Goal: Task Accomplishment & Management: Manage account settings

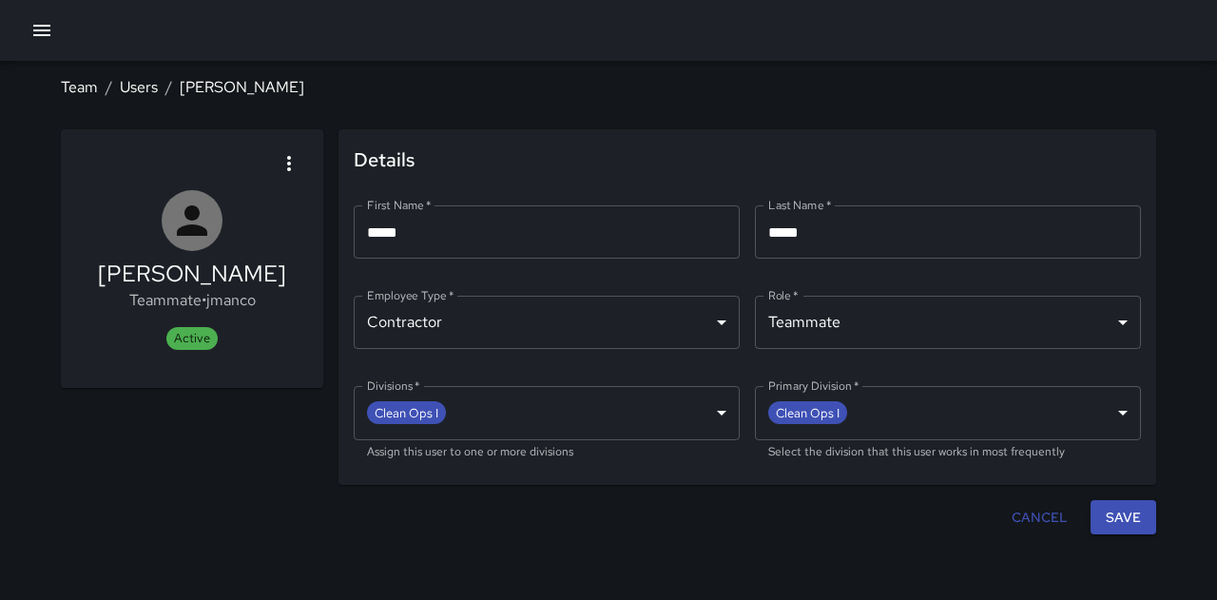
click at [54, 37] on button "button" at bounding box center [42, 30] width 38 height 38
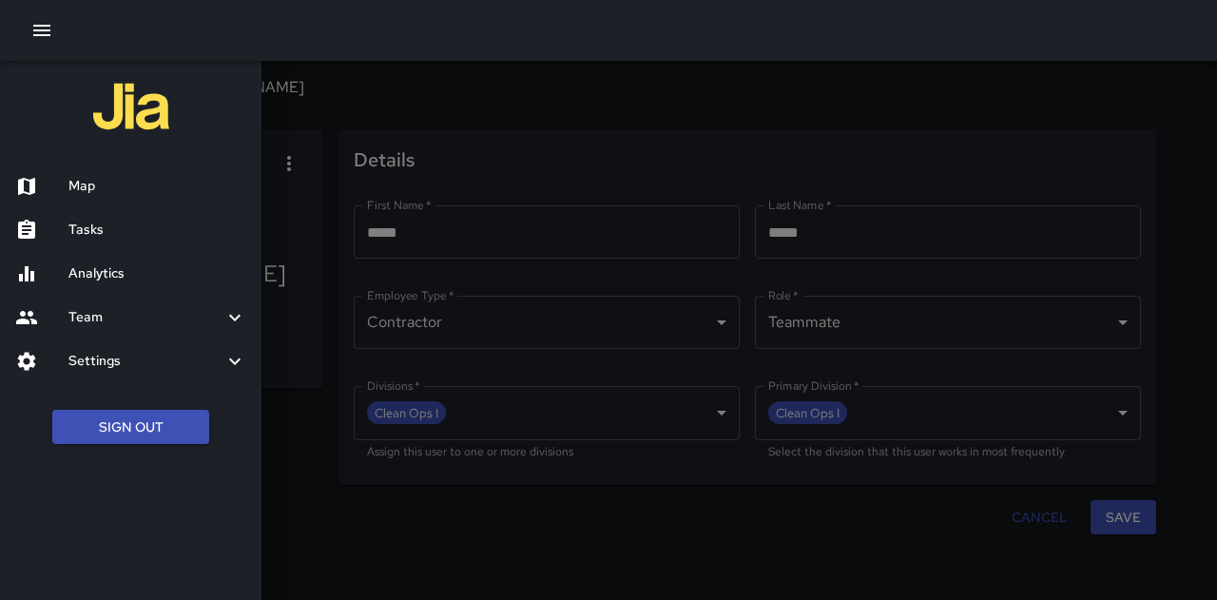
click at [120, 227] on h6 "Tasks" at bounding box center [157, 230] width 178 height 21
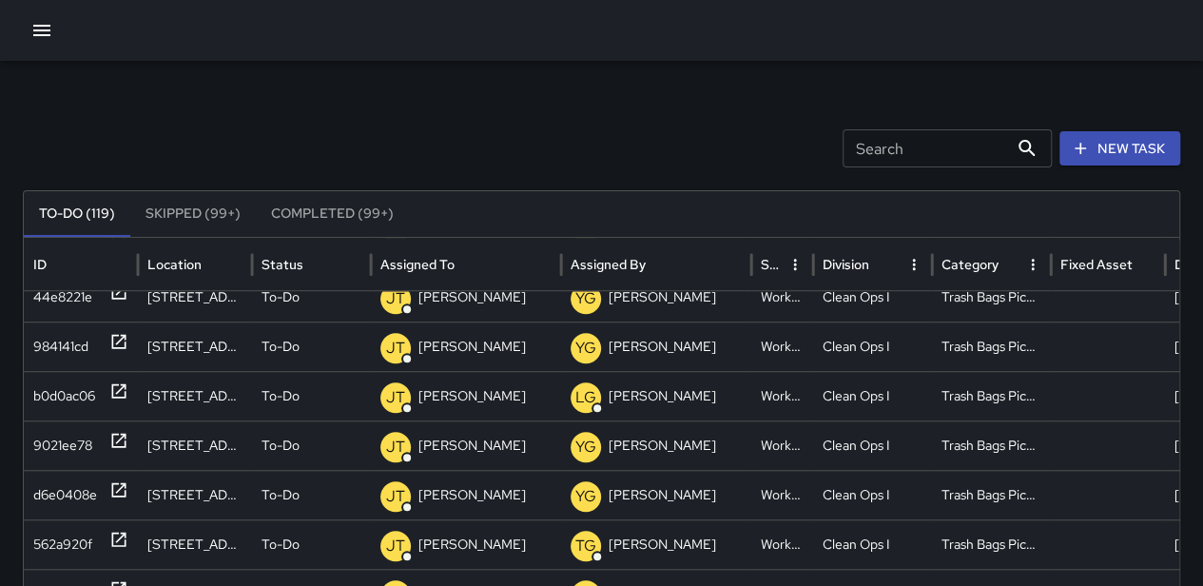
scroll to position [0, 14]
click at [1129, 429] on div at bounding box center [1108, 444] width 114 height 49
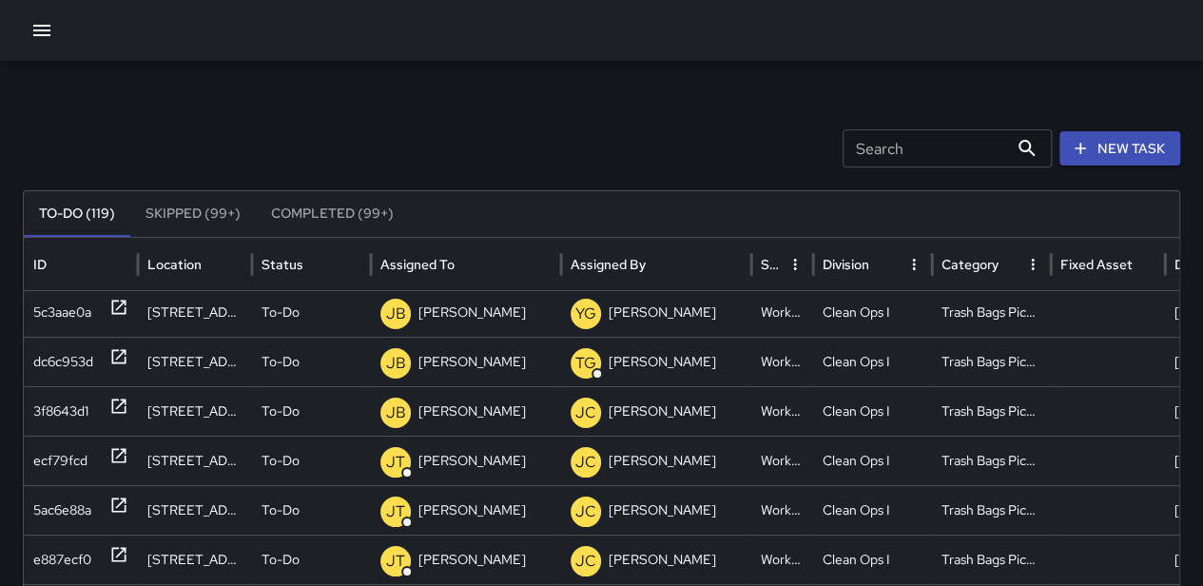
scroll to position [0, 0]
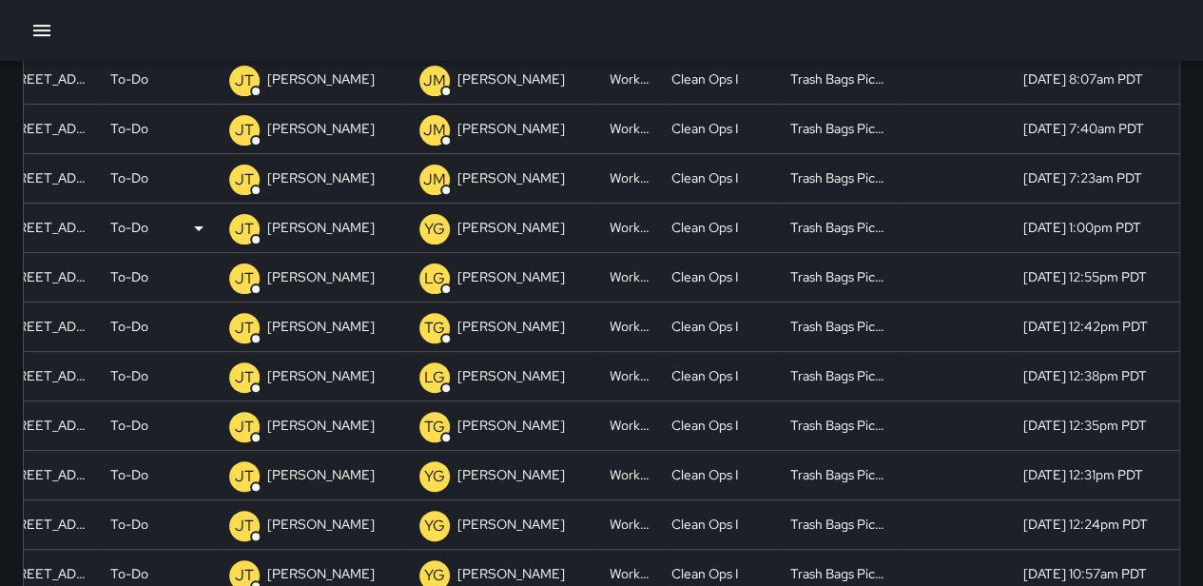
click at [138, 235] on div "To-Do" at bounding box center [160, 228] width 100 height 49
click at [124, 225] on p "To-Do" at bounding box center [129, 228] width 38 height 49
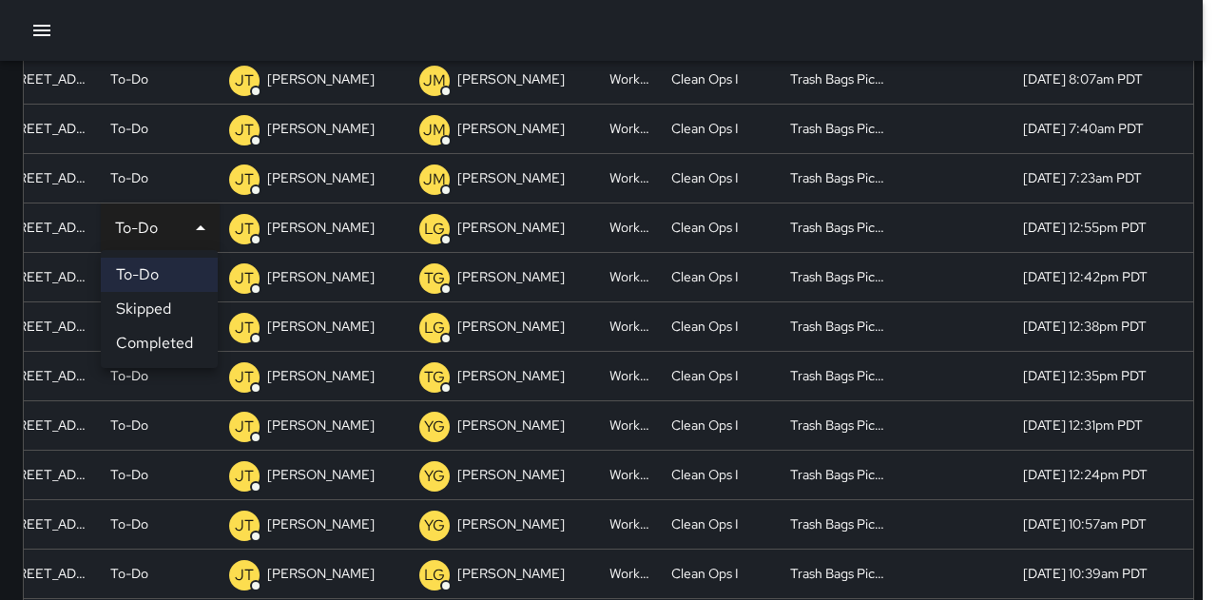
click at [177, 338] on li "Completed" at bounding box center [159, 343] width 117 height 34
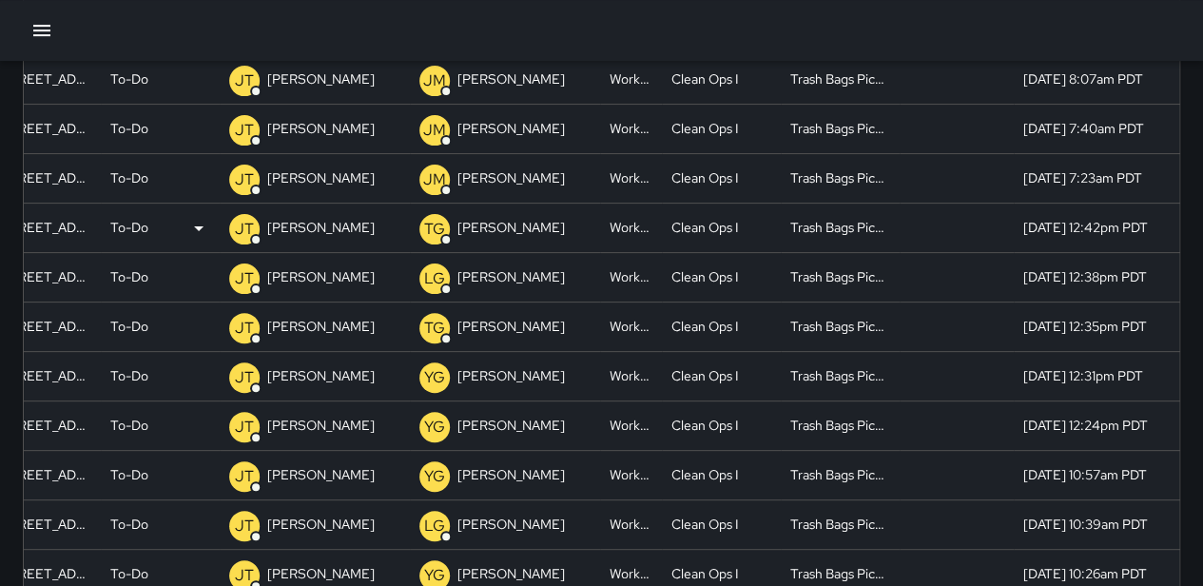
click at [156, 216] on div "To-Do" at bounding box center [160, 228] width 100 height 49
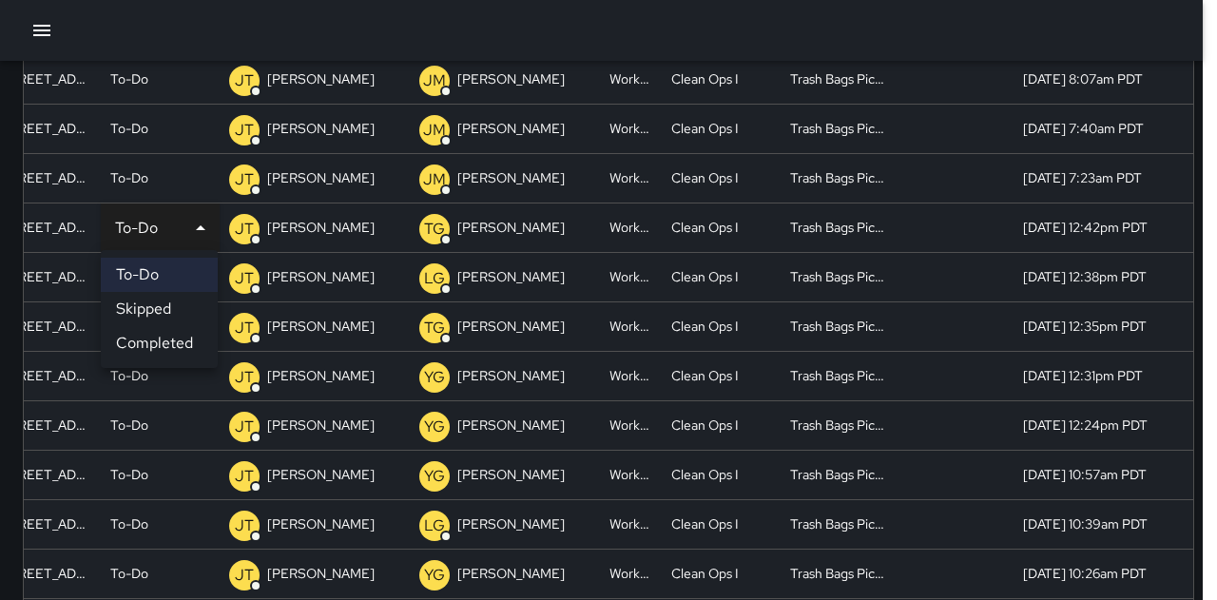
click at [171, 336] on li "Completed" at bounding box center [159, 343] width 117 height 34
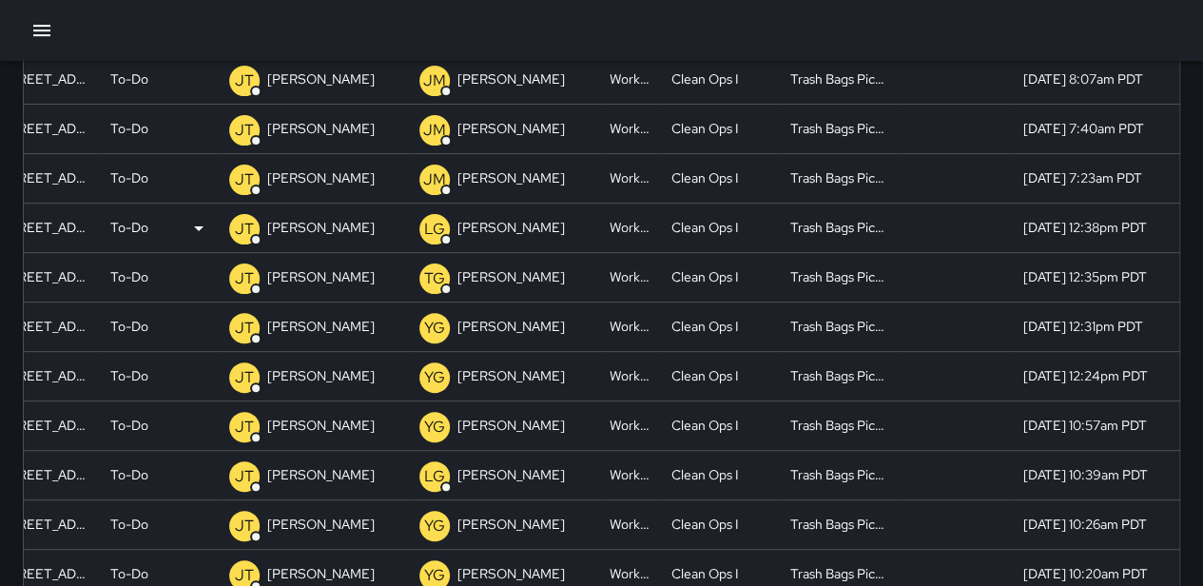
click at [130, 216] on p "To-Do" at bounding box center [129, 228] width 38 height 49
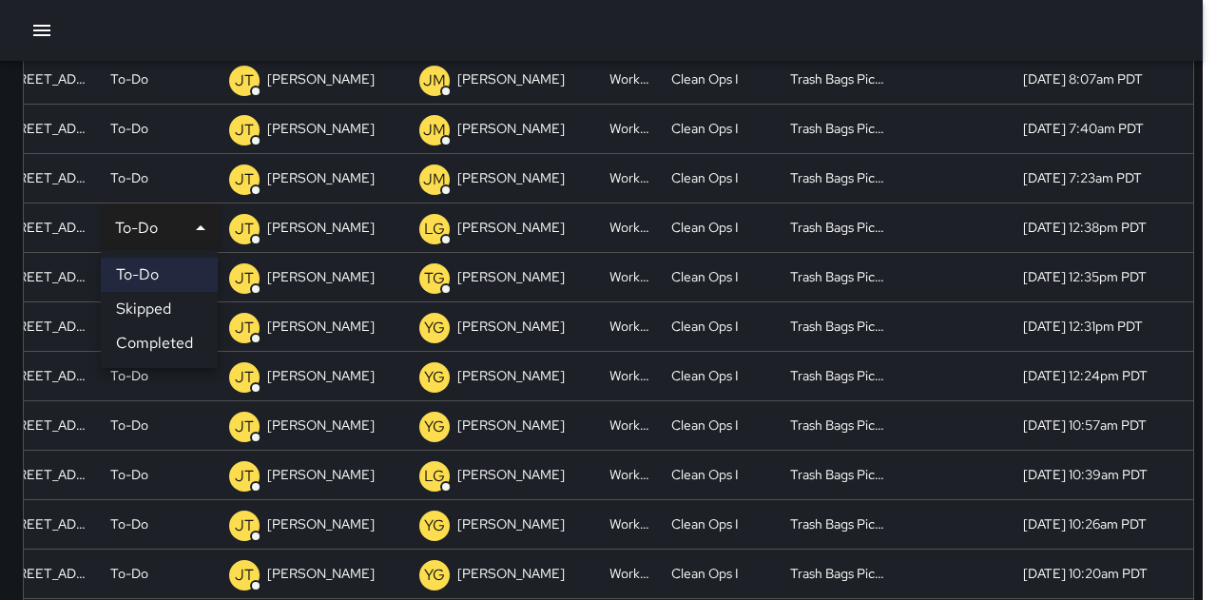
click at [154, 341] on li "Completed" at bounding box center [159, 343] width 117 height 34
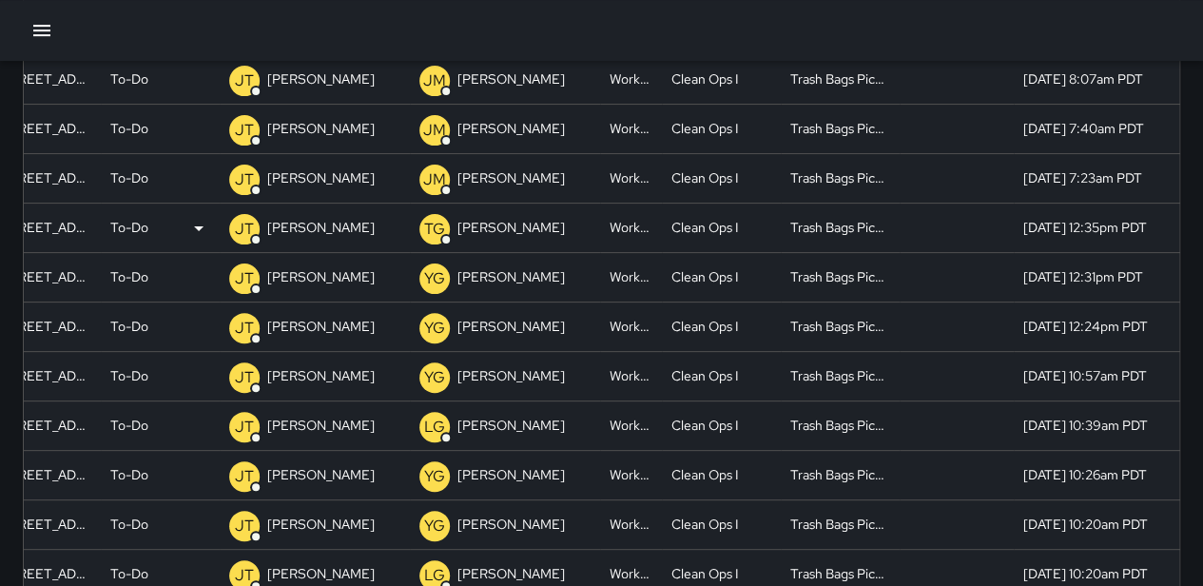
click at [153, 228] on div "To-Do" at bounding box center [160, 228] width 100 height 49
click at [141, 233] on p "To-Do" at bounding box center [129, 228] width 38 height 49
click at [169, 326] on div "To-Do" at bounding box center [160, 326] width 100 height 49
click at [136, 225] on p "To-Do" at bounding box center [129, 228] width 38 height 49
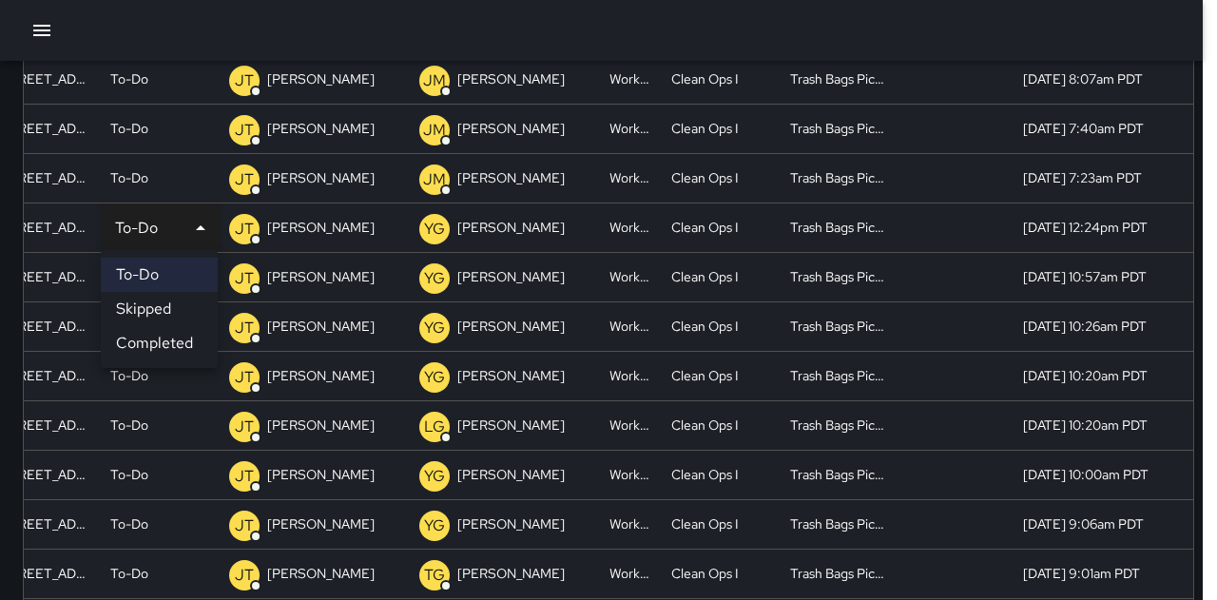
click at [156, 347] on li "Completed" at bounding box center [159, 343] width 117 height 34
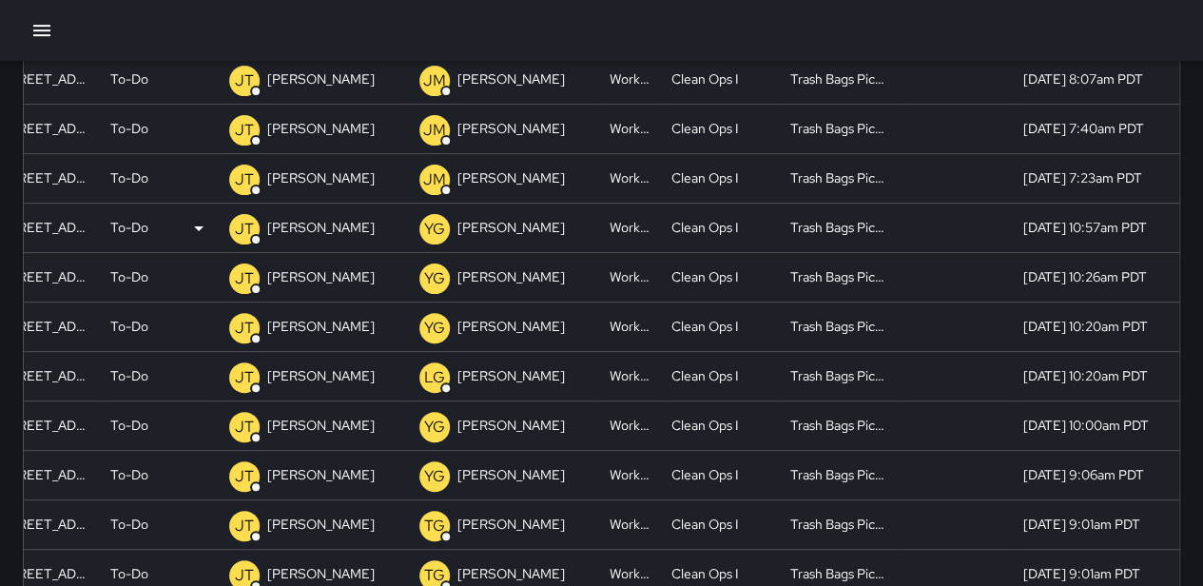
click at [129, 229] on p "To-Do" at bounding box center [129, 228] width 38 height 49
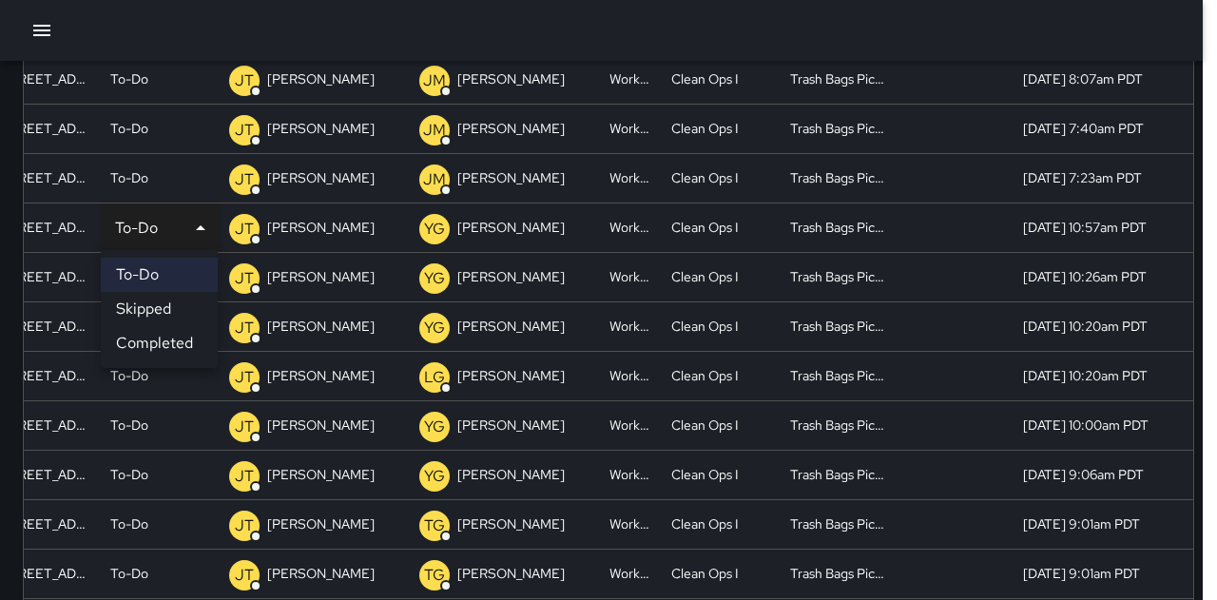
click at [167, 355] on li "Completed" at bounding box center [159, 343] width 117 height 34
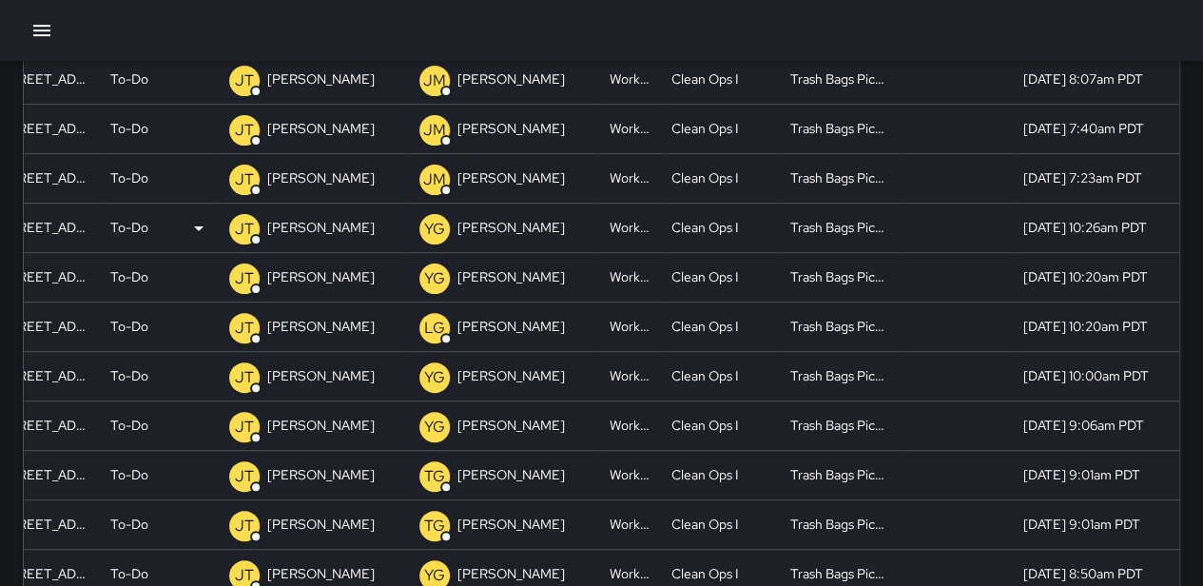
click at [137, 234] on p "To-Do" at bounding box center [129, 228] width 38 height 49
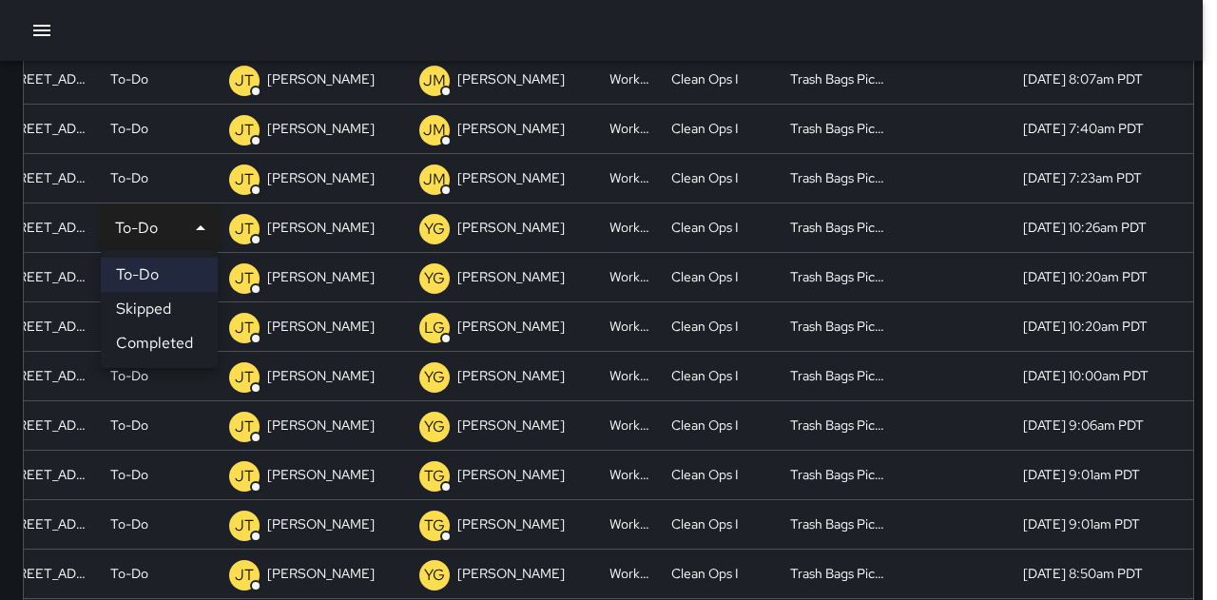
click at [162, 333] on li "Completed" at bounding box center [159, 343] width 117 height 34
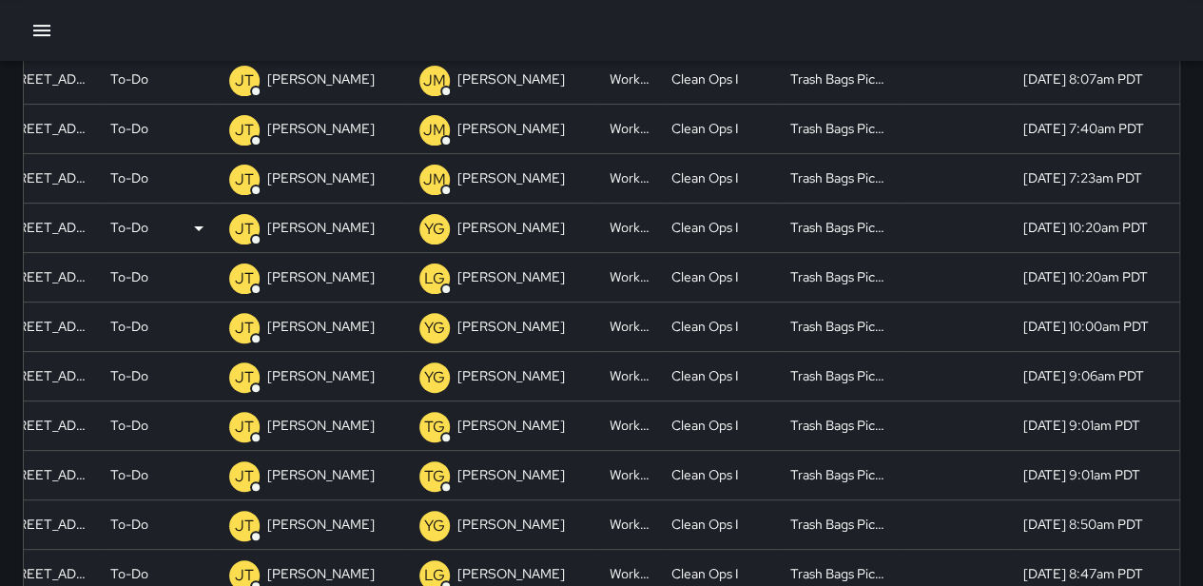
click at [146, 223] on p "To-Do" at bounding box center [129, 228] width 38 height 49
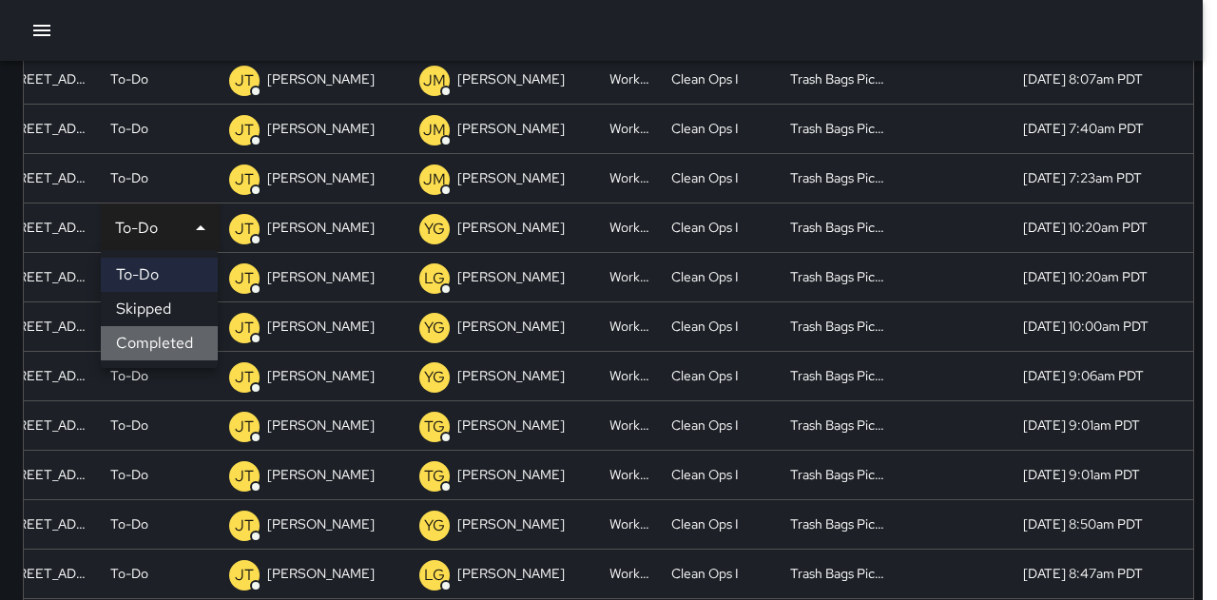
click at [166, 339] on li "Completed" at bounding box center [159, 343] width 117 height 34
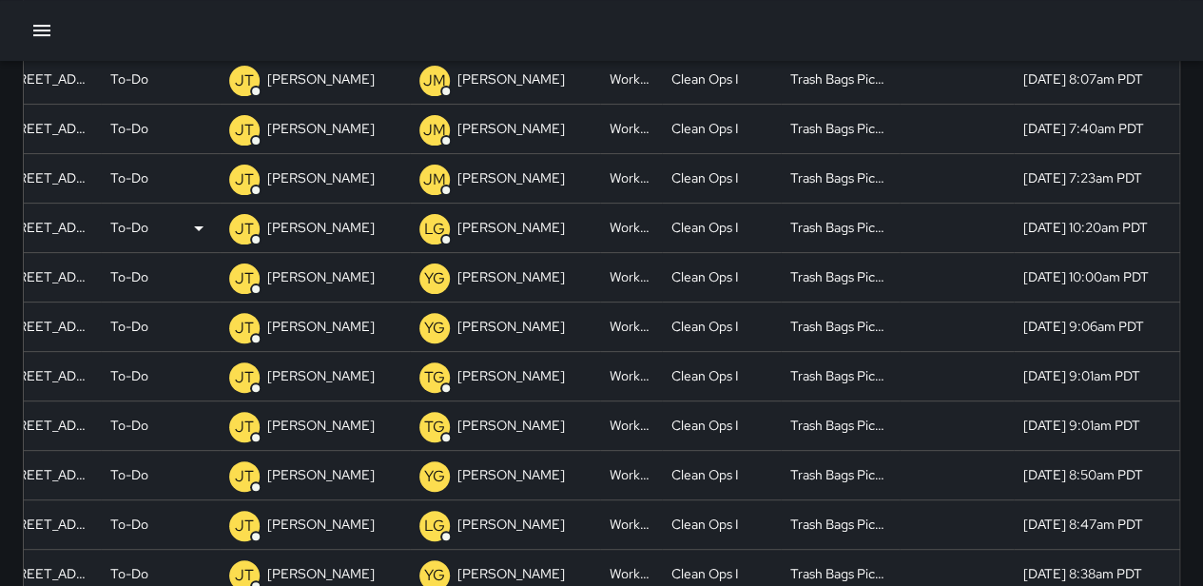
click at [146, 225] on p "To-Do" at bounding box center [129, 228] width 38 height 49
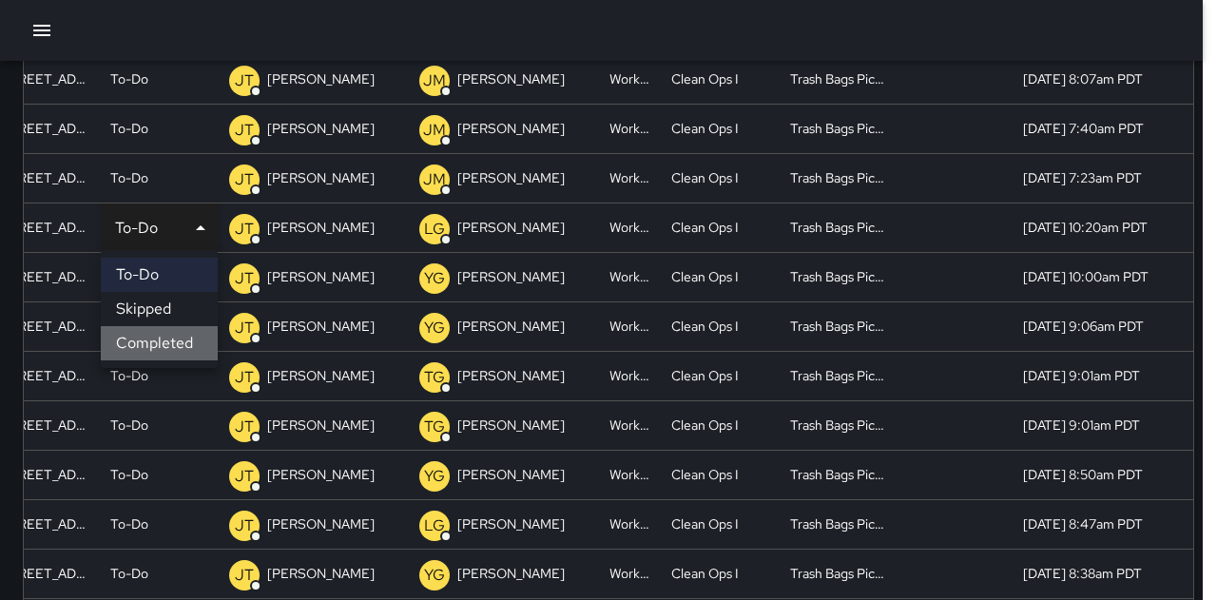
click at [169, 340] on li "Completed" at bounding box center [159, 343] width 117 height 34
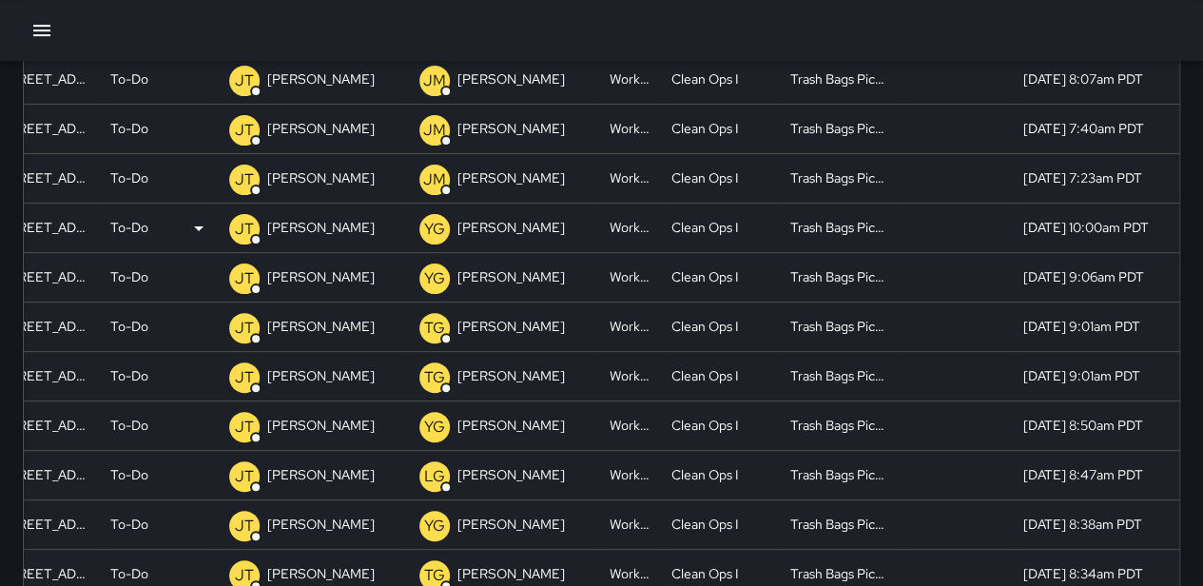
click at [143, 229] on p "To-Do" at bounding box center [129, 228] width 38 height 49
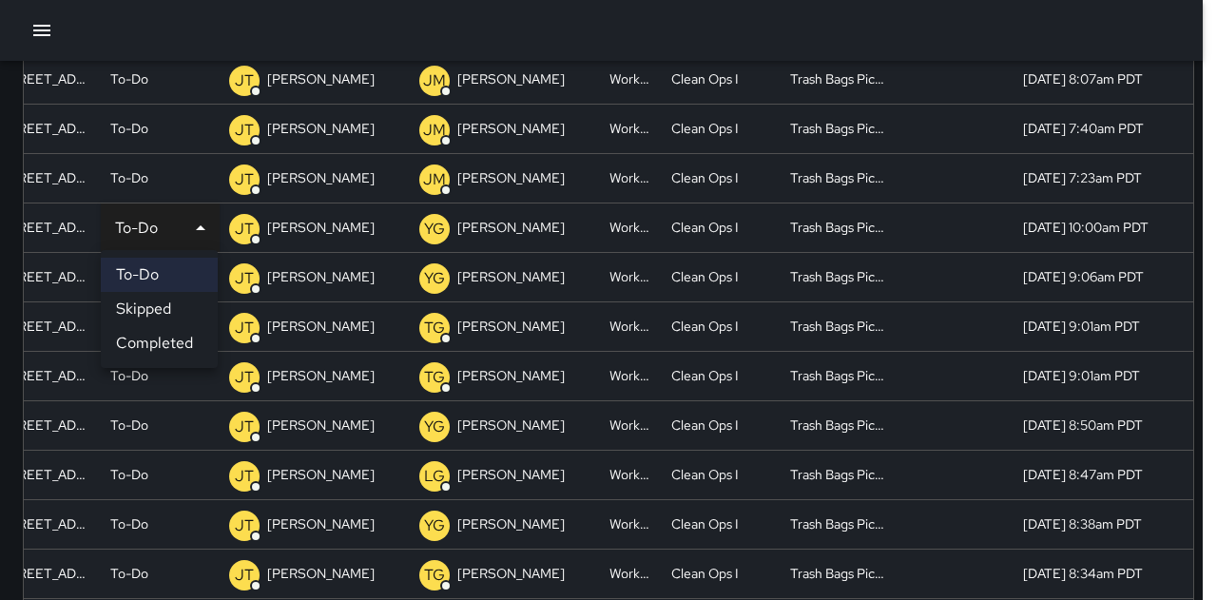
click at [161, 328] on li "Completed" at bounding box center [159, 343] width 117 height 34
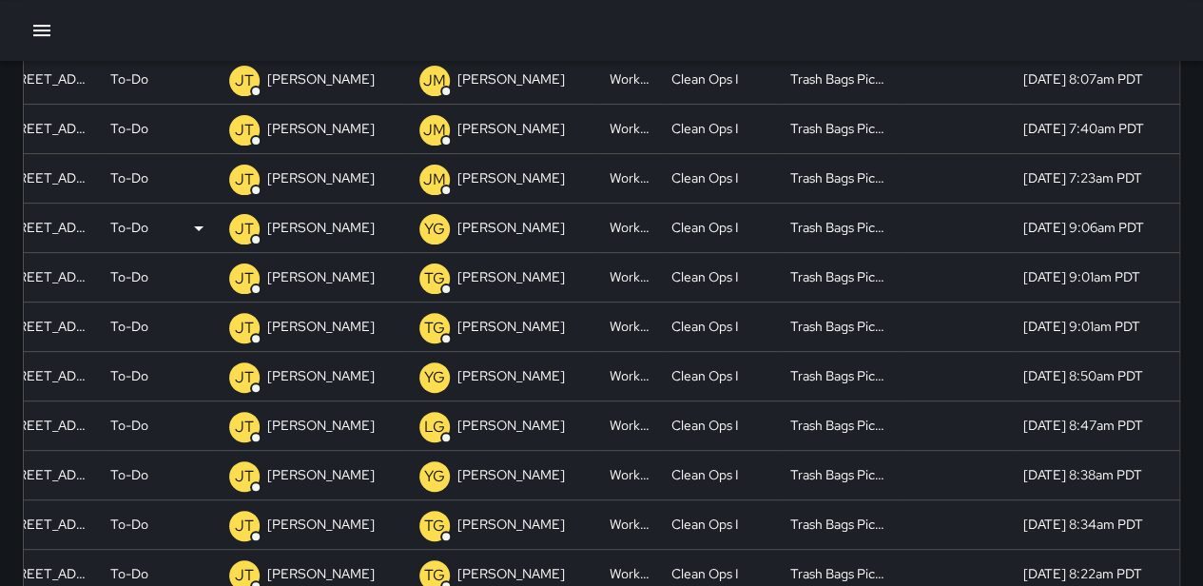
click at [130, 235] on p "To-Do" at bounding box center [129, 228] width 38 height 49
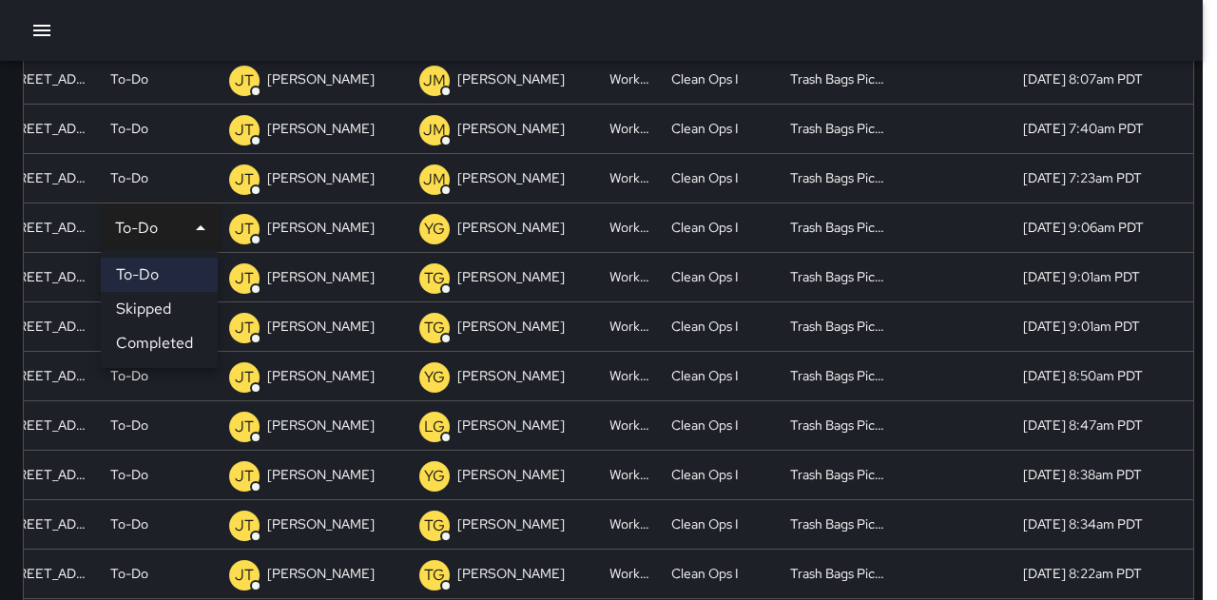
click at [154, 336] on li "Completed" at bounding box center [159, 343] width 117 height 34
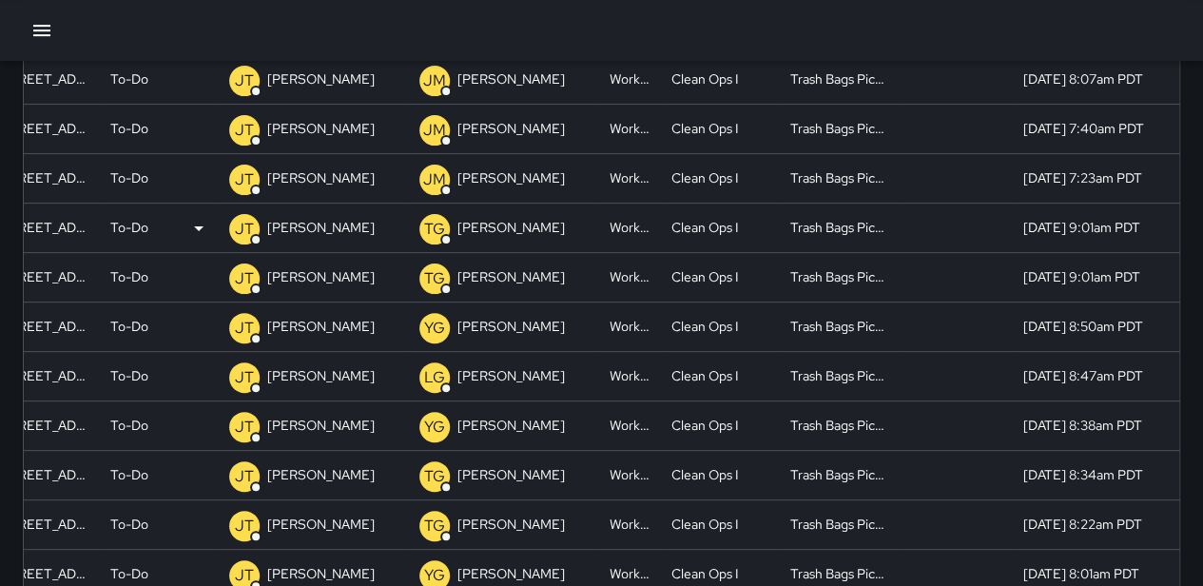
click at [148, 218] on div "To-Do" at bounding box center [160, 228] width 100 height 49
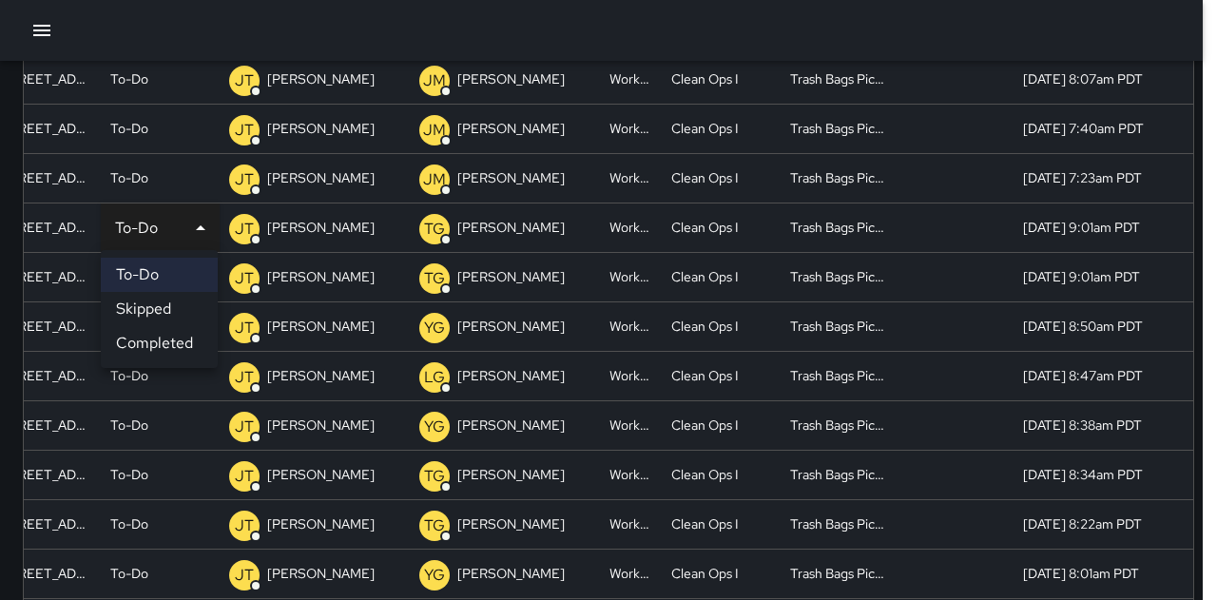
click at [164, 341] on li "Completed" at bounding box center [159, 343] width 117 height 34
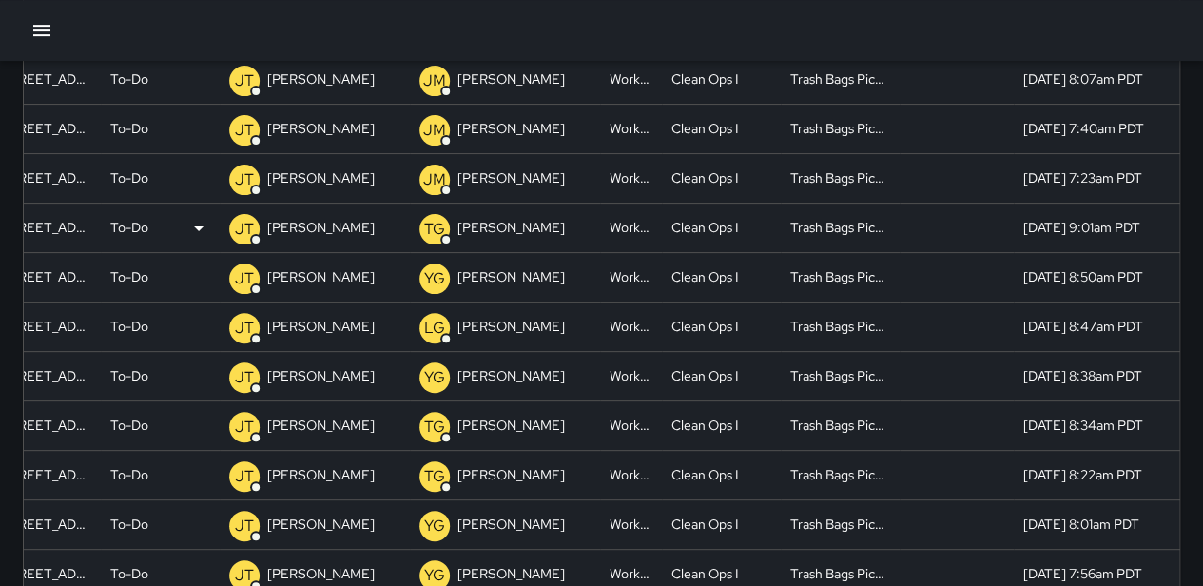
click at [120, 224] on p "To-Do" at bounding box center [129, 228] width 38 height 49
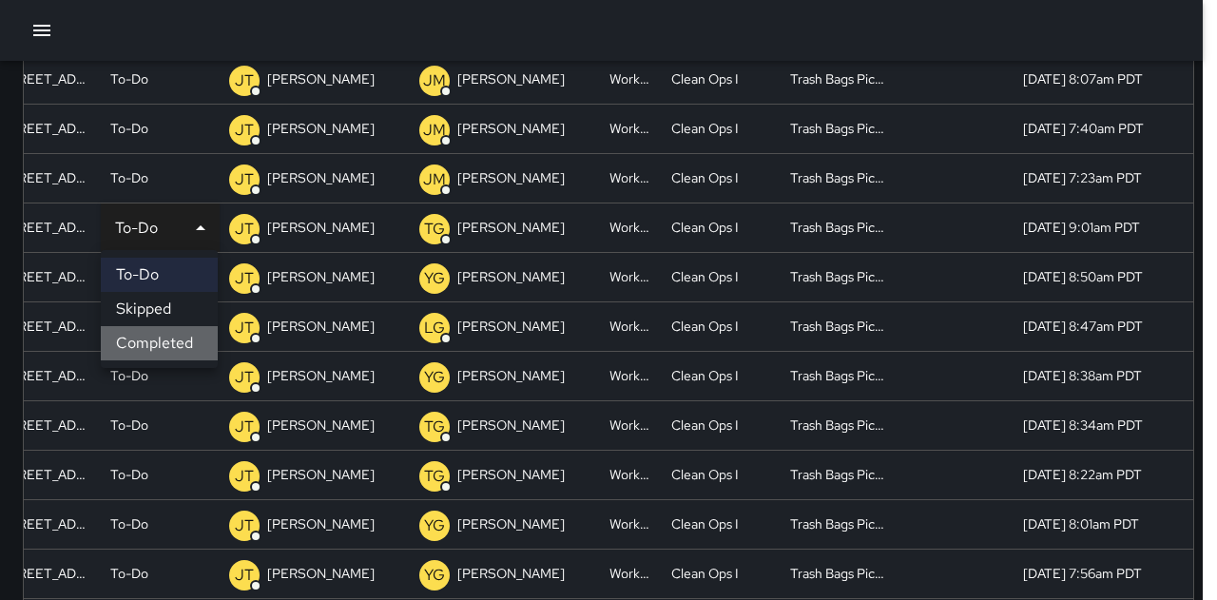
click at [148, 341] on li "Completed" at bounding box center [159, 343] width 117 height 34
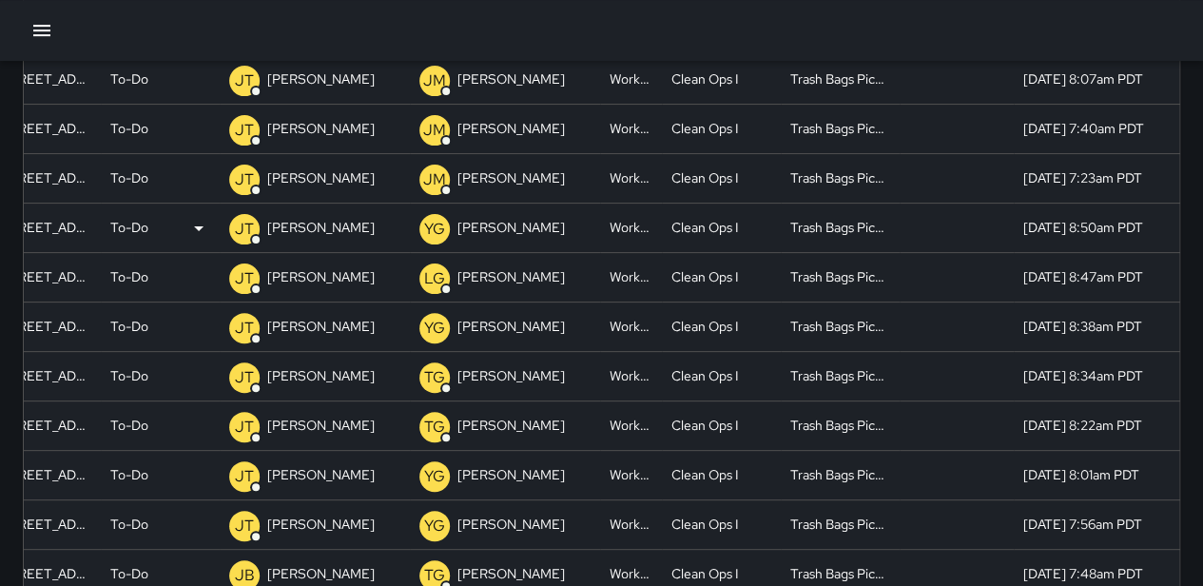
click at [138, 234] on p "To-Do" at bounding box center [129, 228] width 38 height 49
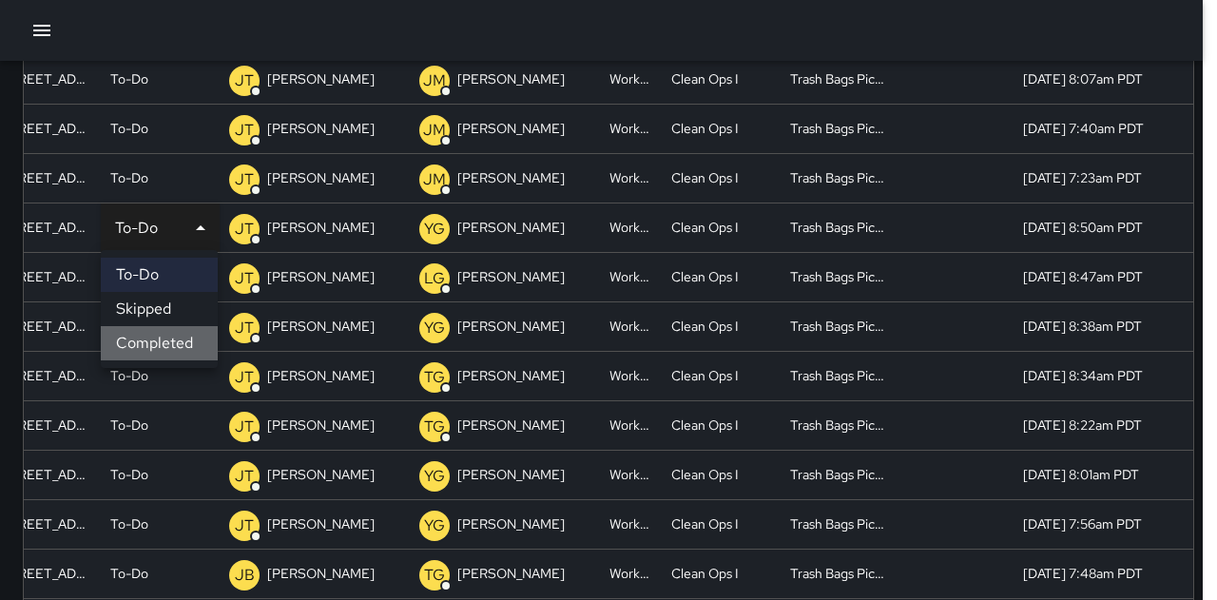
click at [158, 335] on li "Completed" at bounding box center [159, 343] width 117 height 34
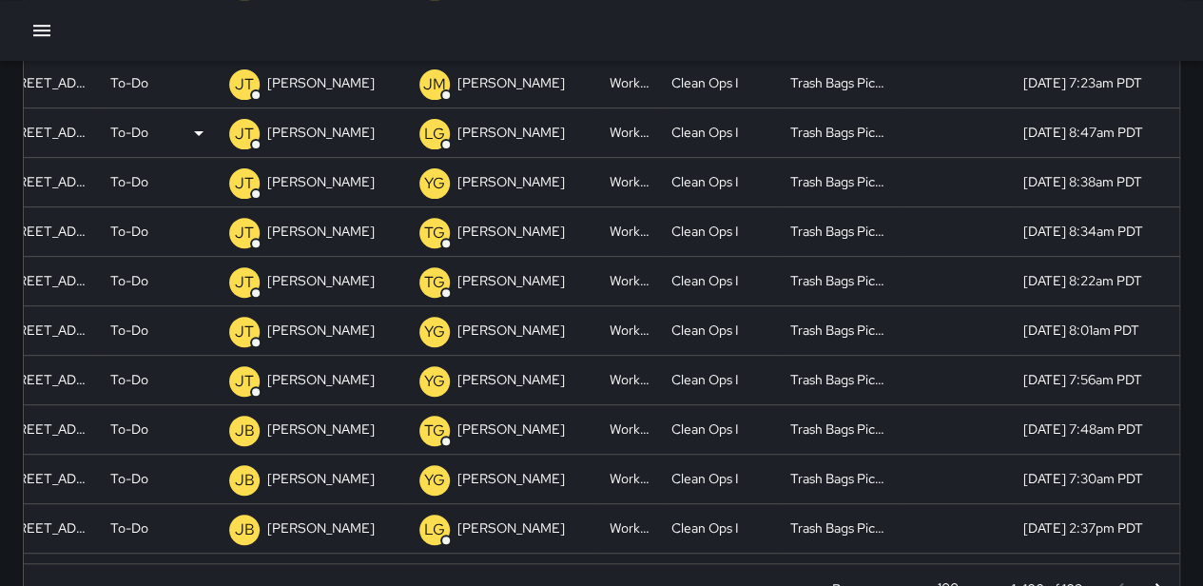
click at [134, 144] on p "To-Do" at bounding box center [129, 132] width 38 height 49
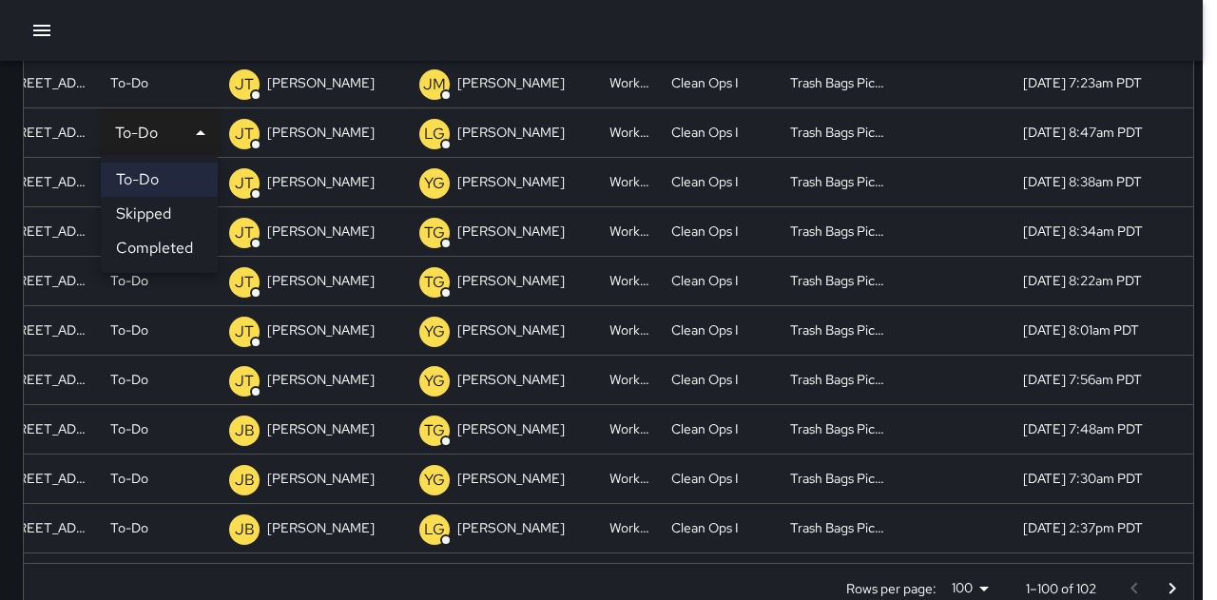
click at [166, 242] on li "Completed" at bounding box center [159, 248] width 117 height 34
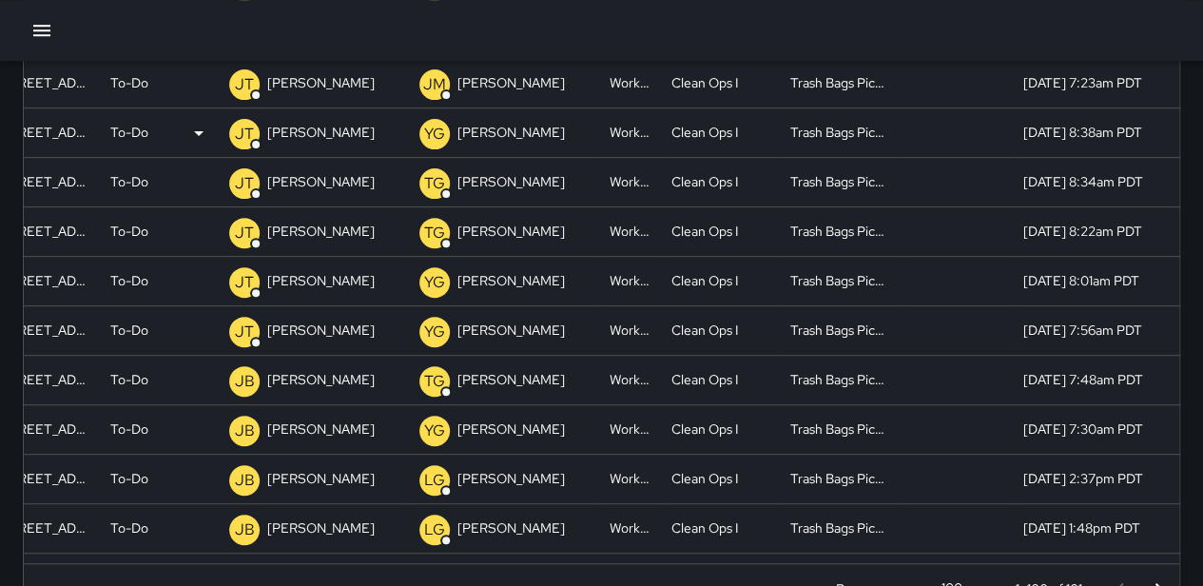
click at [148, 135] on div "To-Do" at bounding box center [160, 132] width 100 height 49
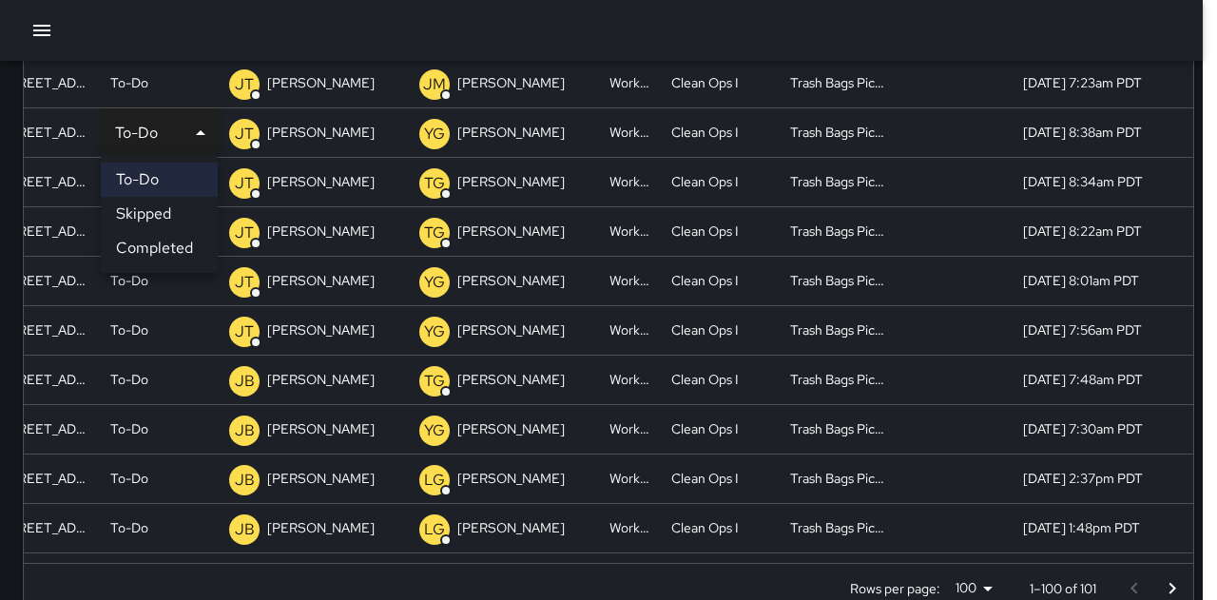
click at [171, 246] on li "Completed" at bounding box center [159, 248] width 117 height 34
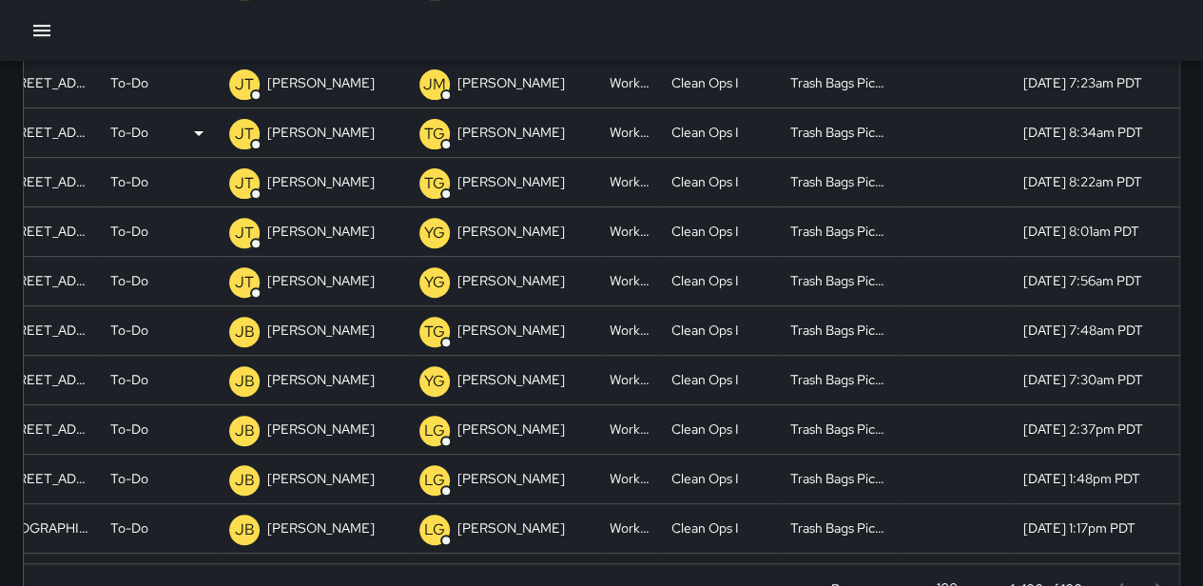
click at [155, 130] on div "To-Do" at bounding box center [160, 132] width 100 height 49
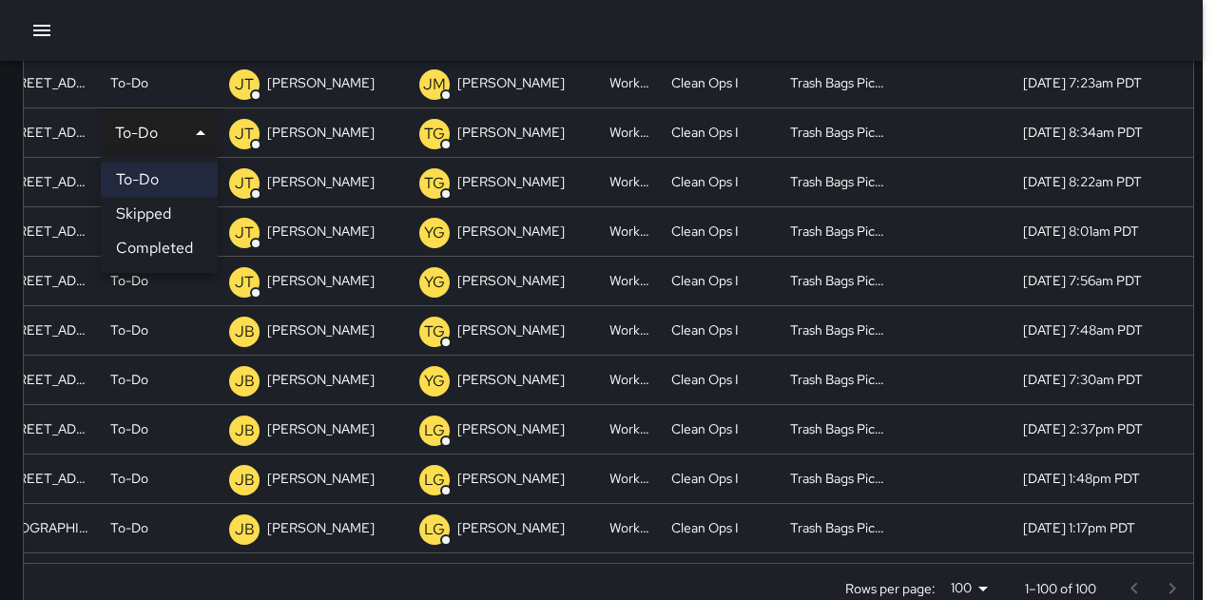
click at [160, 250] on li "Completed" at bounding box center [159, 248] width 117 height 34
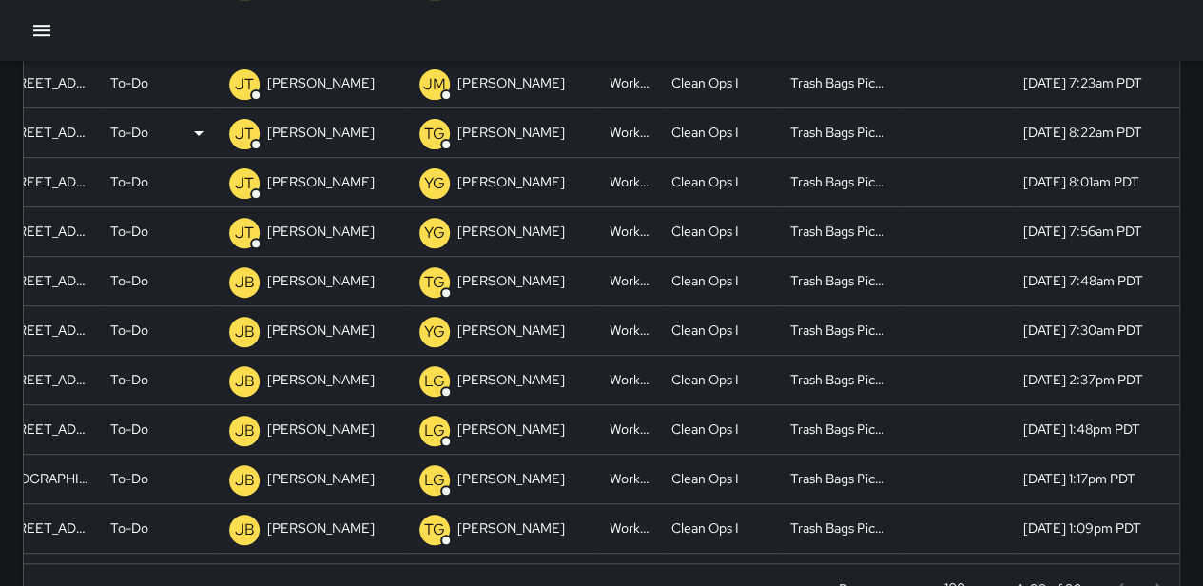
click at [139, 134] on p "To-Do" at bounding box center [129, 132] width 38 height 49
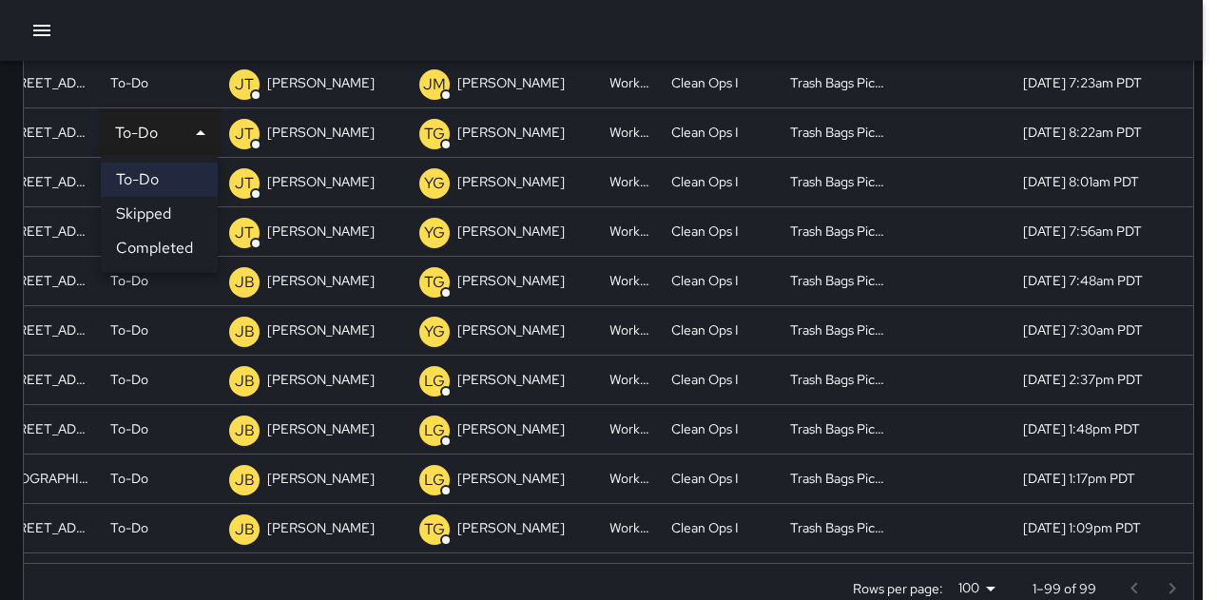
click at [159, 246] on li "Completed" at bounding box center [159, 248] width 117 height 34
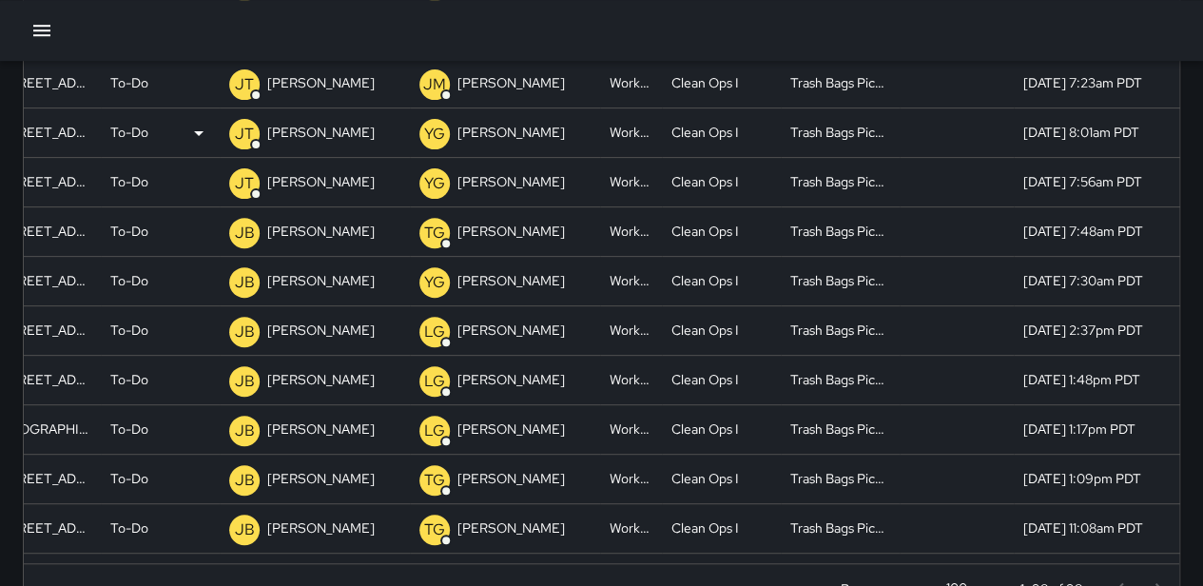
click at [136, 127] on p "To-Do" at bounding box center [129, 132] width 38 height 49
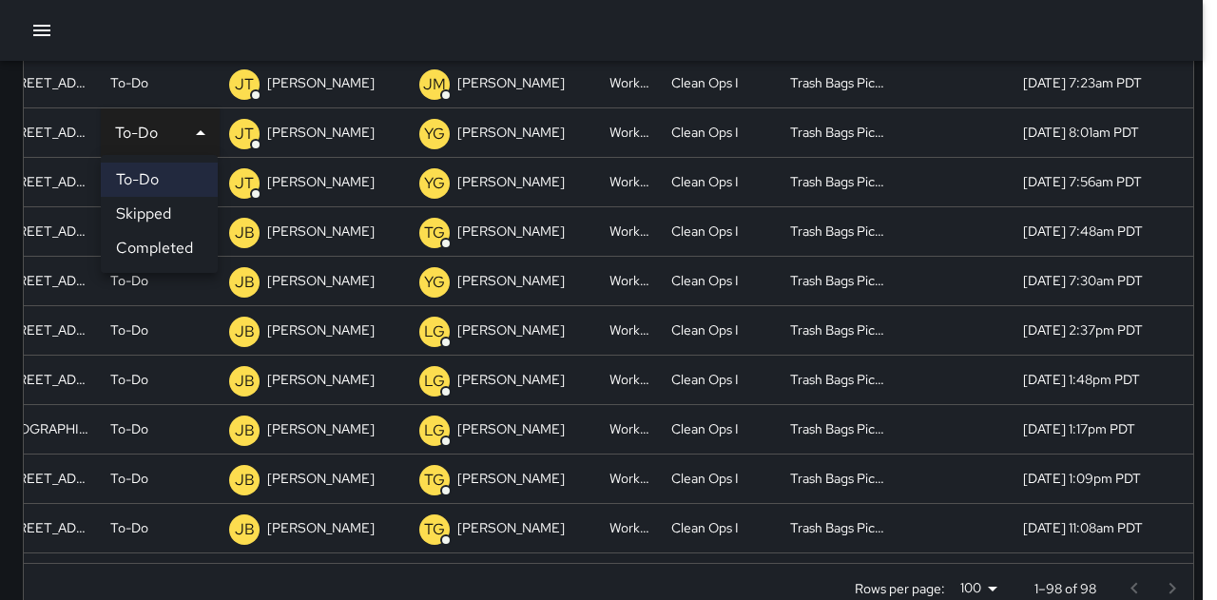
click at [158, 247] on li "Completed" at bounding box center [159, 248] width 117 height 34
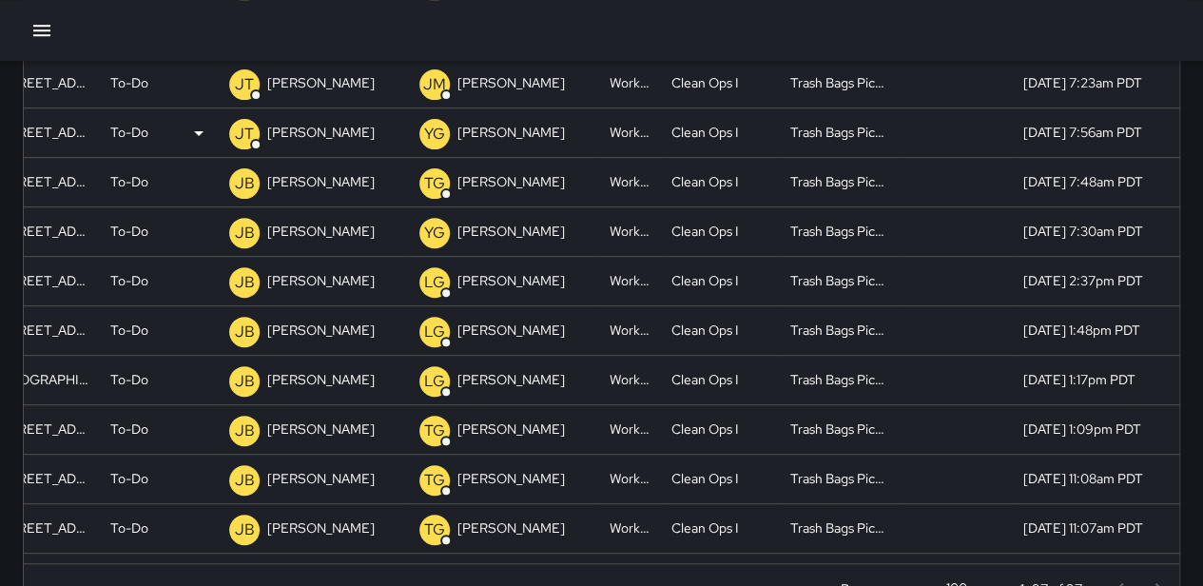
click at [152, 143] on div "To-Do" at bounding box center [160, 132] width 100 height 49
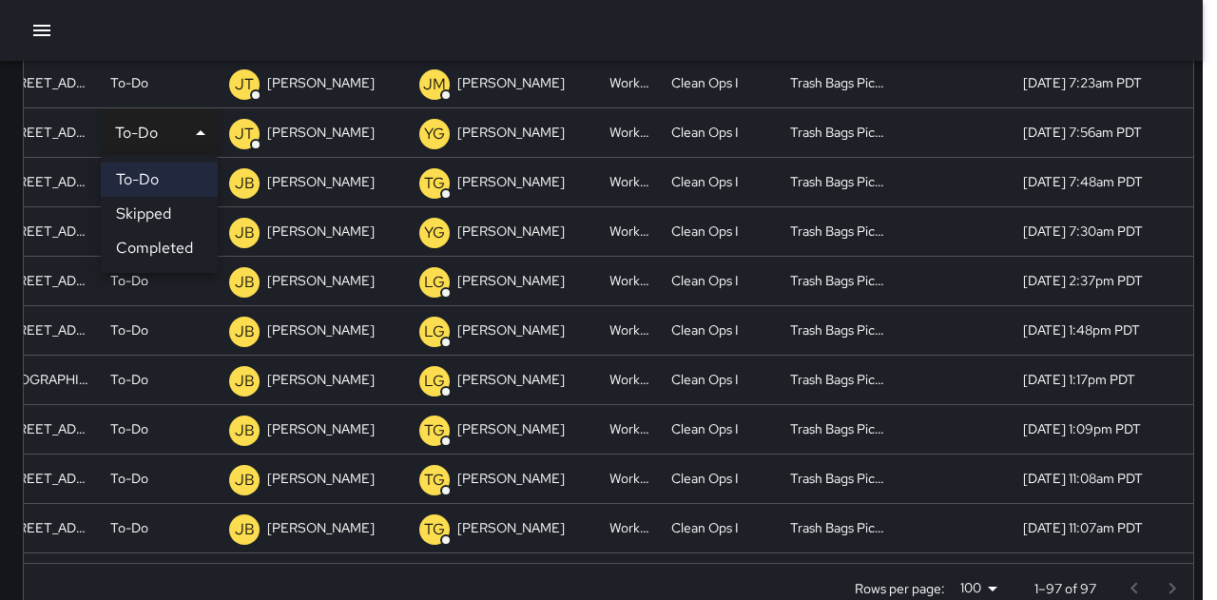
click at [166, 252] on li "Completed" at bounding box center [159, 248] width 117 height 34
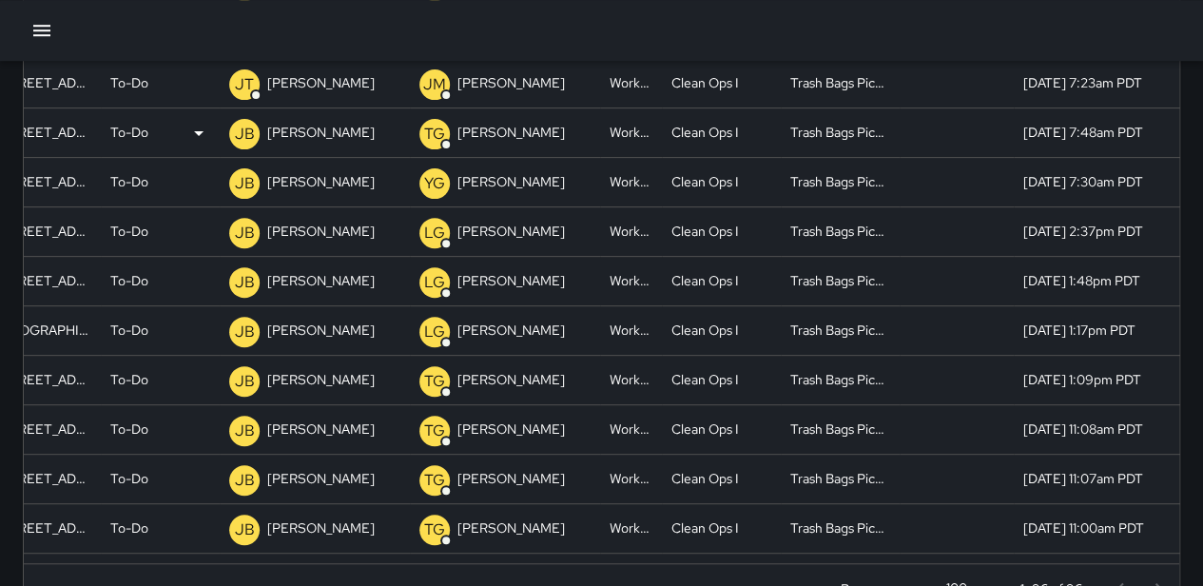
click at [135, 117] on p "To-Do" at bounding box center [129, 132] width 38 height 49
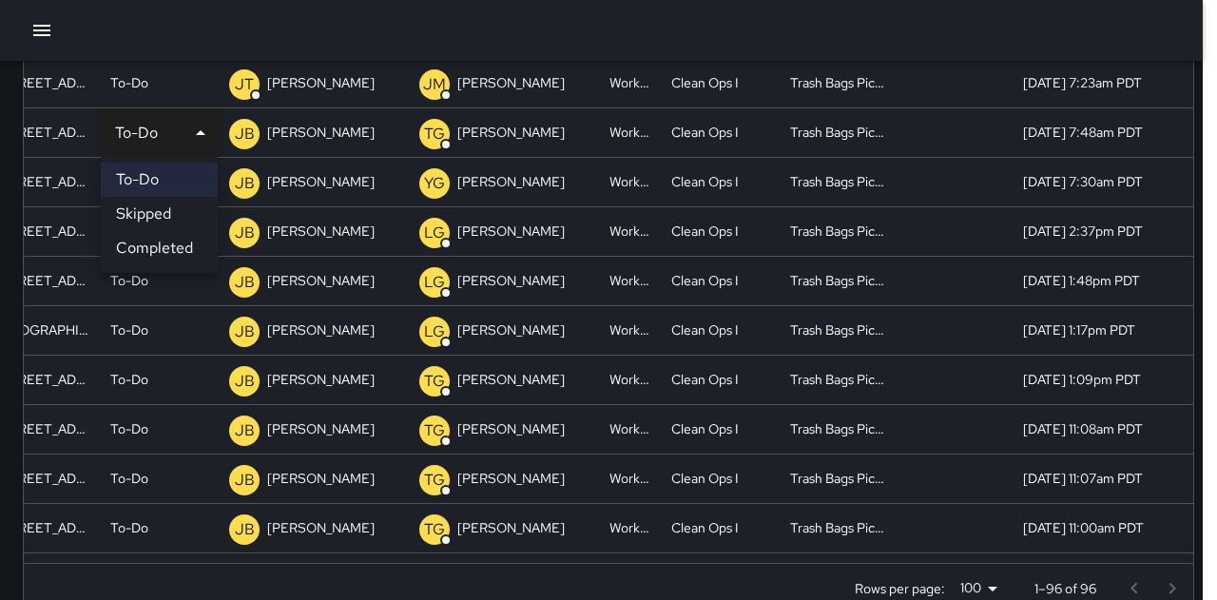
click at [139, 127] on div at bounding box center [608, 300] width 1217 height 600
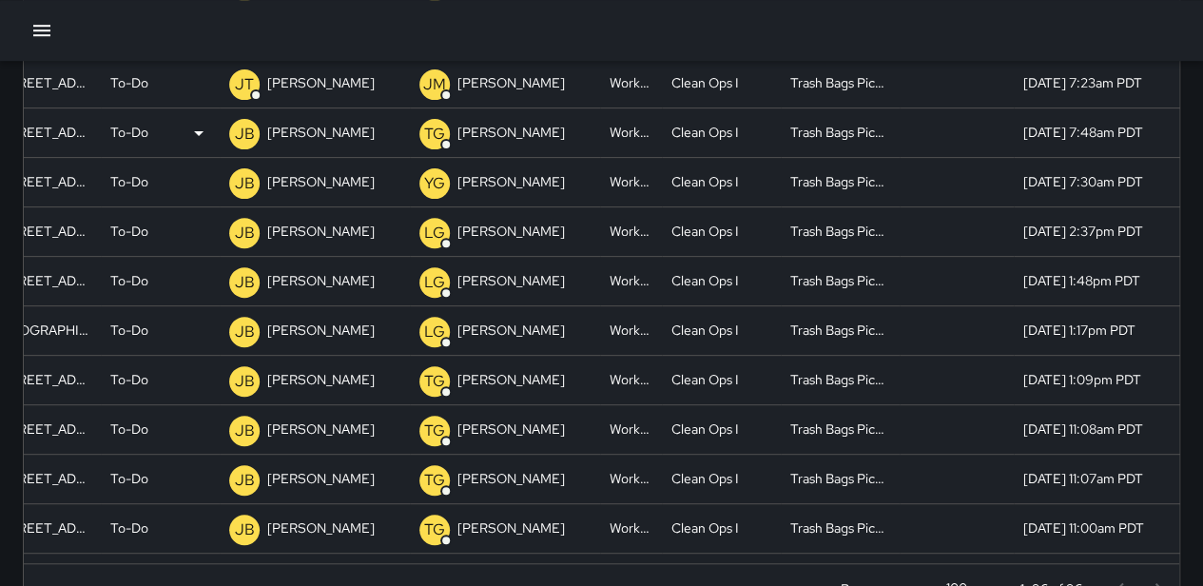
click at [143, 121] on p "To-Do" at bounding box center [129, 132] width 38 height 49
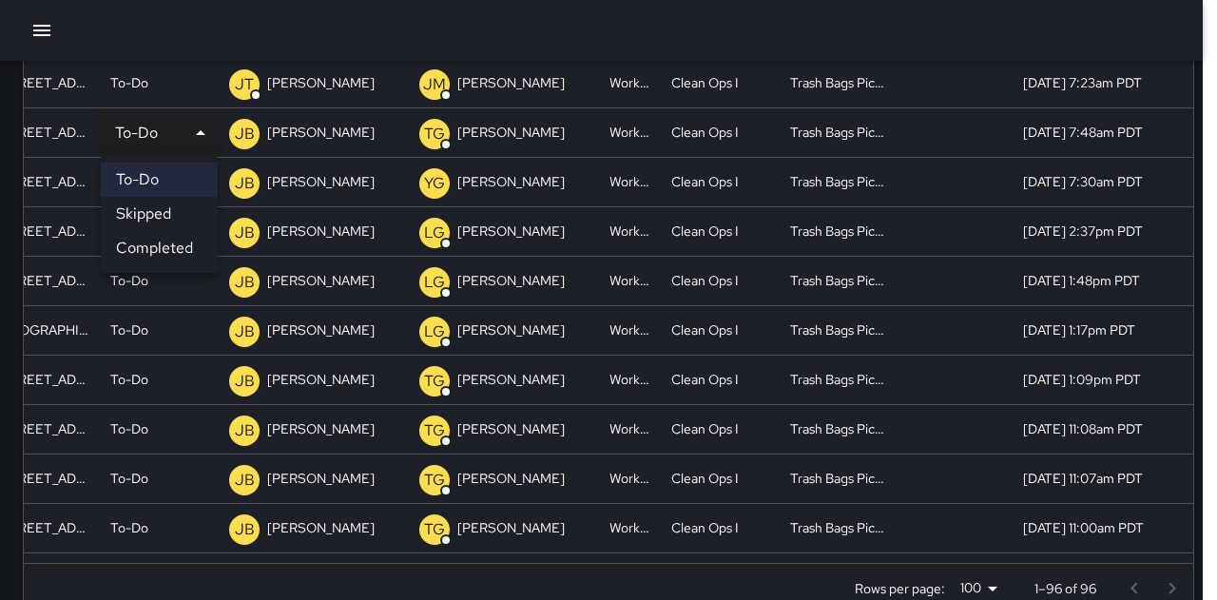
click at [146, 246] on li "Completed" at bounding box center [159, 248] width 117 height 34
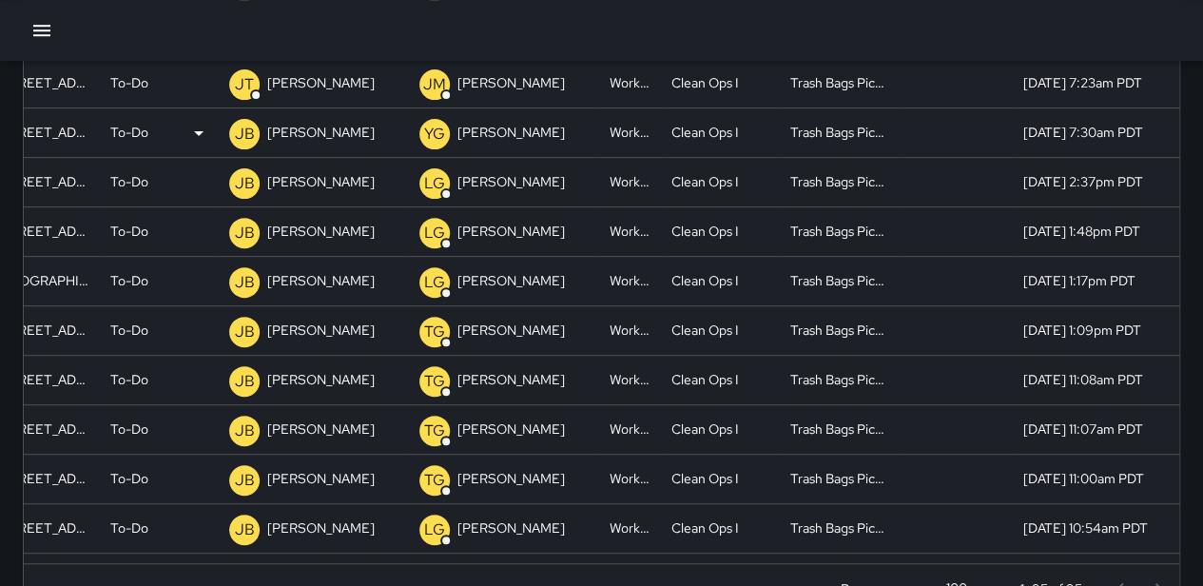
click at [127, 138] on p "To-Do" at bounding box center [129, 132] width 38 height 49
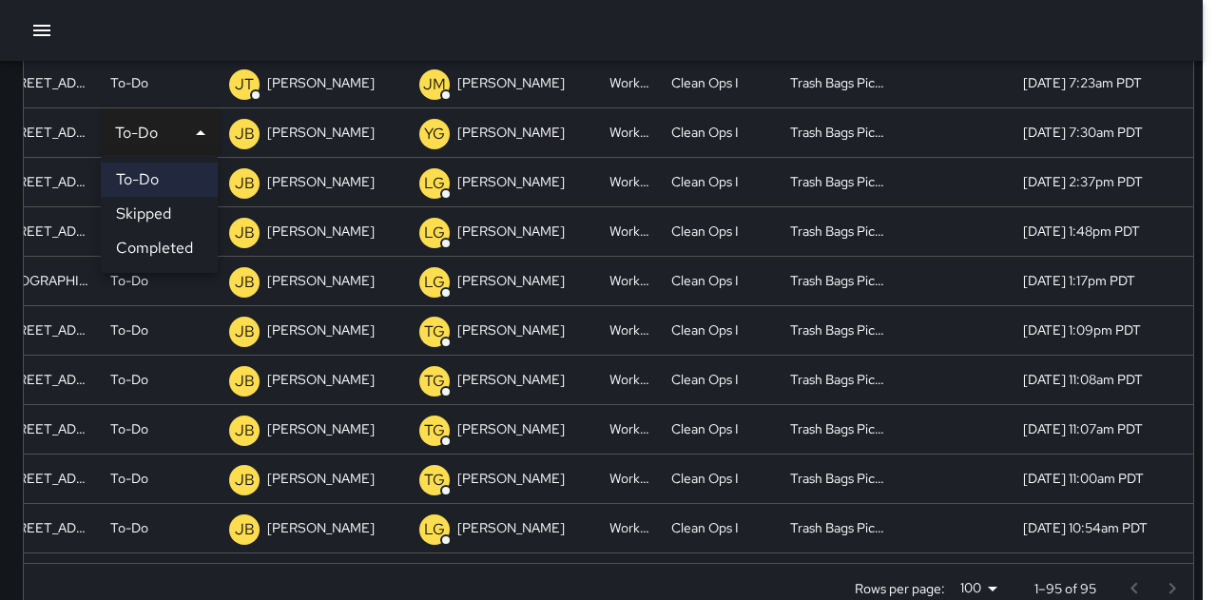
click at [171, 248] on li "Completed" at bounding box center [159, 248] width 117 height 34
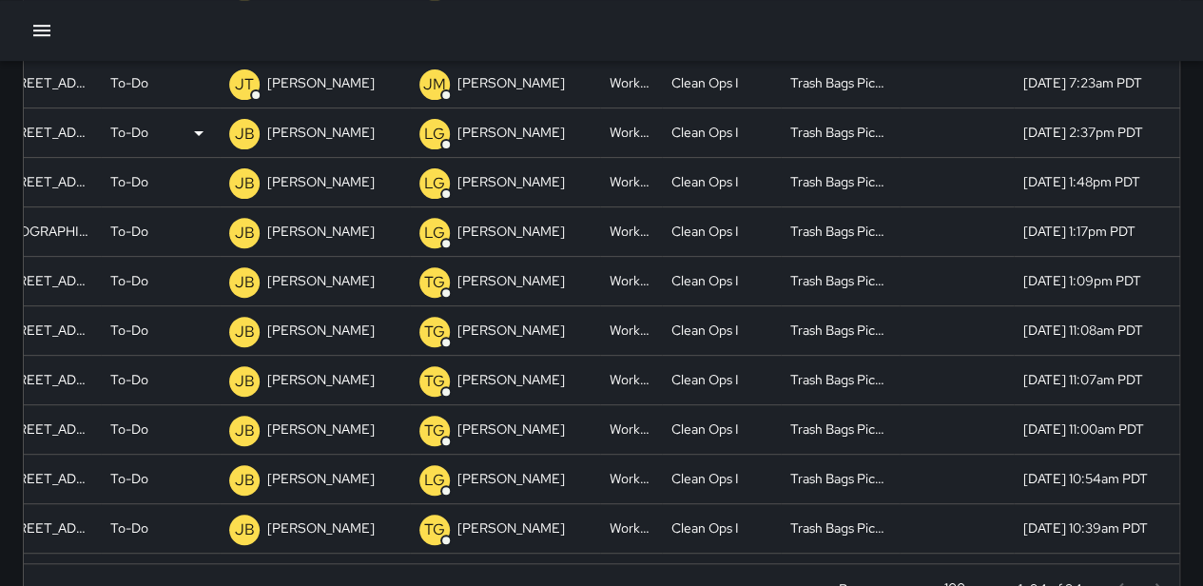
click at [155, 130] on div "To-Do" at bounding box center [160, 132] width 100 height 49
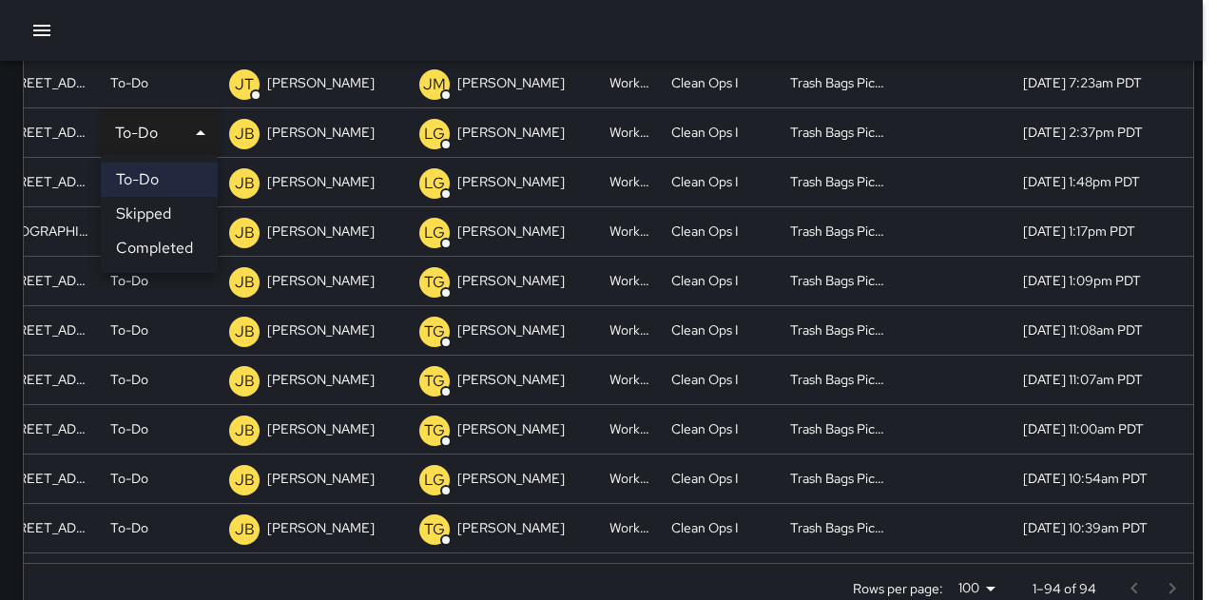
click at [158, 245] on li "Completed" at bounding box center [159, 248] width 117 height 34
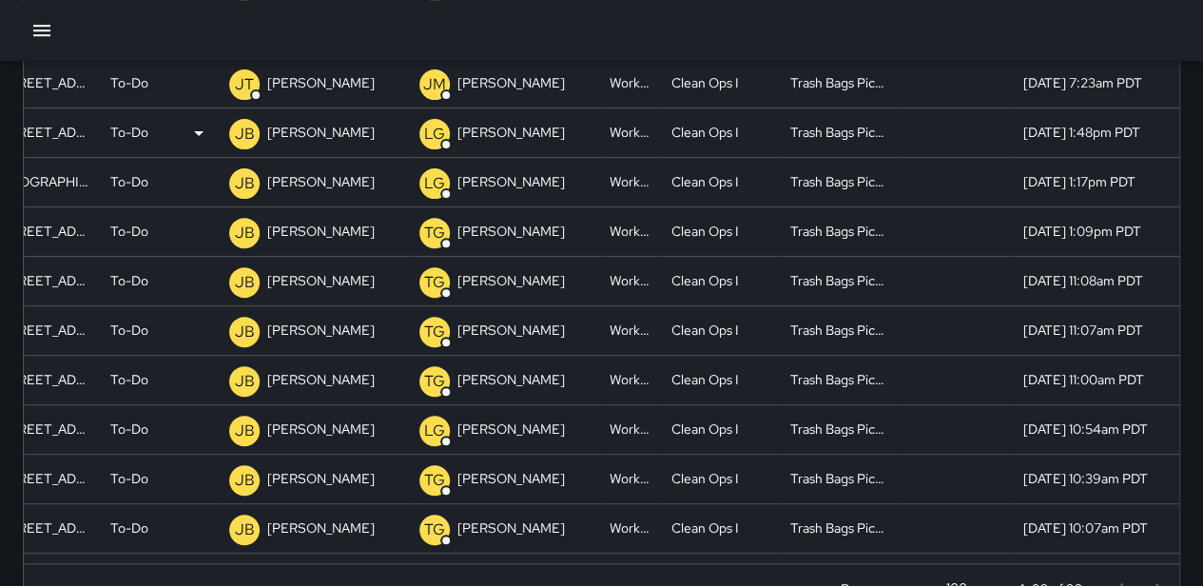
click at [145, 132] on p "To-Do" at bounding box center [129, 132] width 38 height 49
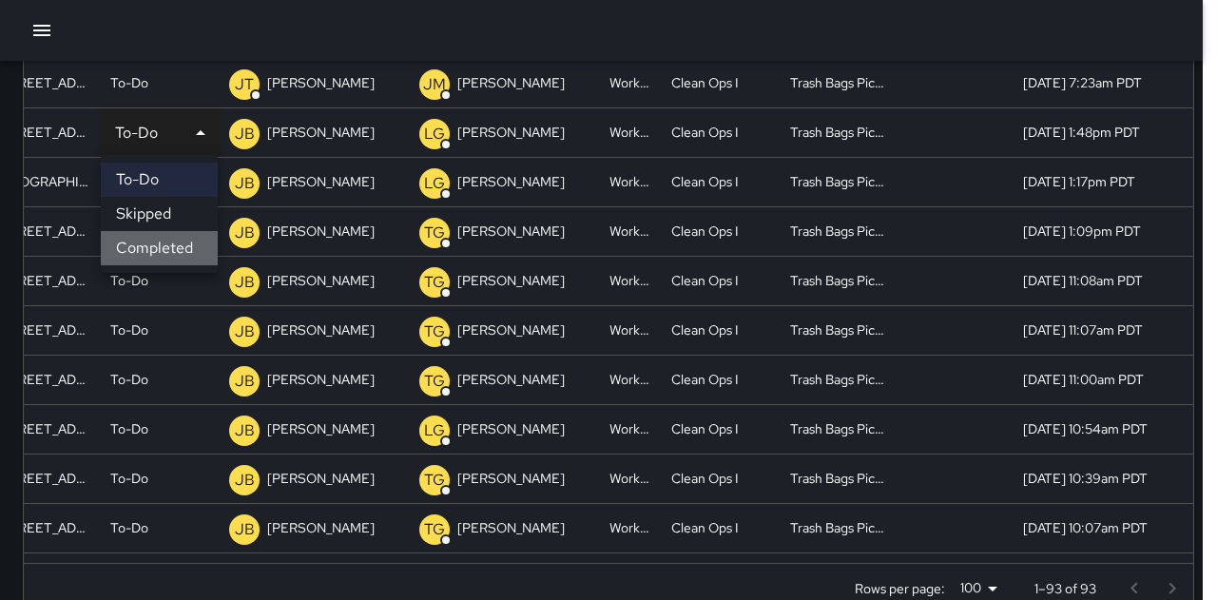
click at [164, 243] on li "Completed" at bounding box center [159, 248] width 117 height 34
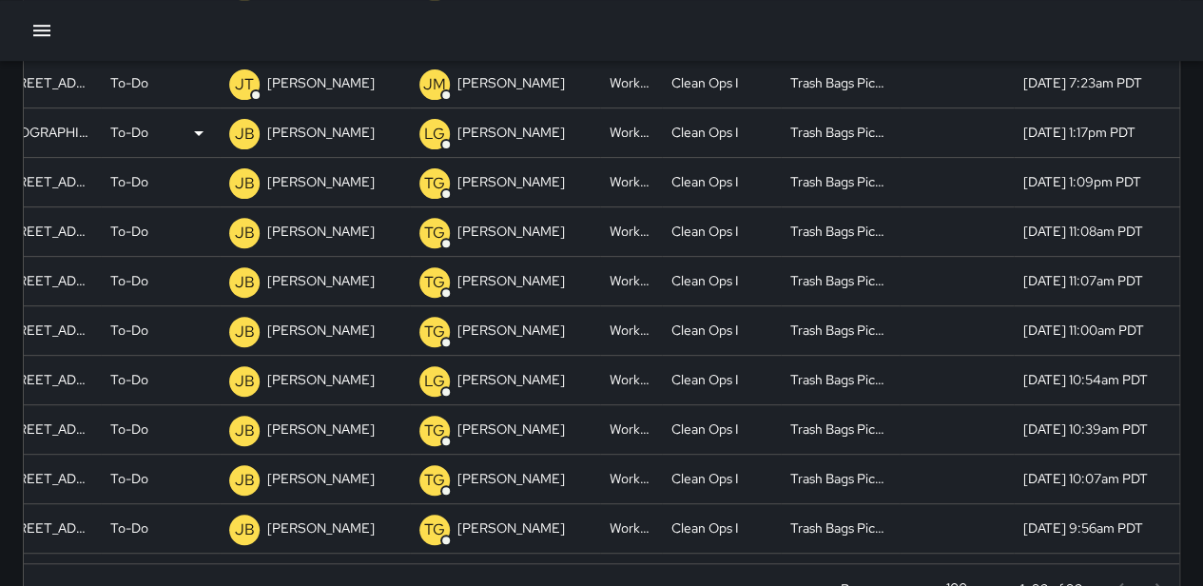
click at [145, 131] on p "To-Do" at bounding box center [129, 132] width 38 height 49
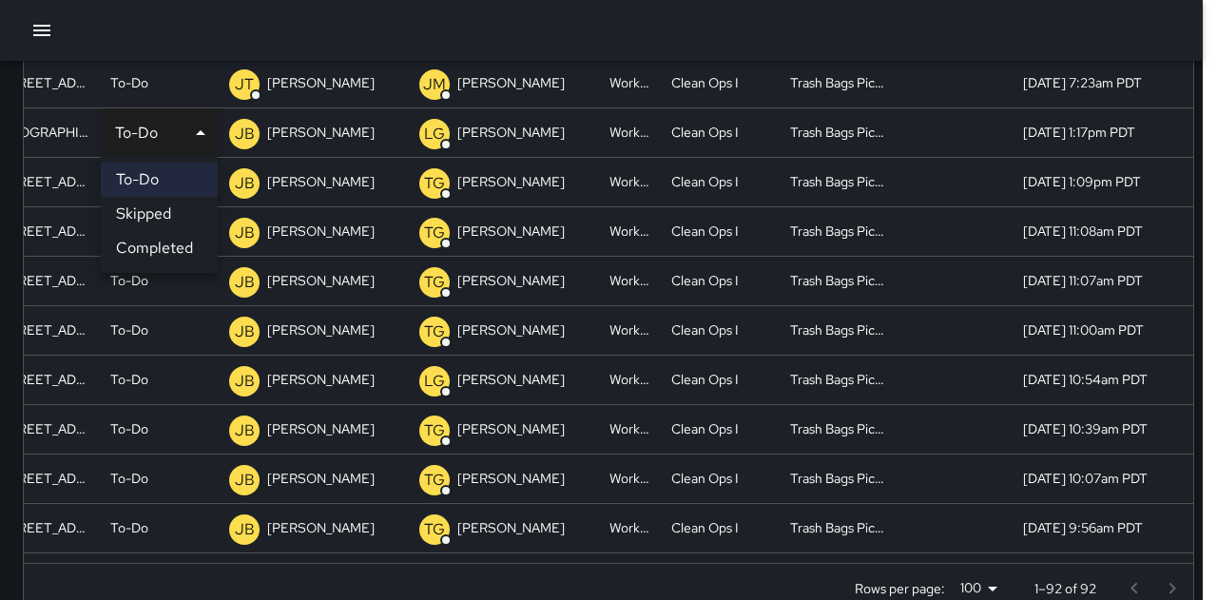
click at [146, 241] on li "Completed" at bounding box center [159, 248] width 117 height 34
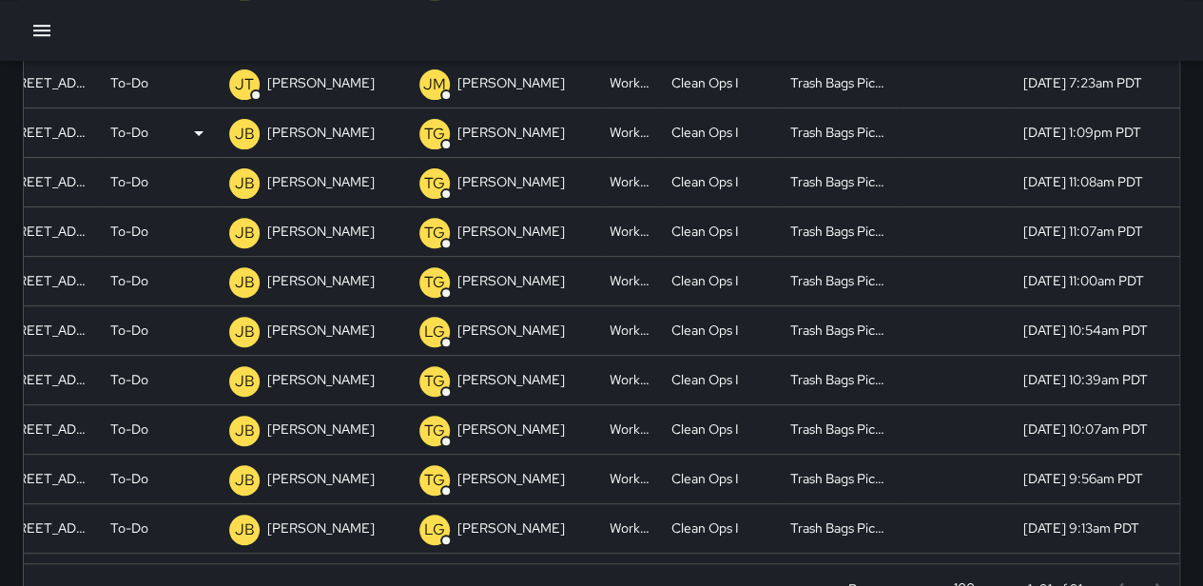
click at [145, 130] on p "To-Do" at bounding box center [129, 132] width 38 height 49
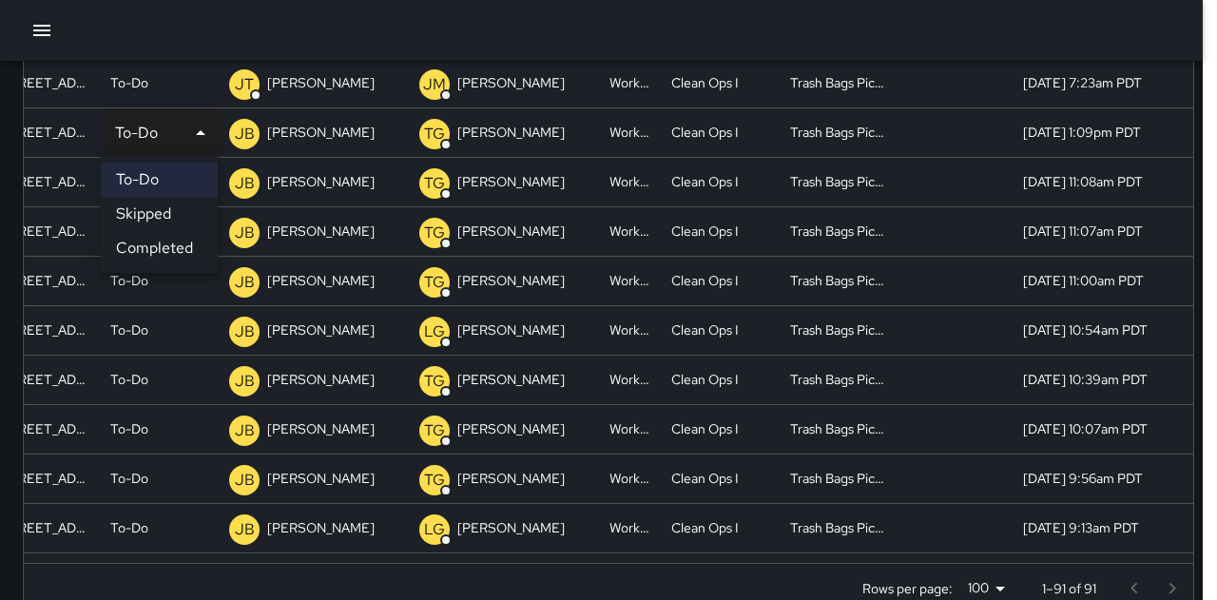
click at [154, 243] on li "Completed" at bounding box center [159, 248] width 117 height 34
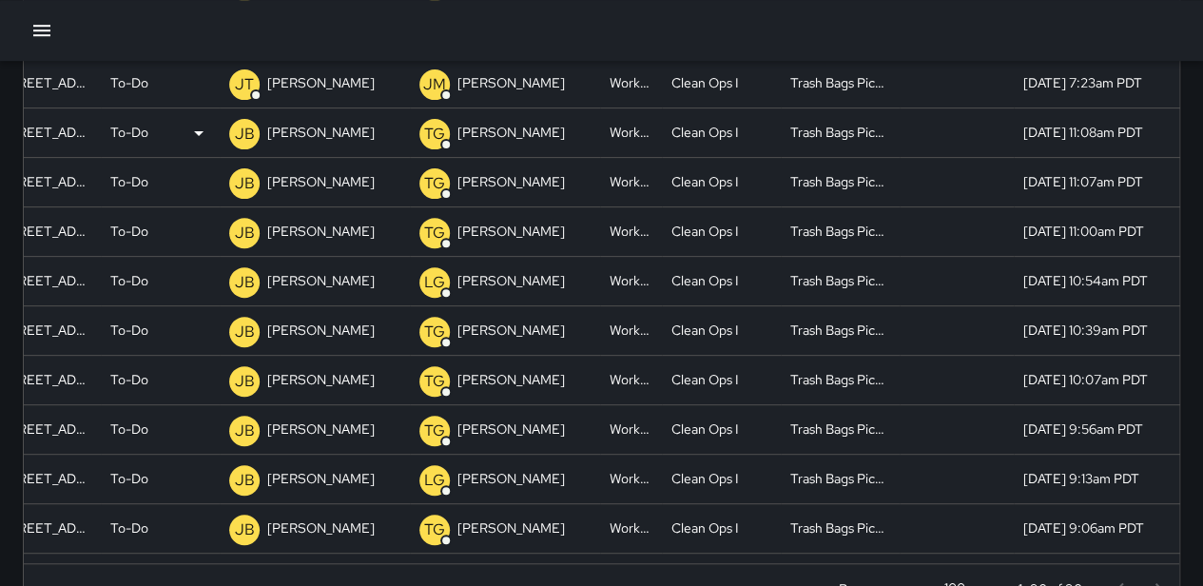
click at [148, 132] on div "To-Do" at bounding box center [160, 132] width 100 height 49
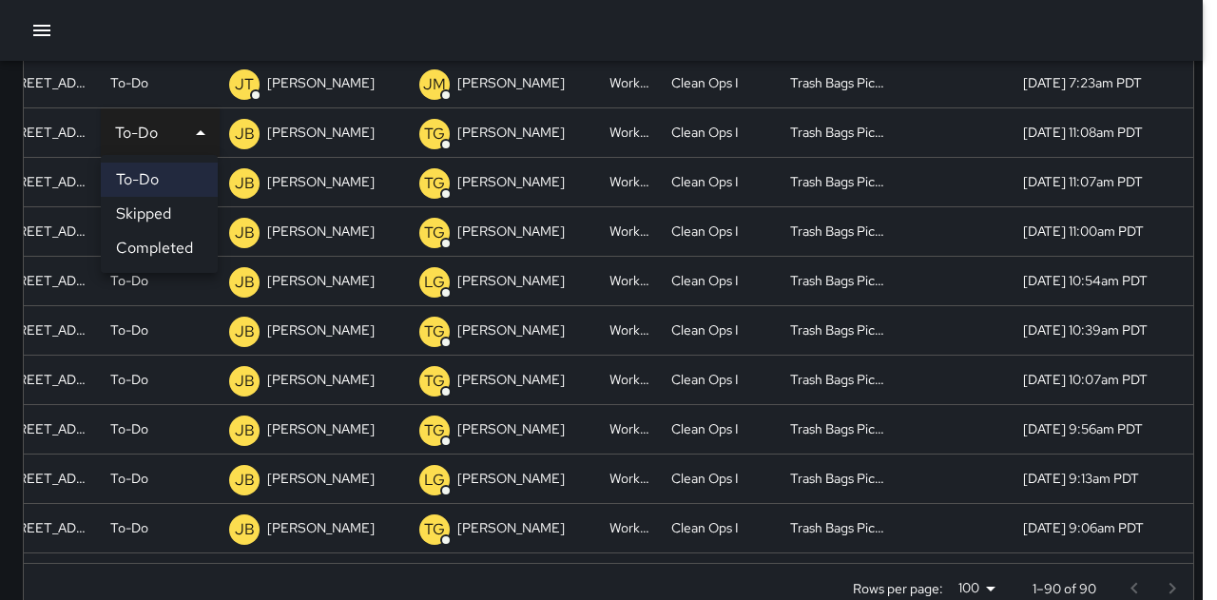
click at [158, 241] on li "Completed" at bounding box center [159, 248] width 117 height 34
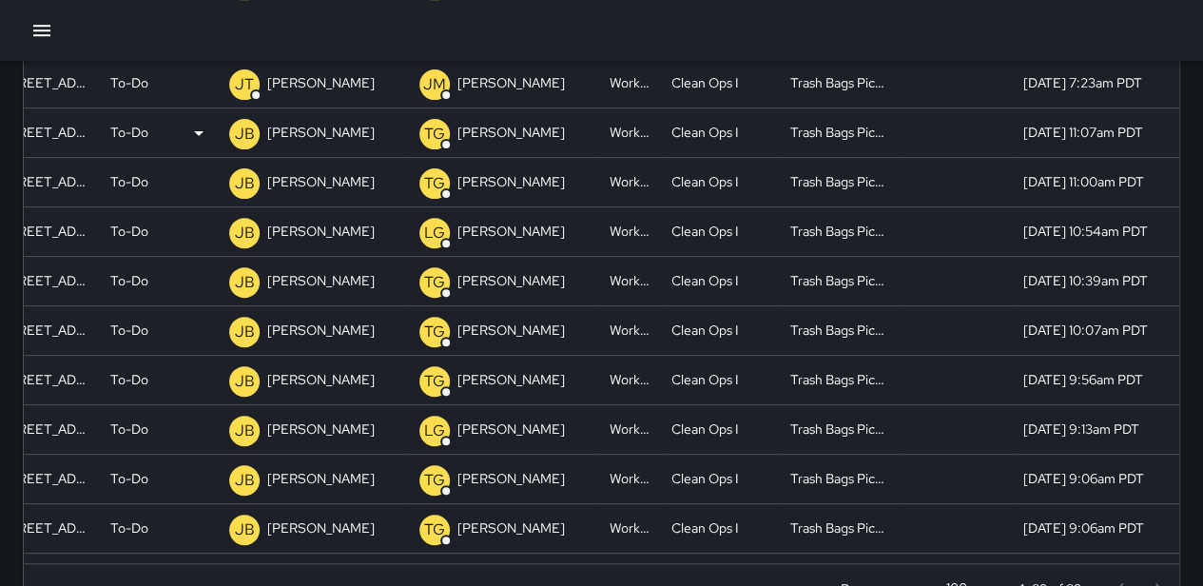
click at [146, 133] on p "To-Do" at bounding box center [129, 132] width 38 height 49
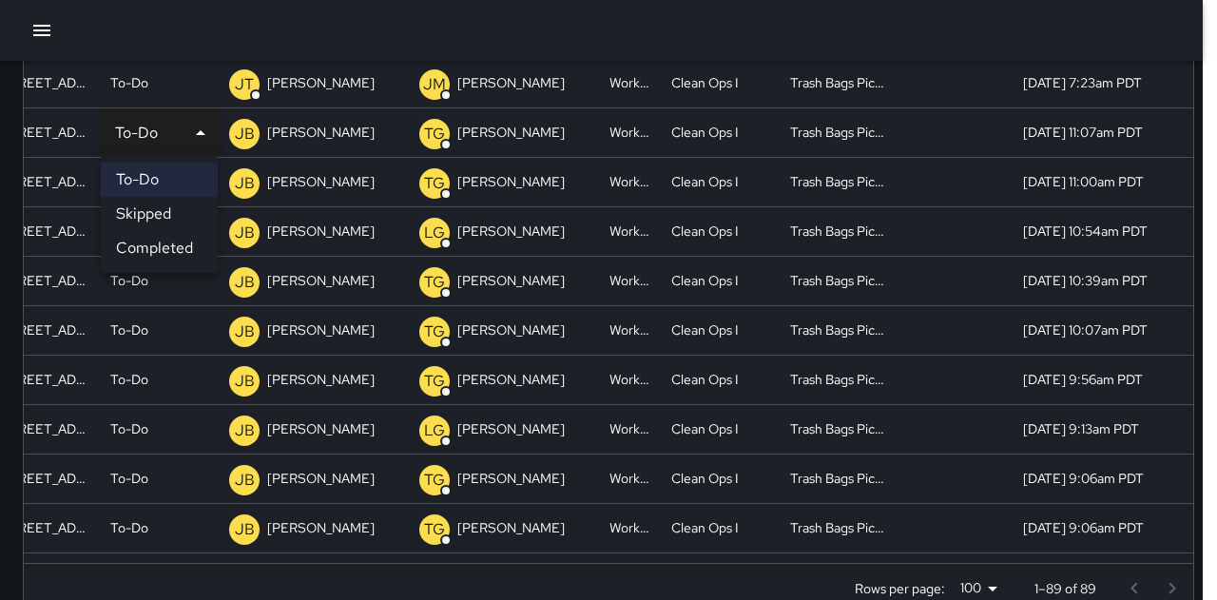
click at [147, 121] on div at bounding box center [608, 300] width 1217 height 600
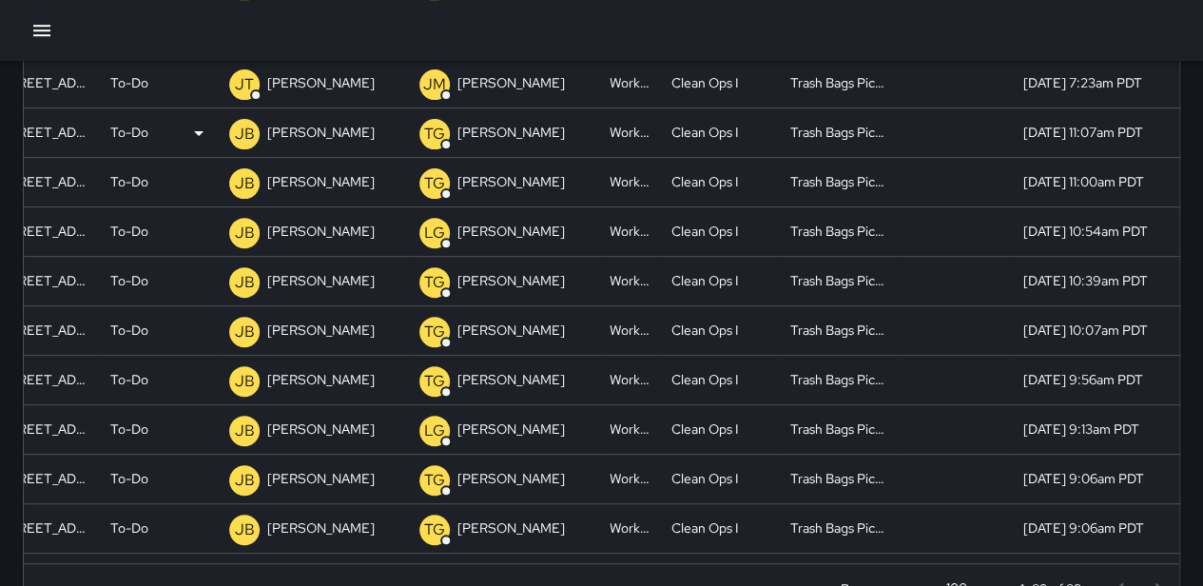
click at [161, 130] on div "To-Do" at bounding box center [160, 132] width 100 height 49
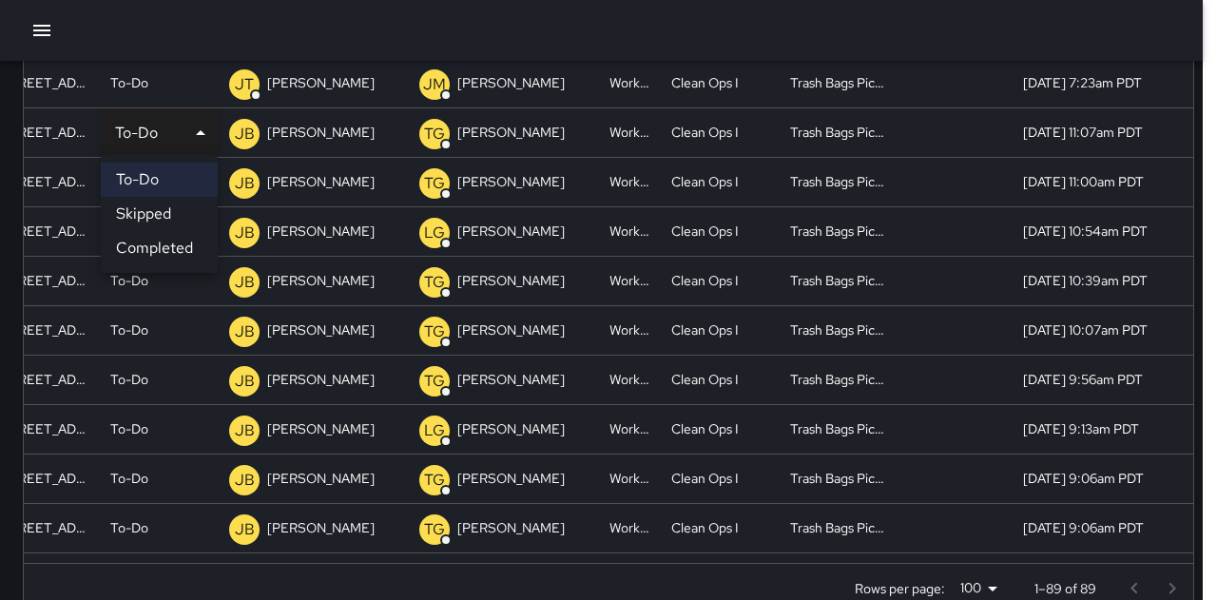
click at [165, 244] on li "Completed" at bounding box center [159, 248] width 117 height 34
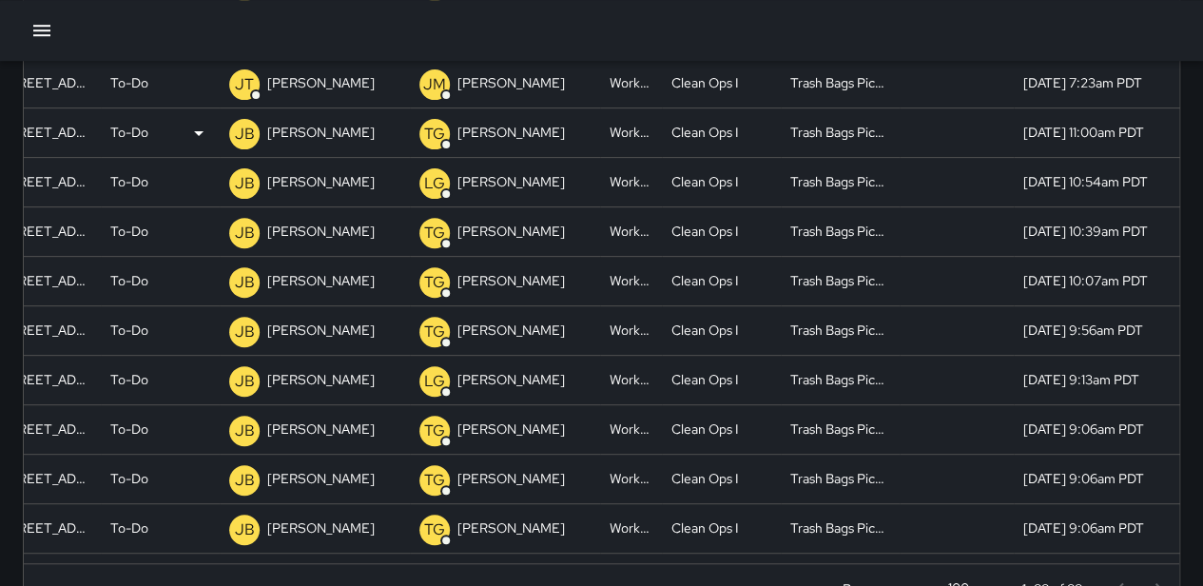
click at [154, 128] on div "To-Do" at bounding box center [160, 132] width 100 height 49
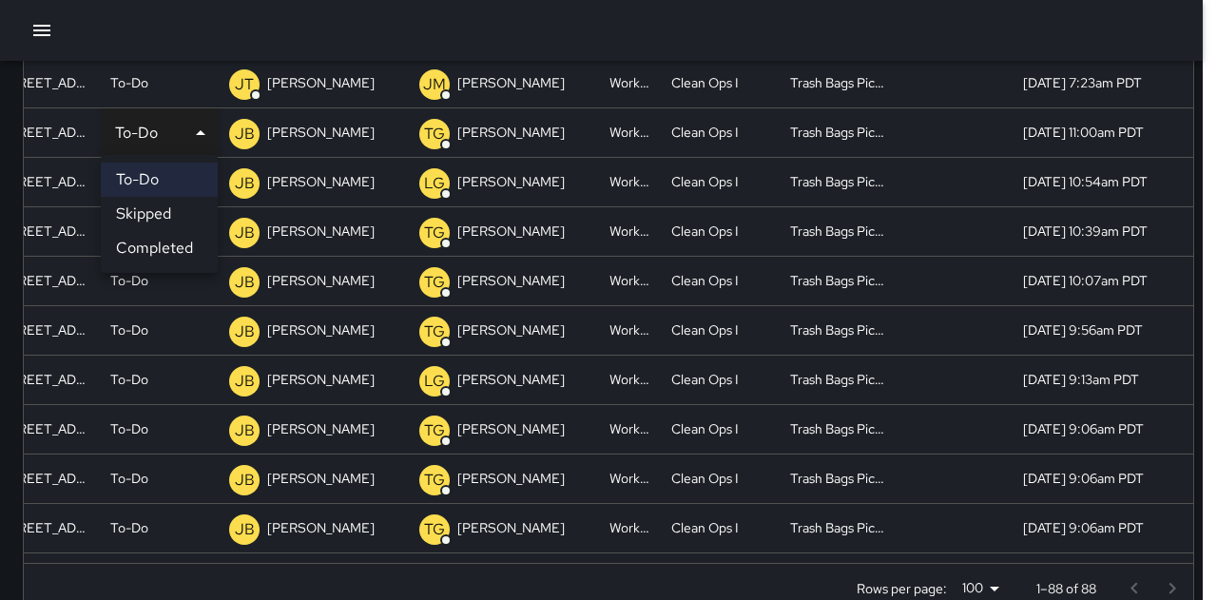
click at [170, 246] on li "Completed" at bounding box center [159, 248] width 117 height 34
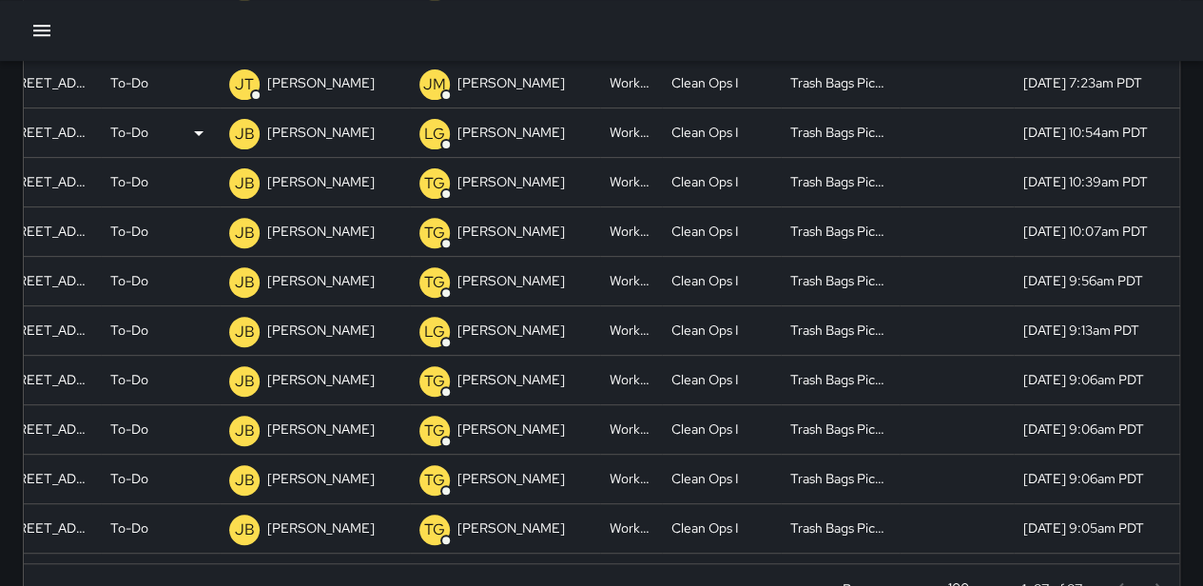
click at [147, 136] on p "To-Do" at bounding box center [129, 132] width 38 height 49
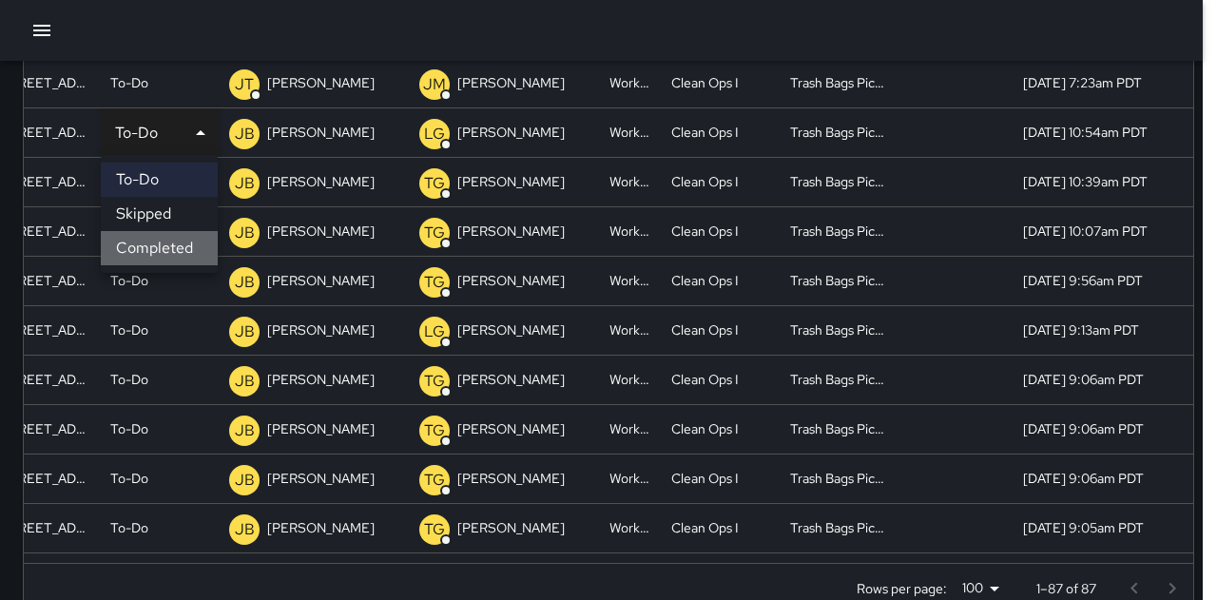
click at [170, 242] on li "Completed" at bounding box center [159, 248] width 117 height 34
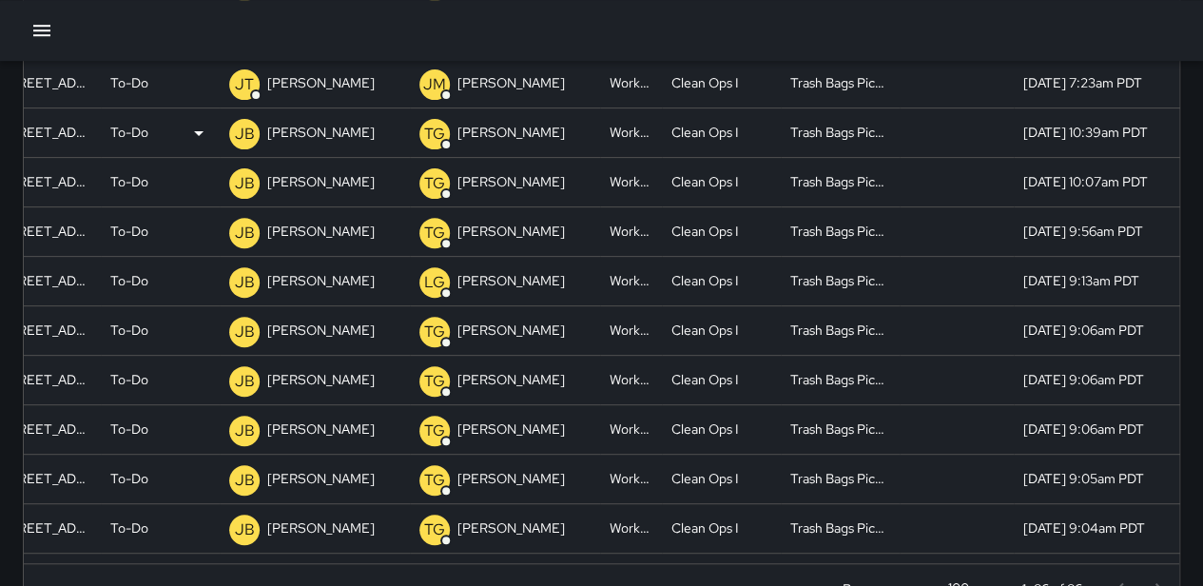
click at [156, 125] on div "To-Do" at bounding box center [160, 132] width 100 height 49
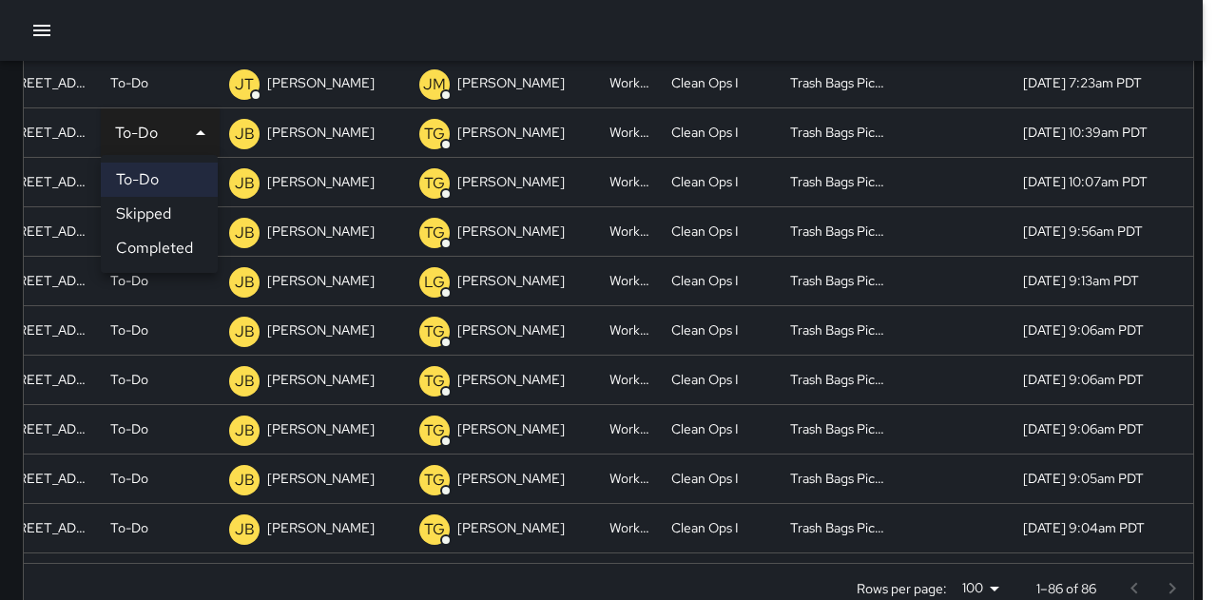
click at [168, 244] on li "Completed" at bounding box center [159, 248] width 117 height 34
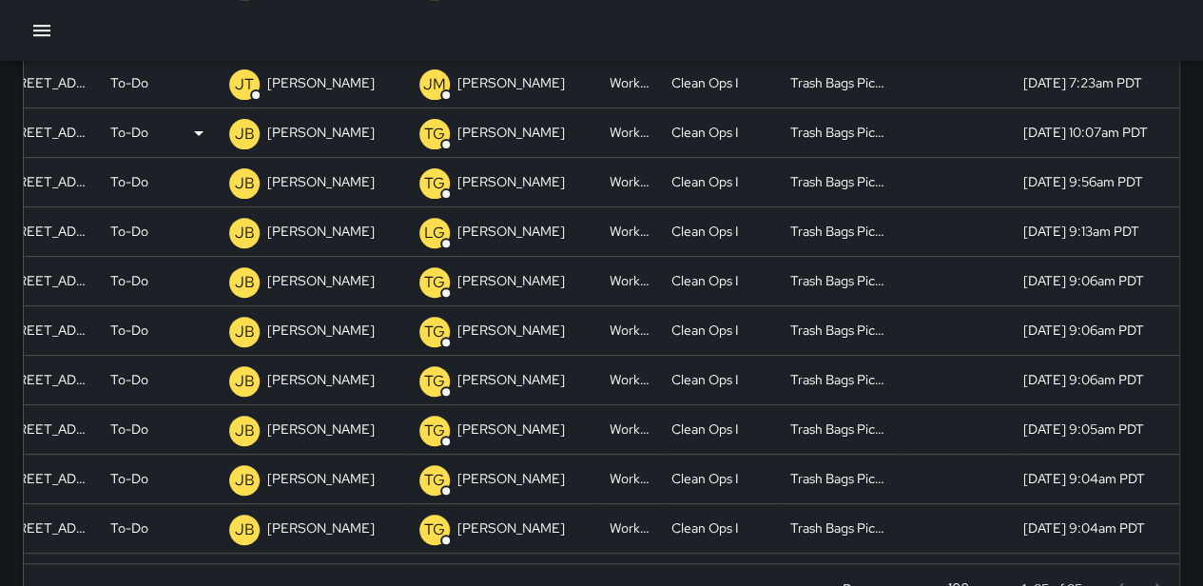
click at [150, 131] on div "To-Do" at bounding box center [160, 132] width 100 height 49
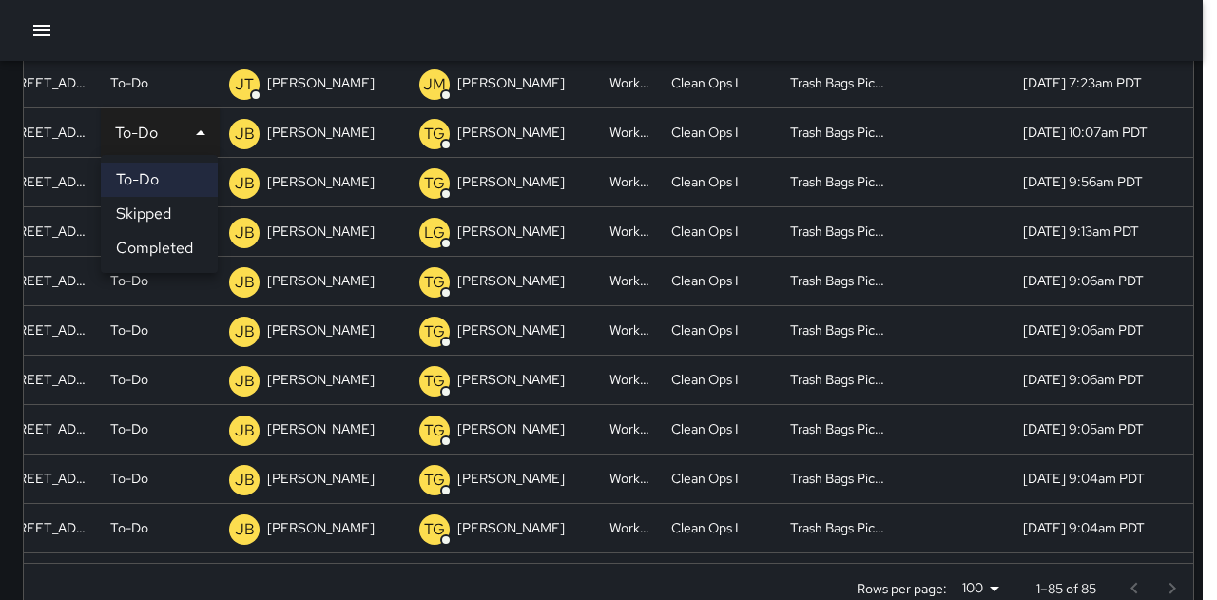
click at [178, 239] on li "Completed" at bounding box center [159, 248] width 117 height 34
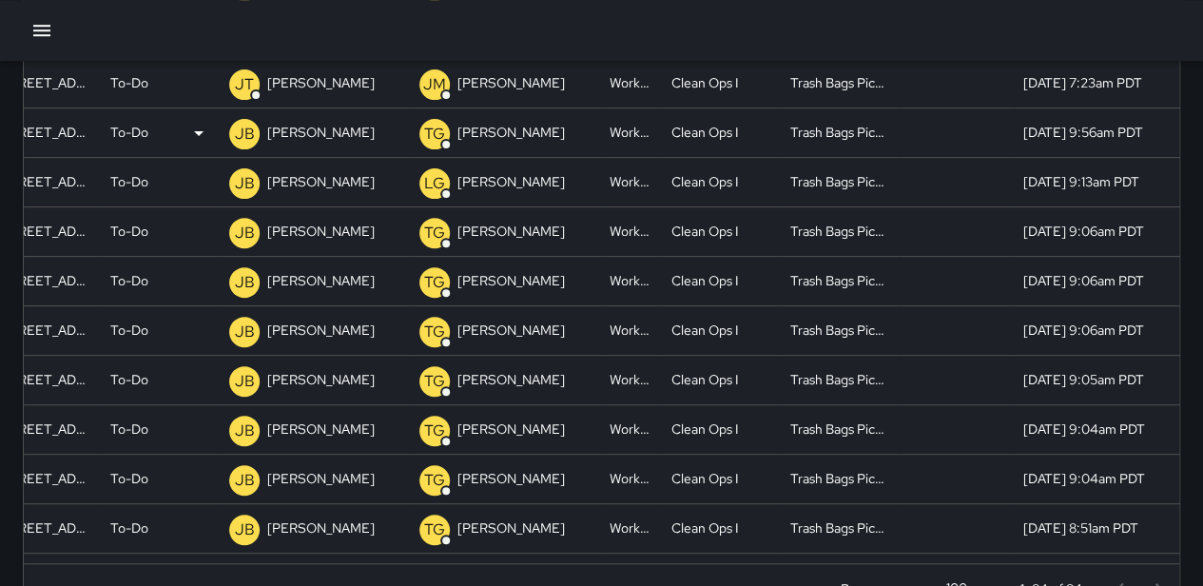
click at [154, 138] on div "To-Do" at bounding box center [160, 132] width 100 height 49
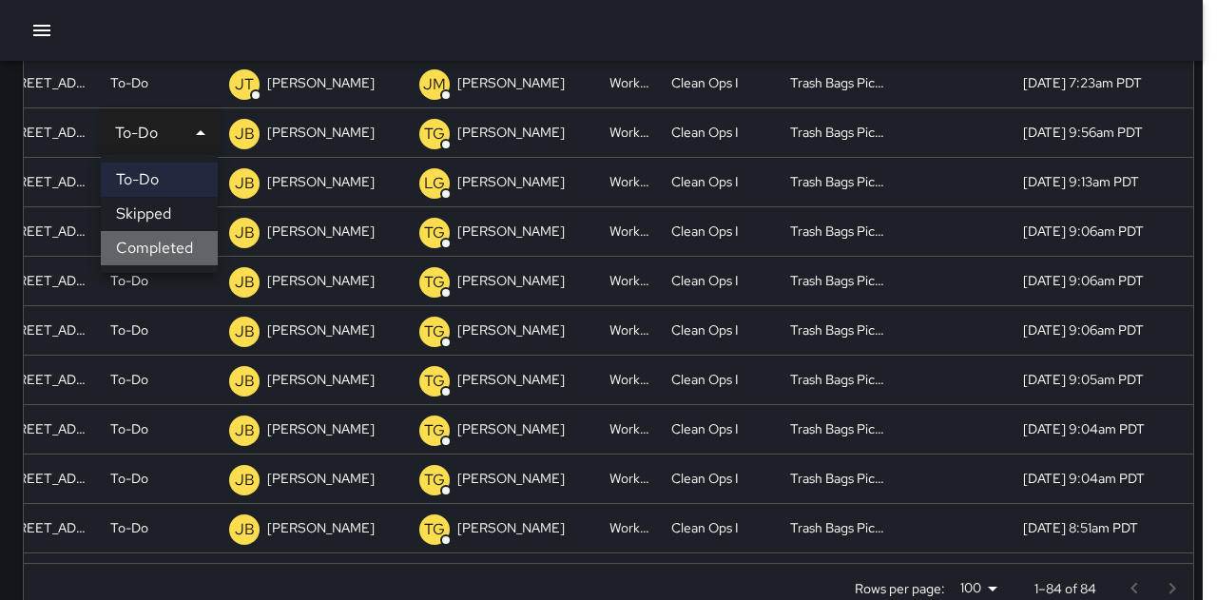
click at [153, 242] on li "Completed" at bounding box center [159, 248] width 117 height 34
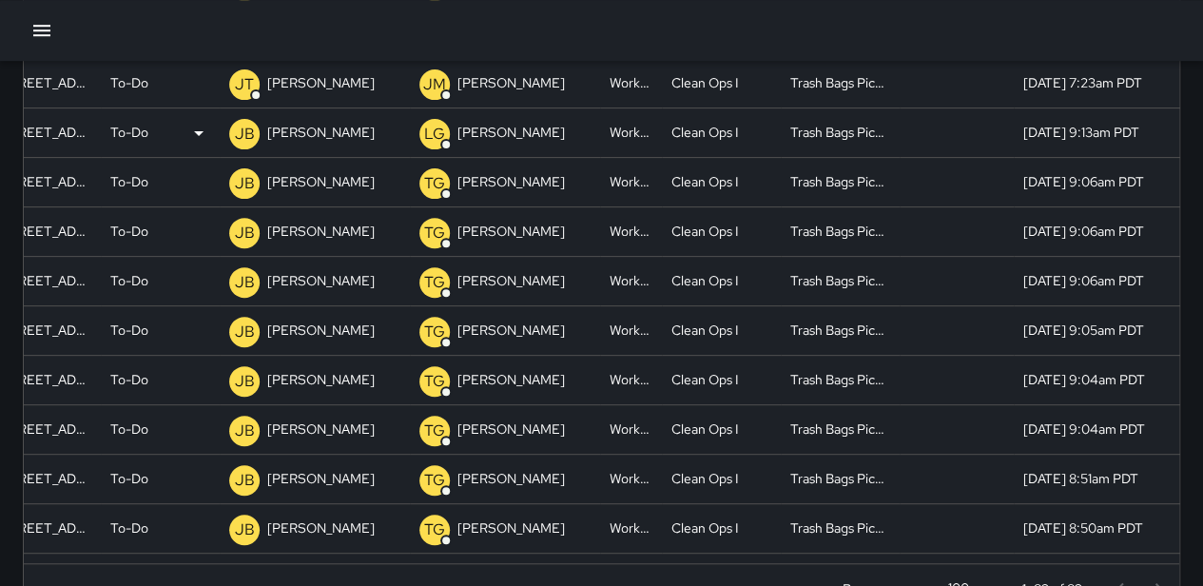
click at [148, 127] on div "To-Do" at bounding box center [160, 132] width 100 height 49
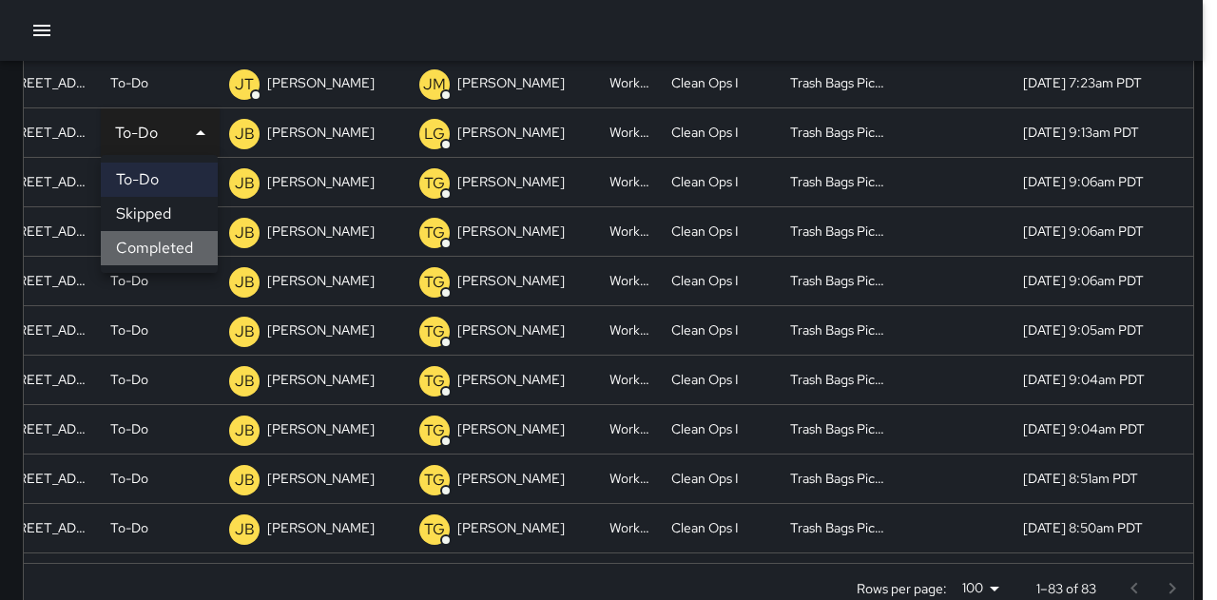
click at [175, 239] on li "Completed" at bounding box center [159, 248] width 117 height 34
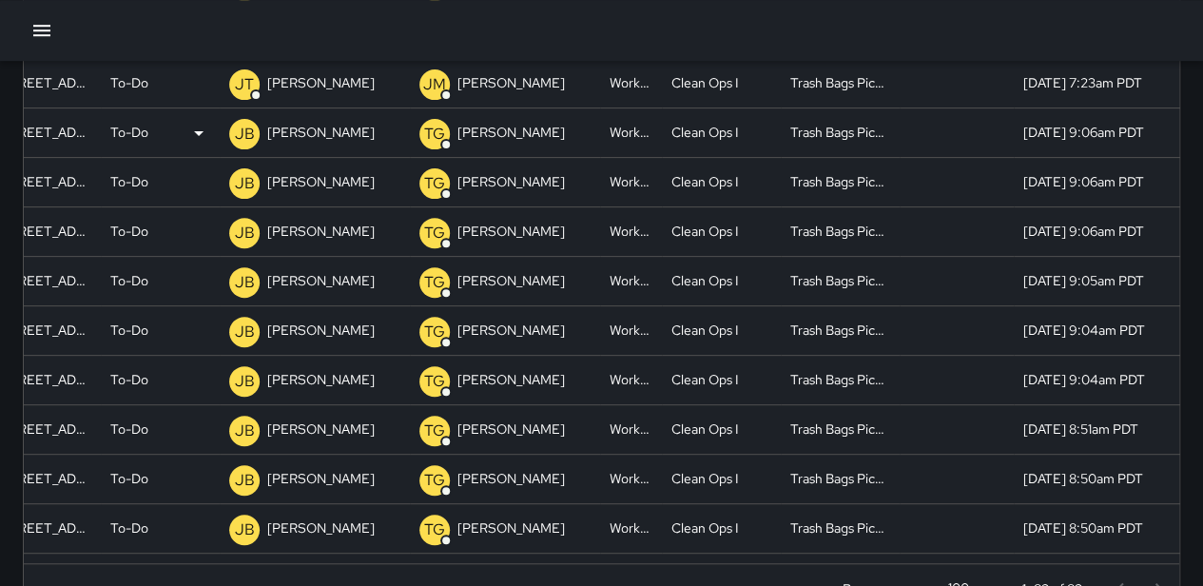
click at [147, 127] on p "To-Do" at bounding box center [129, 132] width 38 height 49
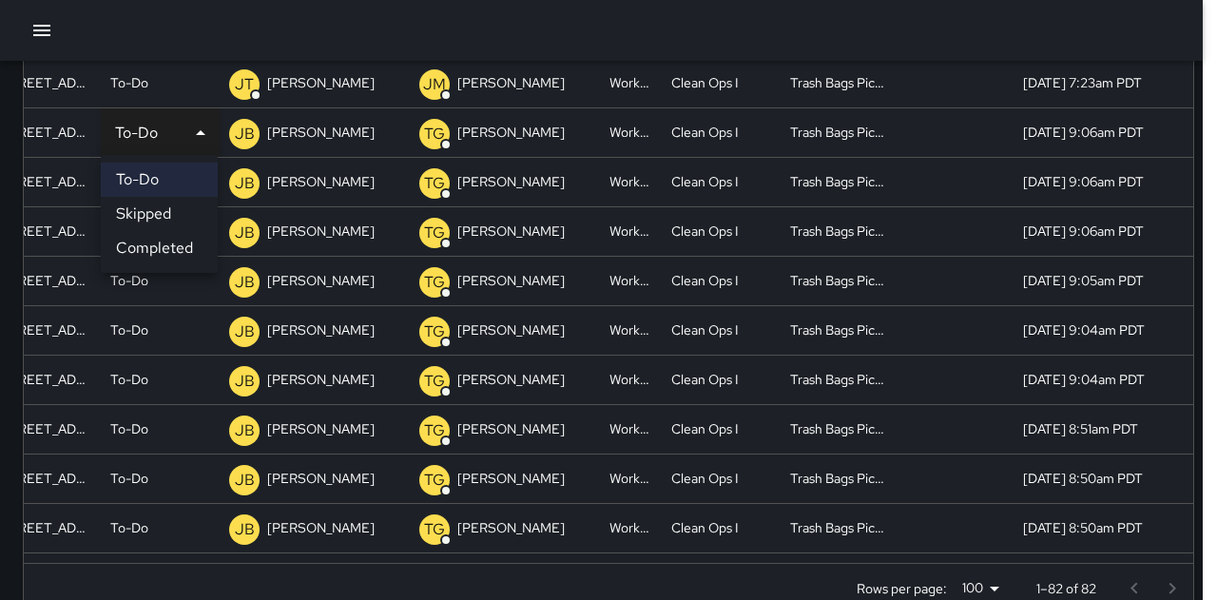
click at [175, 253] on li "Completed" at bounding box center [159, 248] width 117 height 34
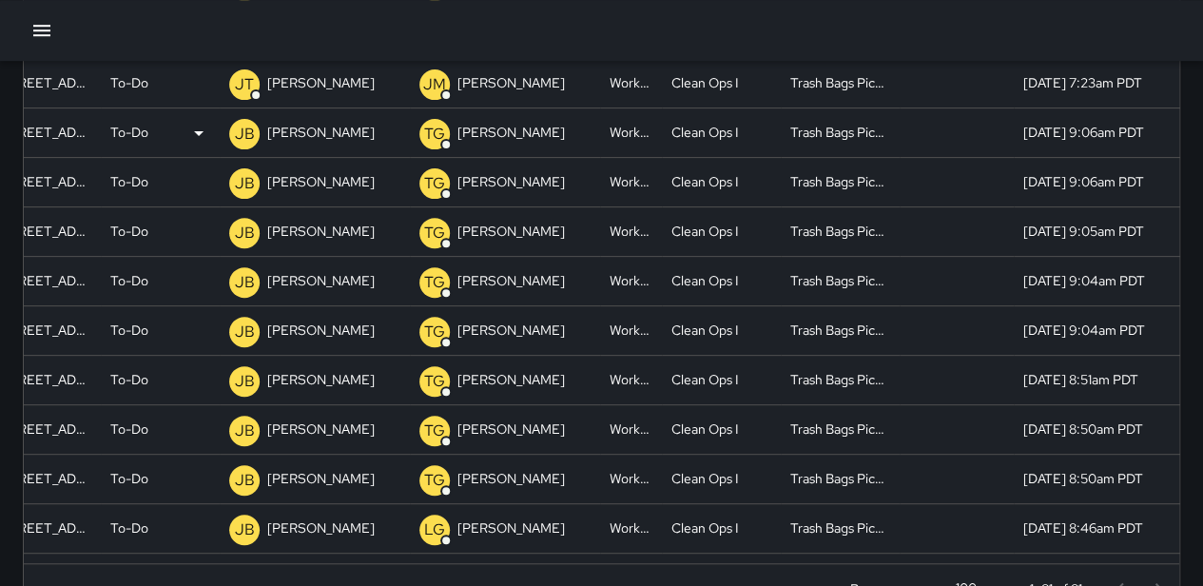
click at [154, 136] on div "To-Do" at bounding box center [160, 132] width 100 height 49
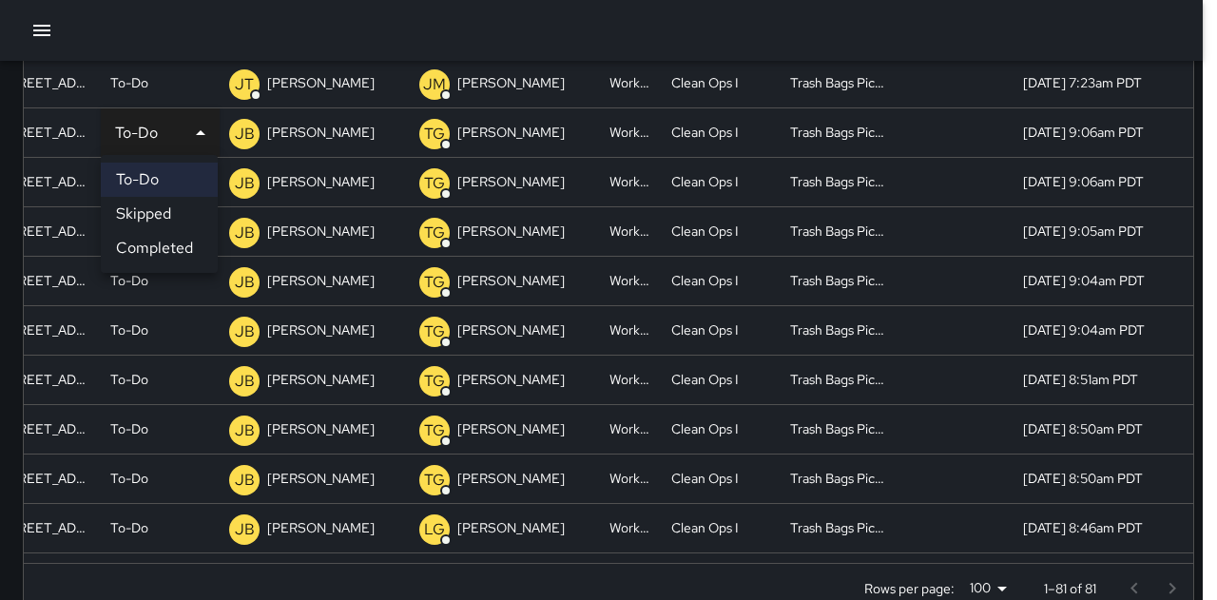
click at [179, 250] on li "Completed" at bounding box center [159, 248] width 117 height 34
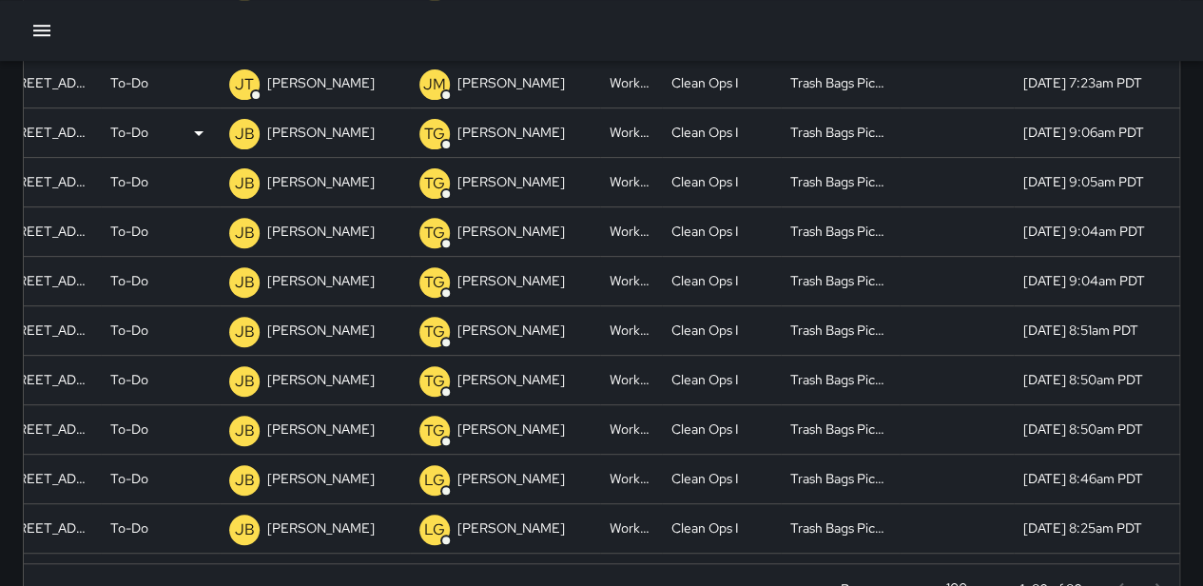
click at [148, 125] on div "To-Do" at bounding box center [160, 132] width 100 height 49
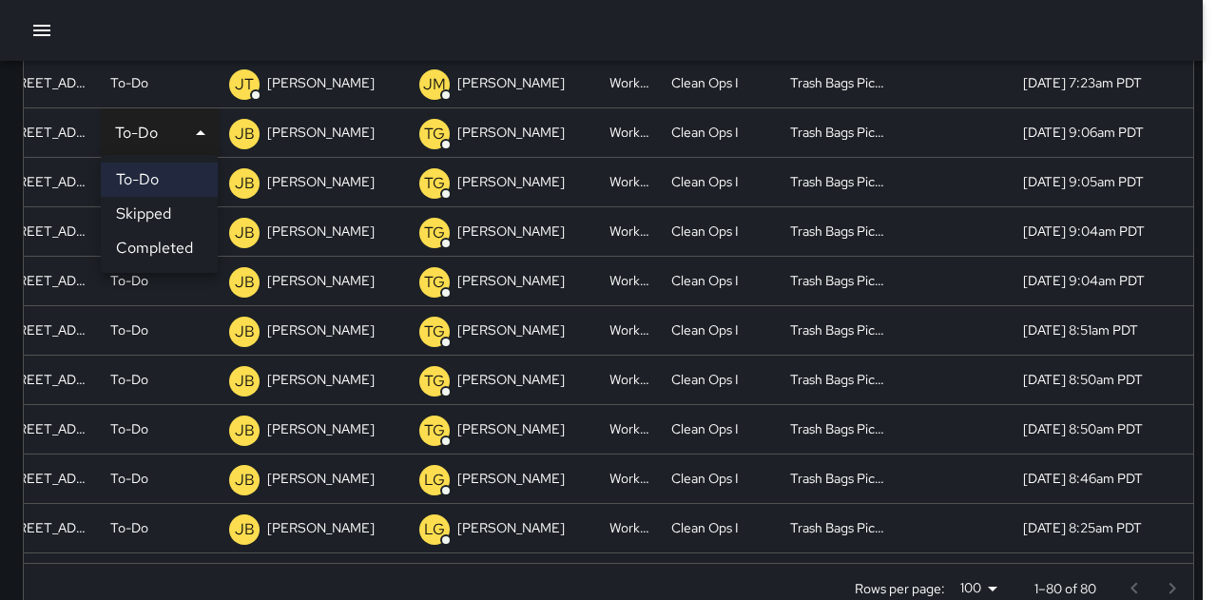
click at [173, 249] on li "Completed" at bounding box center [159, 248] width 117 height 34
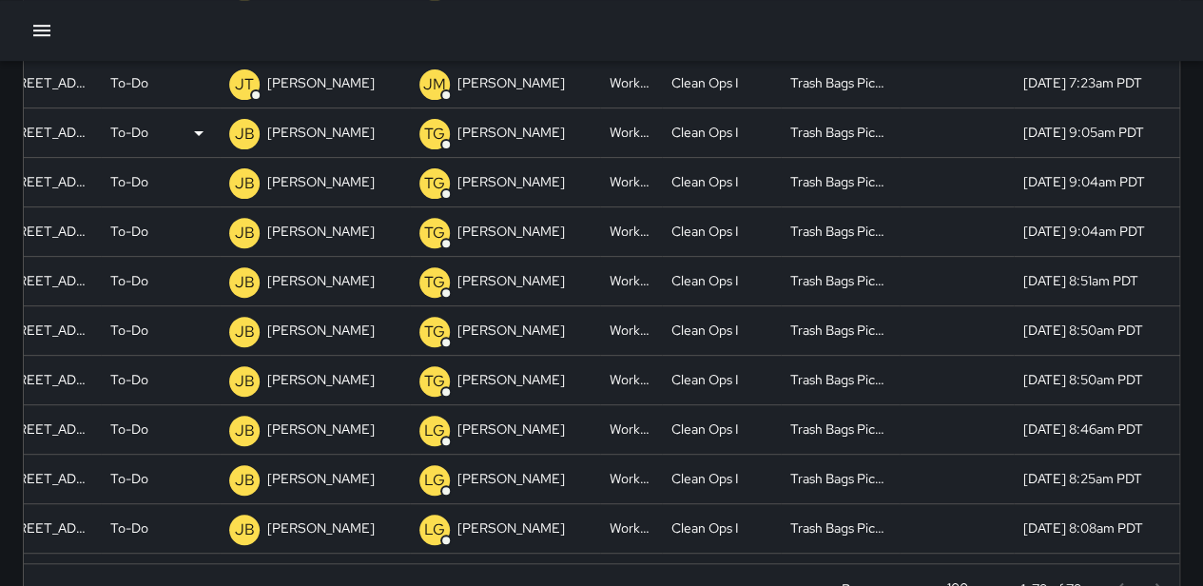
click at [153, 117] on div "To-Do" at bounding box center [160, 132] width 100 height 49
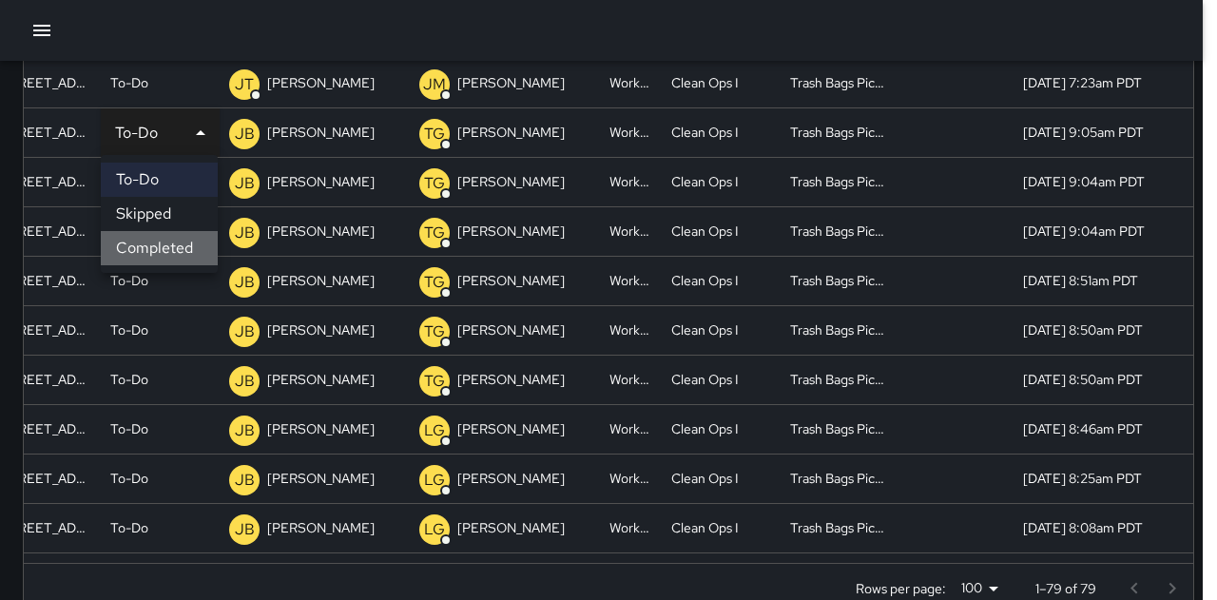
click at [173, 244] on li "Completed" at bounding box center [159, 248] width 117 height 34
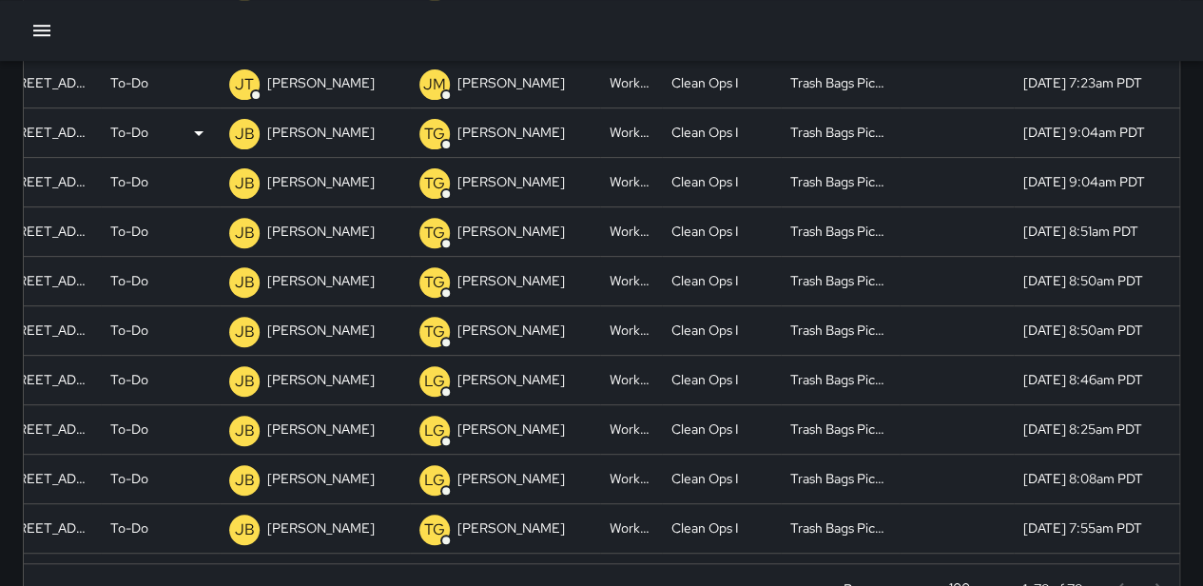
click at [145, 138] on p "To-Do" at bounding box center [129, 132] width 38 height 49
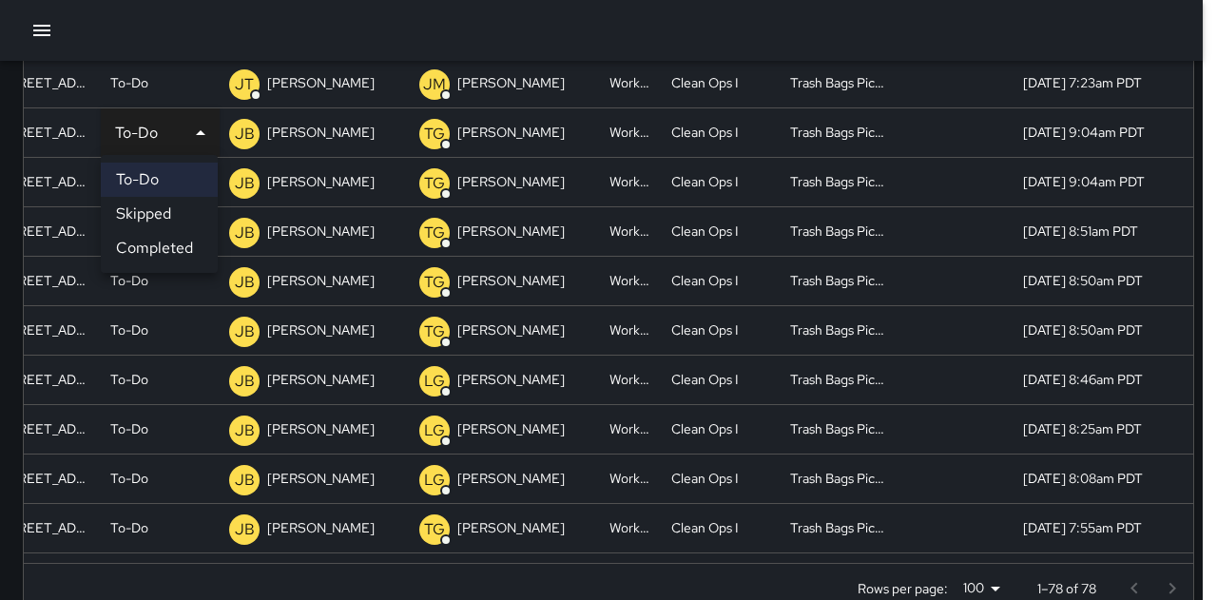
click at [156, 241] on li "Completed" at bounding box center [159, 248] width 117 height 34
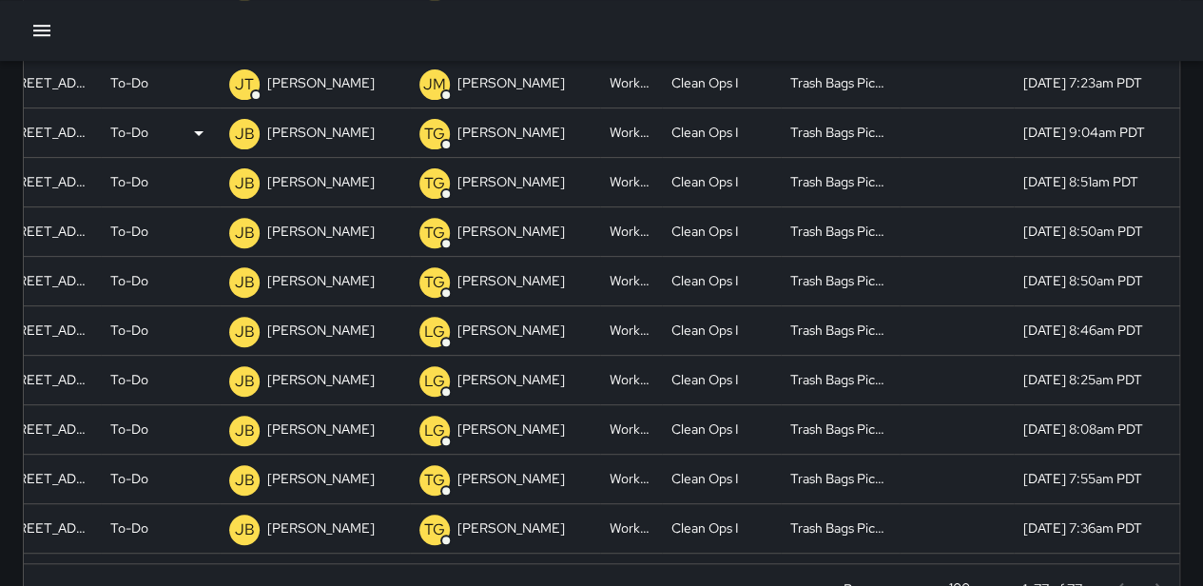
click at [149, 127] on div "To-Do" at bounding box center [160, 132] width 100 height 49
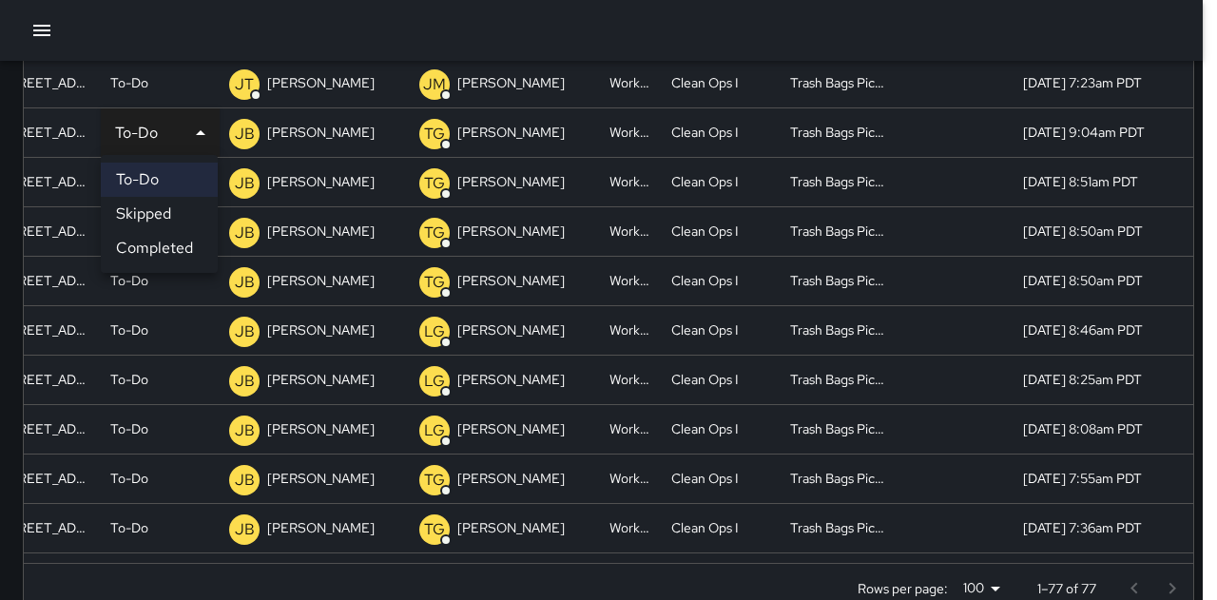
drag, startPoint x: 177, startPoint y: 243, endPoint x: 170, endPoint y: 203, distance: 40.5
click at [177, 243] on li "Completed" at bounding box center [159, 248] width 117 height 34
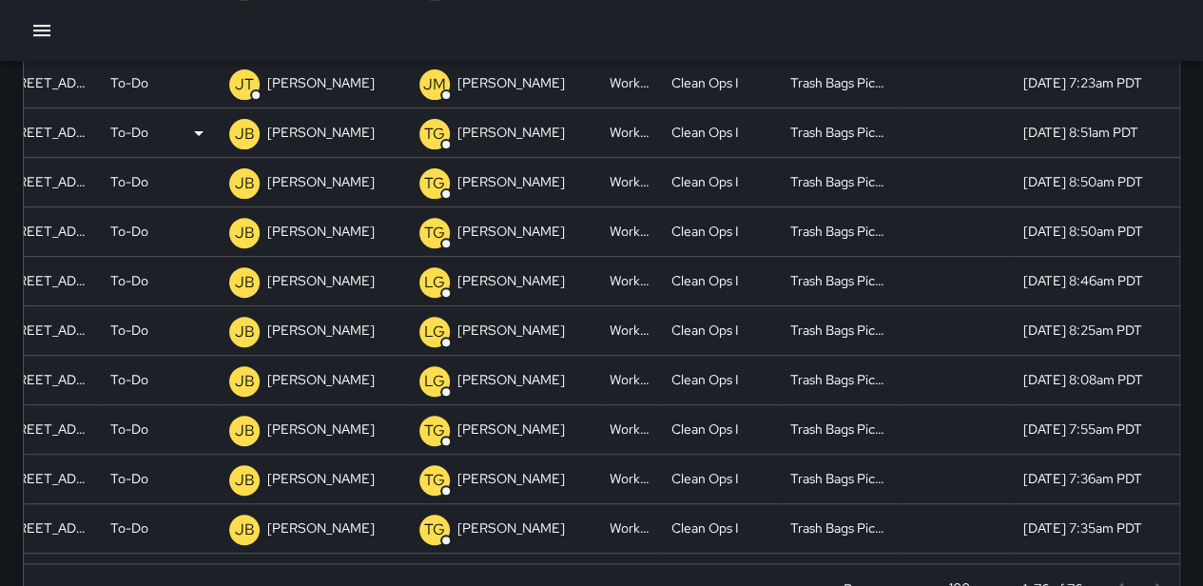
click at [165, 135] on div "To-Do" at bounding box center [160, 132] width 100 height 49
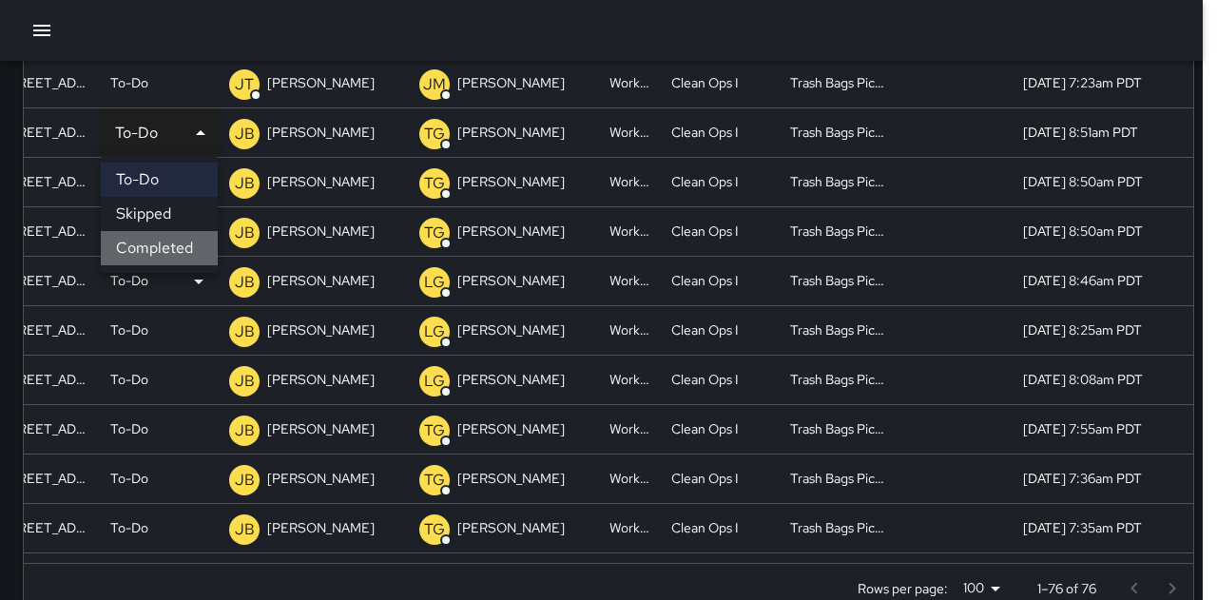
drag, startPoint x: 171, startPoint y: 253, endPoint x: 164, endPoint y: 227, distance: 26.8
click at [170, 252] on li "Completed" at bounding box center [159, 248] width 117 height 34
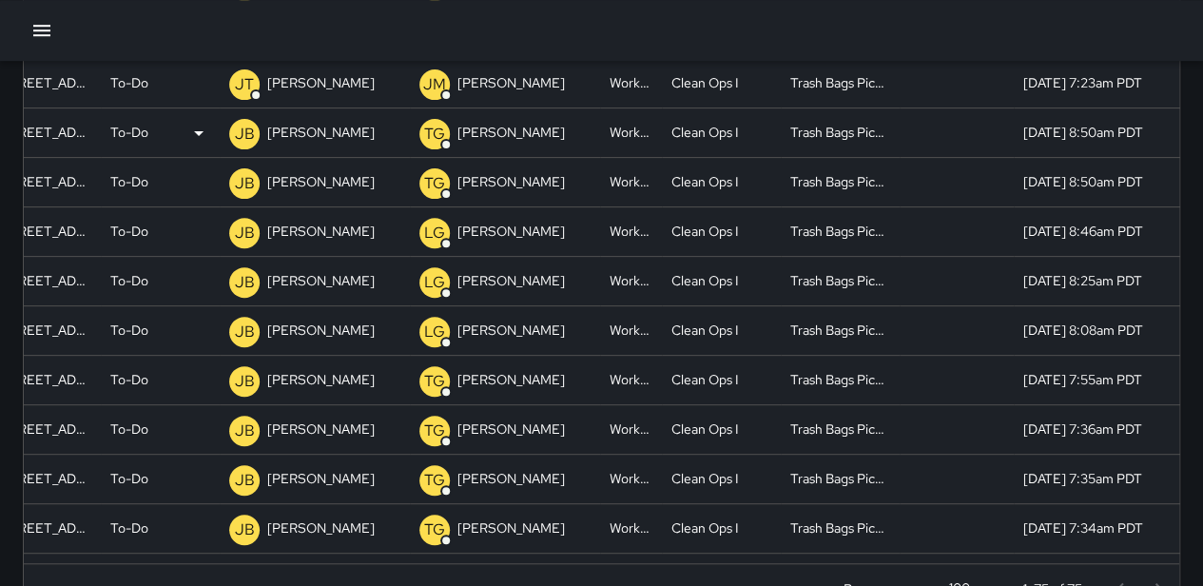
click at [134, 127] on p "To-Do" at bounding box center [129, 132] width 38 height 49
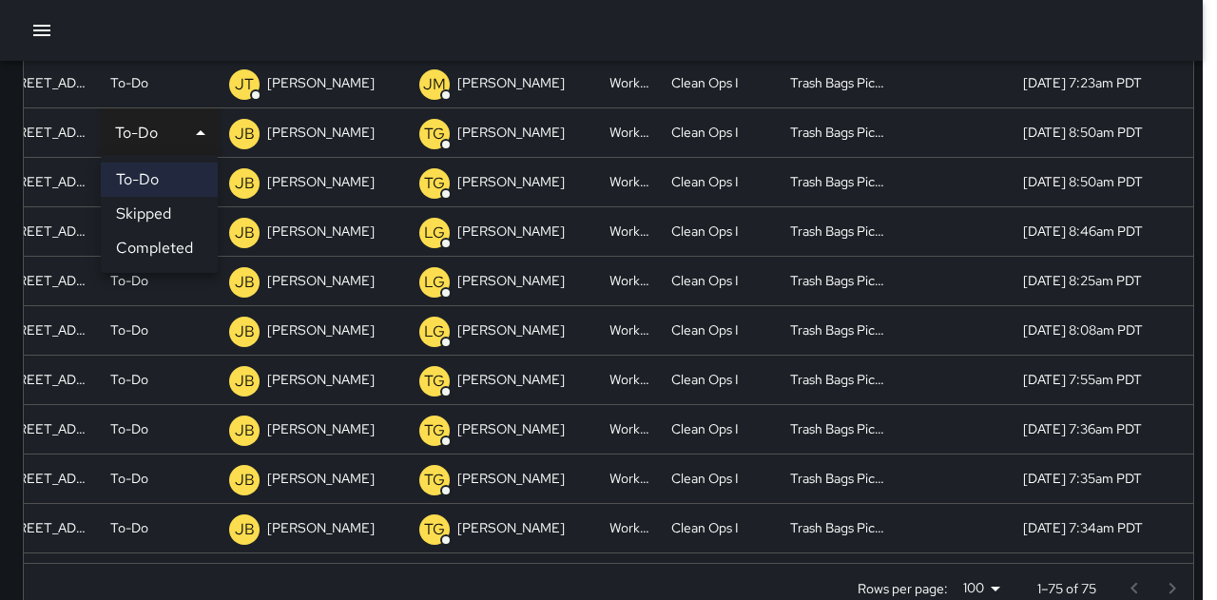
click at [159, 239] on li "Completed" at bounding box center [159, 248] width 117 height 34
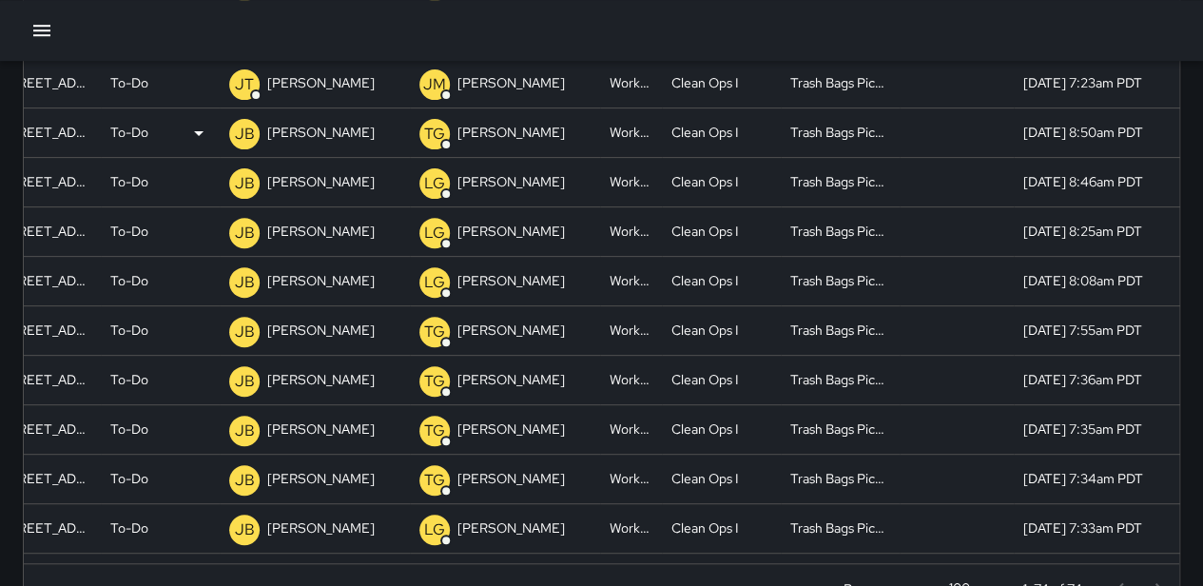
click at [150, 133] on div "To-Do" at bounding box center [160, 132] width 100 height 49
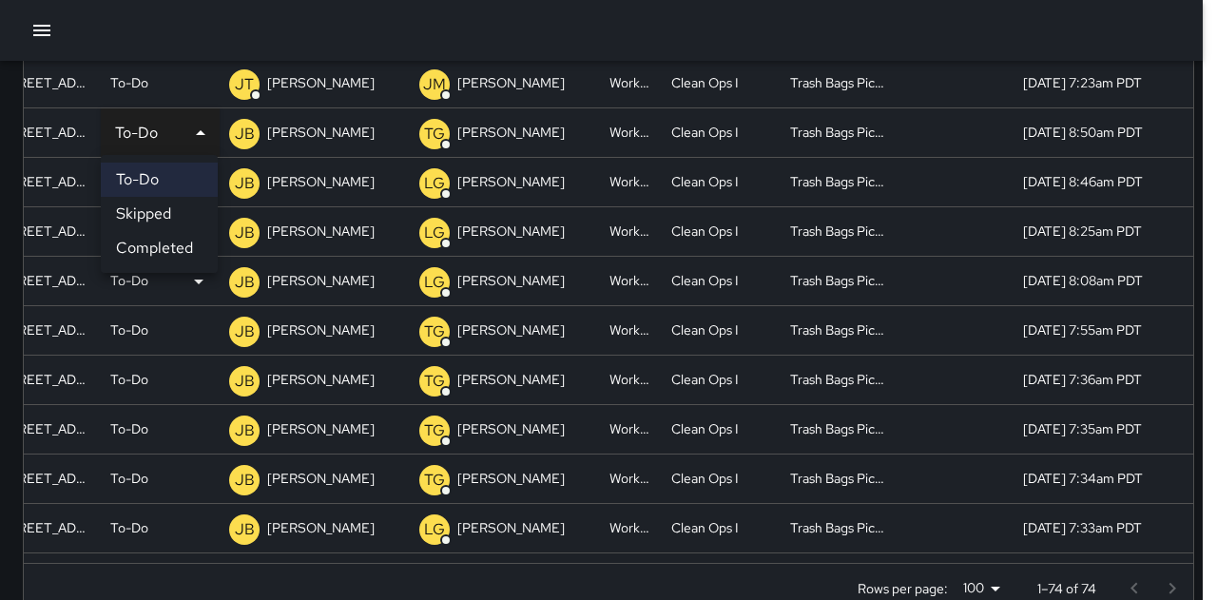
click at [167, 241] on li "Completed" at bounding box center [159, 248] width 117 height 34
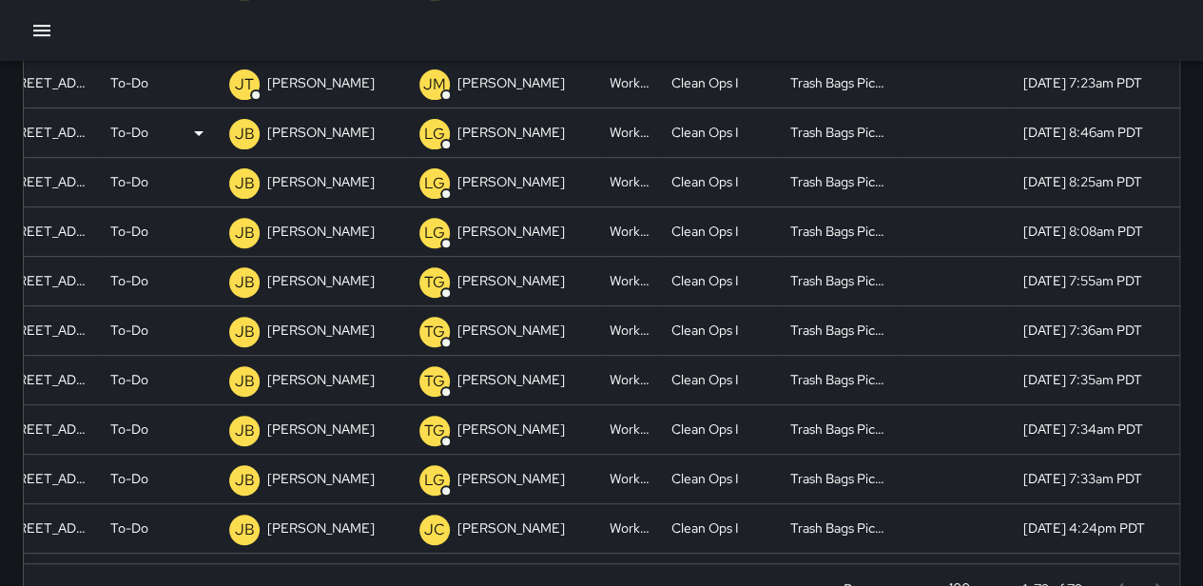
click at [145, 133] on p "To-Do" at bounding box center [129, 132] width 38 height 49
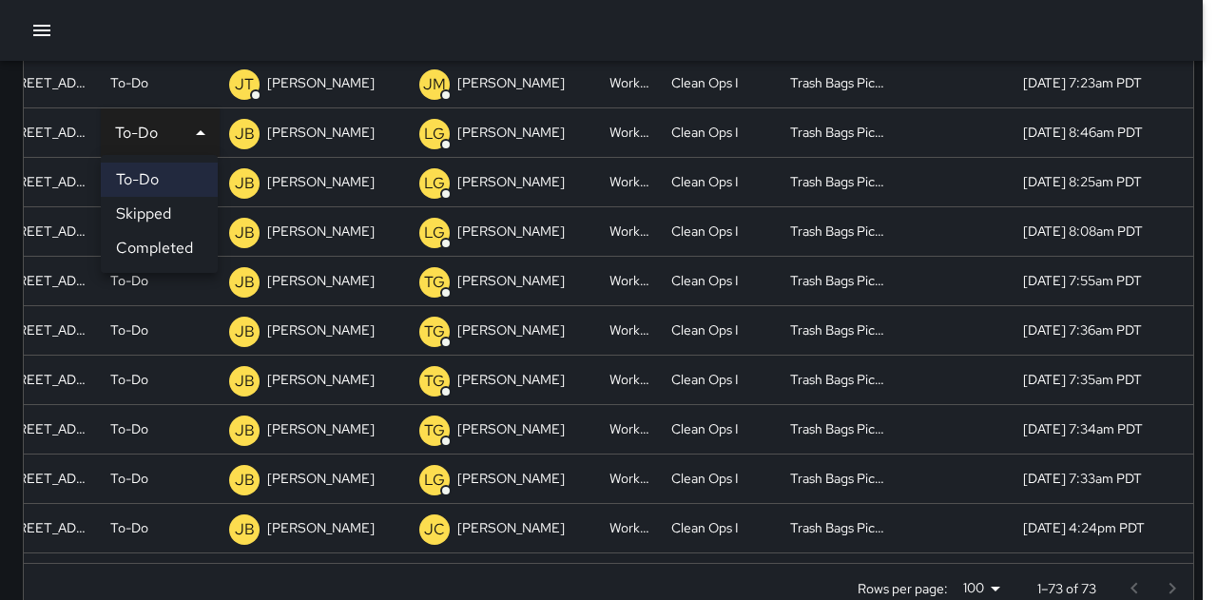
click at [152, 240] on ul "To-Do Skipped Completed" at bounding box center [159, 214] width 117 height 118
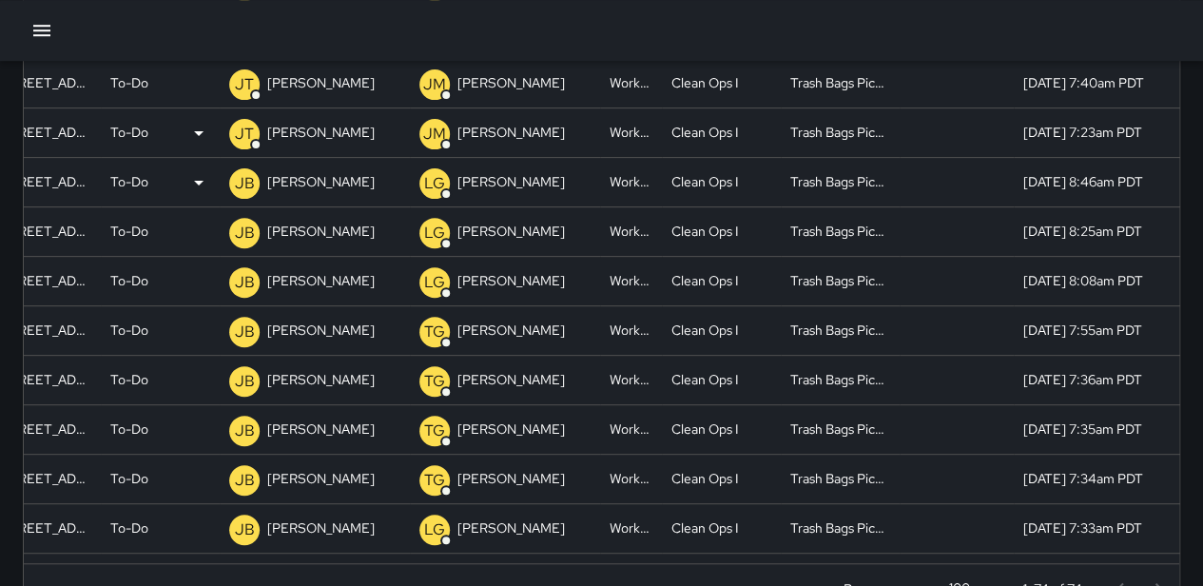
click at [136, 132] on p "To-Do" at bounding box center [129, 132] width 38 height 49
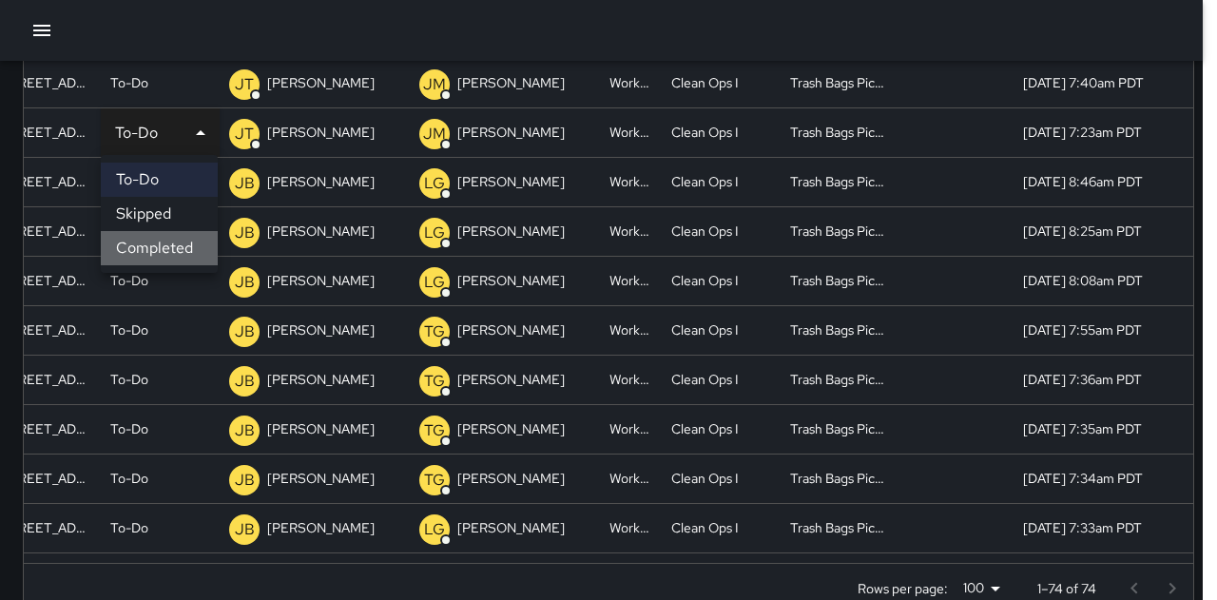
drag, startPoint x: 146, startPoint y: 254, endPoint x: 145, endPoint y: 180, distance: 74.2
click at [146, 252] on li "Completed" at bounding box center [159, 248] width 117 height 34
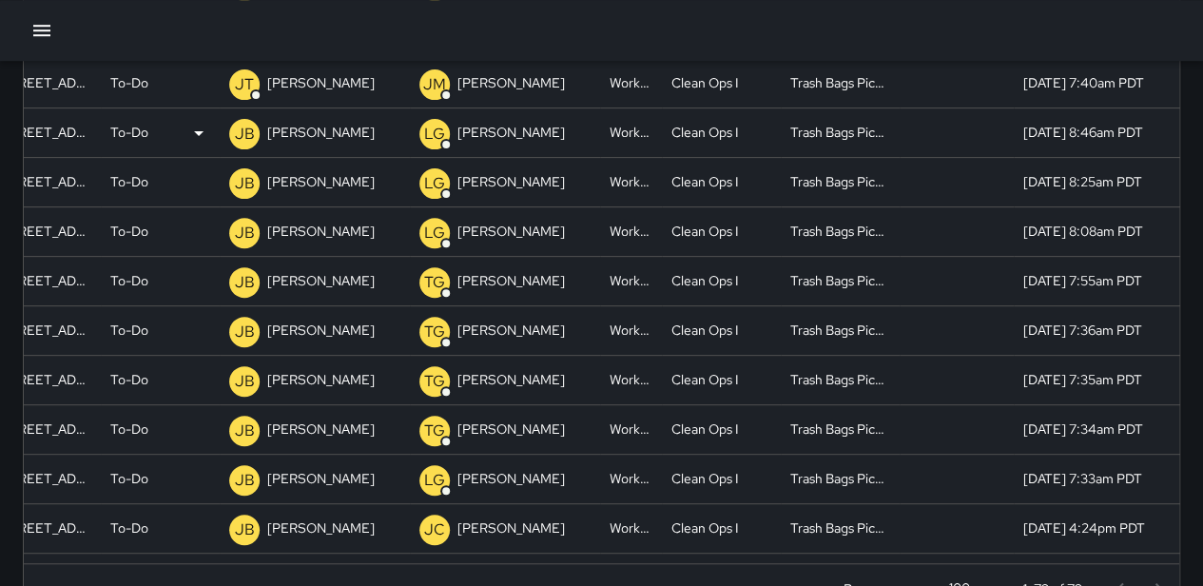
click at [133, 120] on p "To-Do" at bounding box center [129, 132] width 38 height 49
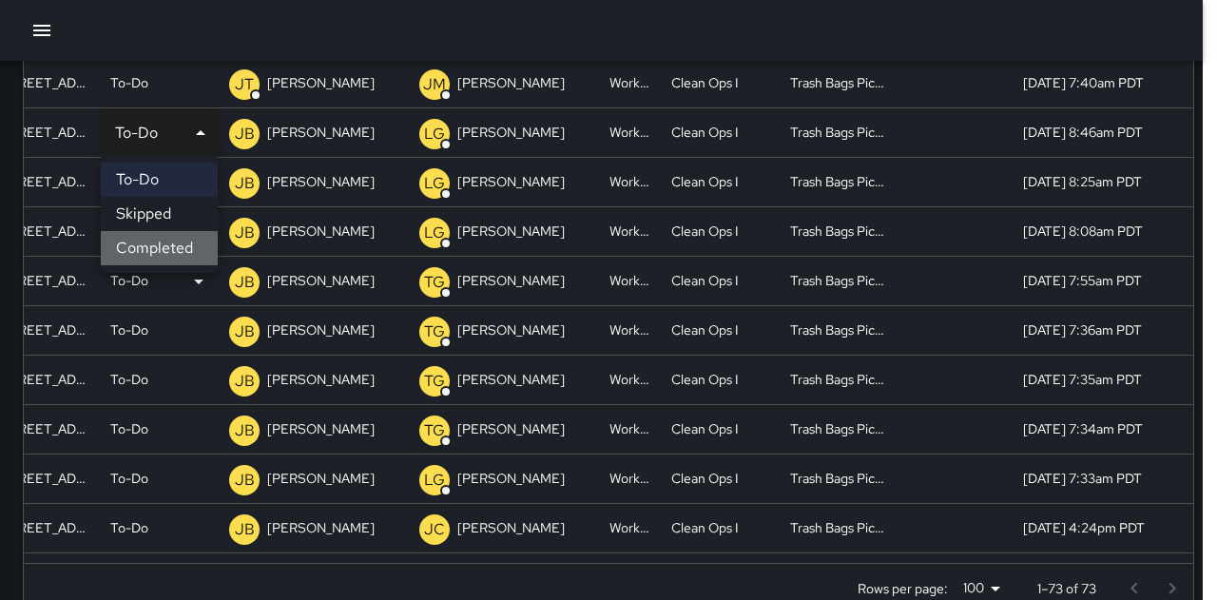
click at [171, 245] on li "Completed" at bounding box center [159, 248] width 117 height 34
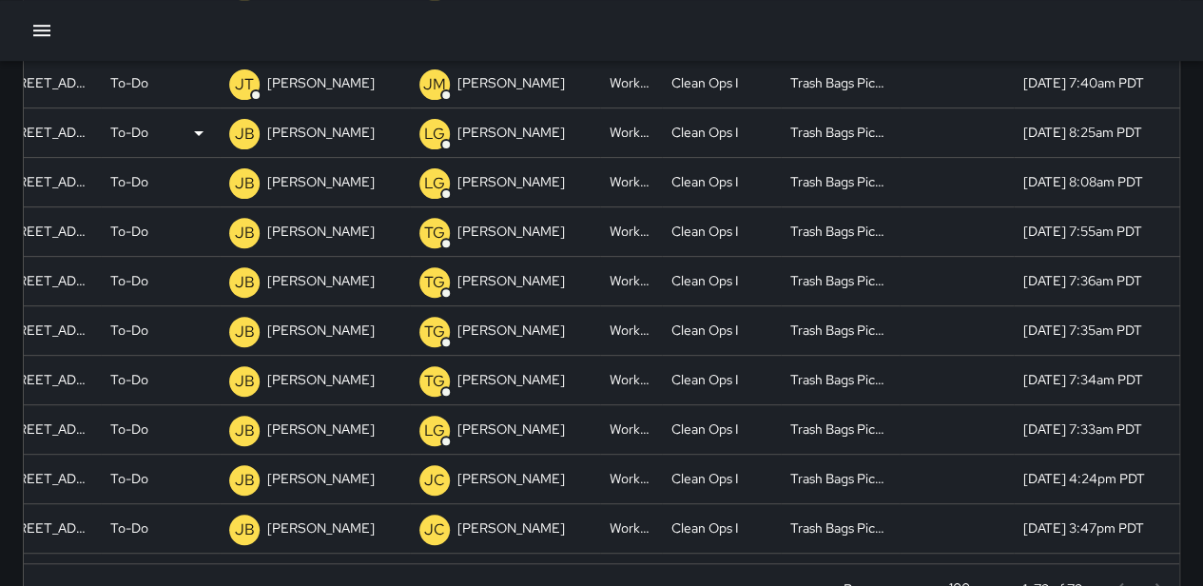
click at [148, 128] on div "To-Do" at bounding box center [160, 132] width 100 height 49
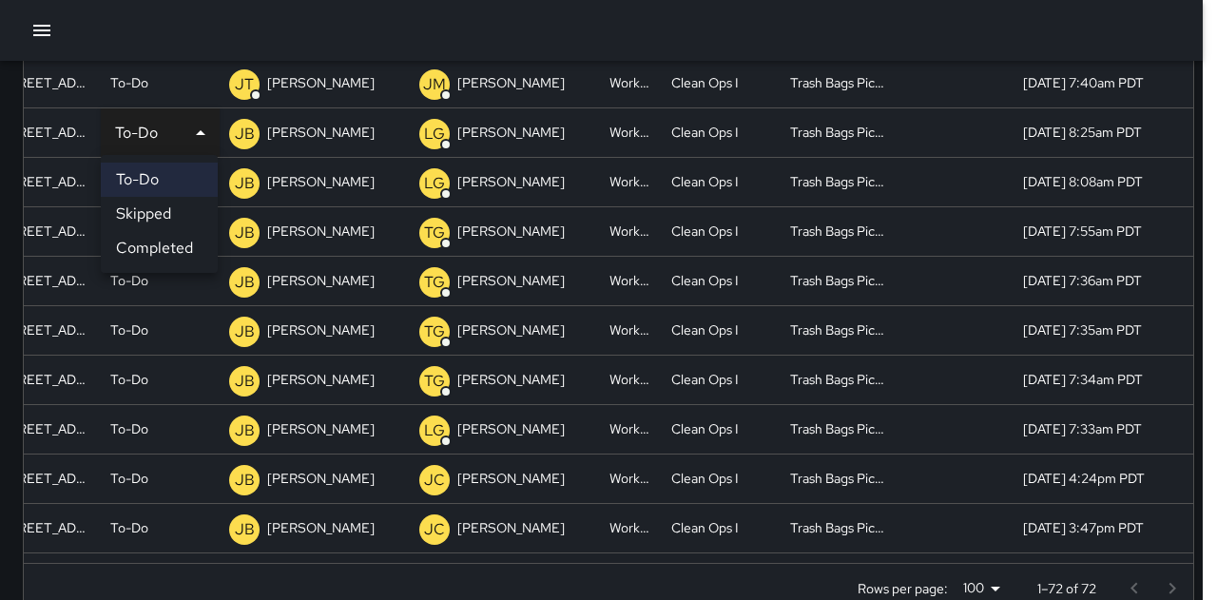
click at [151, 252] on li "Completed" at bounding box center [159, 248] width 117 height 34
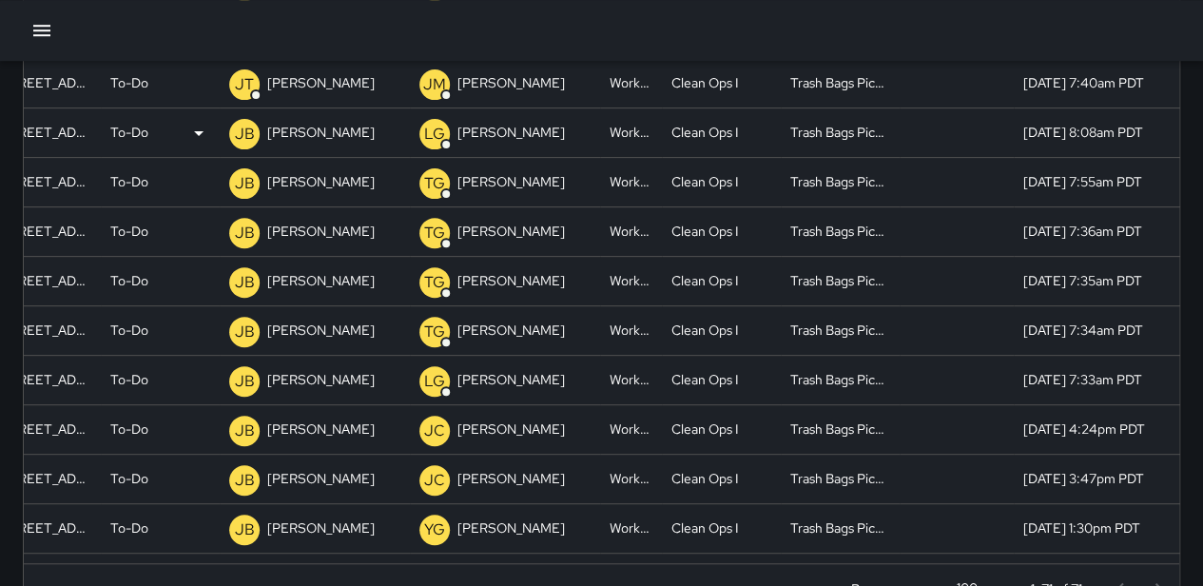
click at [148, 129] on div "To-Do" at bounding box center [160, 132] width 100 height 49
click at [0, 0] on icon at bounding box center [0, 0] width 0 height 0
click at [189, 116] on div "To-Do" at bounding box center [160, 132] width 100 height 49
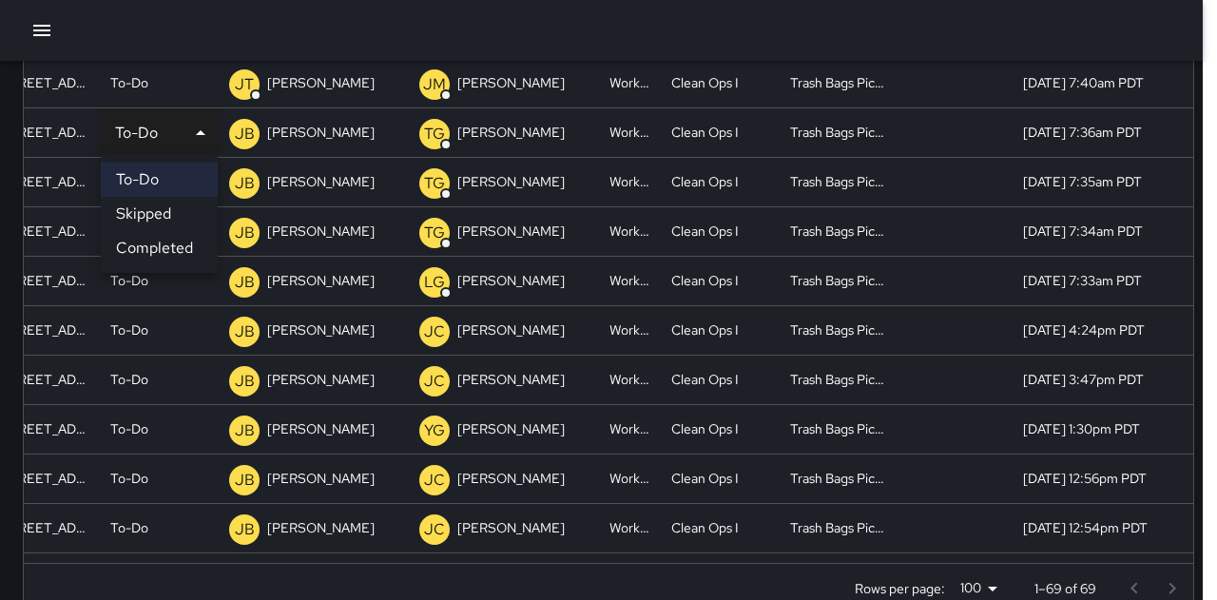
click at [189, 116] on div at bounding box center [608, 300] width 1217 height 600
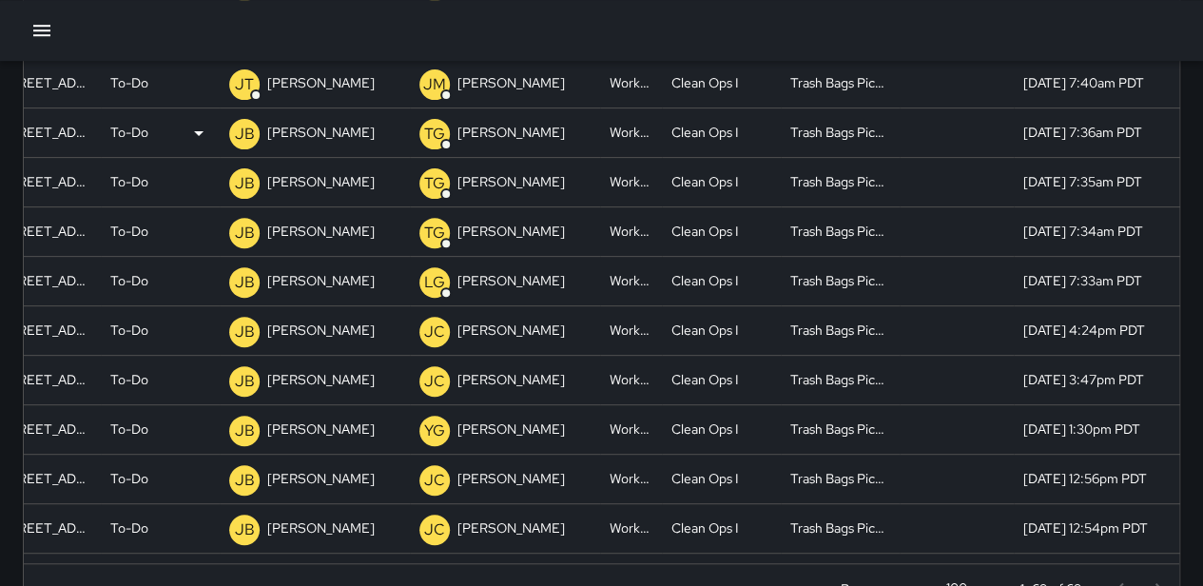
click at [189, 118] on div "To-Do" at bounding box center [160, 132] width 100 height 49
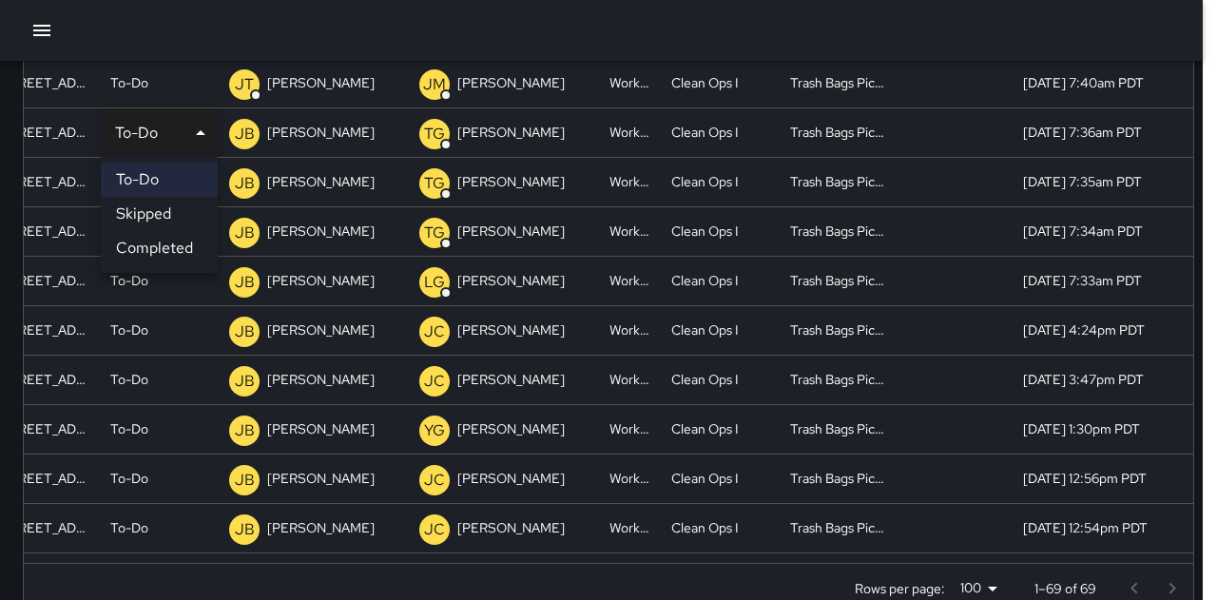
drag, startPoint x: 191, startPoint y: 248, endPoint x: 183, endPoint y: 202, distance: 47.4
click at [191, 239] on li "Completed" at bounding box center [159, 248] width 117 height 34
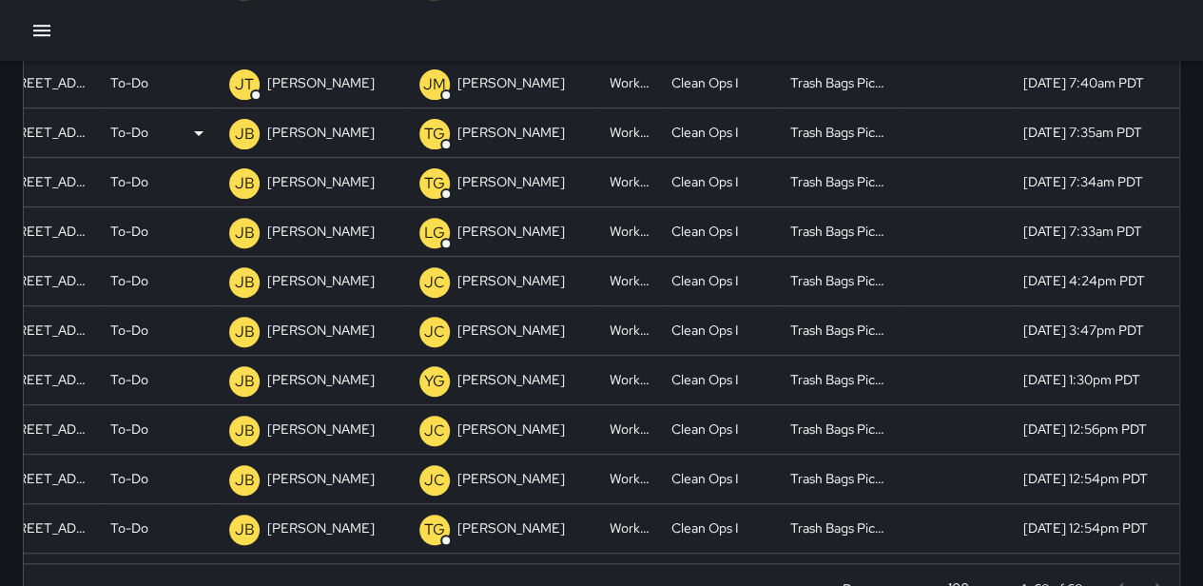
click at [153, 119] on div "To-Do" at bounding box center [160, 132] width 100 height 49
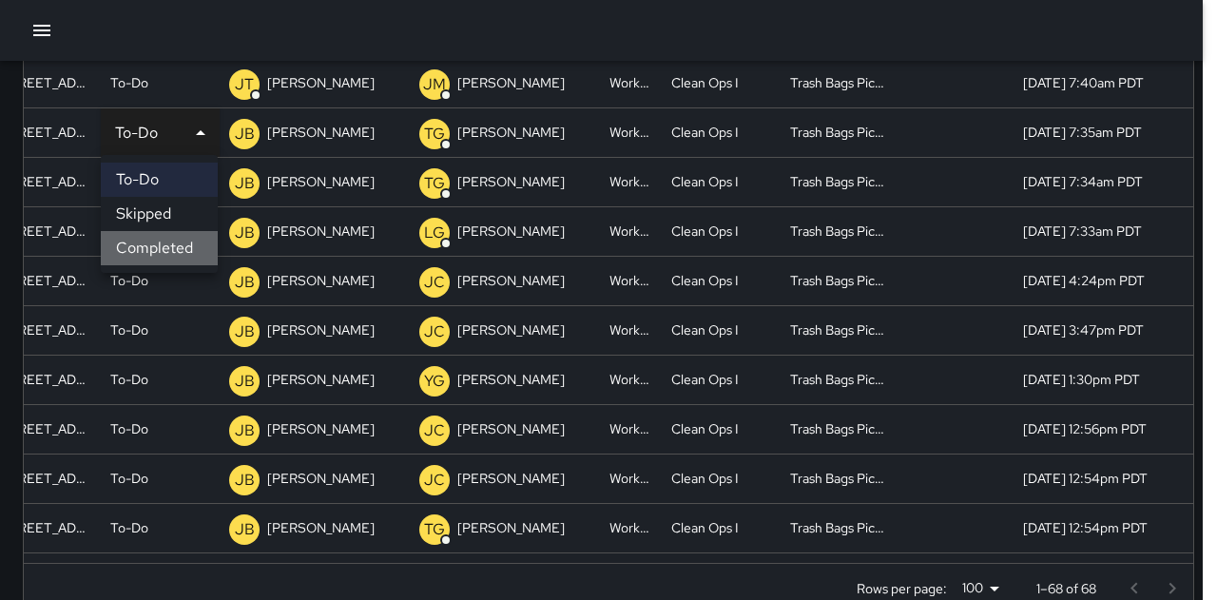
click at [188, 248] on li "Completed" at bounding box center [159, 248] width 117 height 34
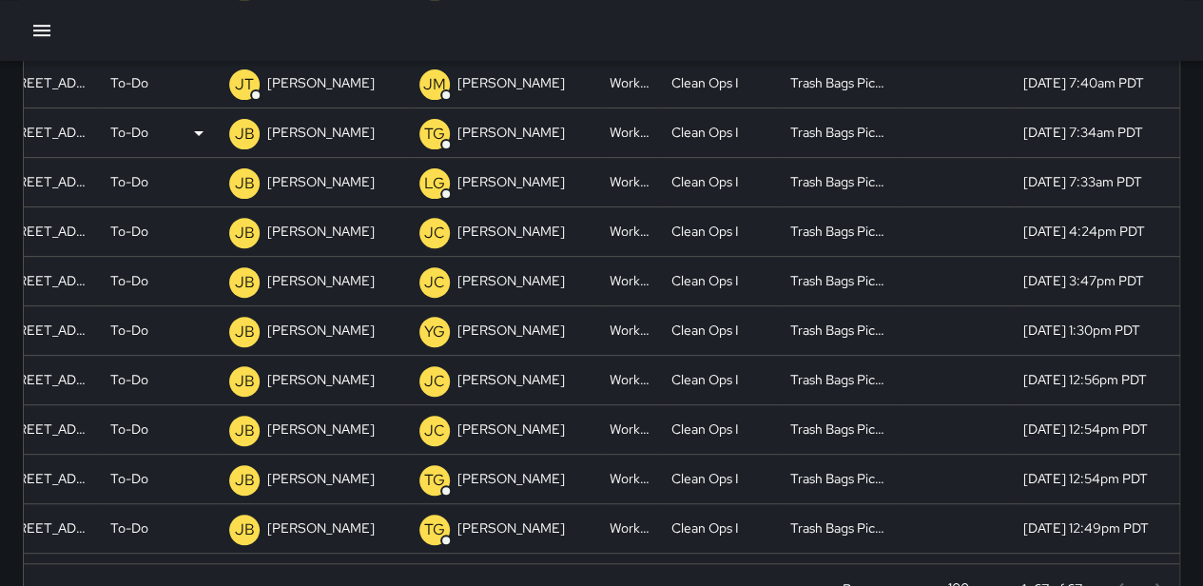
click at [132, 137] on p "To-Do" at bounding box center [129, 132] width 38 height 49
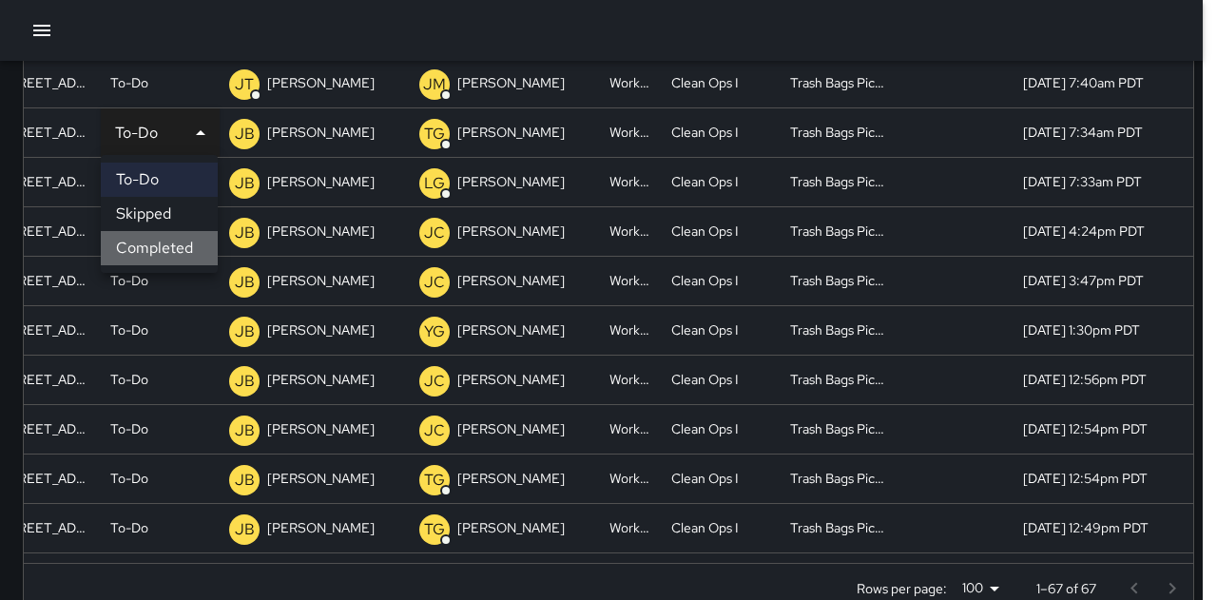
click at [160, 241] on li "Completed" at bounding box center [159, 248] width 117 height 34
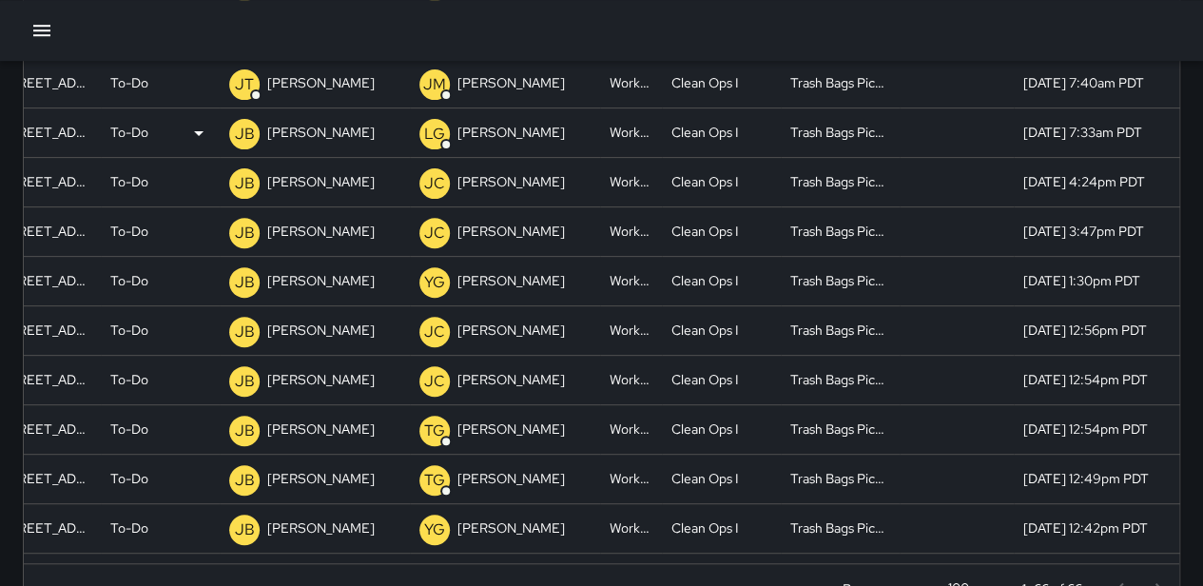
click at [148, 143] on div "To-Do" at bounding box center [160, 132] width 100 height 49
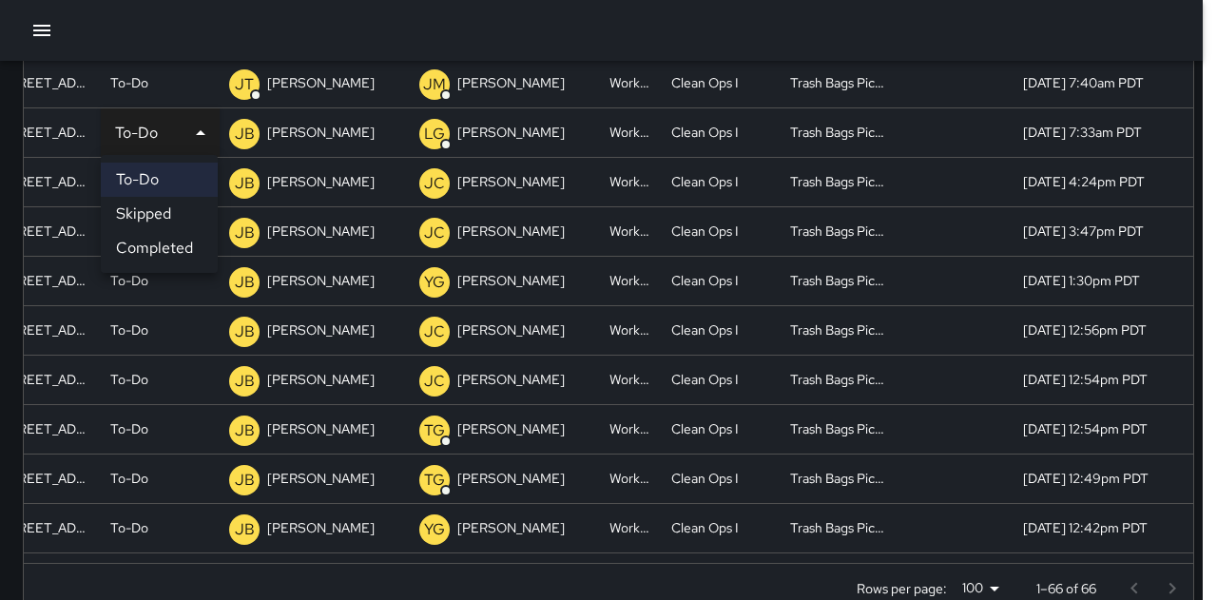
drag, startPoint x: 159, startPoint y: 242, endPoint x: 159, endPoint y: 227, distance: 14.3
click at [159, 241] on li "Completed" at bounding box center [159, 248] width 117 height 34
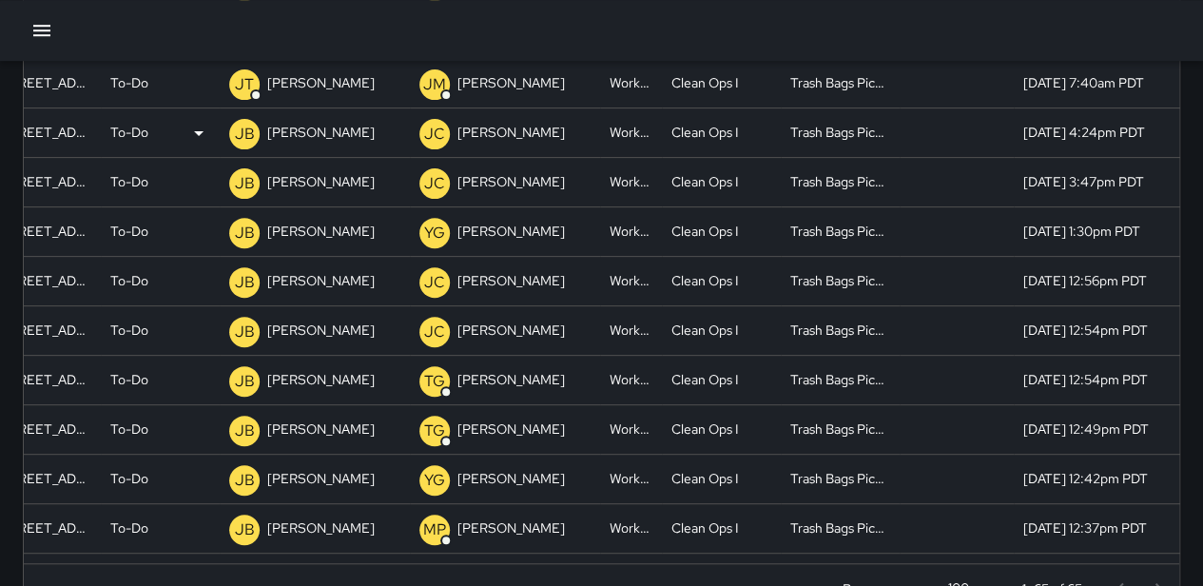
click at [153, 131] on div "To-Do" at bounding box center [160, 132] width 100 height 49
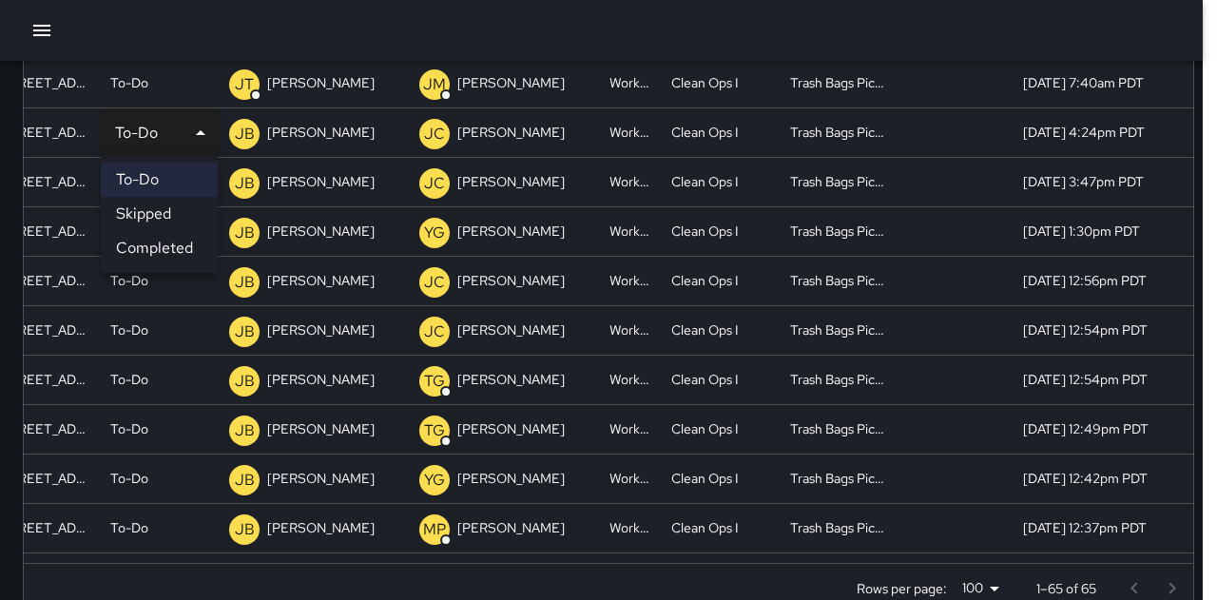
click at [178, 243] on li "Completed" at bounding box center [159, 248] width 117 height 34
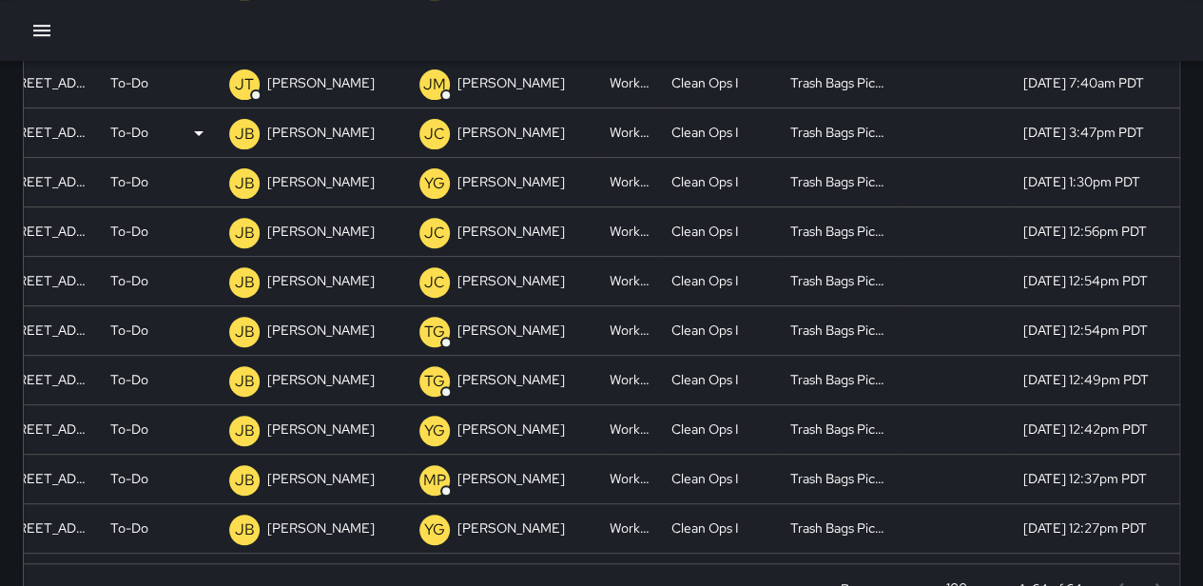
click at [146, 130] on p "To-Do" at bounding box center [129, 132] width 38 height 49
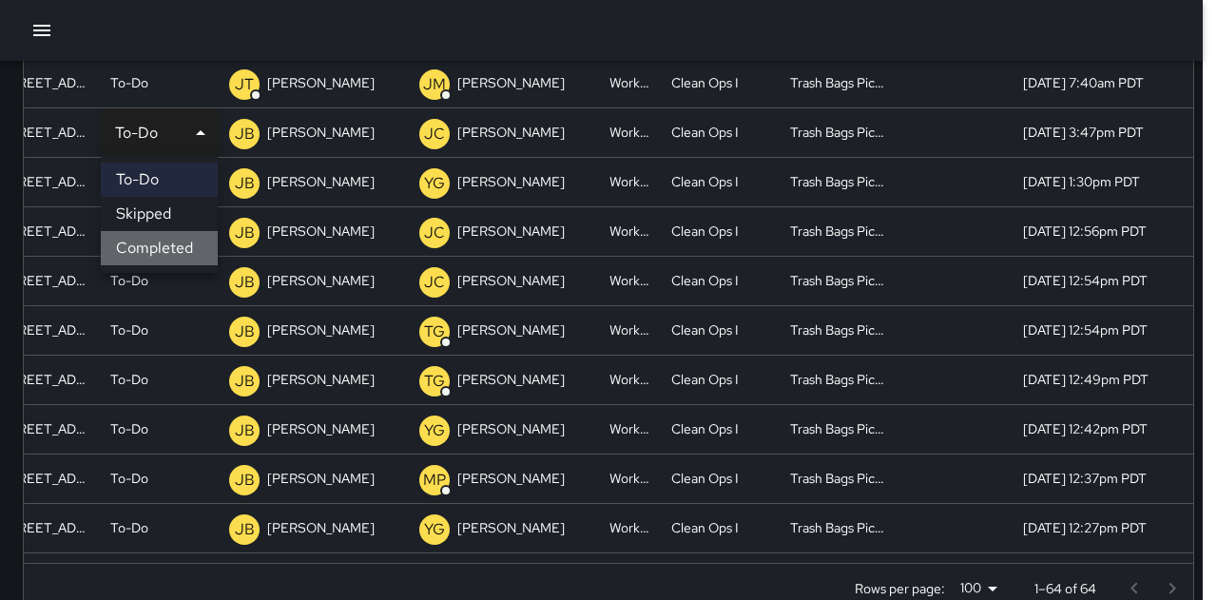
click at [173, 239] on li "Completed" at bounding box center [159, 248] width 117 height 34
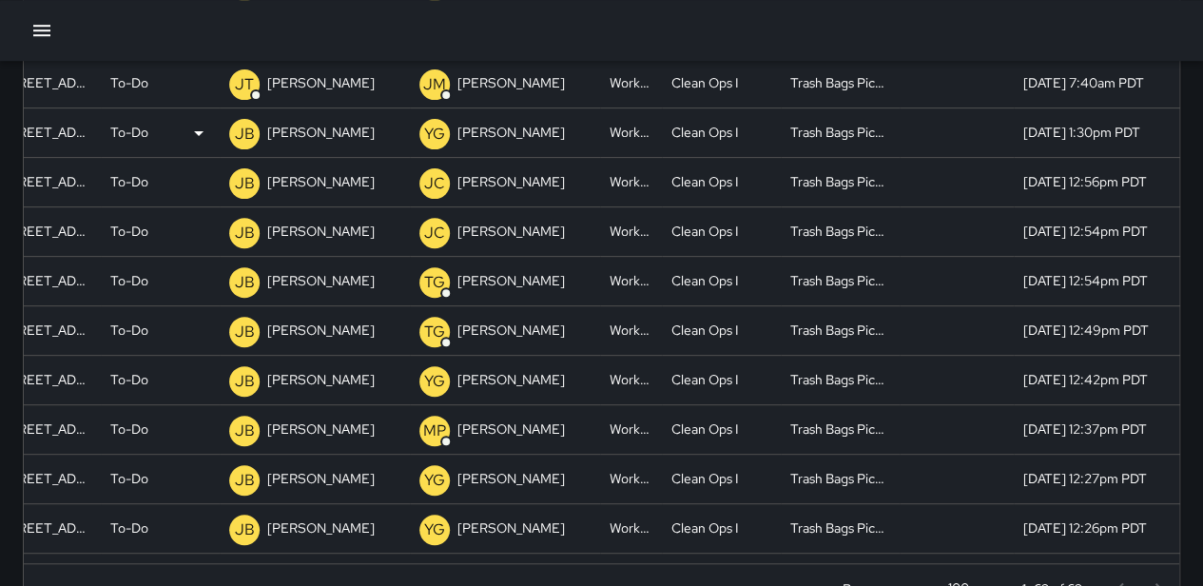
click at [158, 123] on div "To-Do" at bounding box center [160, 132] width 100 height 49
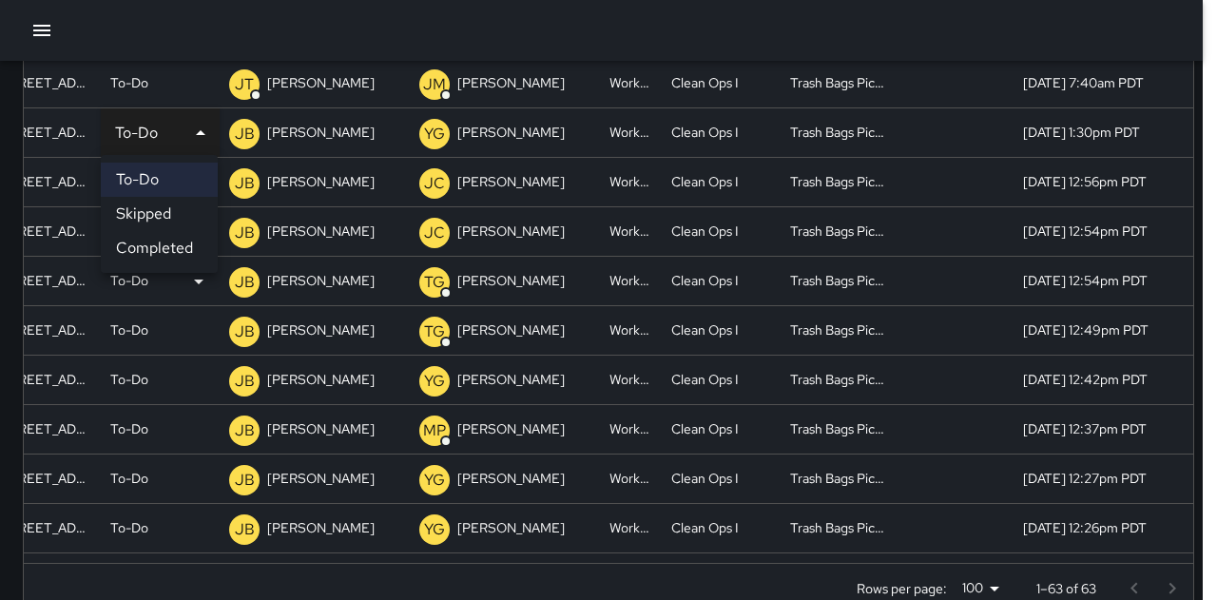
click at [185, 253] on li "Completed" at bounding box center [159, 248] width 117 height 34
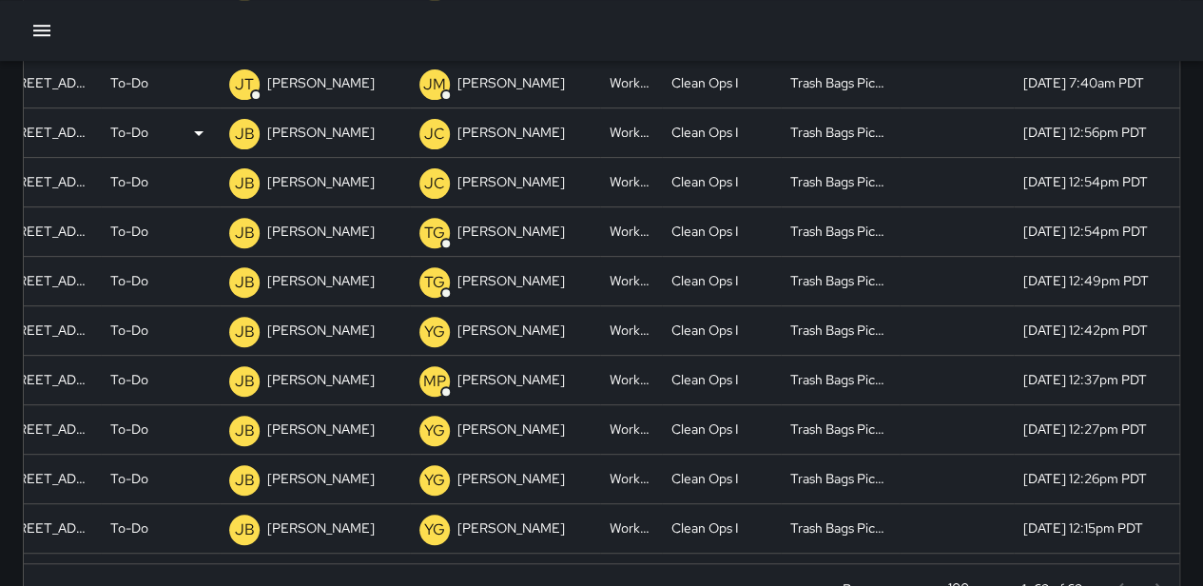
click at [151, 118] on div "To-Do" at bounding box center [160, 132] width 100 height 49
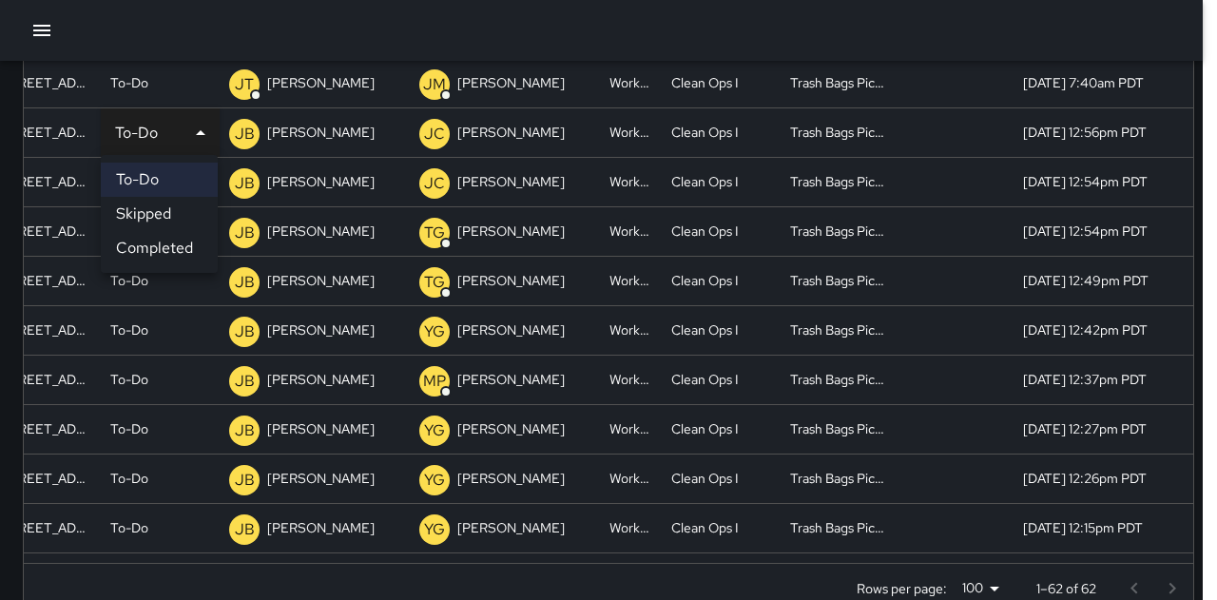
click at [154, 236] on li "Completed" at bounding box center [159, 248] width 117 height 34
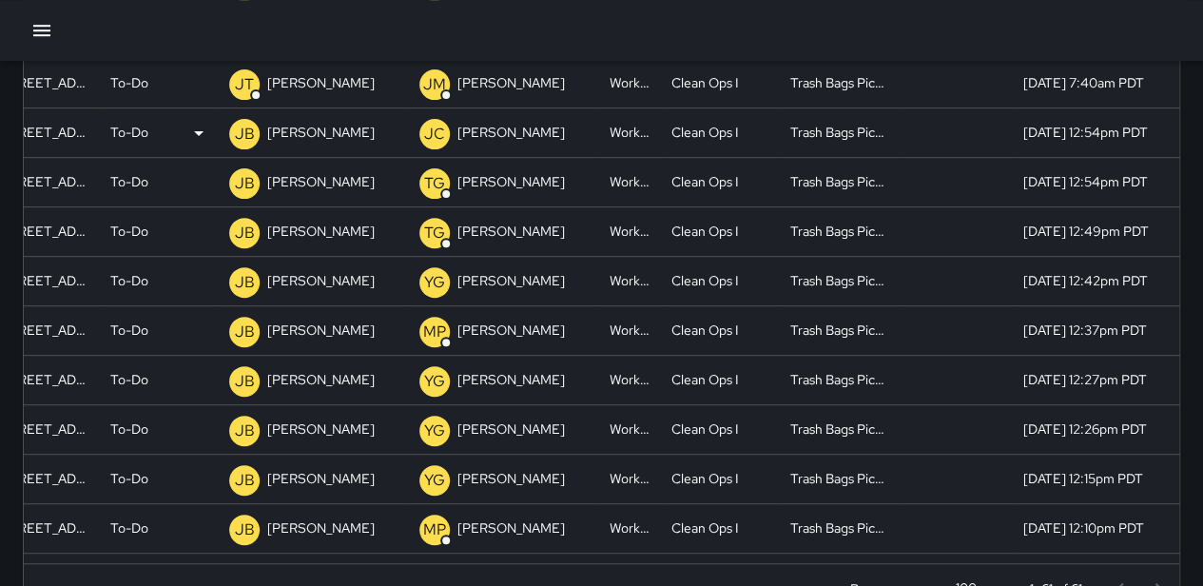
click at [143, 118] on p "To-Do" at bounding box center [129, 132] width 38 height 49
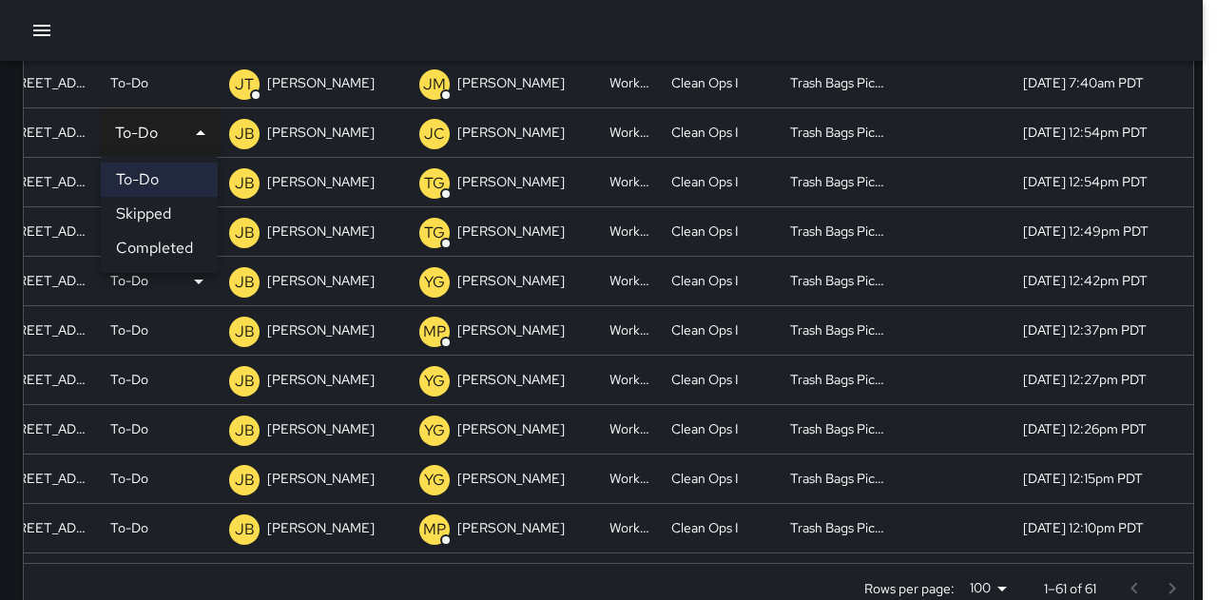
click at [171, 243] on li "Completed" at bounding box center [159, 248] width 117 height 34
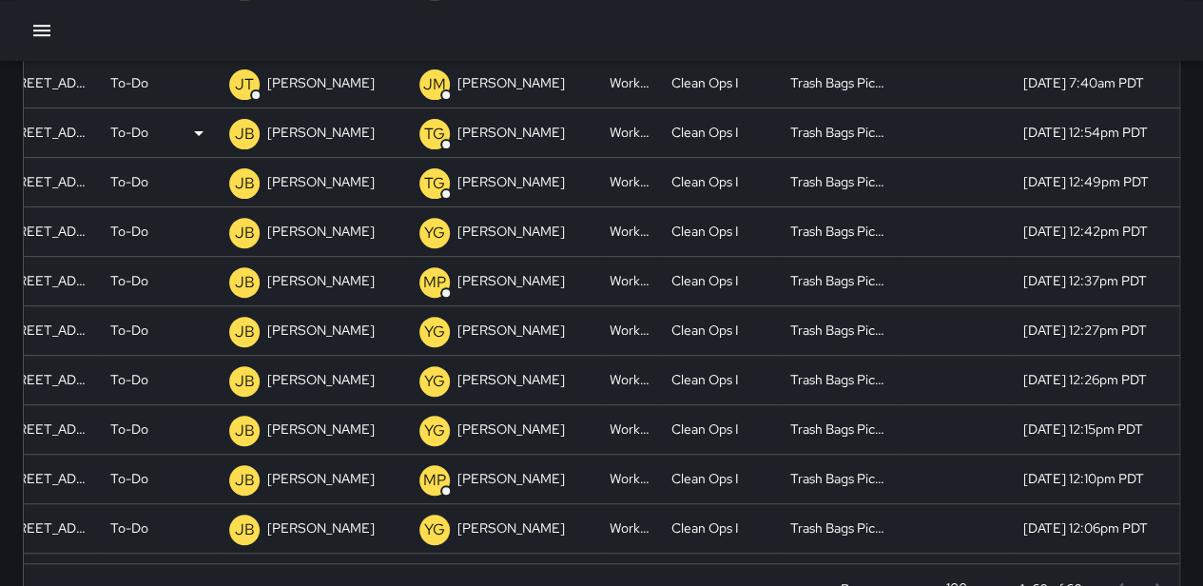
click at [162, 132] on div "To-Do" at bounding box center [160, 132] width 100 height 49
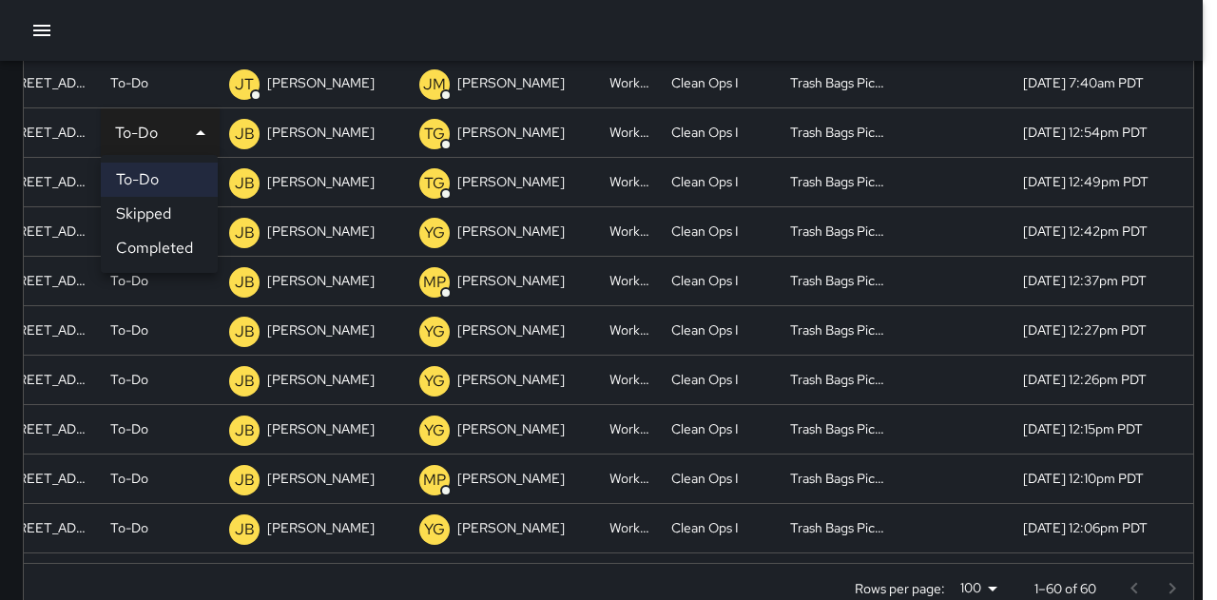
click at [172, 252] on li "Completed" at bounding box center [159, 248] width 117 height 34
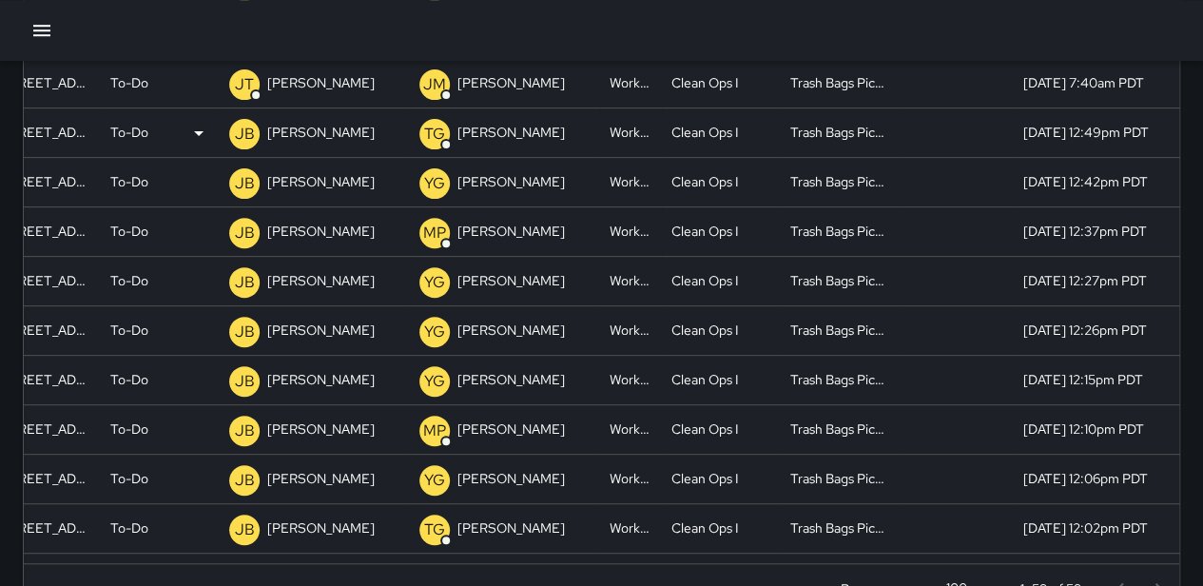
click at [143, 124] on p "To-Do" at bounding box center [129, 132] width 38 height 49
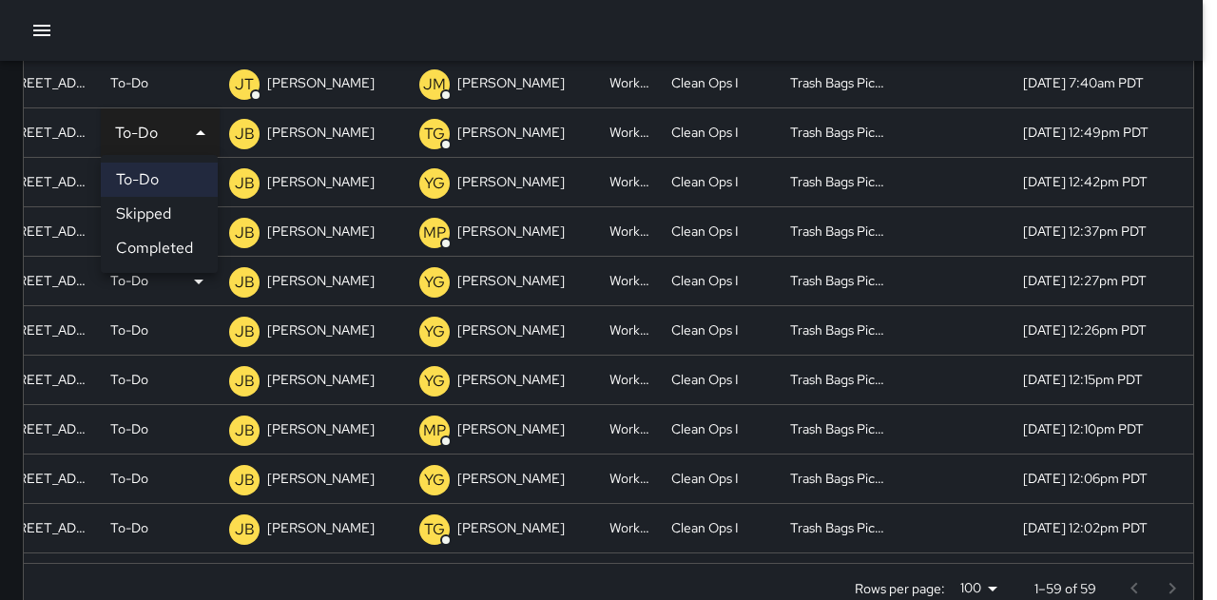
click at [152, 239] on li "Completed" at bounding box center [159, 248] width 117 height 34
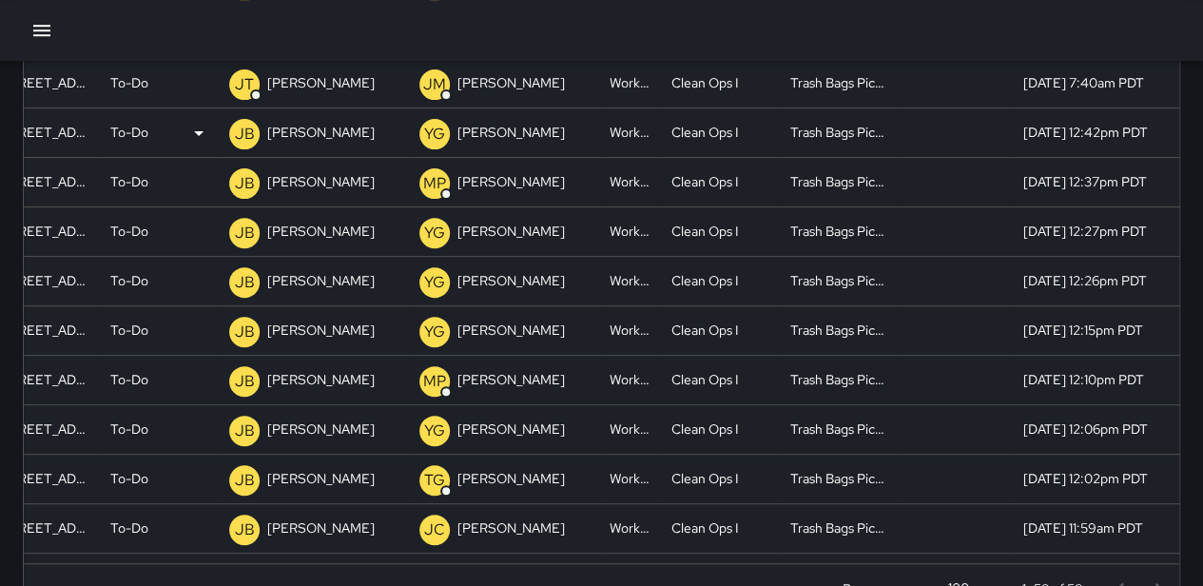
click at [138, 125] on p "To-Do" at bounding box center [129, 132] width 38 height 49
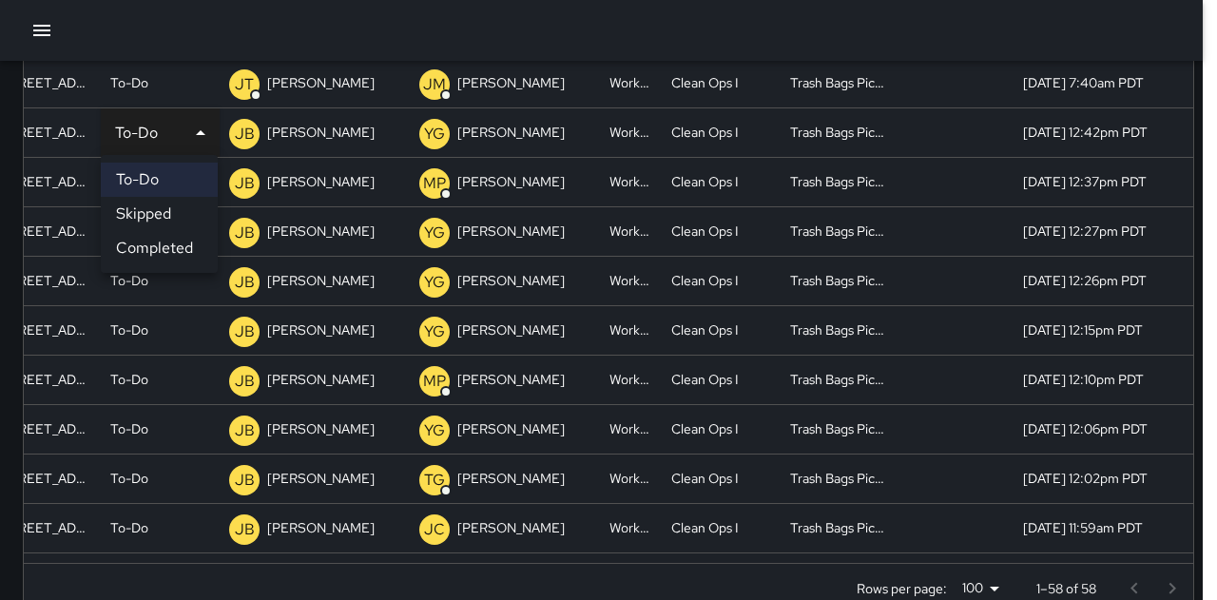
click at [156, 249] on li "Completed" at bounding box center [159, 248] width 117 height 34
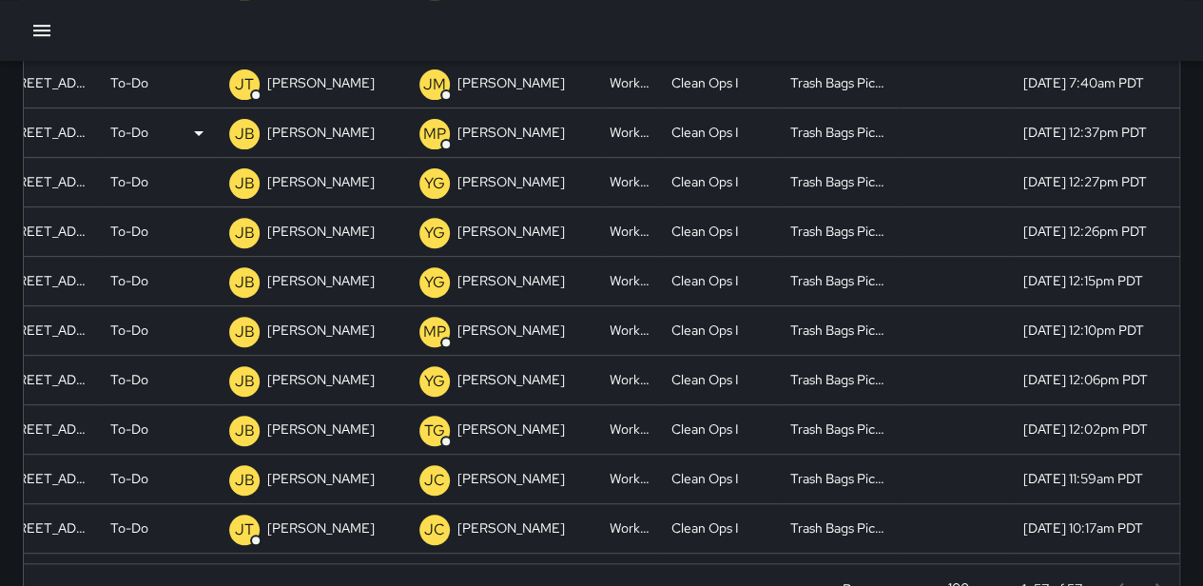
click at [150, 132] on div "To-Do" at bounding box center [160, 132] width 100 height 49
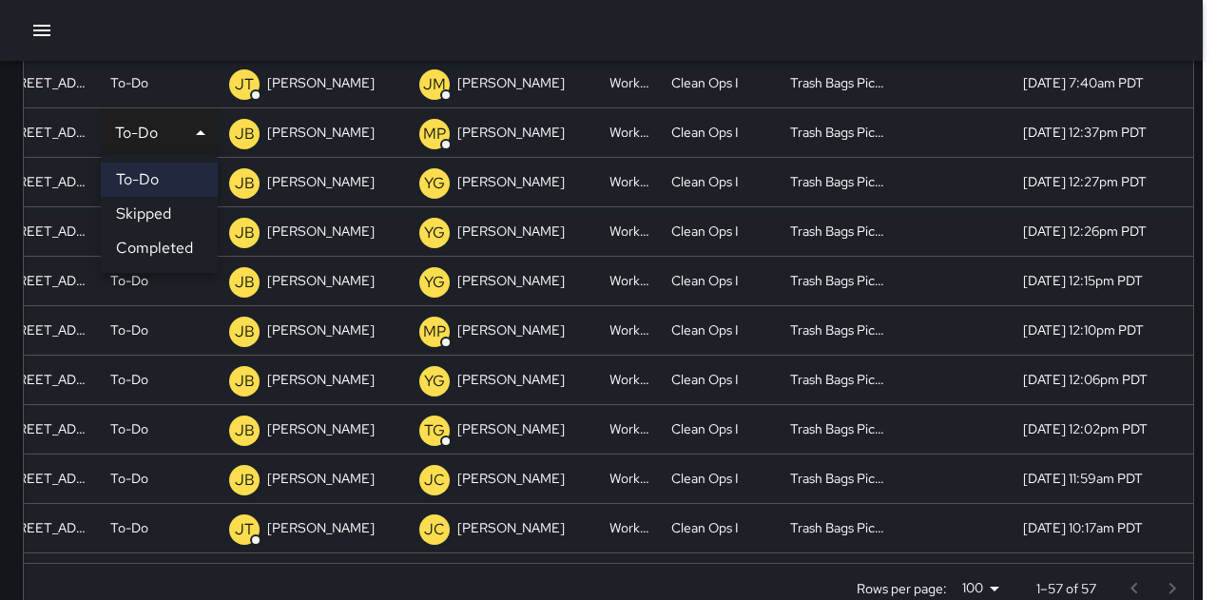
click at [166, 241] on li "Completed" at bounding box center [159, 248] width 117 height 34
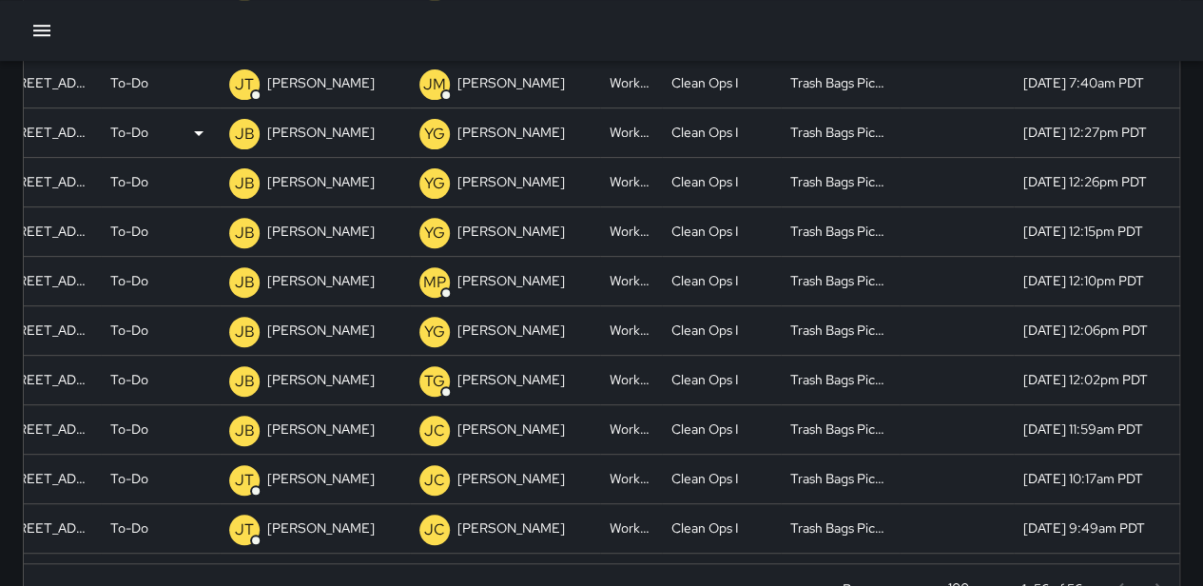
click at [148, 127] on div "To-Do" at bounding box center [160, 132] width 100 height 49
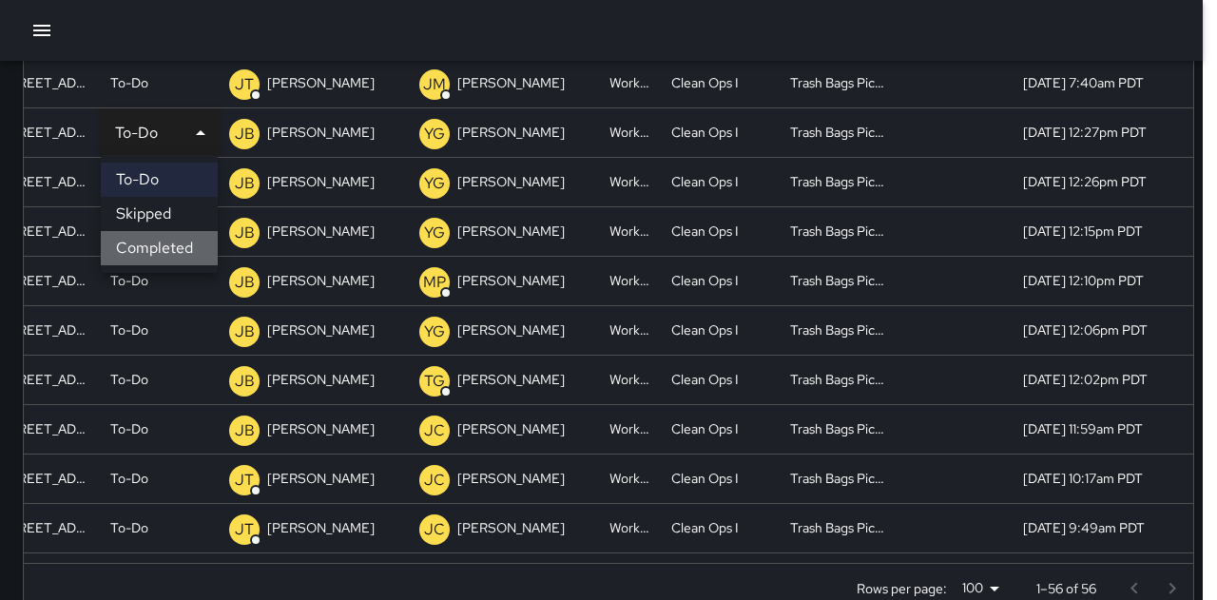
click at [164, 241] on li "Completed" at bounding box center [159, 248] width 117 height 34
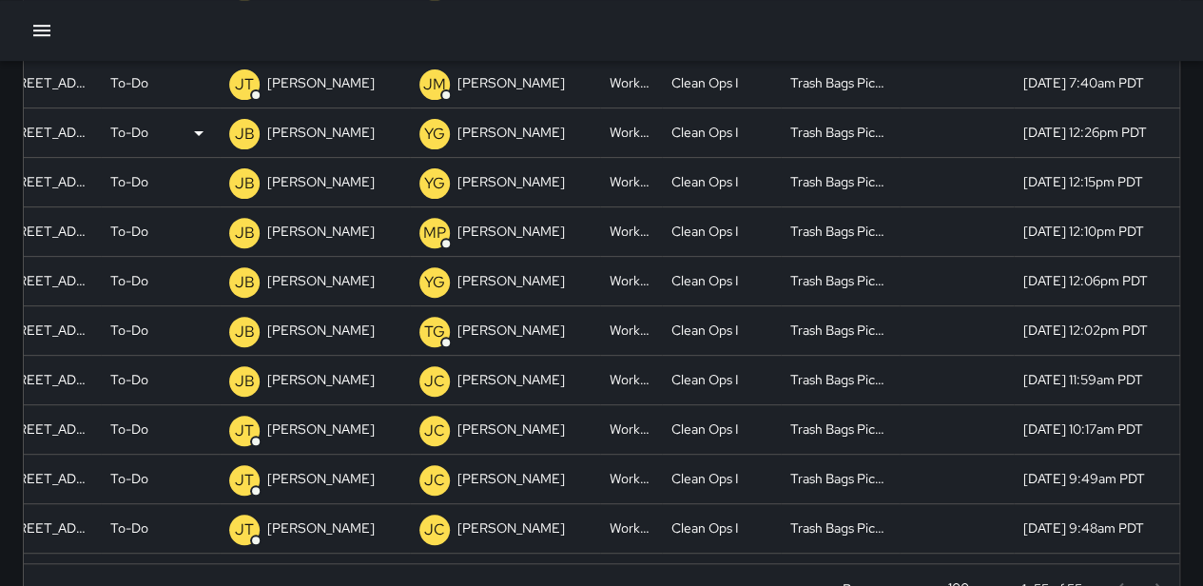
click at [166, 122] on div "To-Do" at bounding box center [160, 132] width 100 height 49
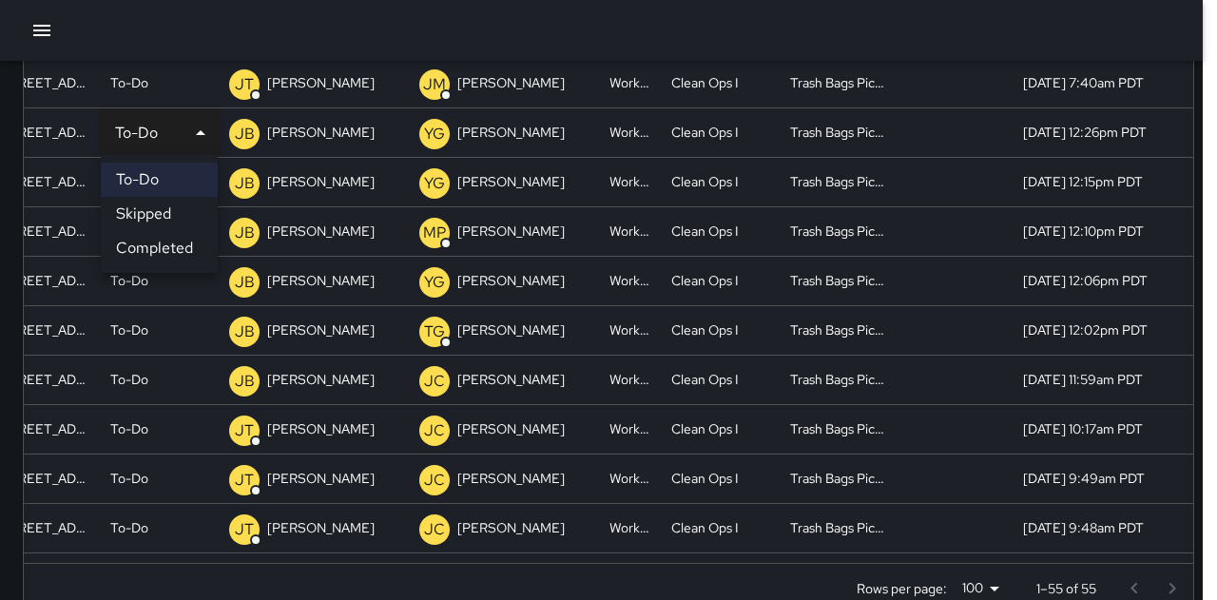
click at [195, 246] on li "Completed" at bounding box center [159, 248] width 117 height 34
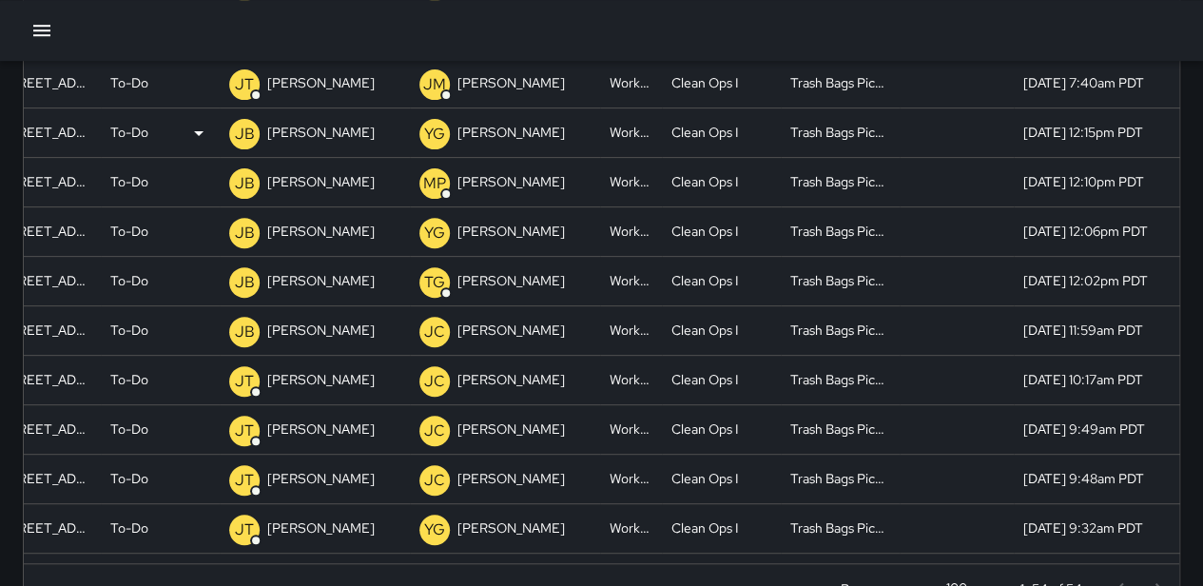
click at [138, 128] on p "To-Do" at bounding box center [129, 132] width 38 height 49
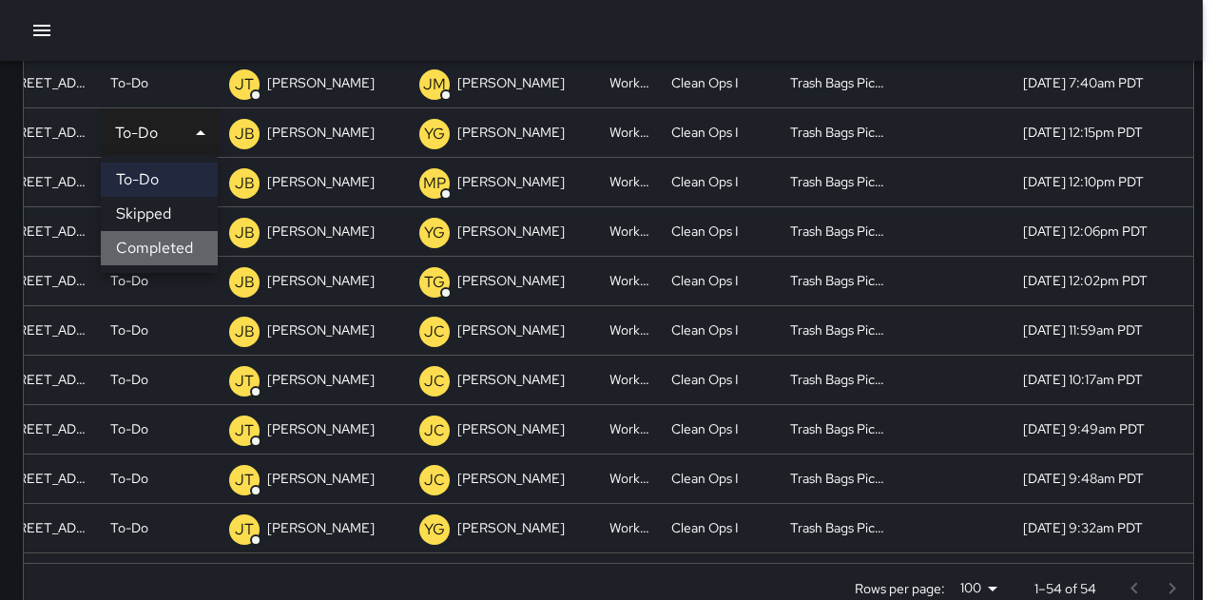
click at [158, 257] on li "Completed" at bounding box center [159, 248] width 117 height 34
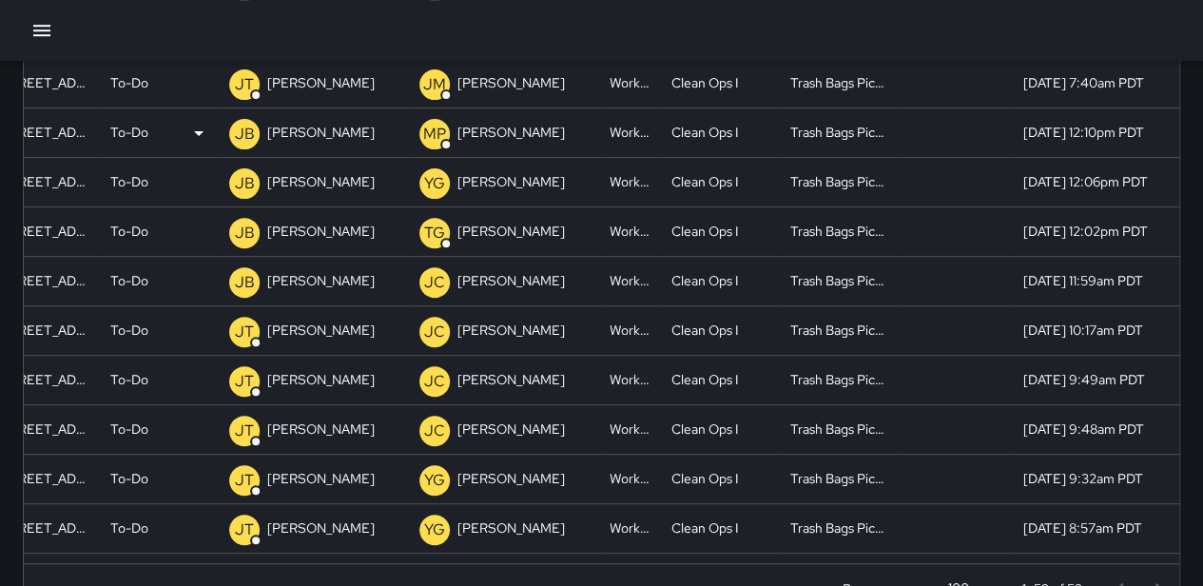
click at [152, 142] on div "To-Do" at bounding box center [160, 132] width 100 height 49
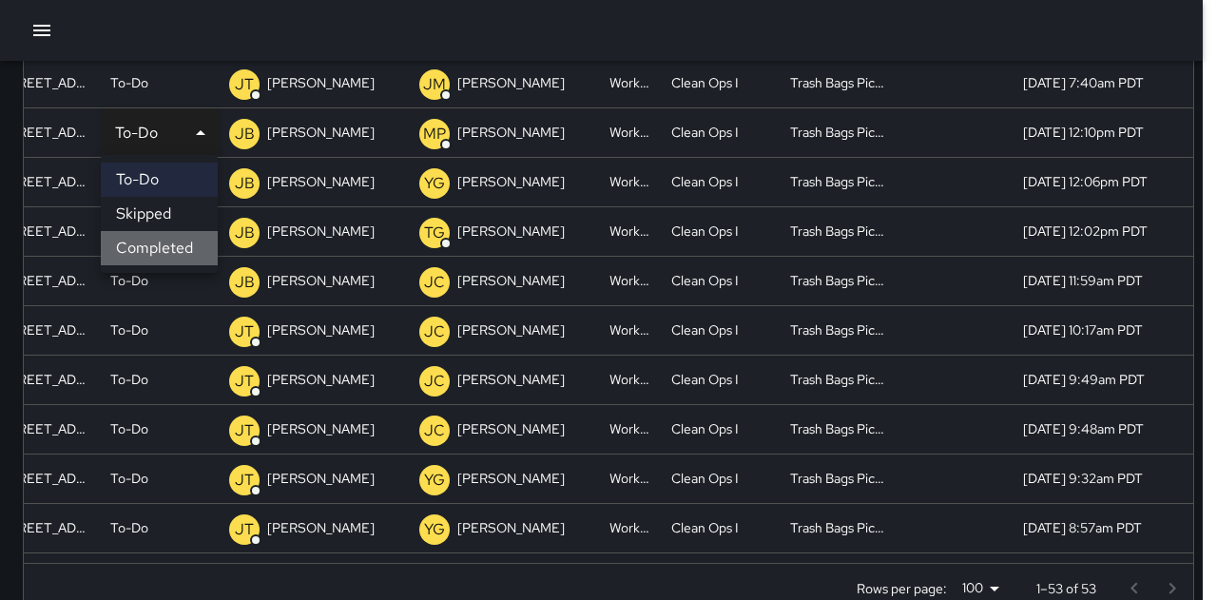
drag, startPoint x: 175, startPoint y: 244, endPoint x: 173, endPoint y: 224, distance: 21.0
click at [175, 243] on li "Completed" at bounding box center [159, 248] width 117 height 34
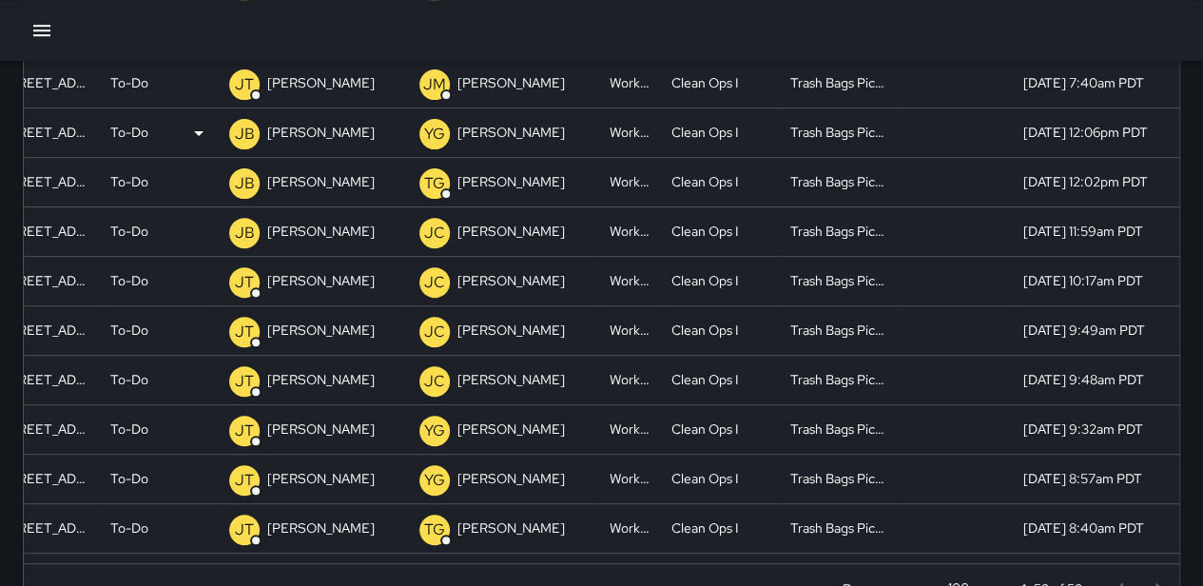
click at [150, 131] on div "To-Do" at bounding box center [160, 132] width 100 height 49
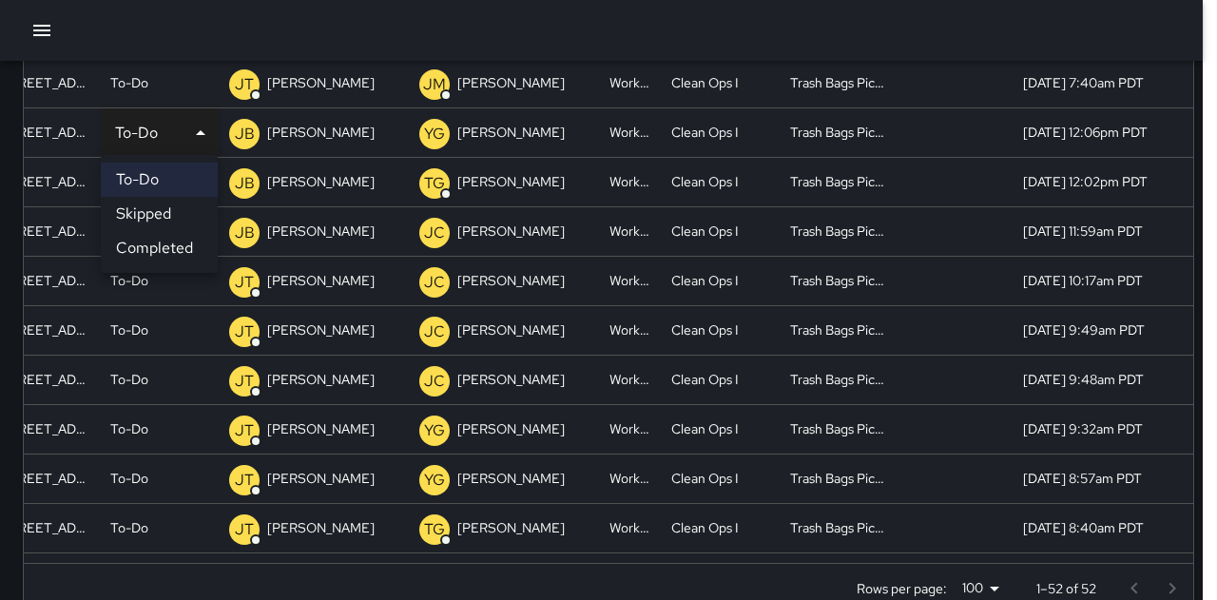
click at [171, 255] on li "Completed" at bounding box center [159, 248] width 117 height 34
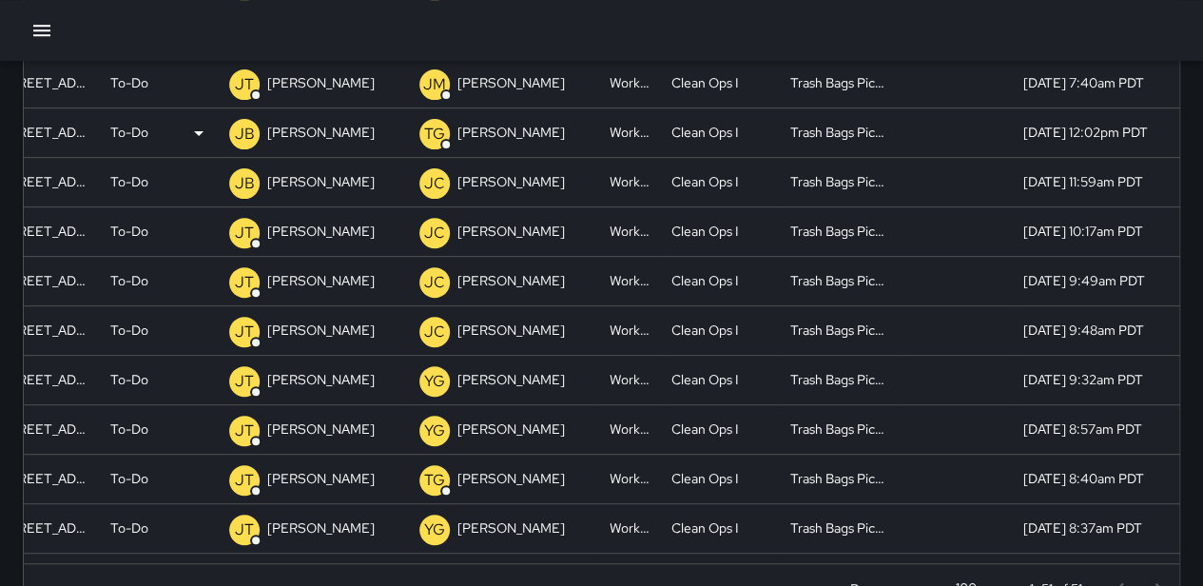
click at [129, 124] on p "To-Do" at bounding box center [129, 132] width 38 height 49
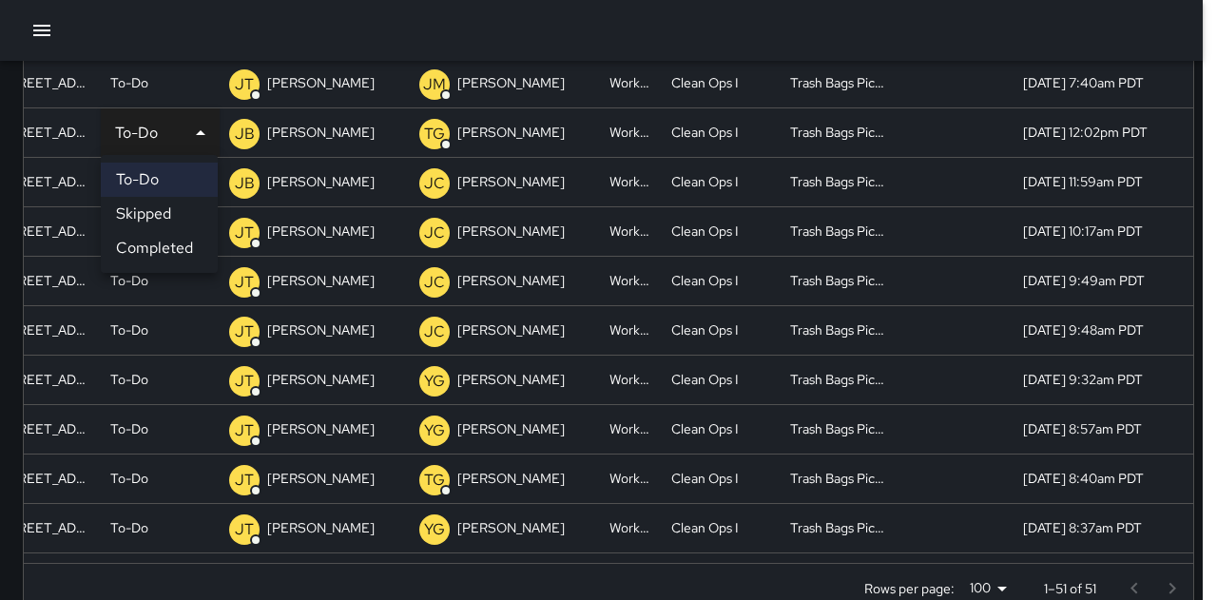
click at [146, 243] on li "Completed" at bounding box center [159, 248] width 117 height 34
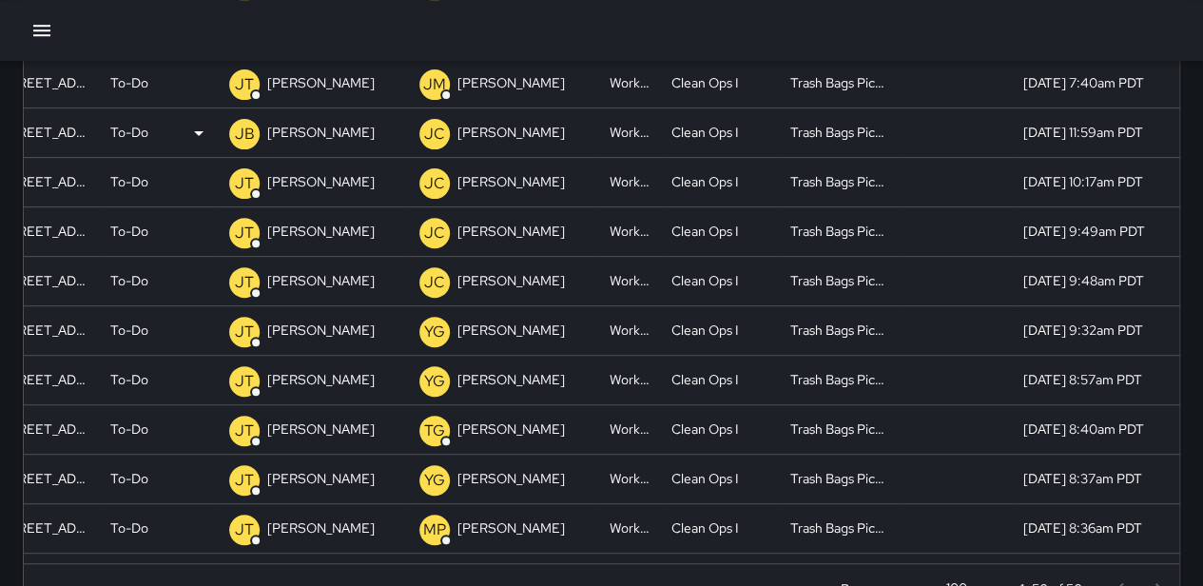
click at [135, 140] on p "To-Do" at bounding box center [129, 132] width 38 height 49
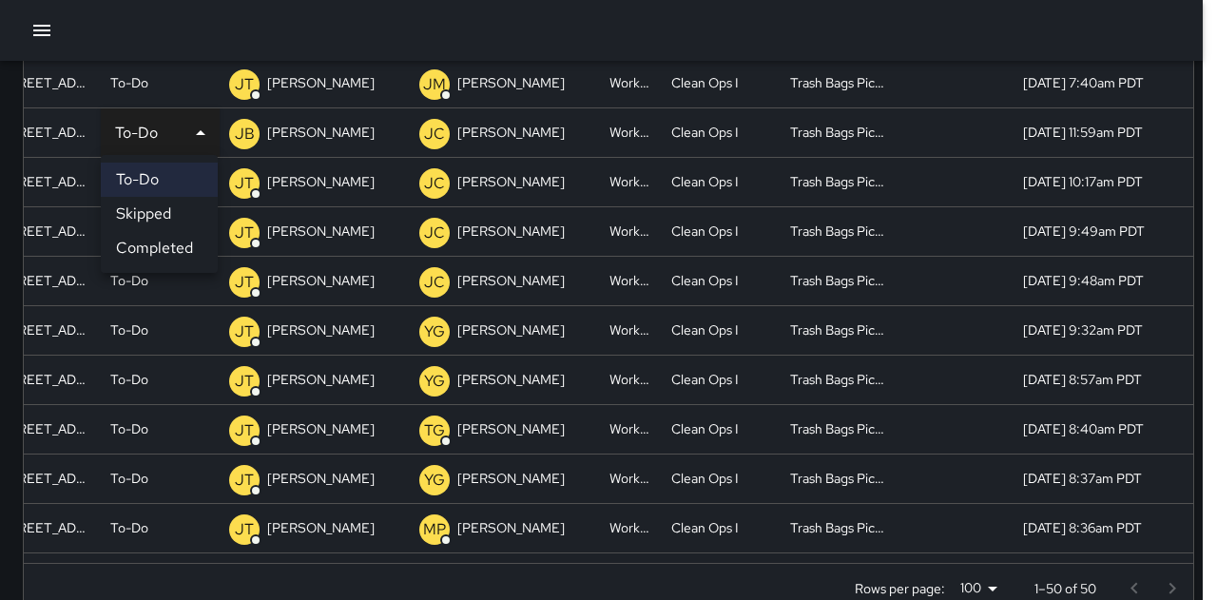
click at [152, 243] on li "Completed" at bounding box center [159, 248] width 117 height 34
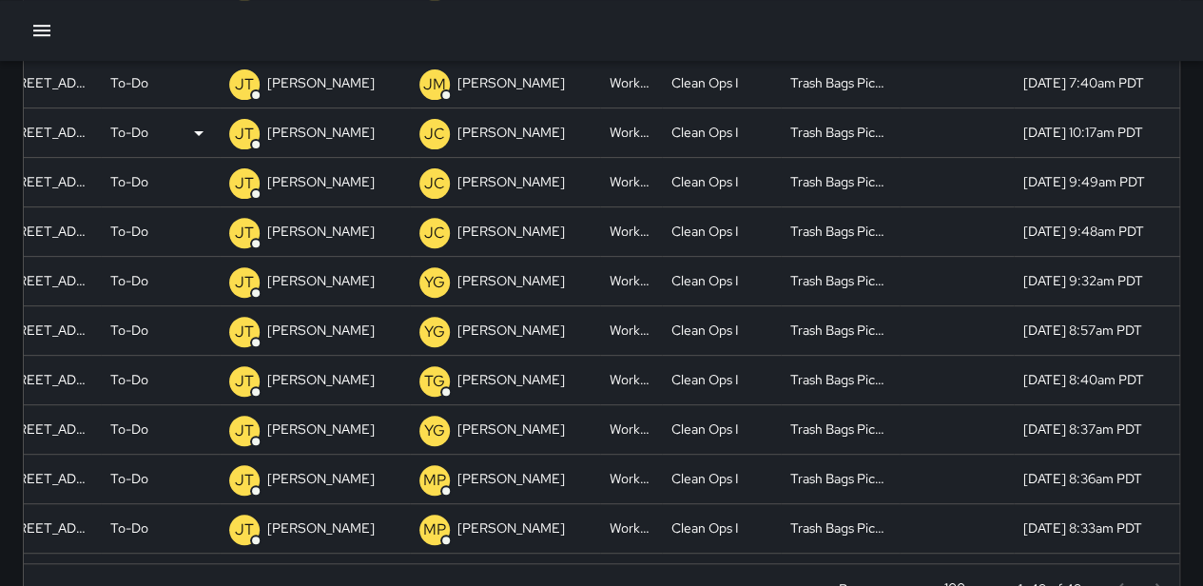
click at [151, 132] on div "To-Do" at bounding box center [160, 132] width 100 height 49
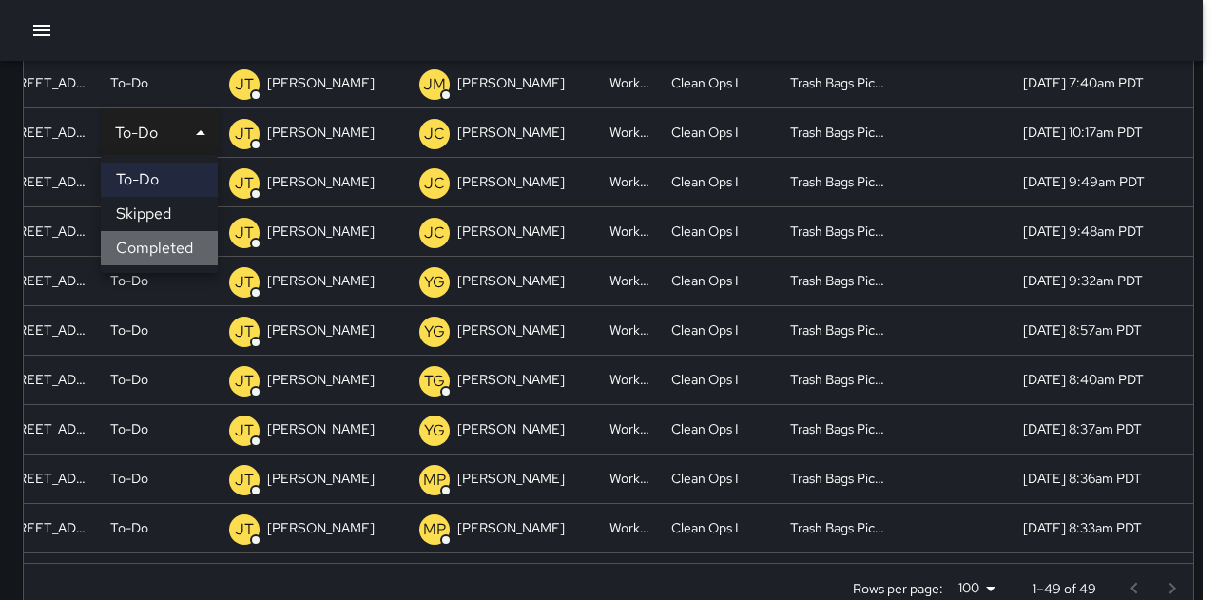
click at [169, 254] on li "Completed" at bounding box center [159, 248] width 117 height 34
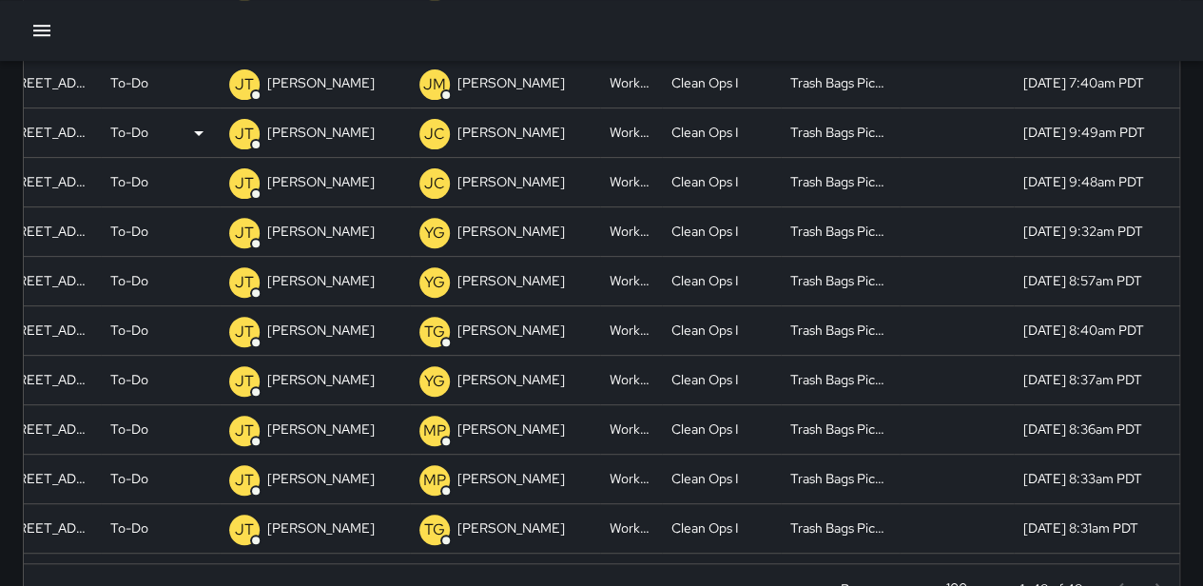
click at [147, 131] on p "To-Do" at bounding box center [129, 132] width 38 height 49
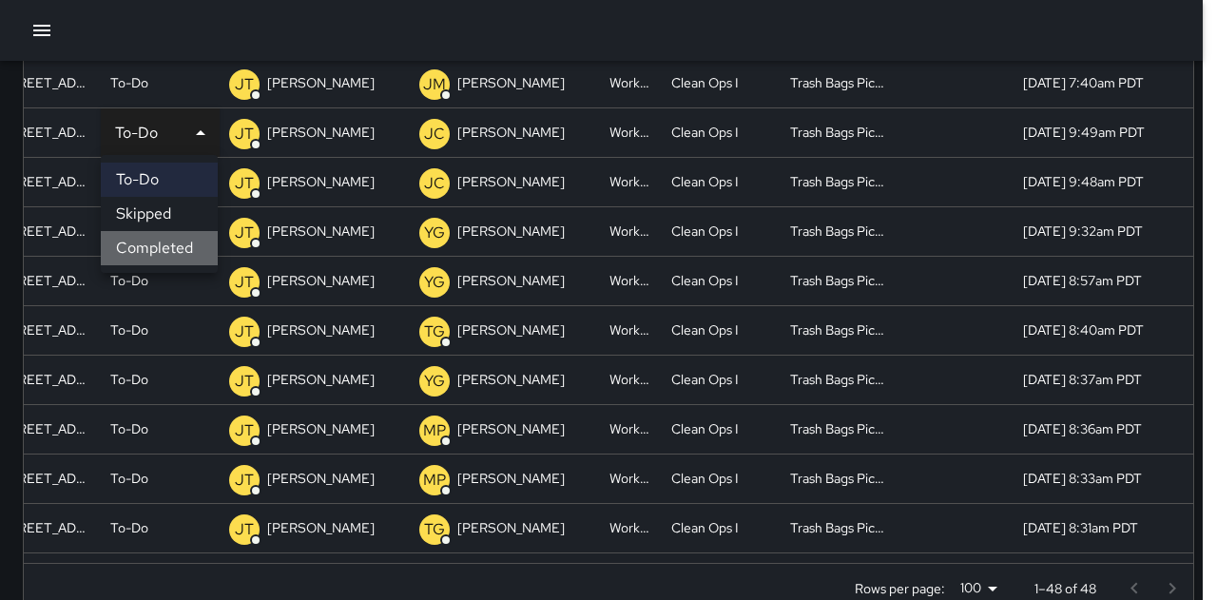
drag, startPoint x: 167, startPoint y: 245, endPoint x: 164, endPoint y: 185, distance: 60.0
click at [167, 245] on li "Completed" at bounding box center [159, 248] width 117 height 34
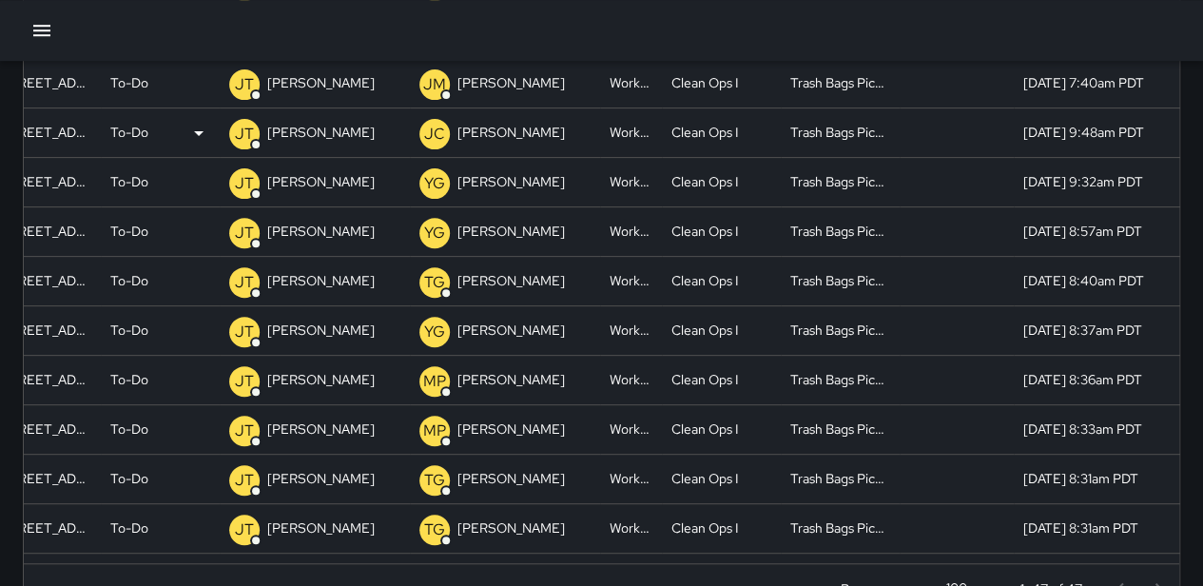
click at [148, 125] on div "To-Do" at bounding box center [160, 132] width 100 height 49
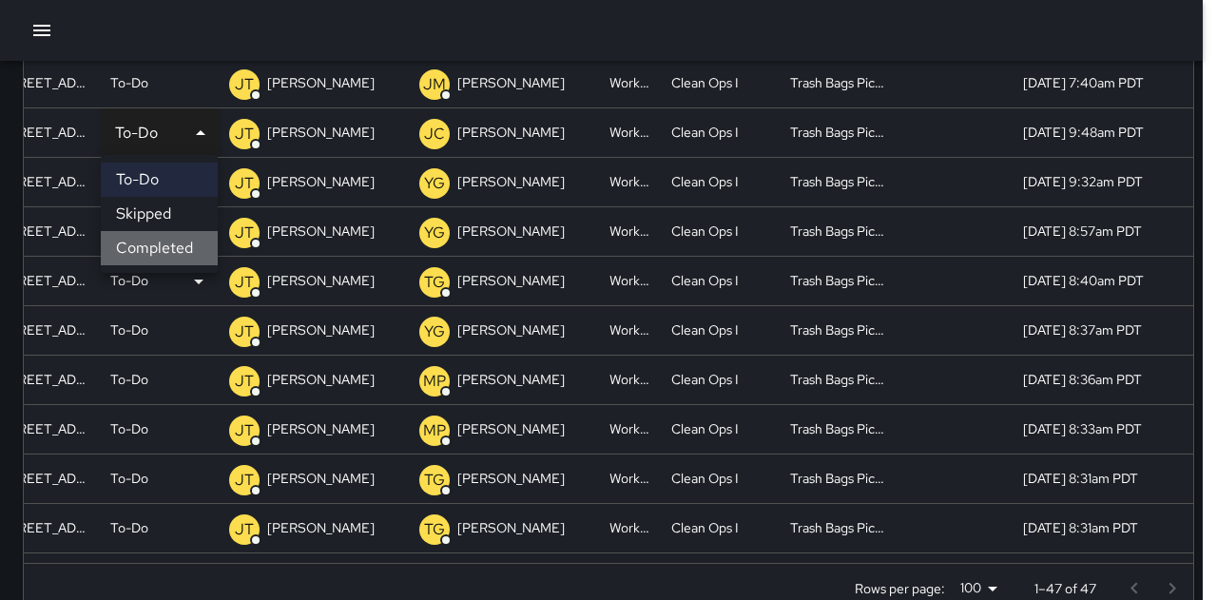
drag, startPoint x: 173, startPoint y: 241, endPoint x: 170, endPoint y: 208, distance: 32.5
click at [173, 239] on li "Completed" at bounding box center [159, 248] width 117 height 34
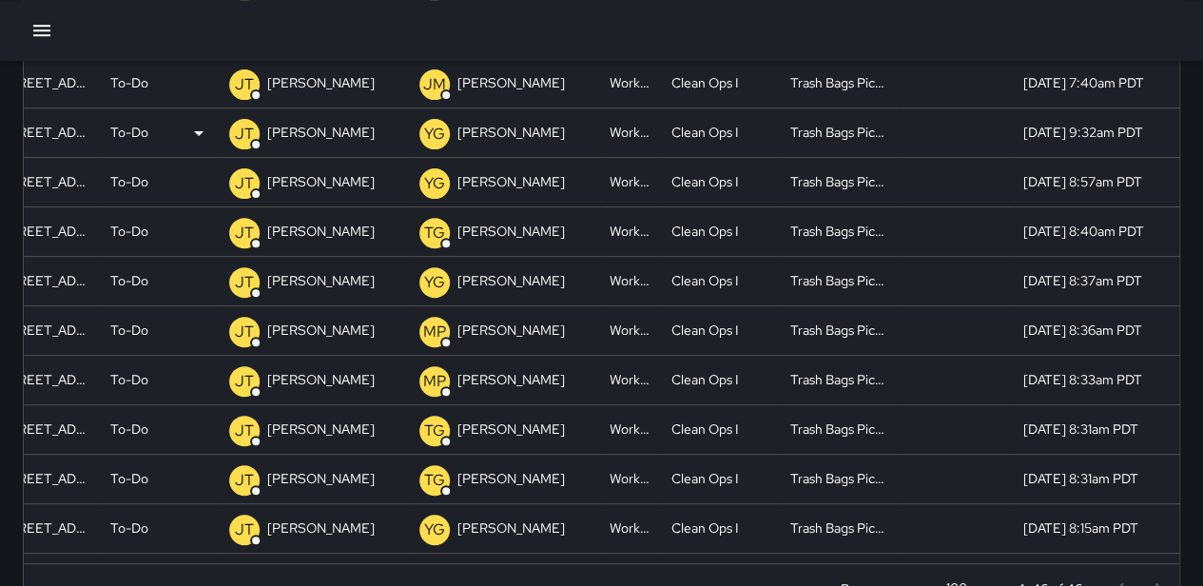
click at [160, 133] on div "To-Do" at bounding box center [160, 132] width 100 height 49
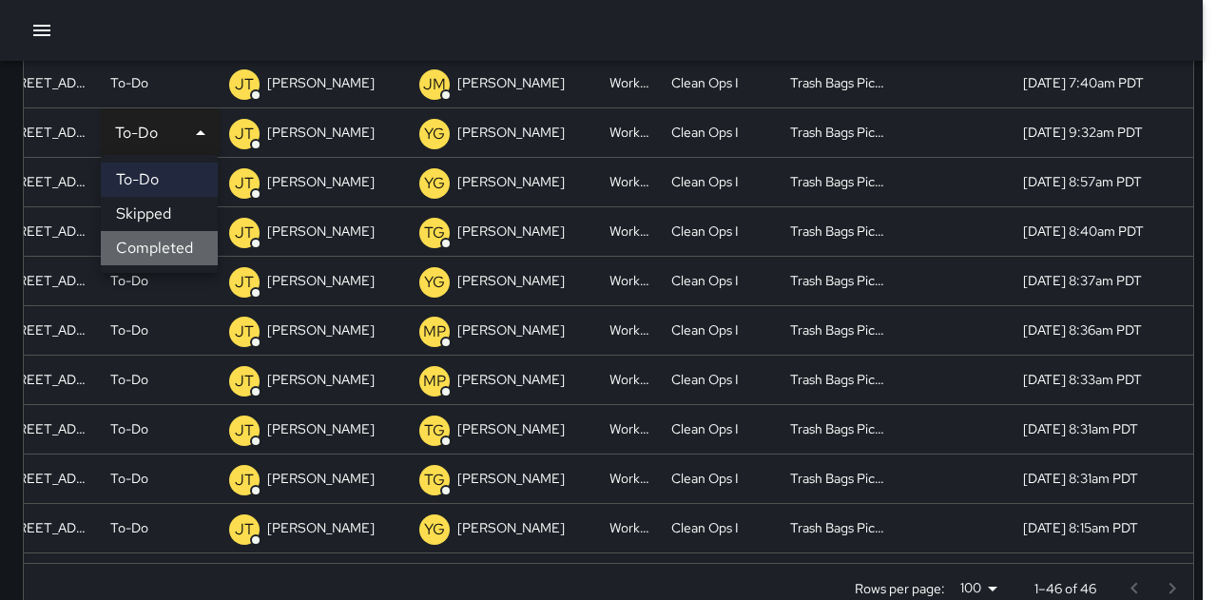
click at [173, 239] on li "Completed" at bounding box center [159, 248] width 117 height 34
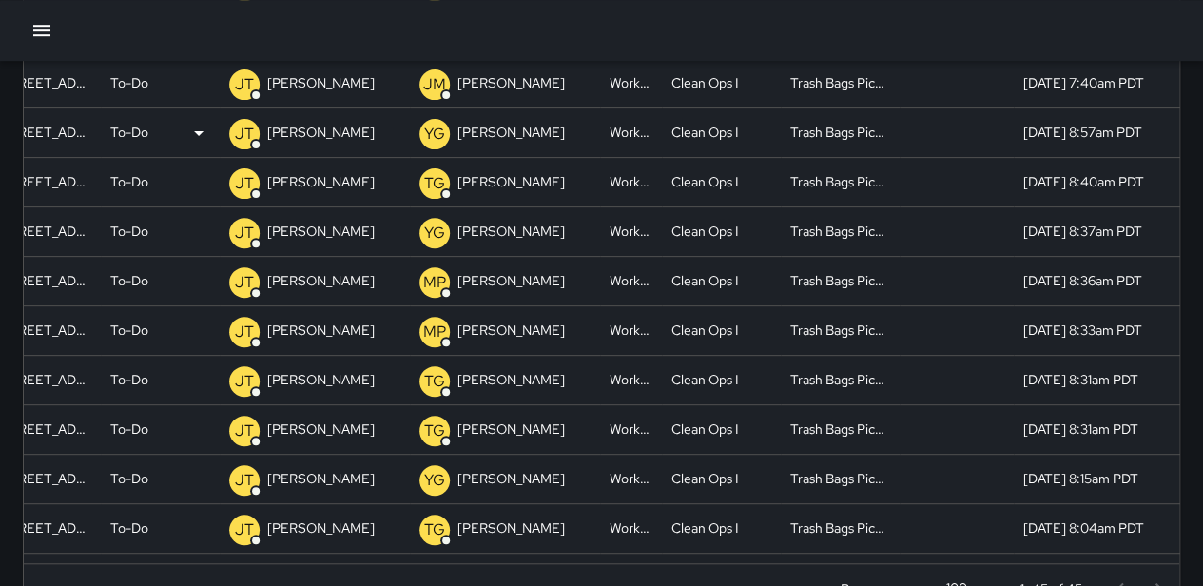
click at [156, 123] on div "To-Do" at bounding box center [160, 132] width 100 height 49
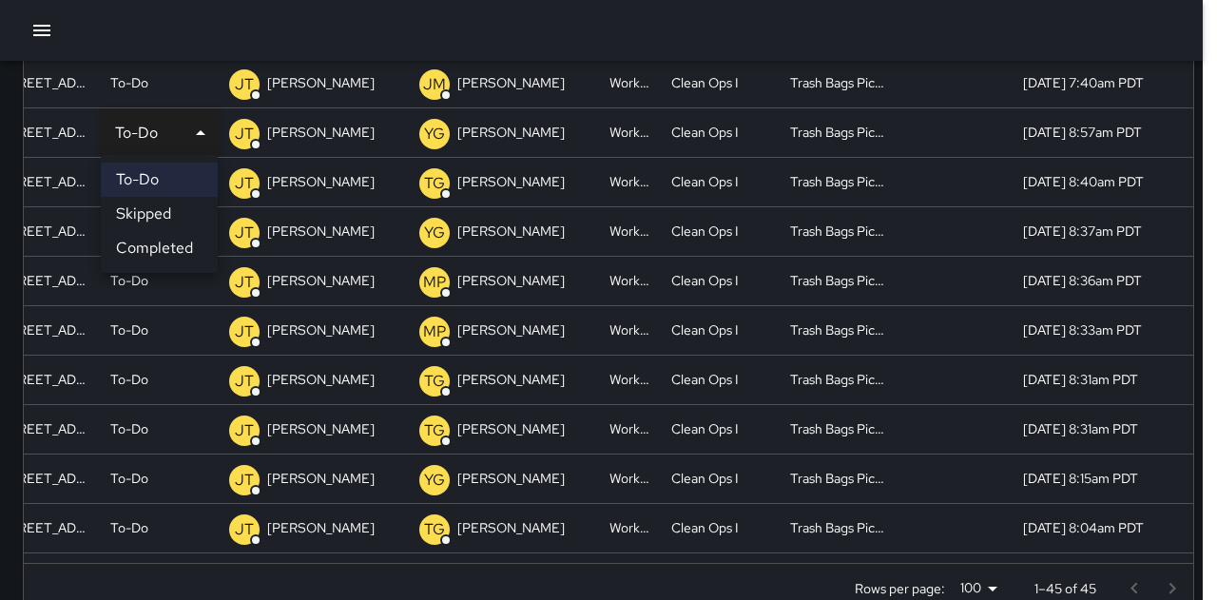
drag, startPoint x: 184, startPoint y: 244, endPoint x: 160, endPoint y: 166, distance: 82.4
click at [183, 243] on li "Completed" at bounding box center [159, 248] width 117 height 34
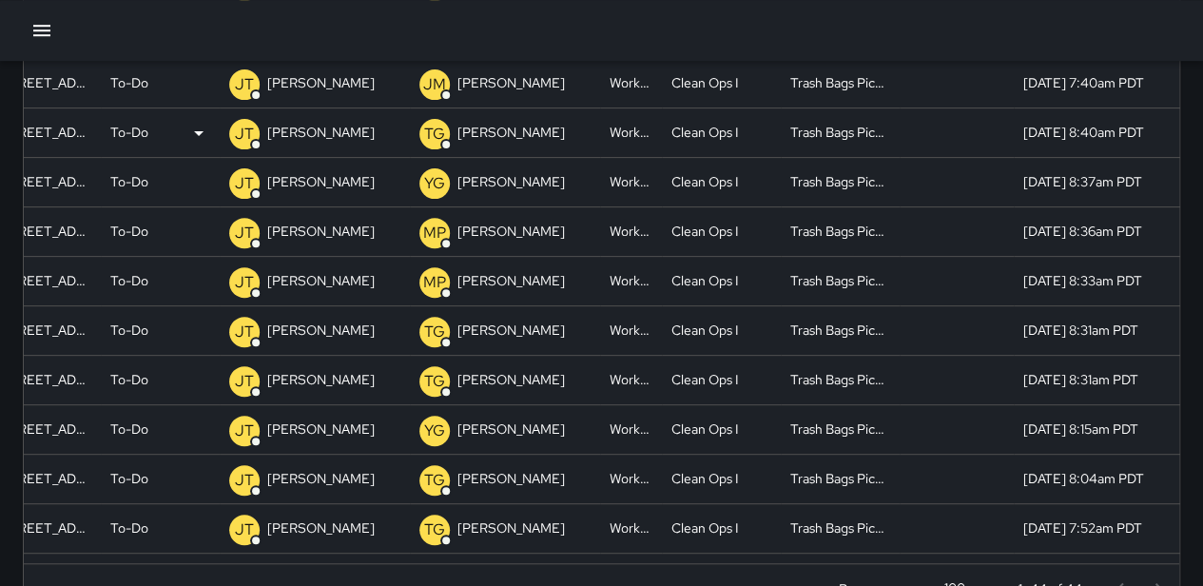
click at [147, 141] on p "To-Do" at bounding box center [129, 132] width 38 height 49
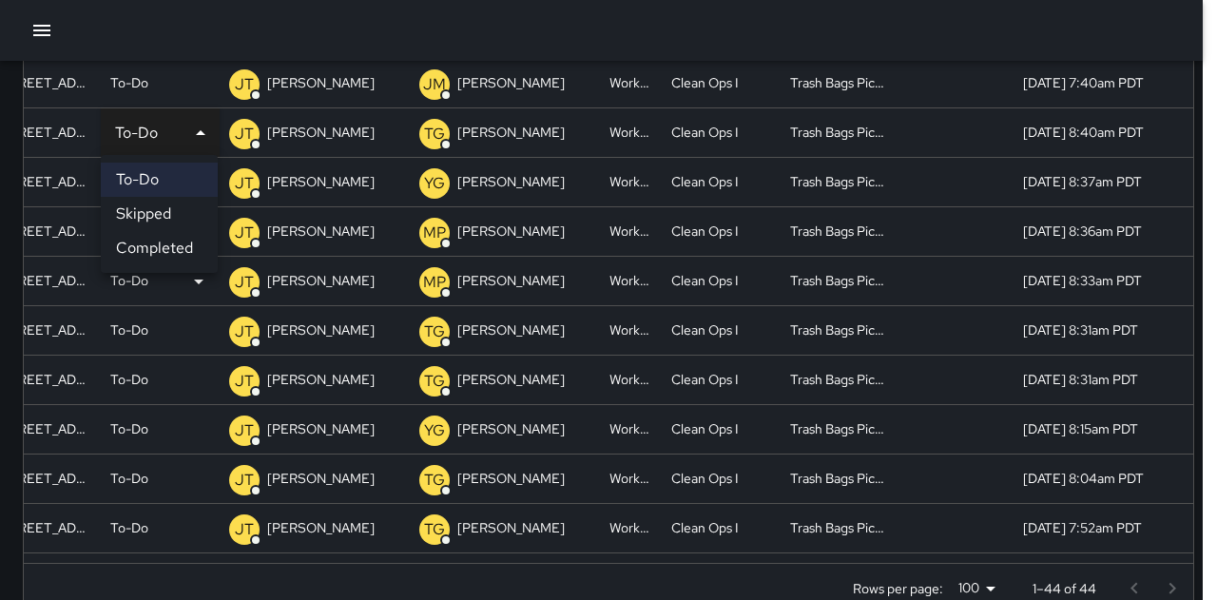
click at [169, 246] on li "Completed" at bounding box center [159, 248] width 117 height 34
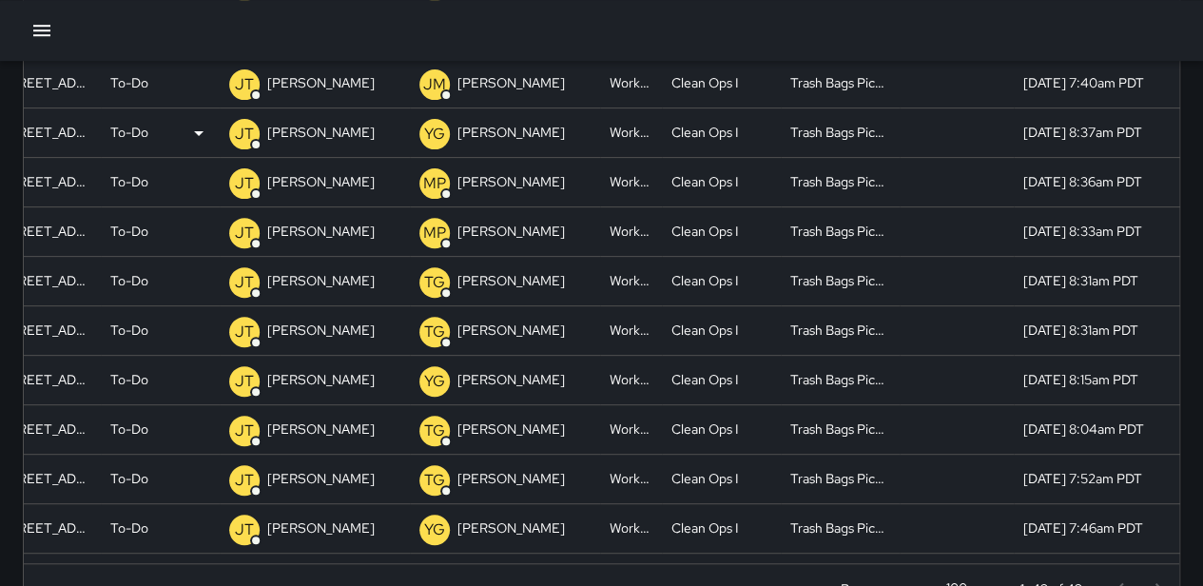
click at [152, 131] on div "To-Do" at bounding box center [160, 132] width 100 height 49
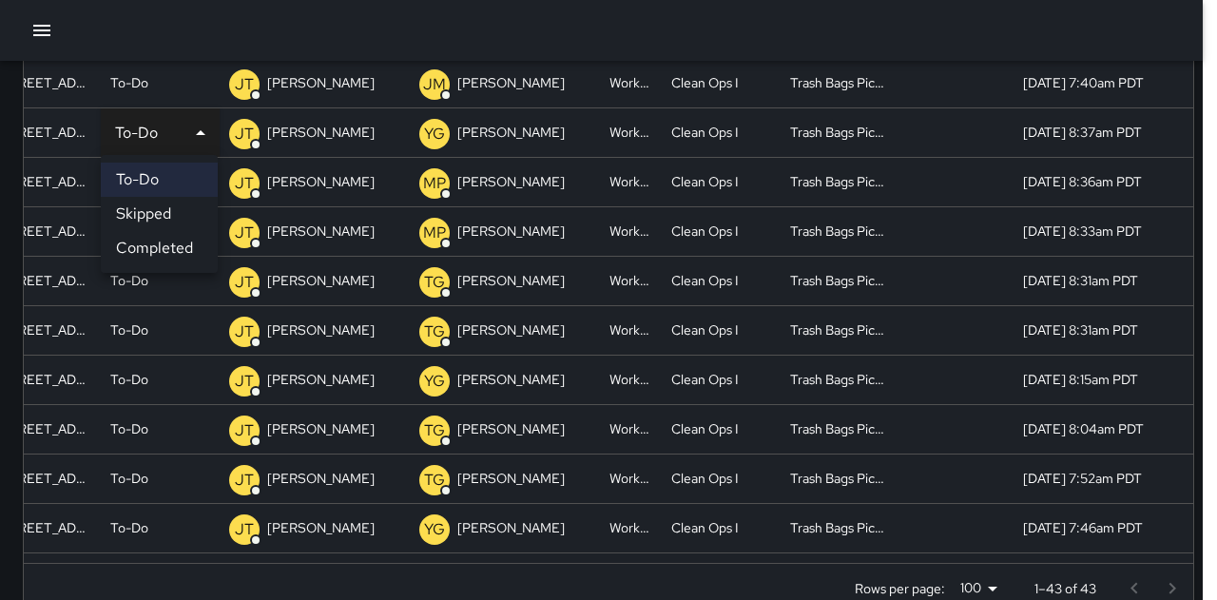
click at [169, 243] on li "Completed" at bounding box center [159, 248] width 117 height 34
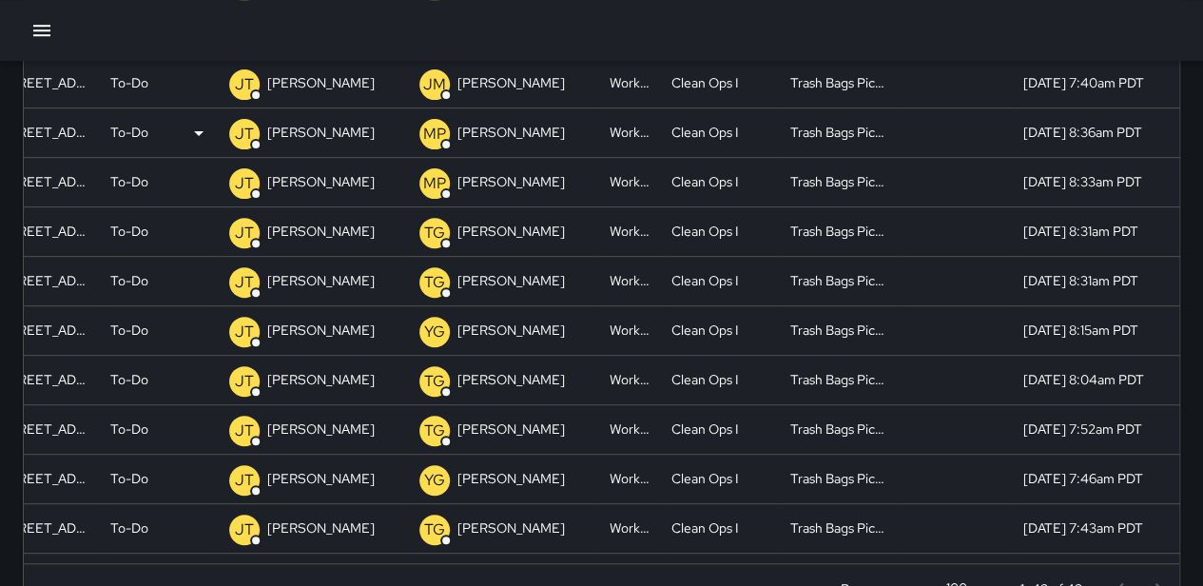
click at [152, 125] on div "To-Do" at bounding box center [160, 132] width 100 height 49
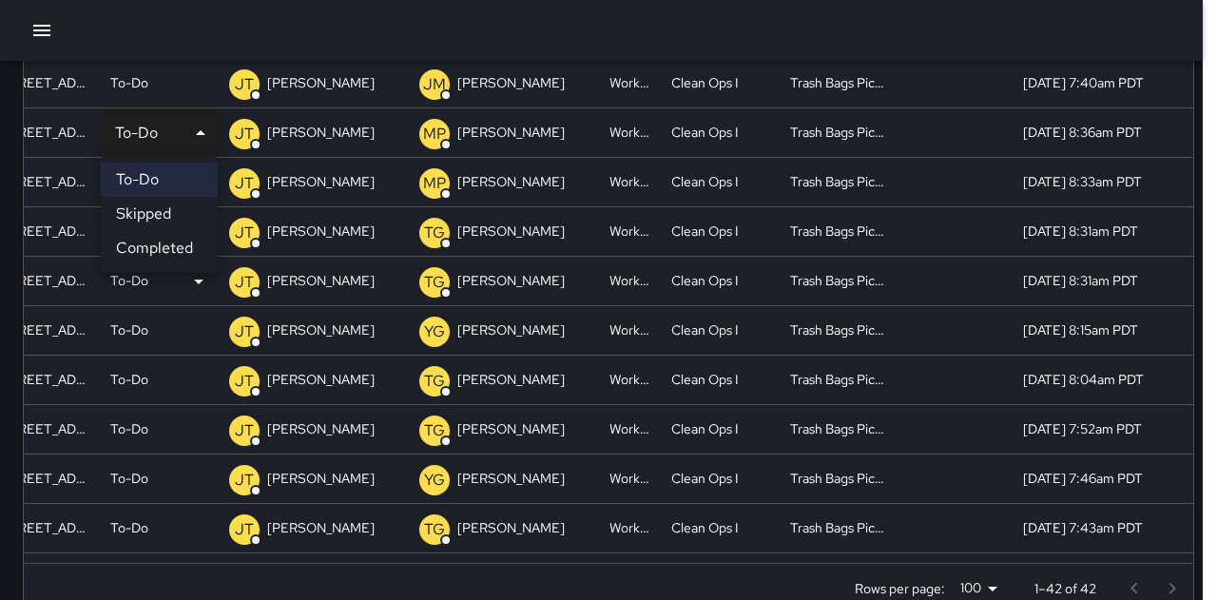
drag, startPoint x: 167, startPoint y: 243, endPoint x: 163, endPoint y: 215, distance: 28.9
click at [167, 239] on li "Completed" at bounding box center [159, 248] width 117 height 34
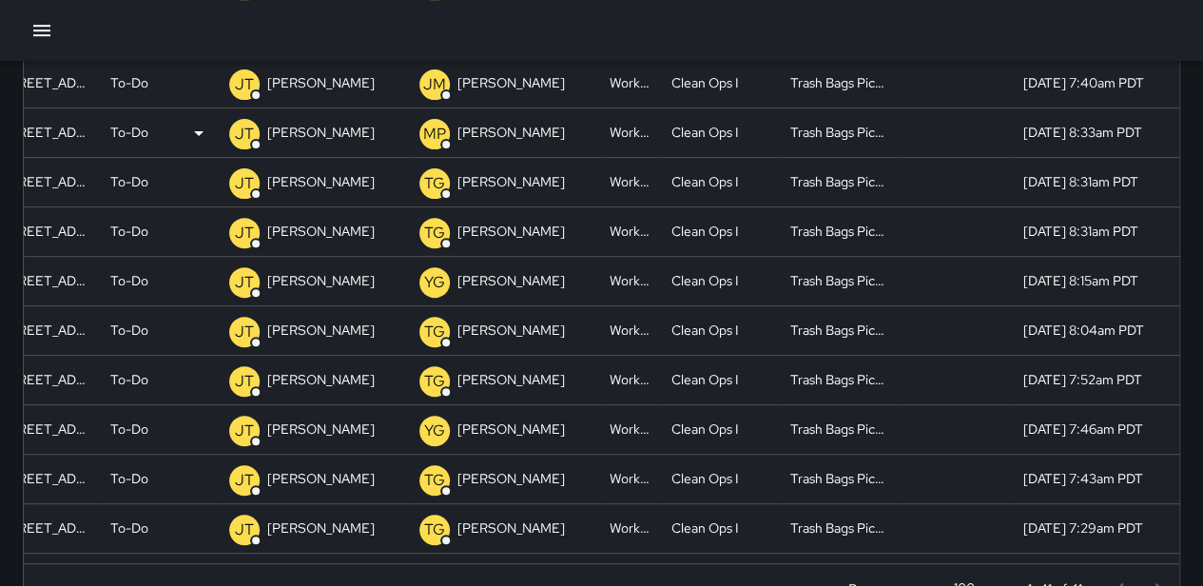
click at [143, 139] on p "To-Do" at bounding box center [129, 132] width 38 height 49
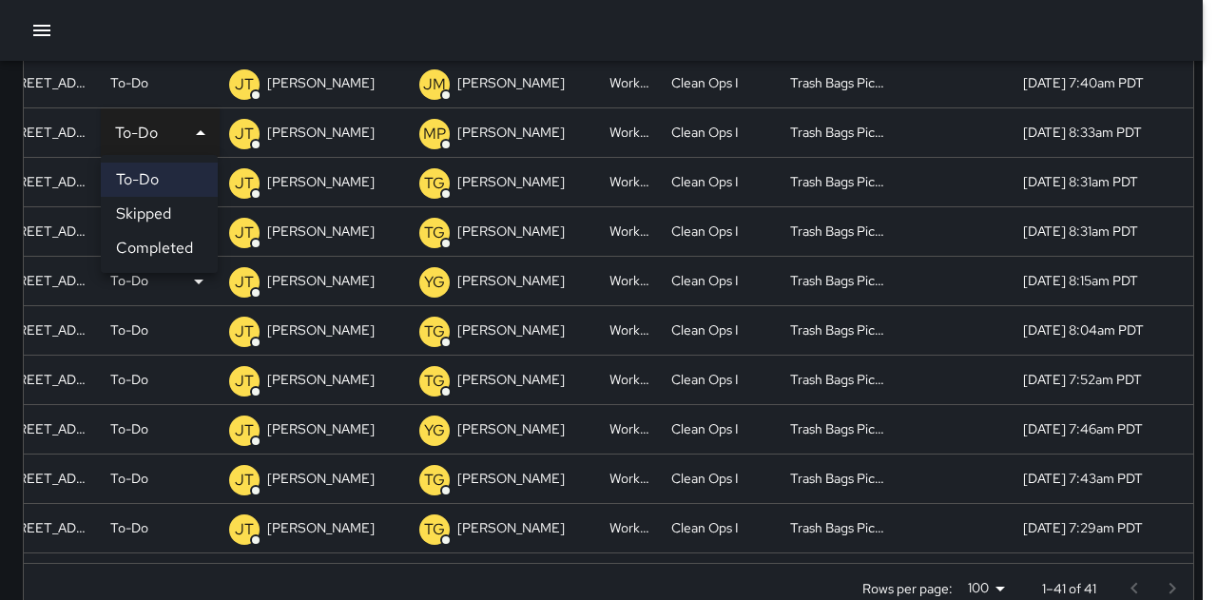
drag, startPoint x: 158, startPoint y: 250, endPoint x: 154, endPoint y: 224, distance: 26.0
click at [156, 246] on li "Completed" at bounding box center [159, 248] width 117 height 34
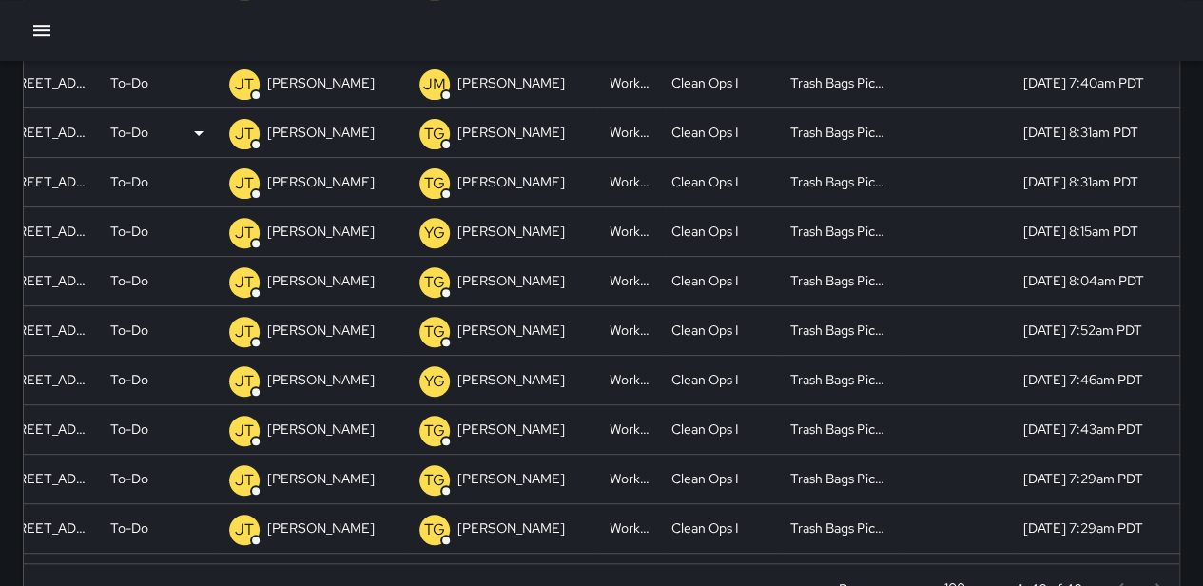
click at [150, 127] on div "To-Do" at bounding box center [160, 132] width 100 height 49
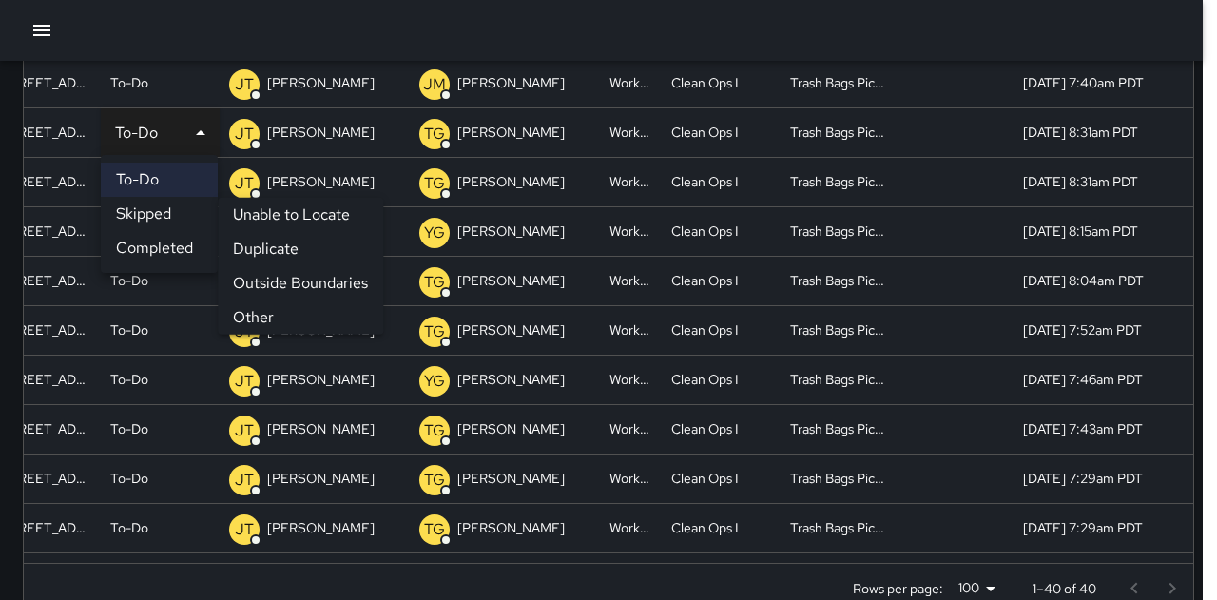
click at [185, 229] on ul "To-Do Skipped Completed" at bounding box center [159, 214] width 117 height 118
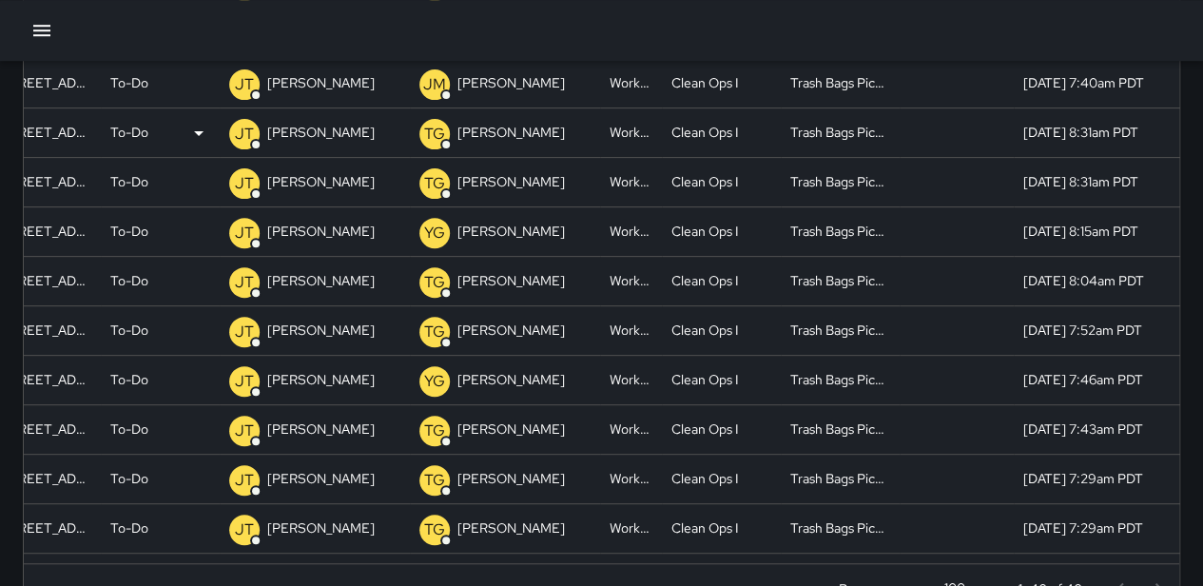
click at [162, 111] on div "To-Do" at bounding box center [160, 132] width 100 height 49
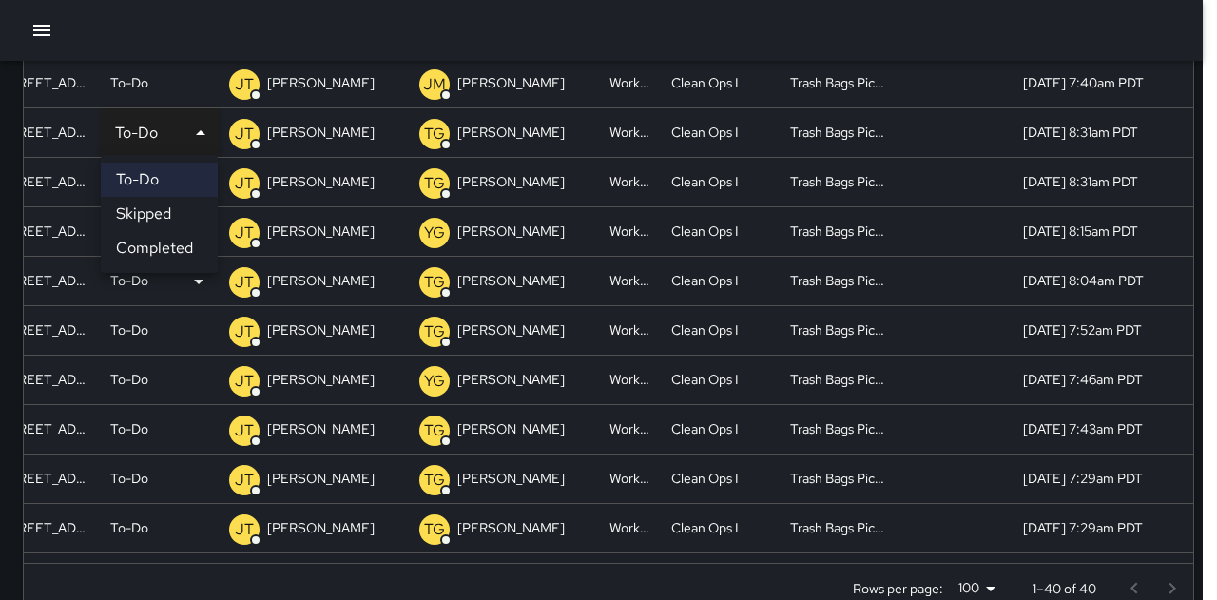
drag, startPoint x: 181, startPoint y: 247, endPoint x: 177, endPoint y: 223, distance: 25.0
click at [180, 243] on li "Completed" at bounding box center [159, 248] width 117 height 34
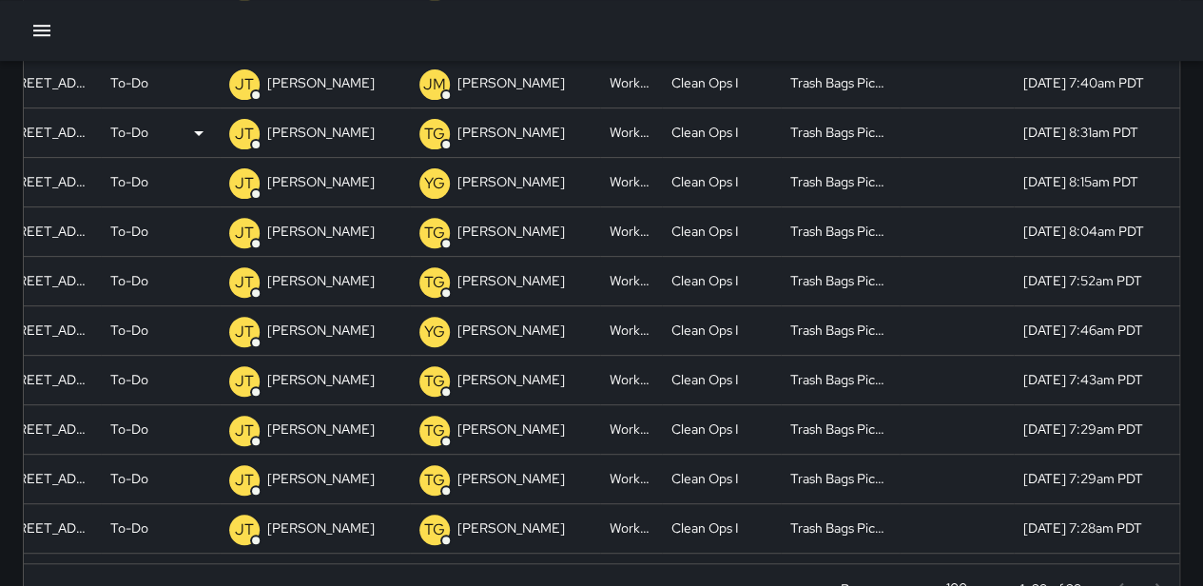
click at [146, 135] on p "To-Do" at bounding box center [129, 132] width 38 height 49
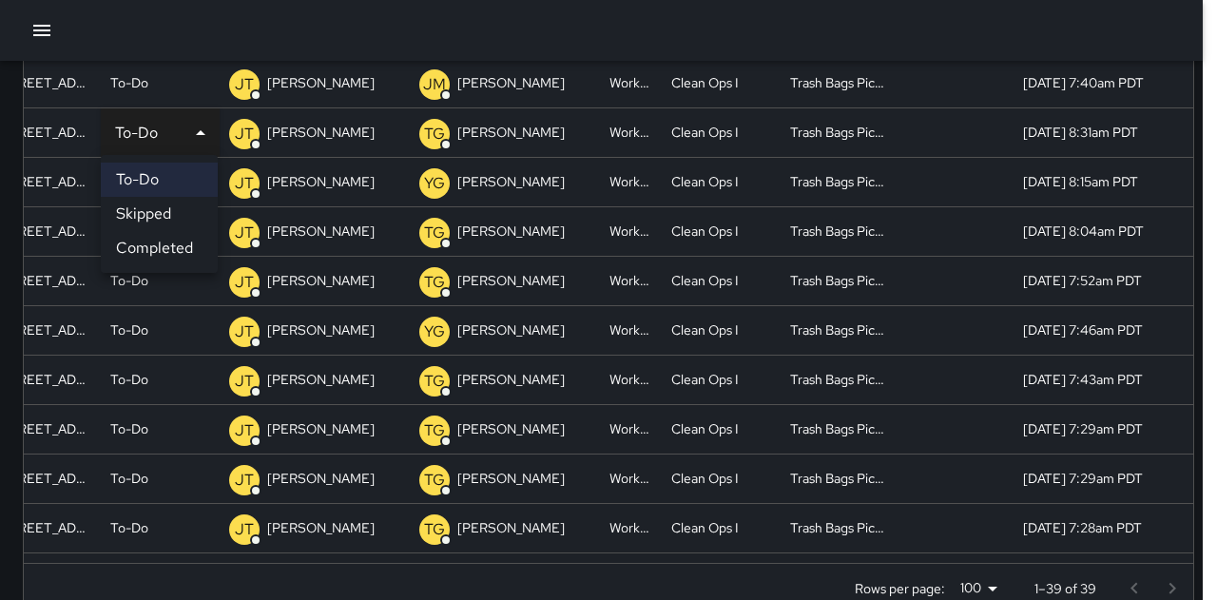
click at [158, 251] on li "Completed" at bounding box center [159, 248] width 117 height 34
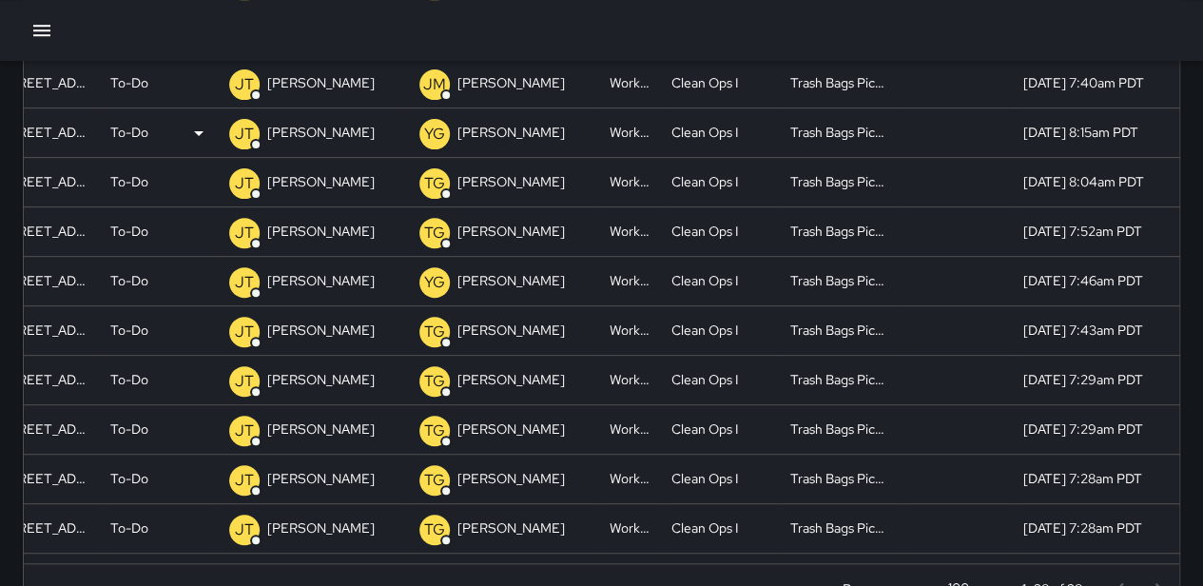
click at [138, 111] on p "To-Do" at bounding box center [129, 132] width 38 height 49
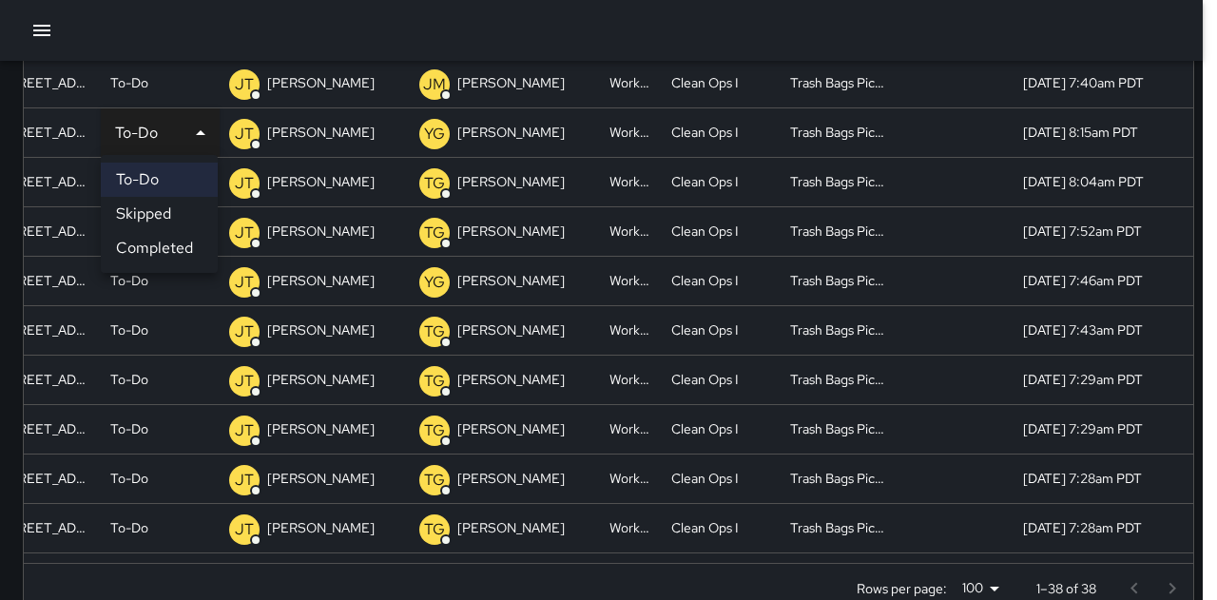
click at [162, 246] on li "Completed" at bounding box center [159, 248] width 117 height 34
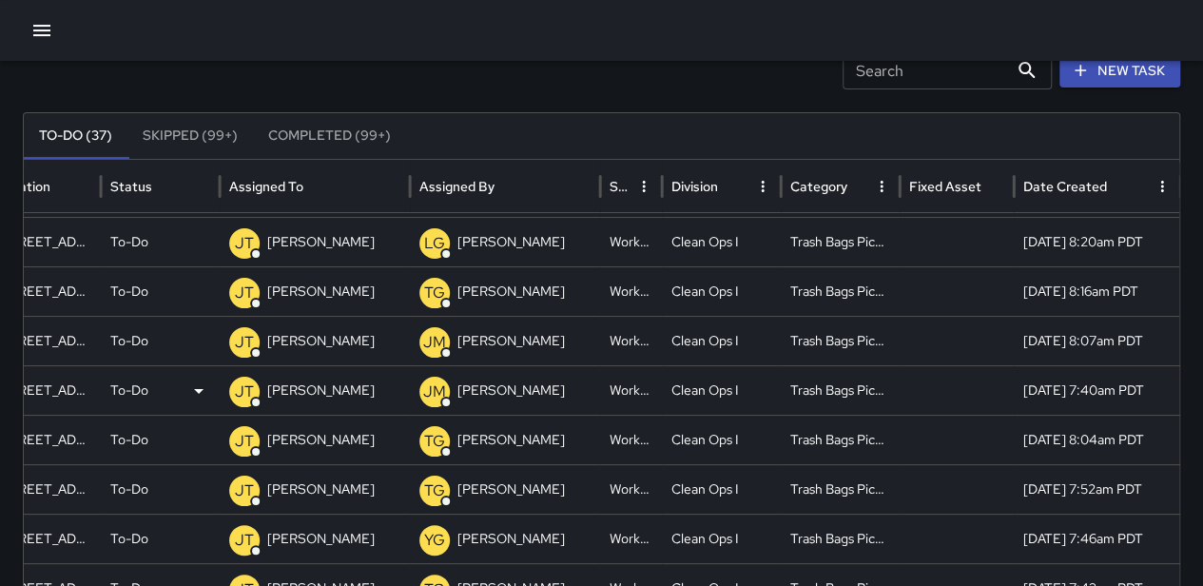
scroll to position [148, 0]
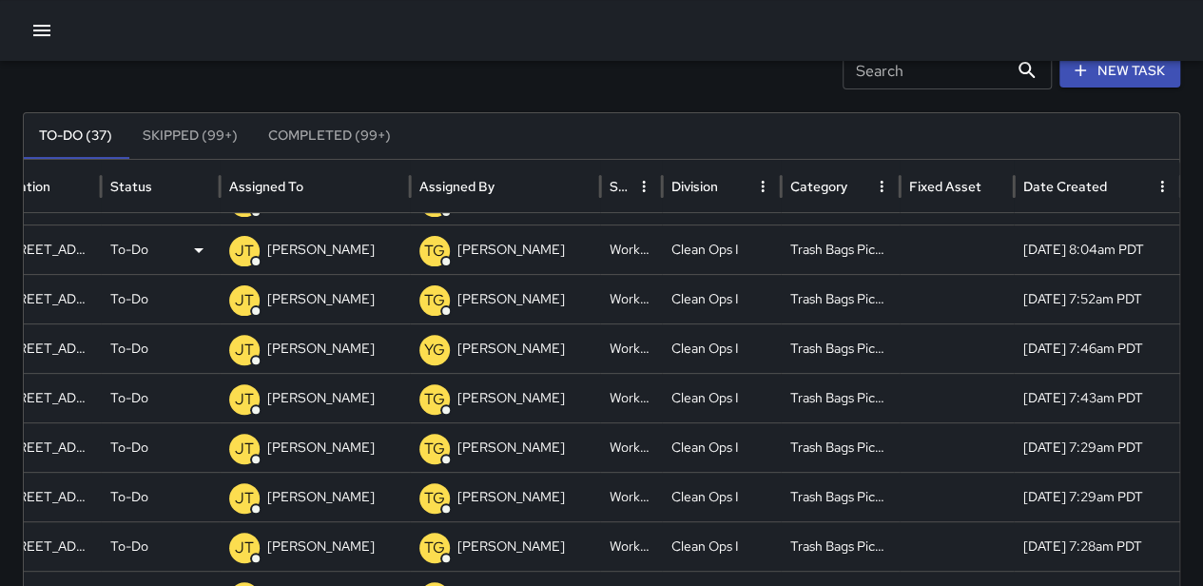
click at [146, 242] on p "To-Do" at bounding box center [129, 249] width 38 height 49
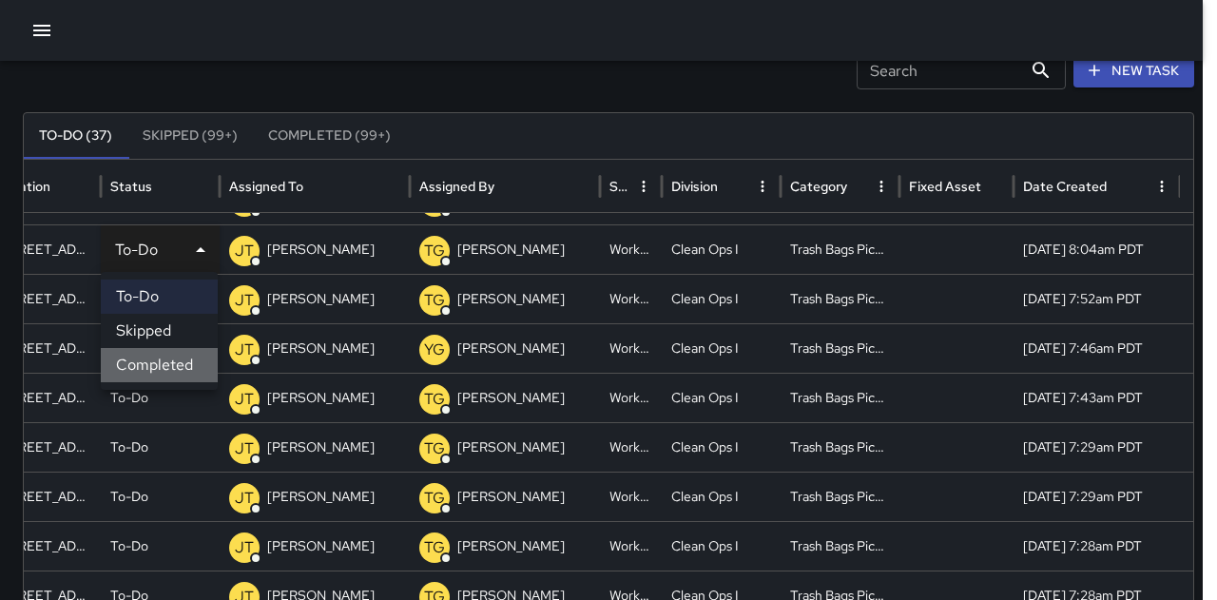
click at [171, 359] on li "Completed" at bounding box center [159, 365] width 117 height 34
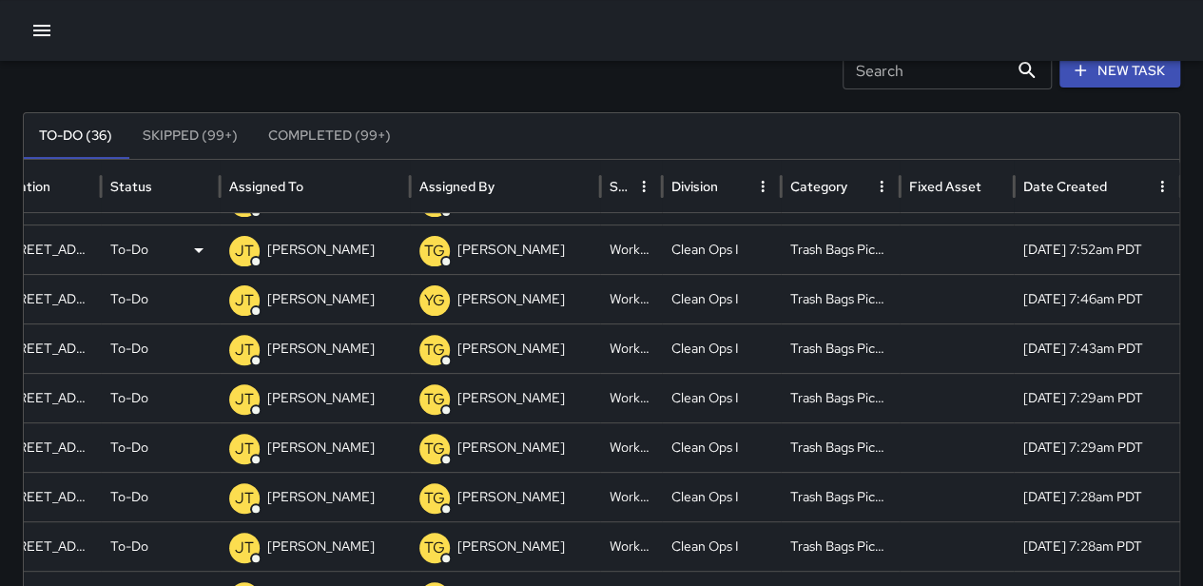
click at [165, 258] on div "To-Do" at bounding box center [160, 249] width 100 height 49
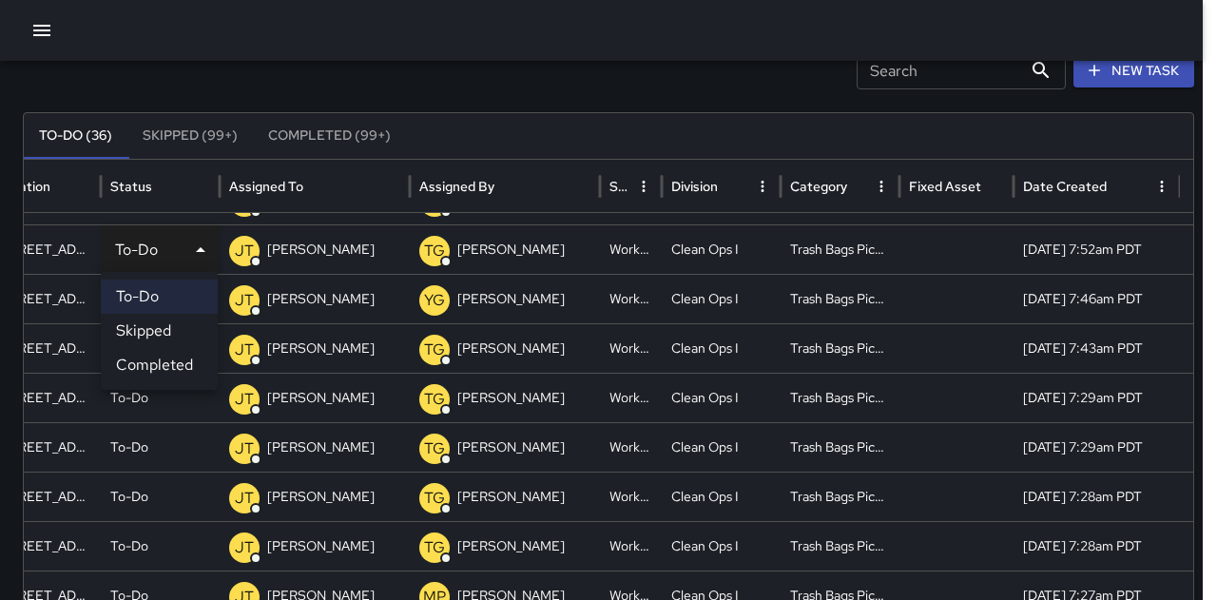
click at [180, 359] on li "Completed" at bounding box center [159, 365] width 117 height 34
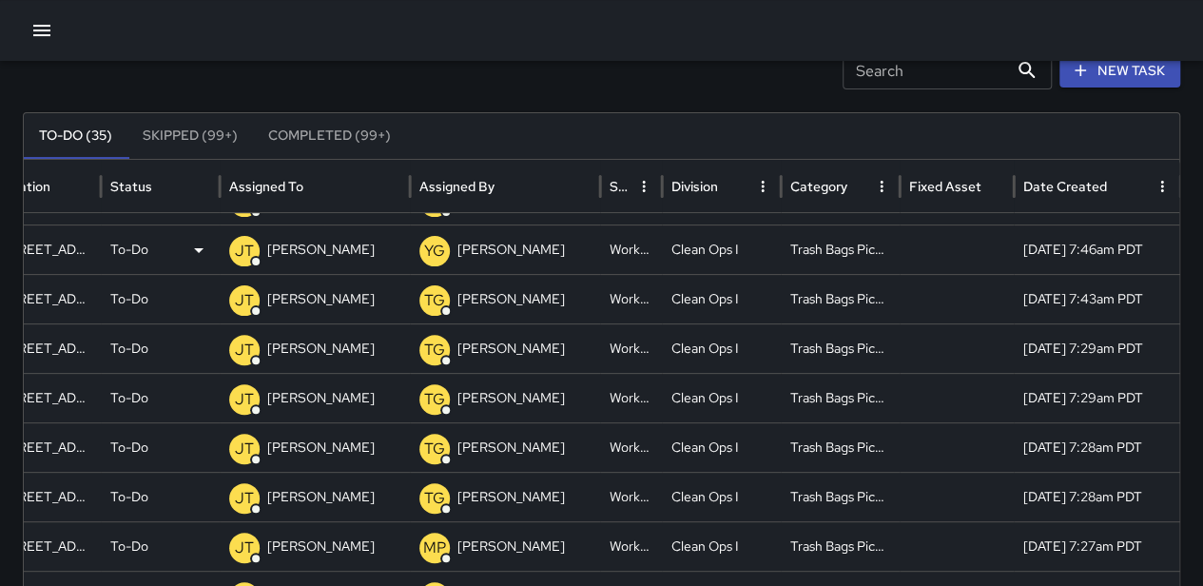
click at [153, 253] on div "To-Do" at bounding box center [160, 249] width 100 height 49
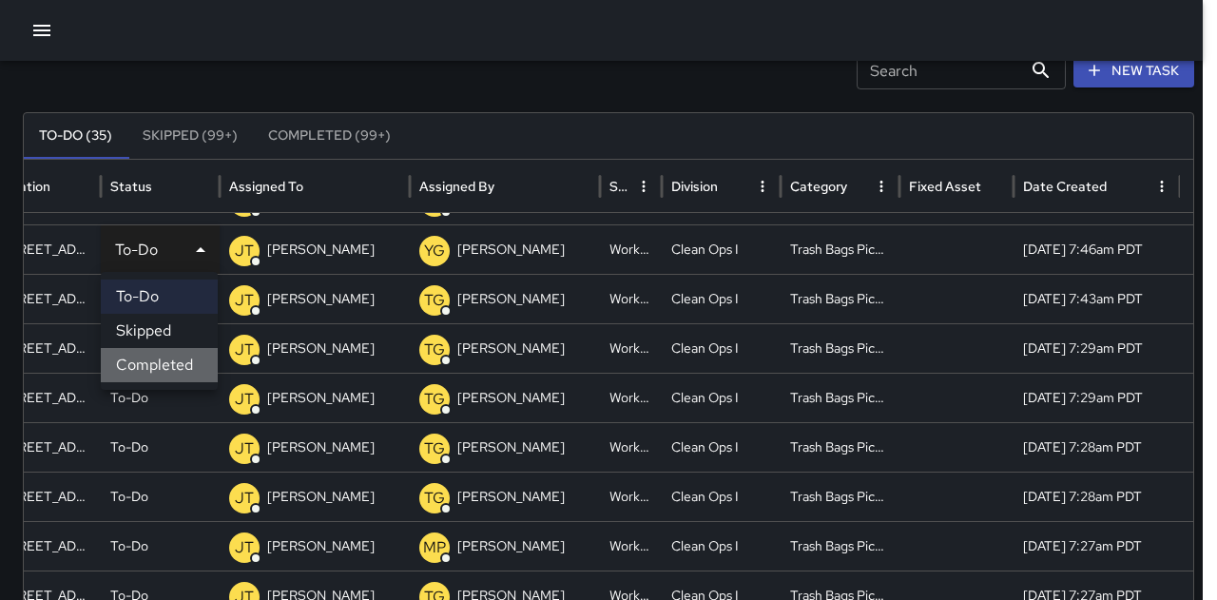
click at [187, 374] on li "Completed" at bounding box center [159, 365] width 117 height 34
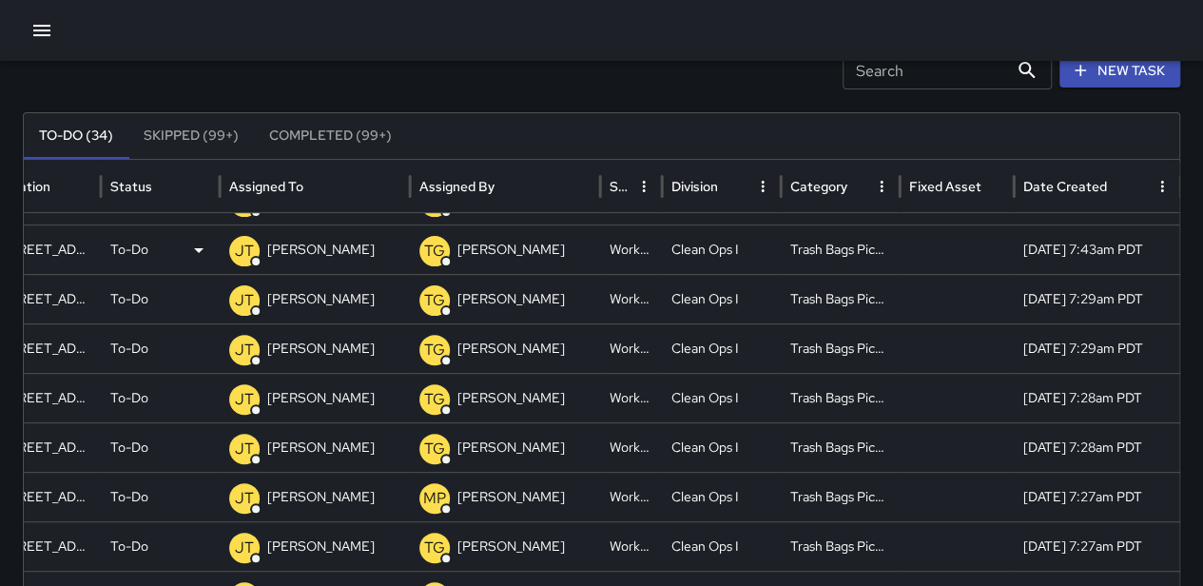
click at [154, 254] on div "To-Do" at bounding box center [160, 249] width 100 height 49
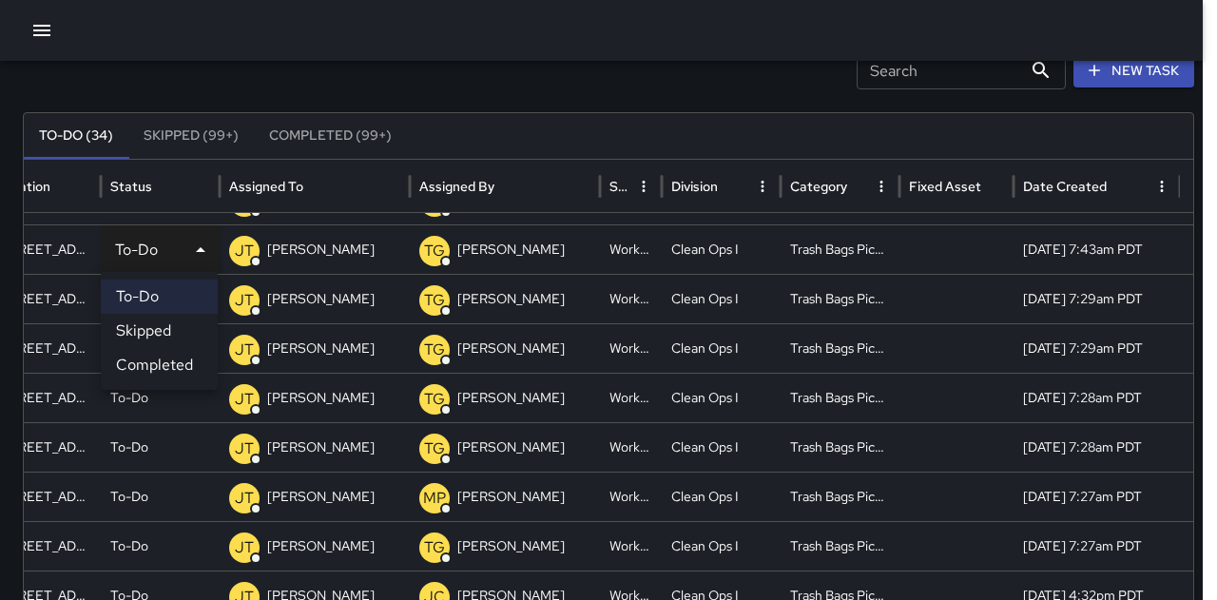
click at [166, 368] on li "Completed" at bounding box center [159, 365] width 117 height 34
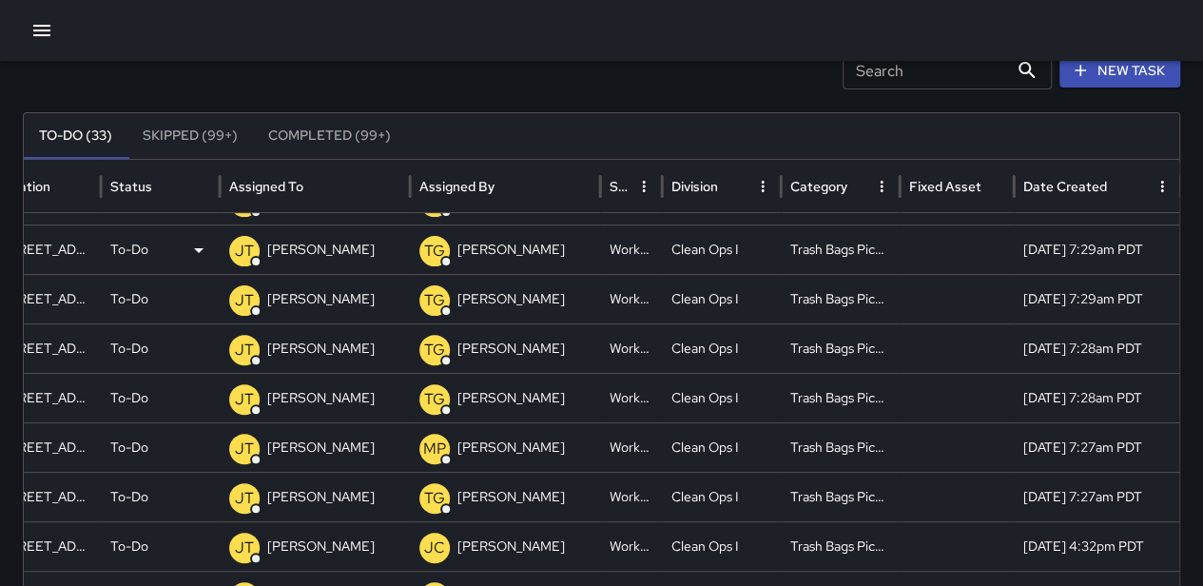
click at [167, 257] on div "To-Do" at bounding box center [160, 249] width 100 height 49
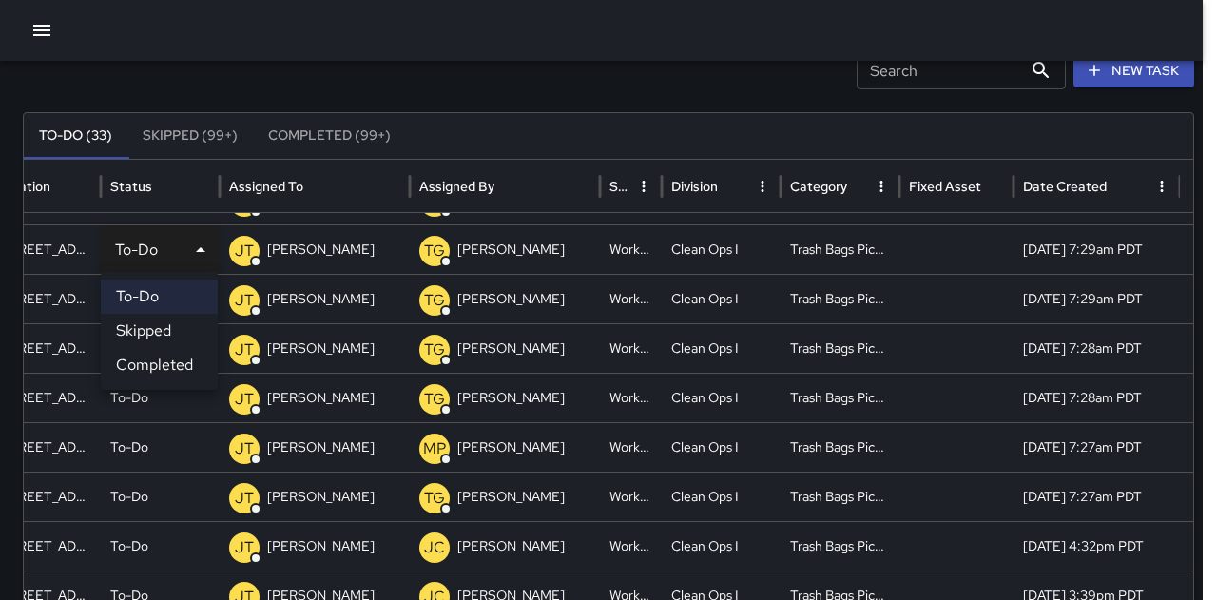
click at [176, 358] on li "Completed" at bounding box center [159, 365] width 117 height 34
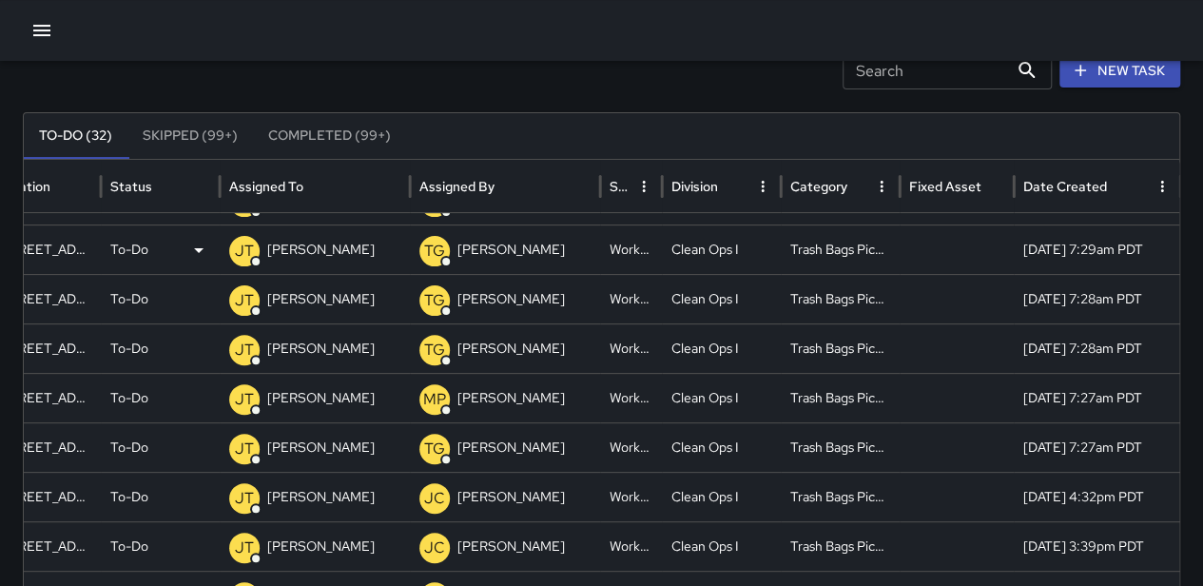
click at [175, 257] on div "To-Do" at bounding box center [160, 249] width 100 height 49
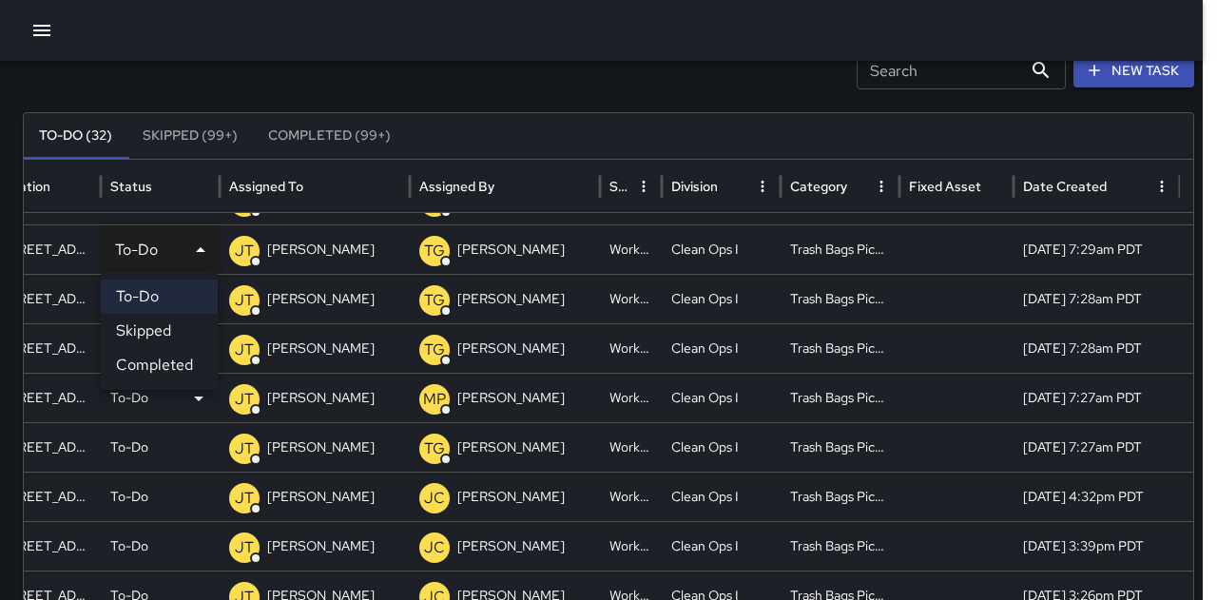
drag, startPoint x: 183, startPoint y: 368, endPoint x: 181, endPoint y: 344, distance: 23.9
click at [182, 365] on li "Completed" at bounding box center [159, 365] width 117 height 34
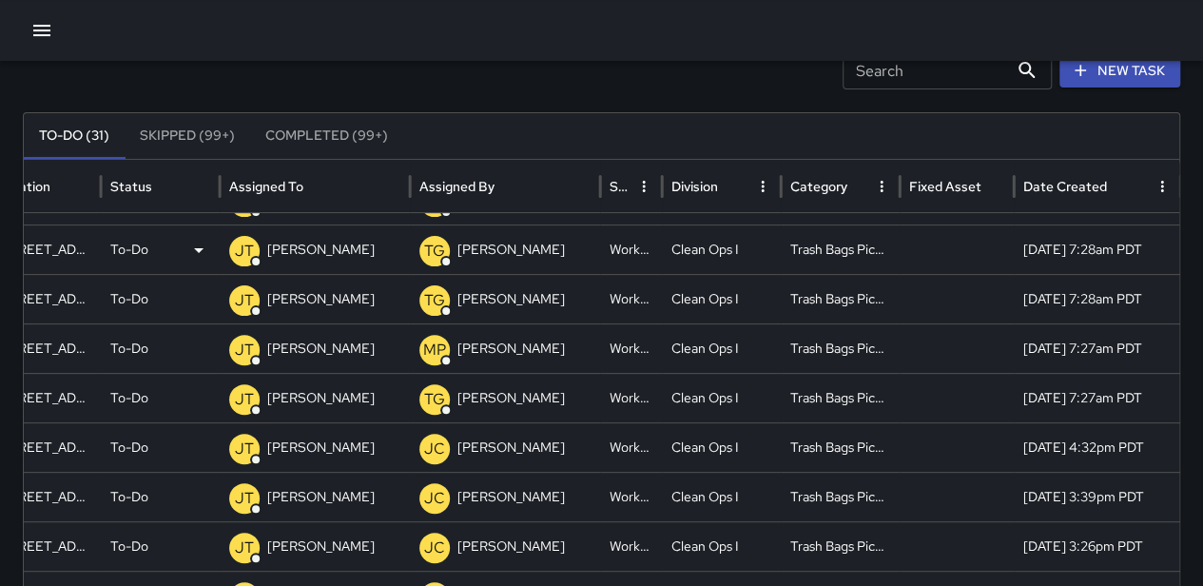
click at [158, 255] on div "To-Do" at bounding box center [160, 249] width 100 height 49
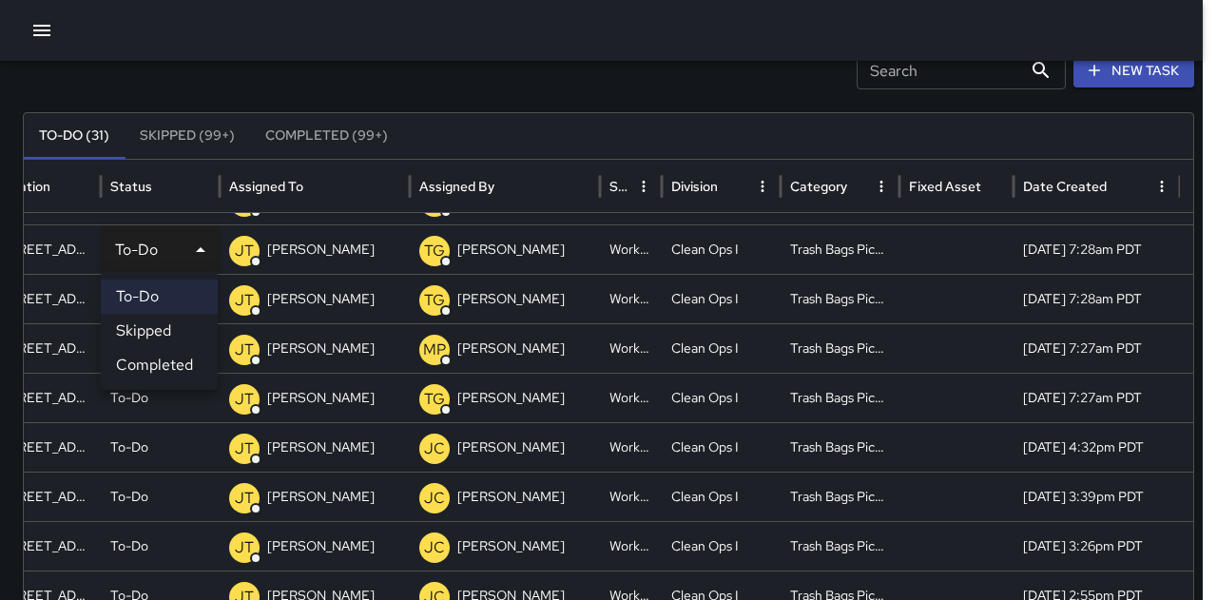
click at [171, 360] on li "Completed" at bounding box center [159, 365] width 117 height 34
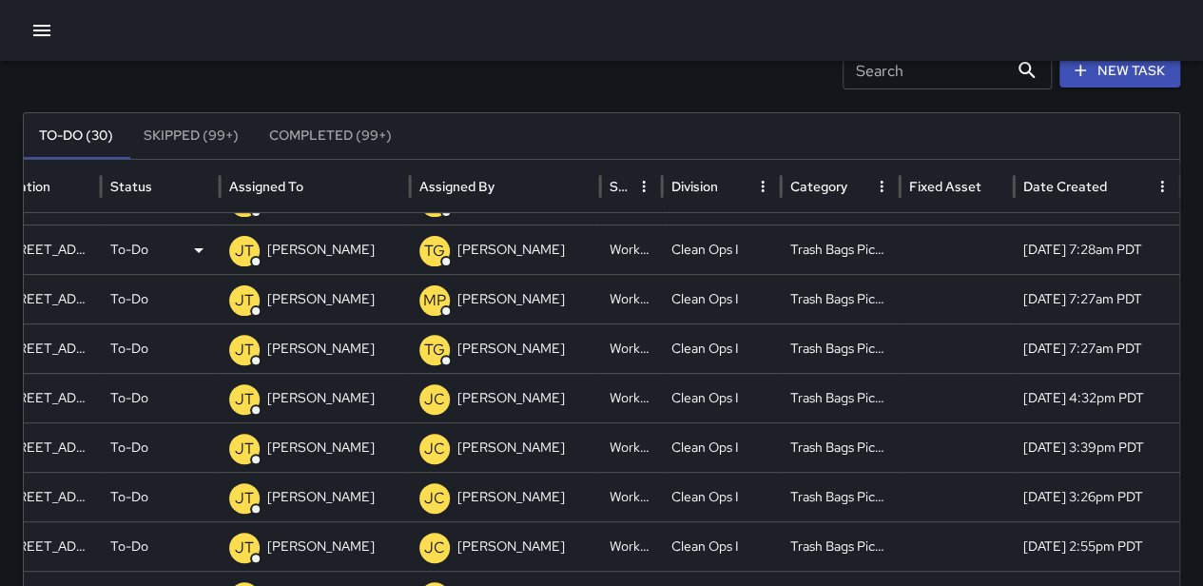
click at [162, 249] on div "To-Do" at bounding box center [160, 249] width 100 height 49
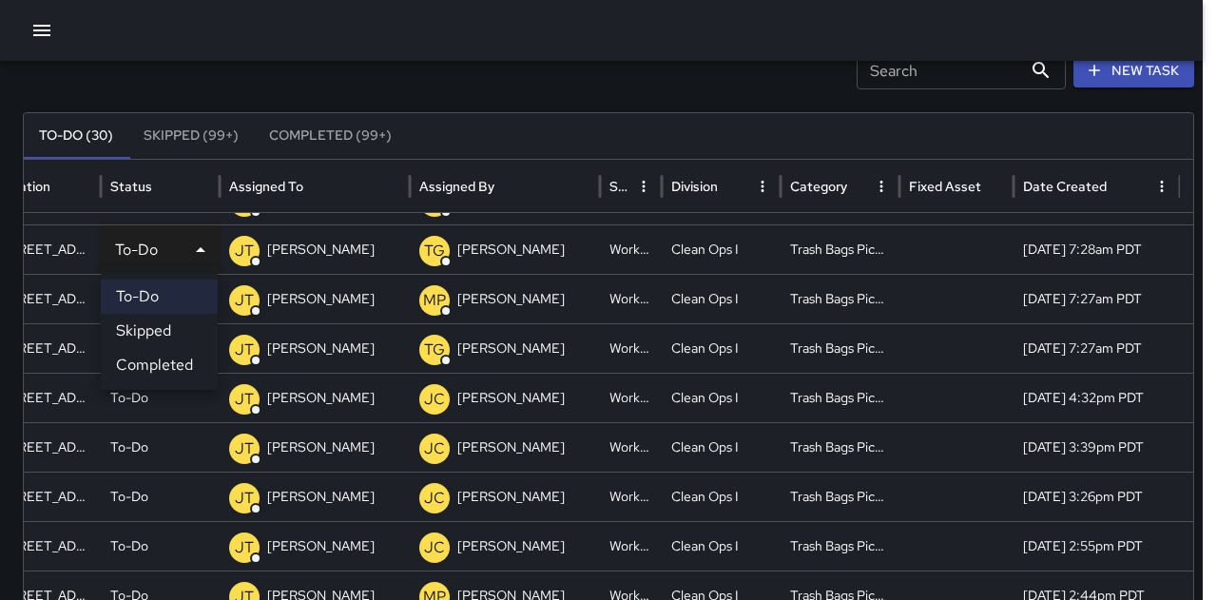
click at [180, 362] on li "Completed" at bounding box center [159, 365] width 117 height 34
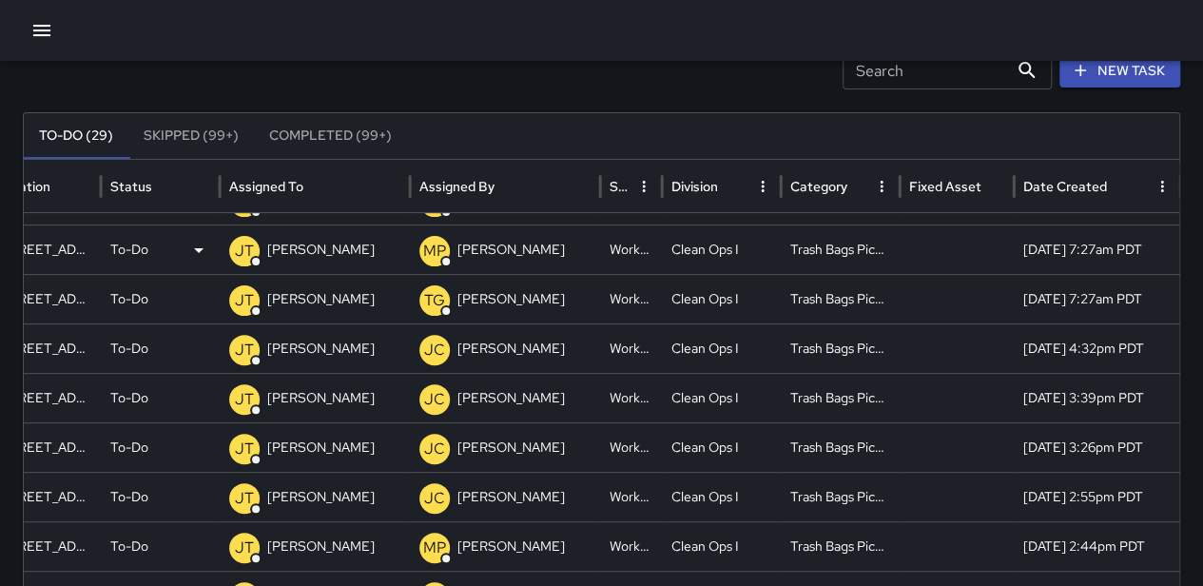
click at [170, 253] on div "To-Do" at bounding box center [160, 249] width 100 height 49
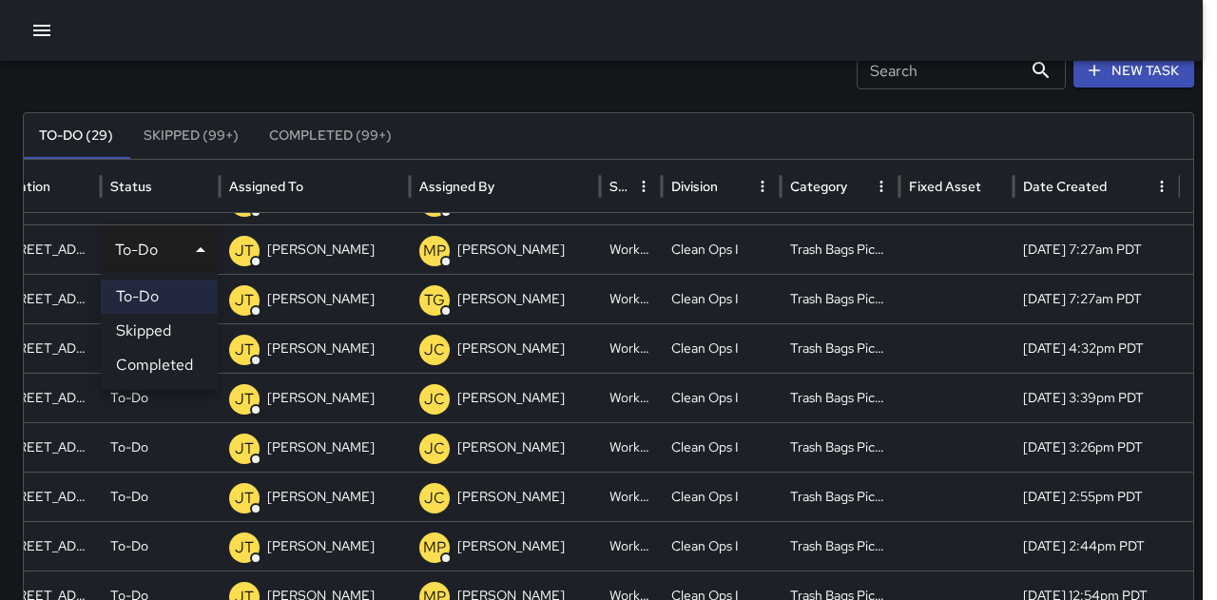
click at [178, 359] on li "Completed" at bounding box center [159, 365] width 117 height 34
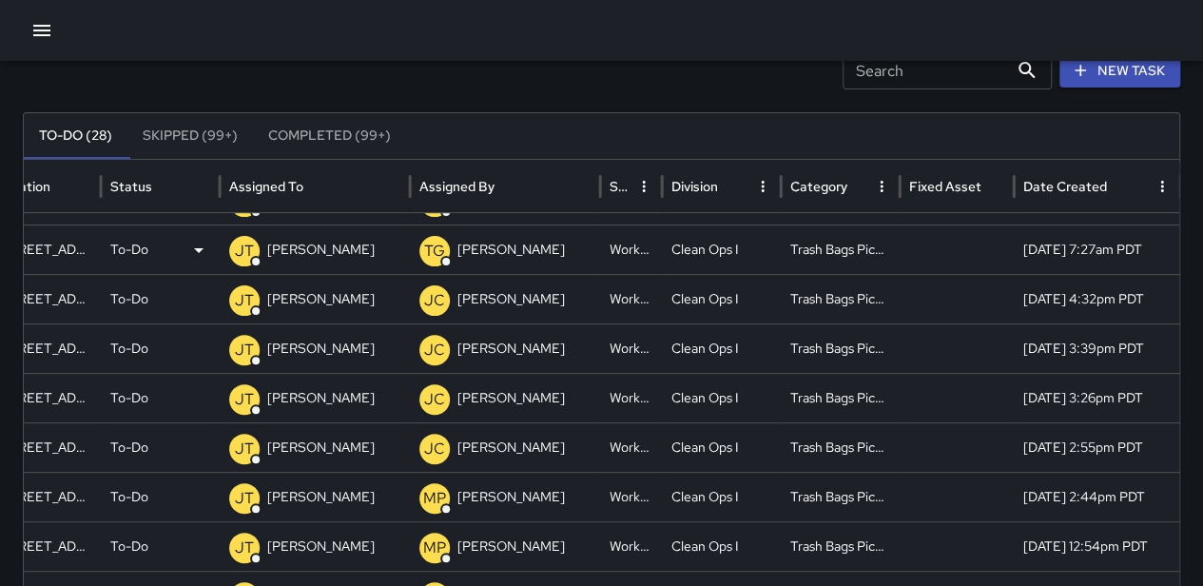
click at [167, 246] on div "To-Do" at bounding box center [160, 249] width 100 height 49
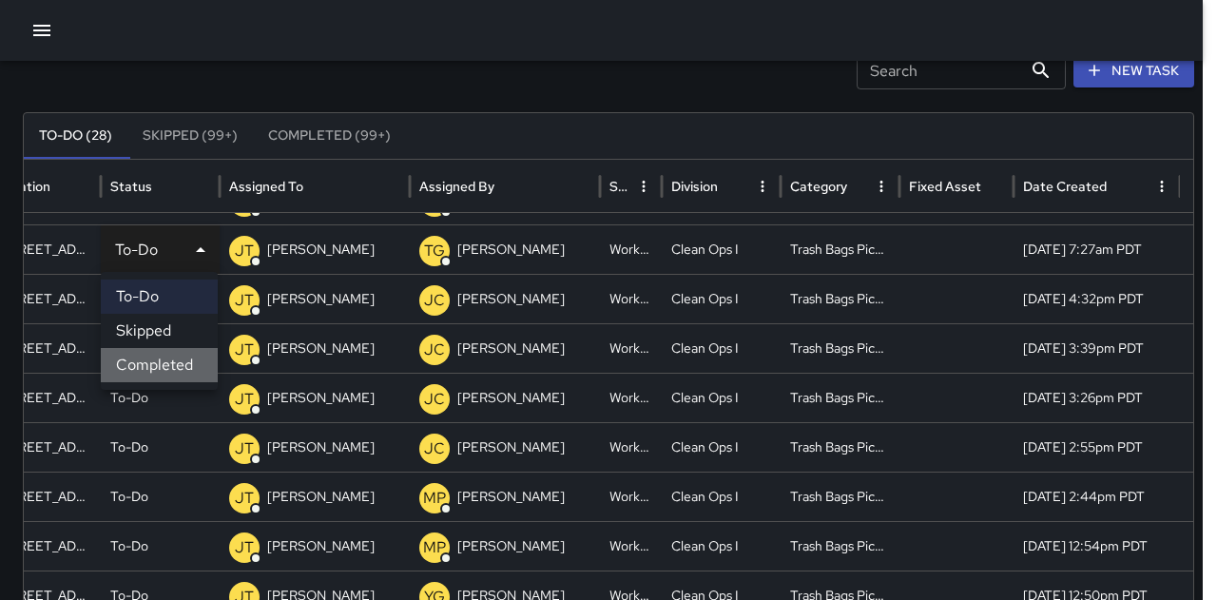
drag, startPoint x: 187, startPoint y: 358, endPoint x: 175, endPoint y: 293, distance: 65.8
click at [186, 358] on li "Completed" at bounding box center [159, 365] width 117 height 34
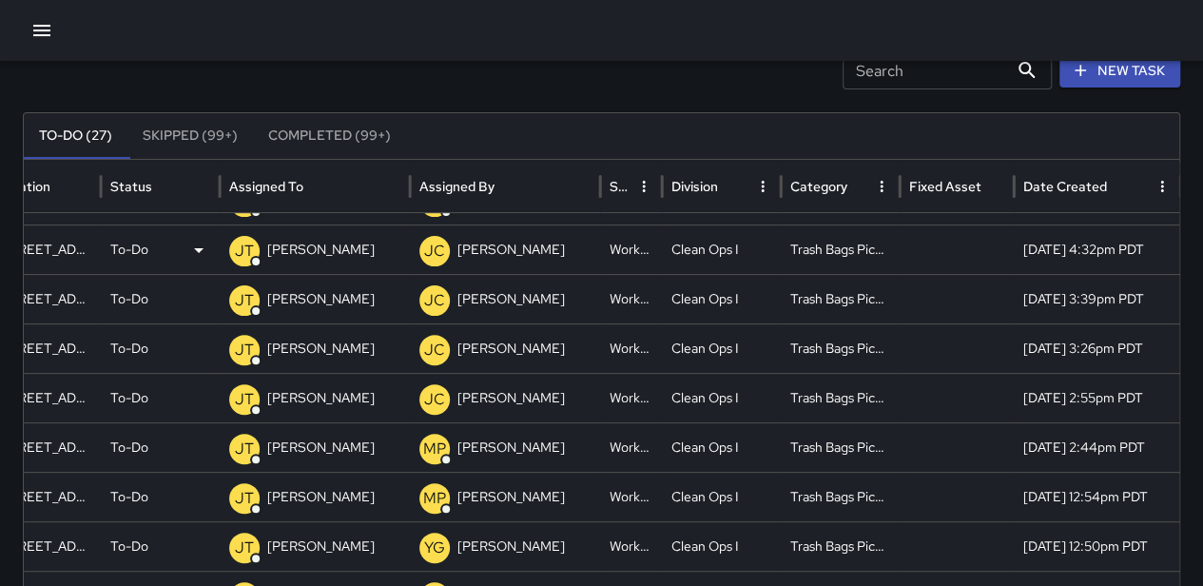
click at [159, 246] on div "To-Do" at bounding box center [160, 249] width 100 height 49
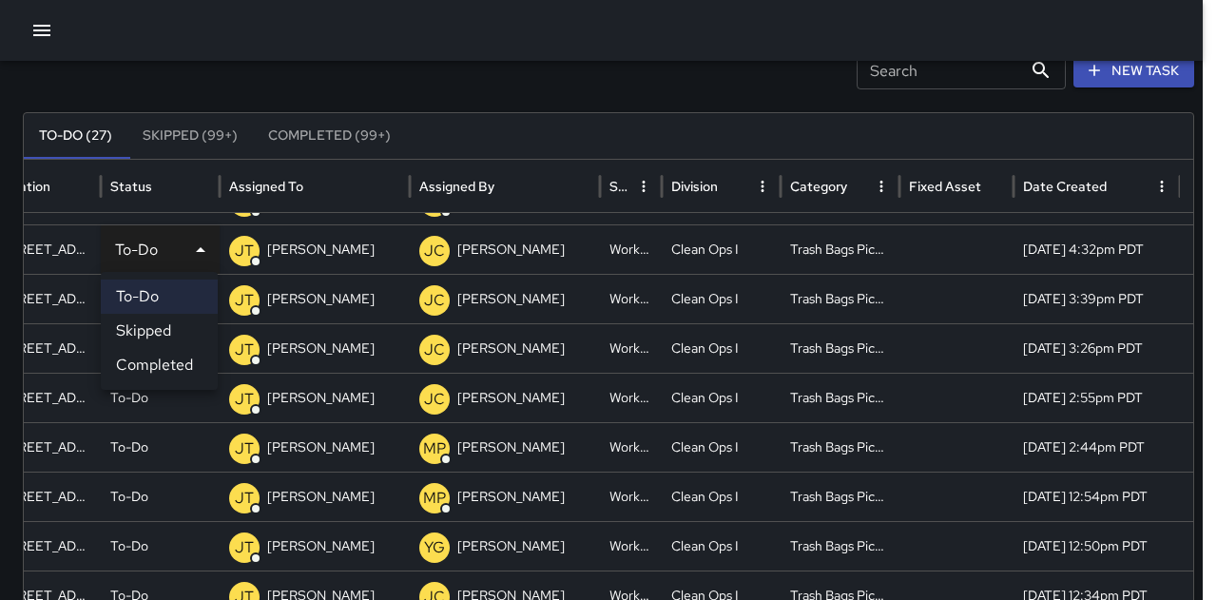
click at [173, 357] on li "Completed" at bounding box center [159, 365] width 117 height 34
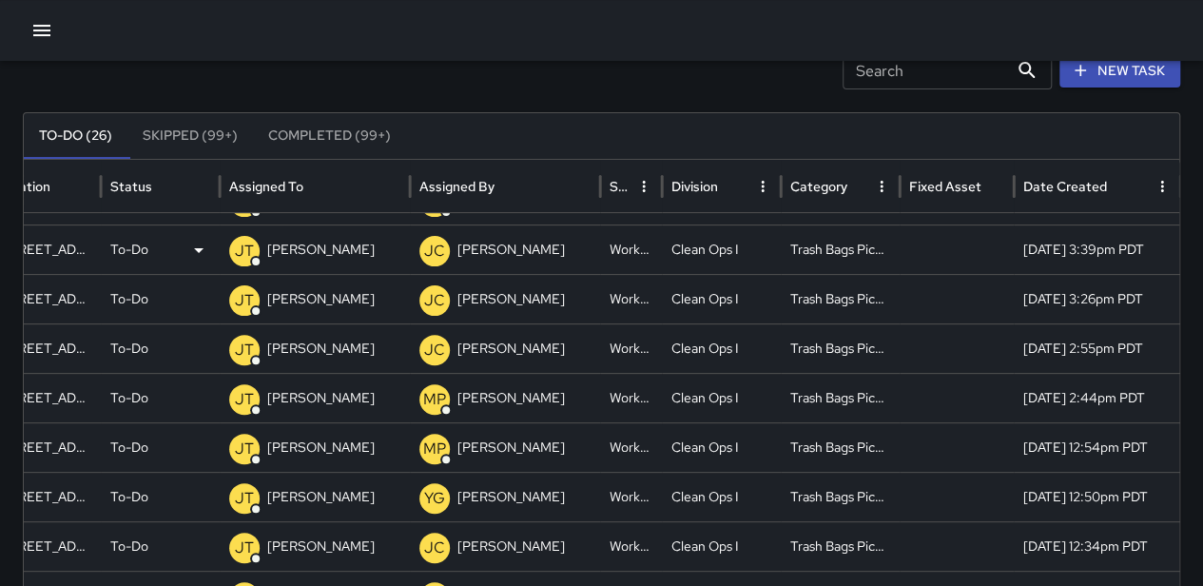
click at [167, 252] on div "To-Do" at bounding box center [160, 249] width 100 height 49
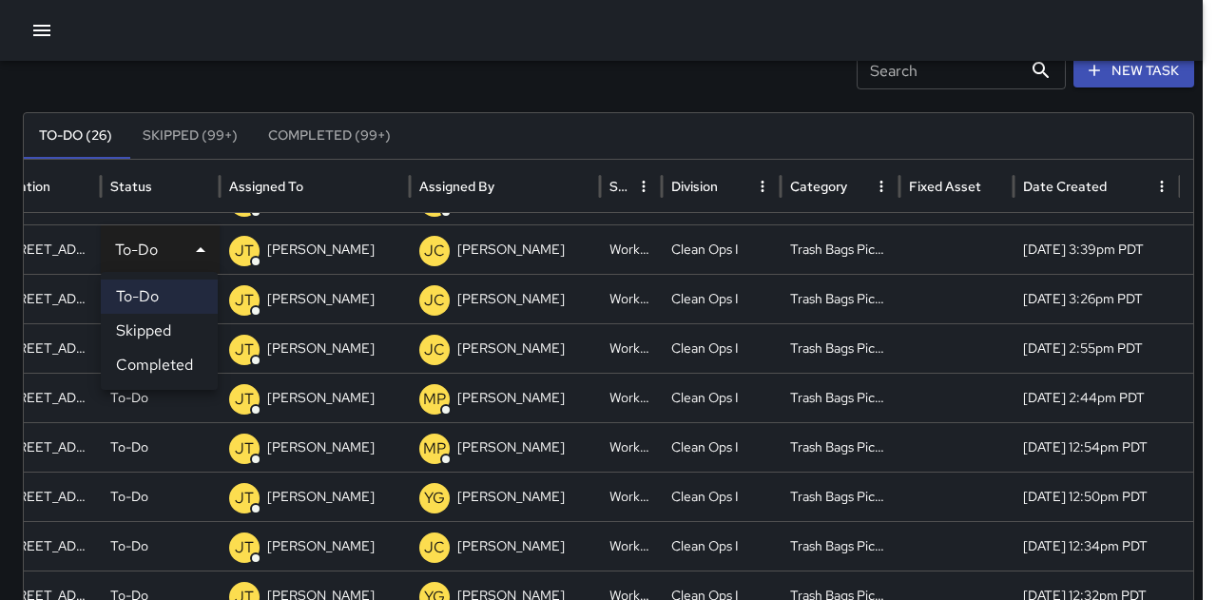
click at [173, 355] on li "Completed" at bounding box center [159, 365] width 117 height 34
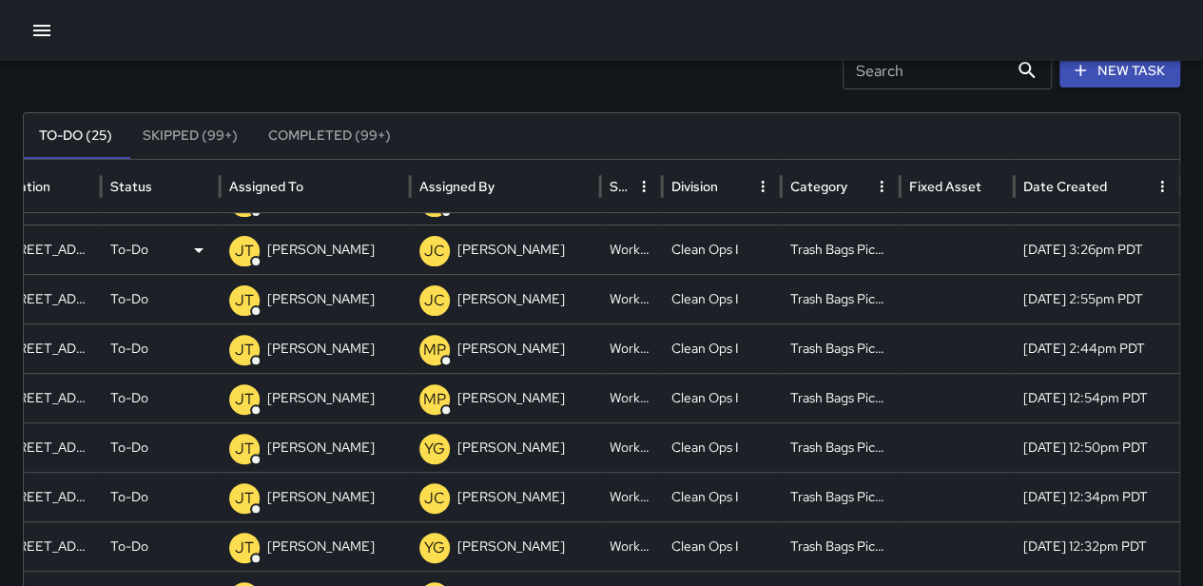
click at [166, 246] on div "To-Do" at bounding box center [160, 249] width 100 height 49
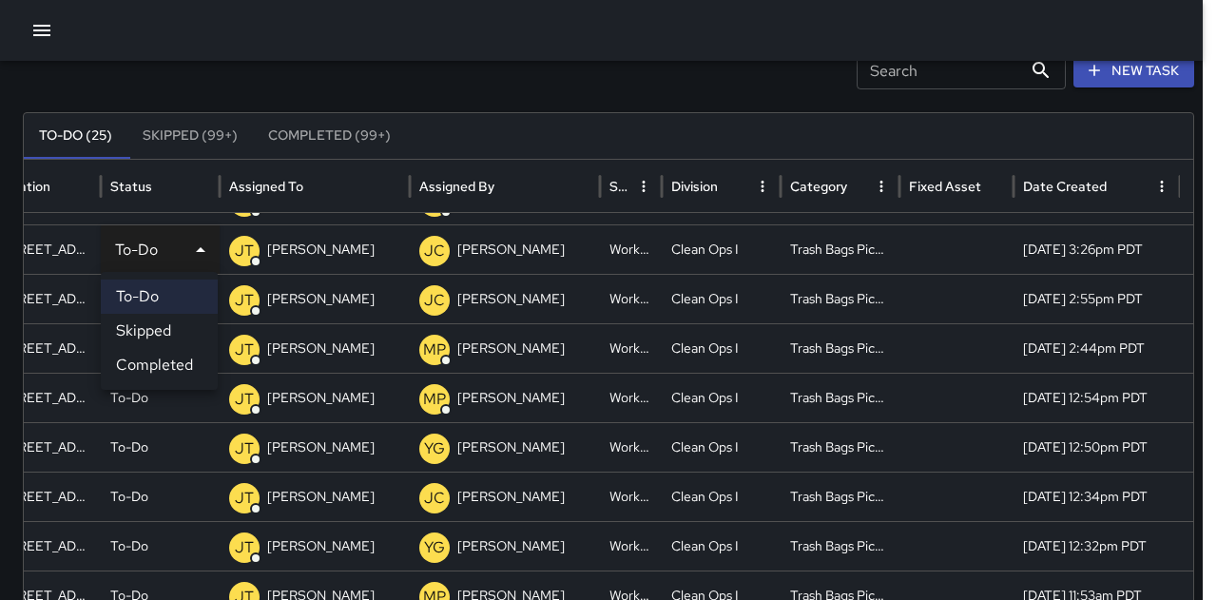
click at [177, 364] on li "Completed" at bounding box center [159, 365] width 117 height 34
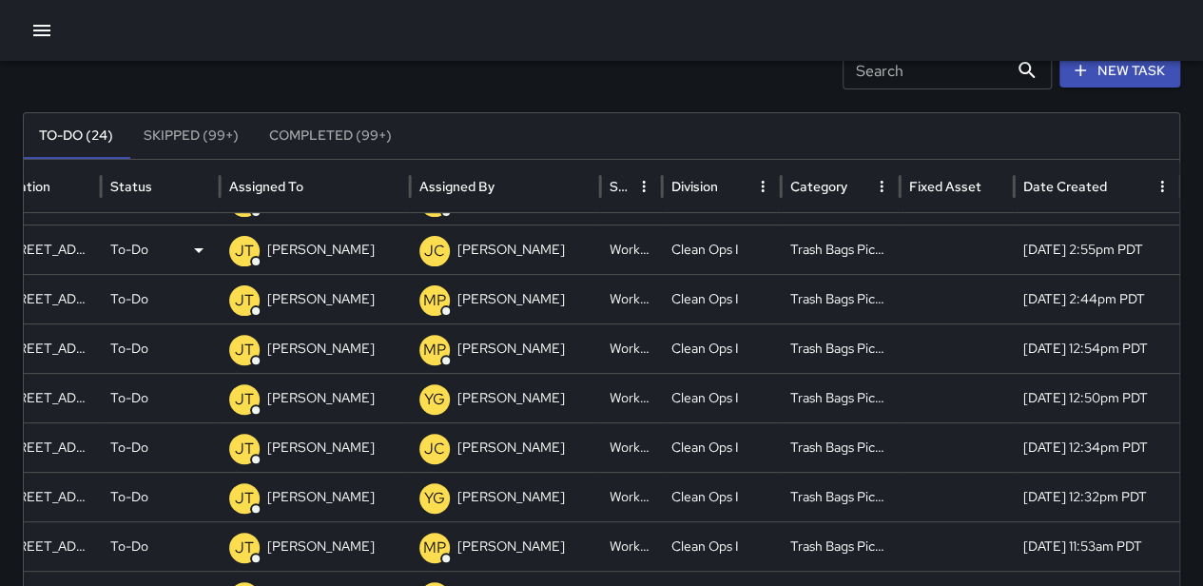
click at [171, 248] on div "To-Do" at bounding box center [160, 249] width 100 height 49
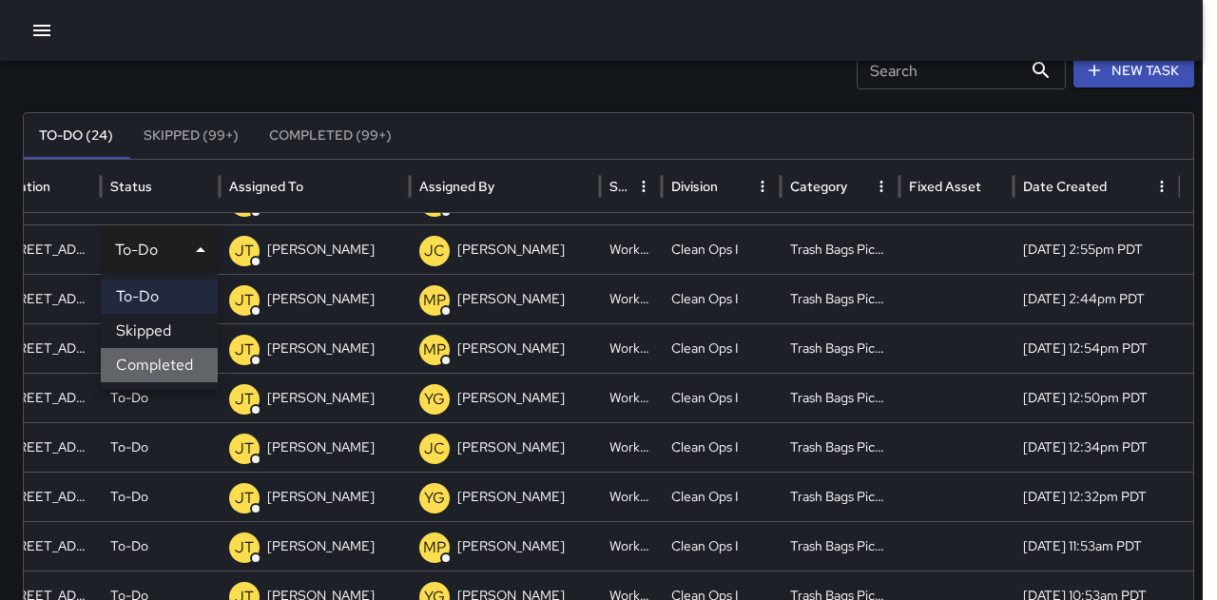
click at [183, 364] on li "Completed" at bounding box center [159, 365] width 117 height 34
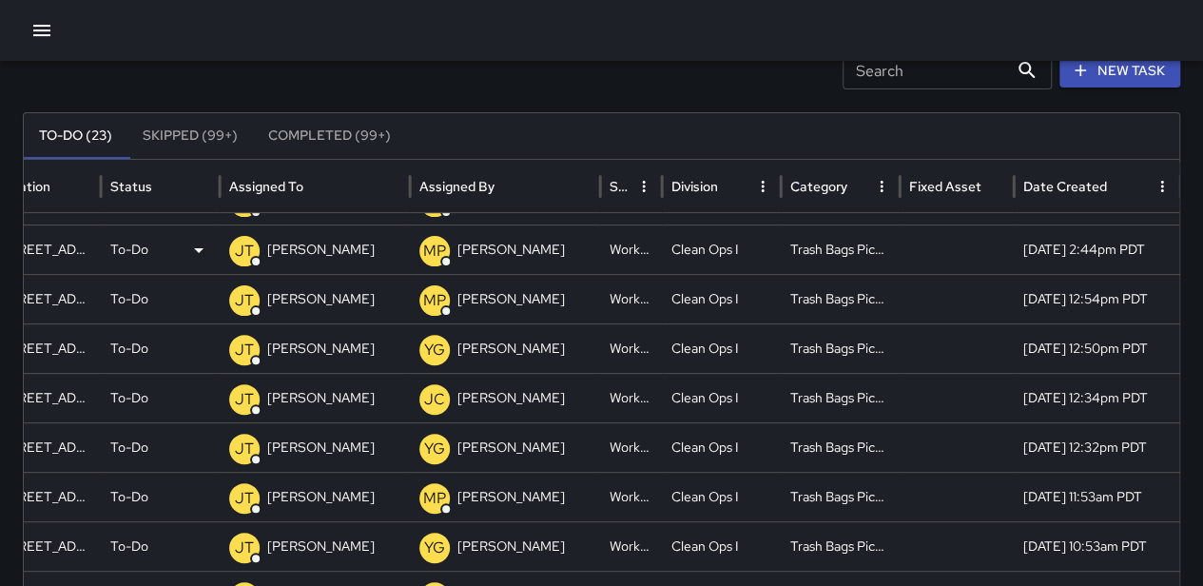
click at [162, 246] on div "To-Do" at bounding box center [160, 249] width 100 height 49
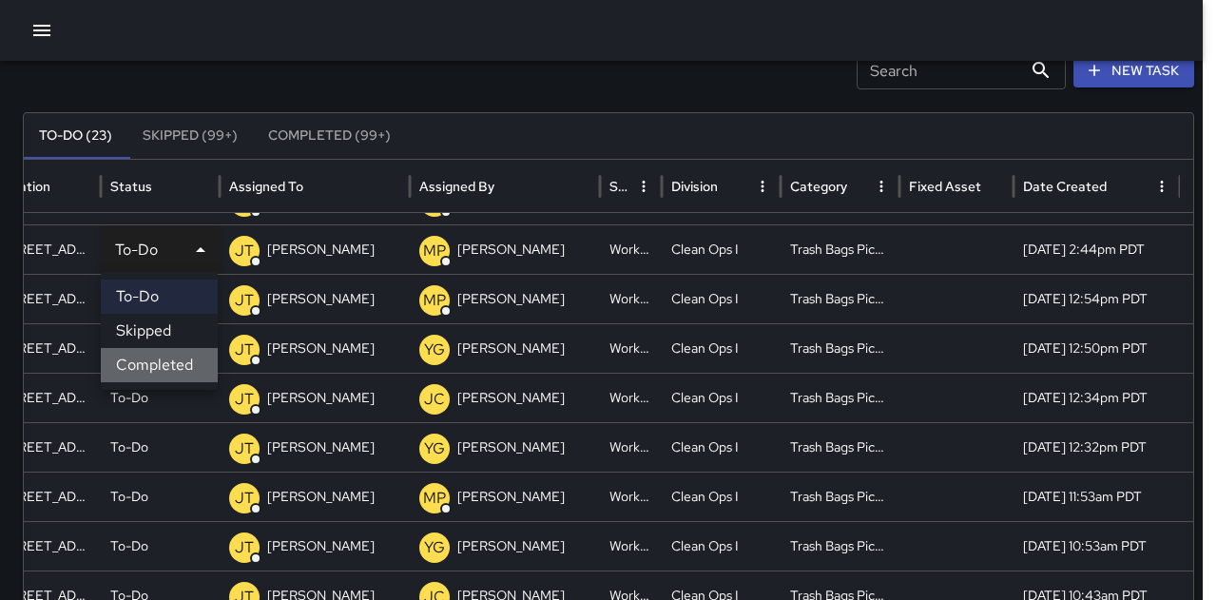
click at [179, 357] on li "Completed" at bounding box center [159, 365] width 117 height 34
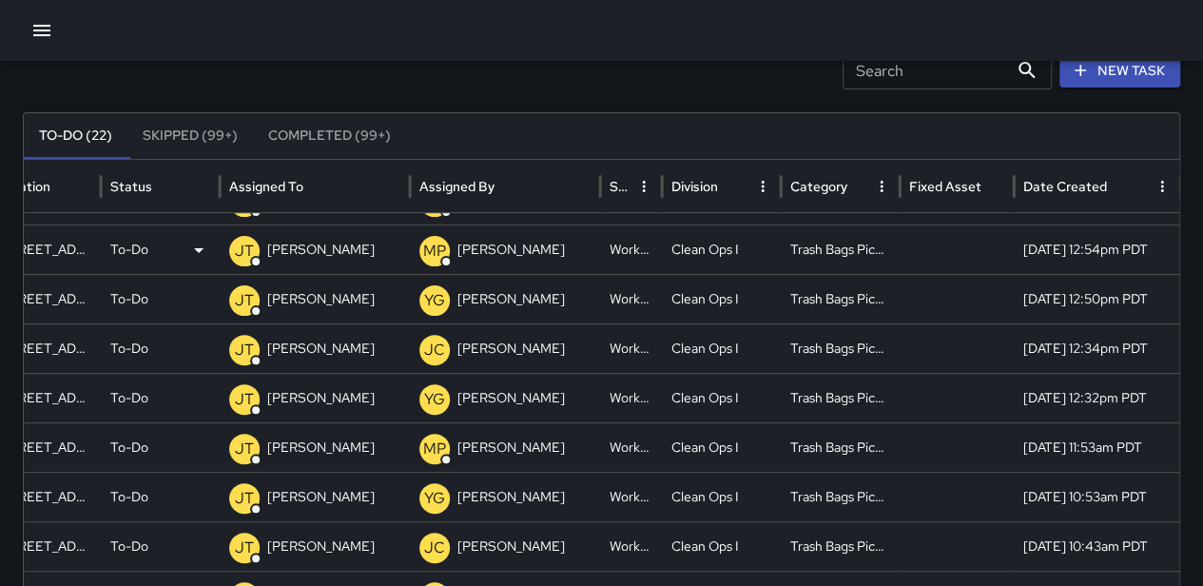
click at [170, 237] on div "To-Do" at bounding box center [160, 249] width 100 height 49
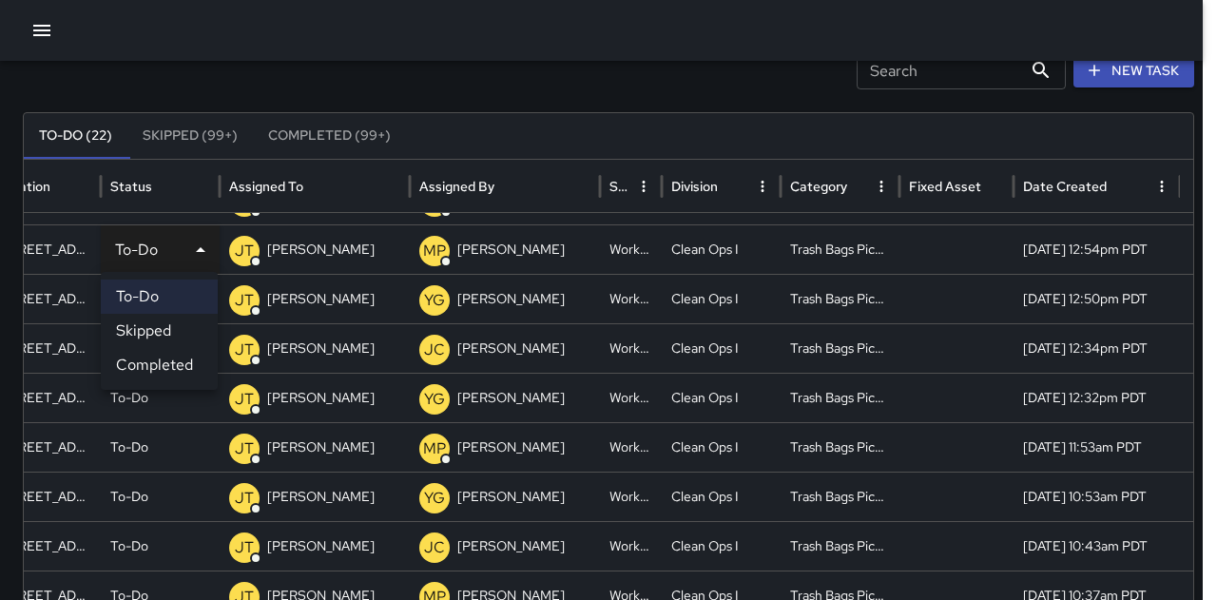
click at [168, 353] on li "Completed" at bounding box center [159, 365] width 117 height 34
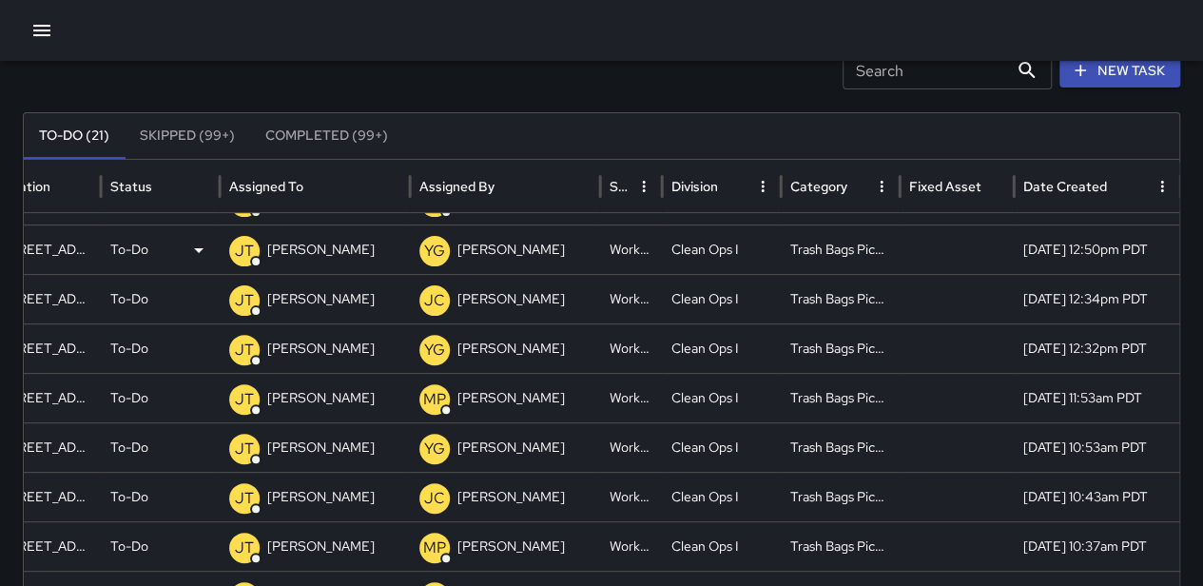
click at [164, 256] on div "To-Do" at bounding box center [160, 249] width 100 height 49
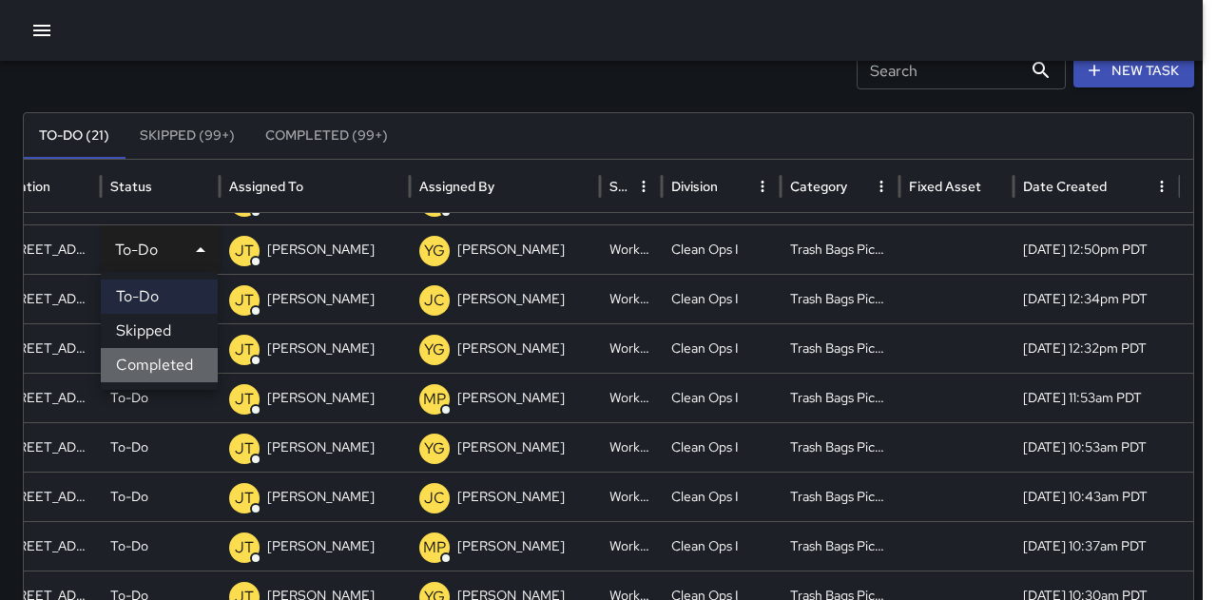
click at [169, 351] on li "Completed" at bounding box center [159, 365] width 117 height 34
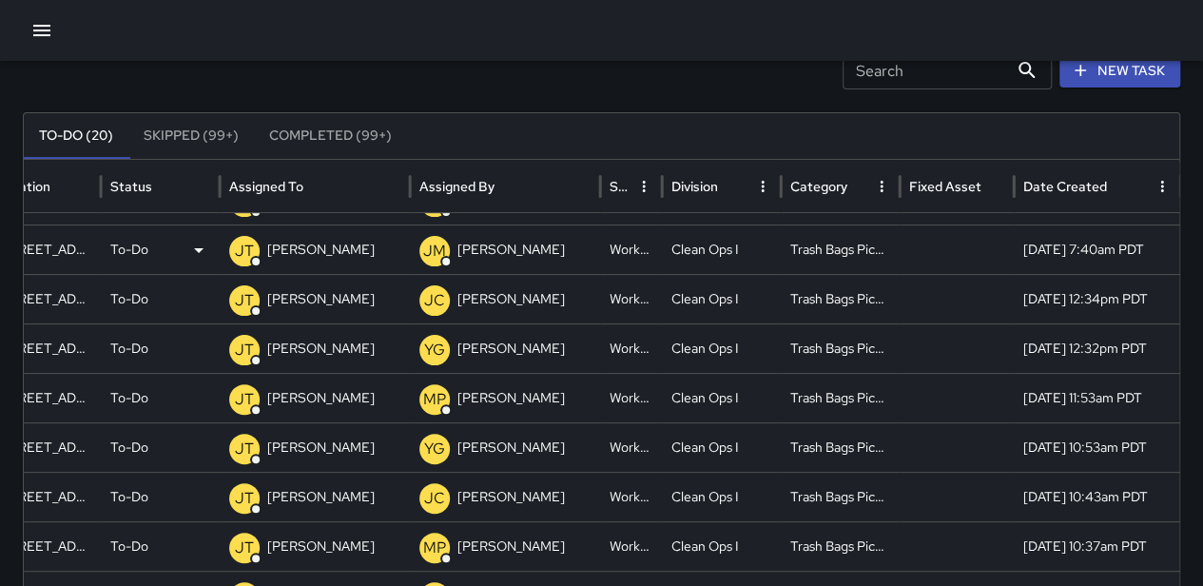
click at [159, 254] on div "To-Do" at bounding box center [160, 249] width 100 height 49
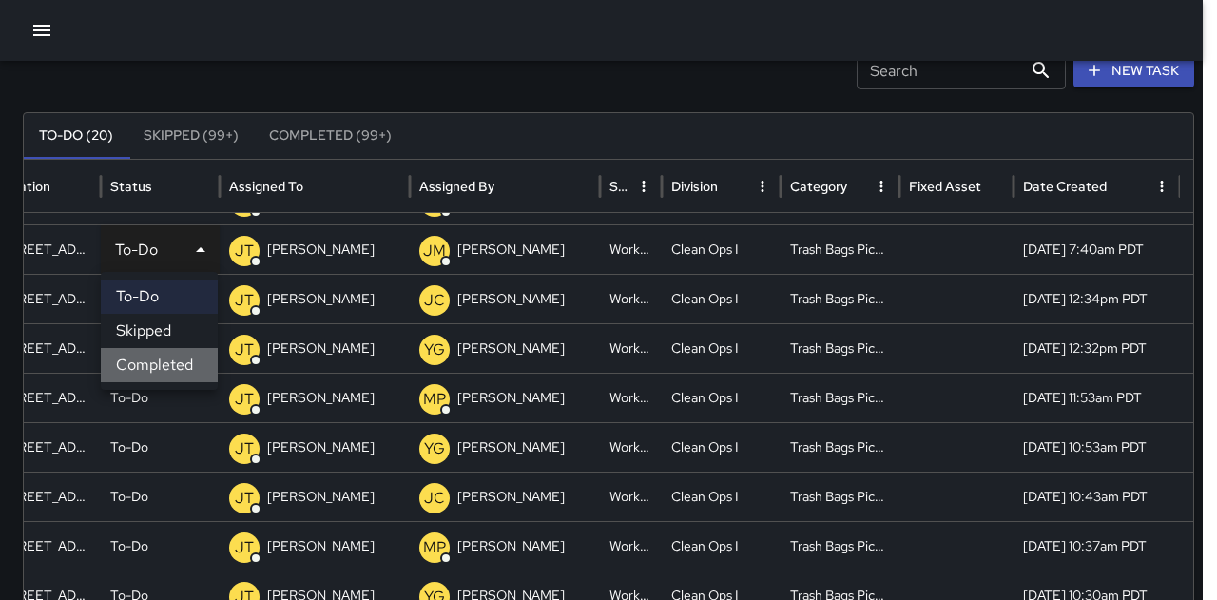
click at [176, 375] on li "Completed" at bounding box center [159, 365] width 117 height 34
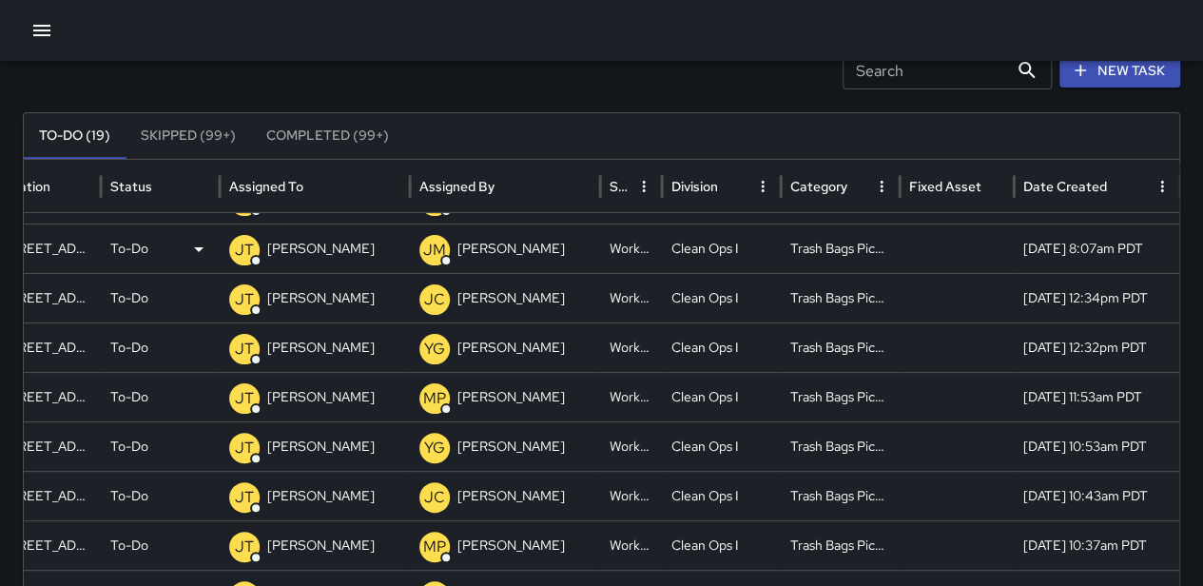
click at [162, 248] on div "To-Do" at bounding box center [160, 248] width 100 height 49
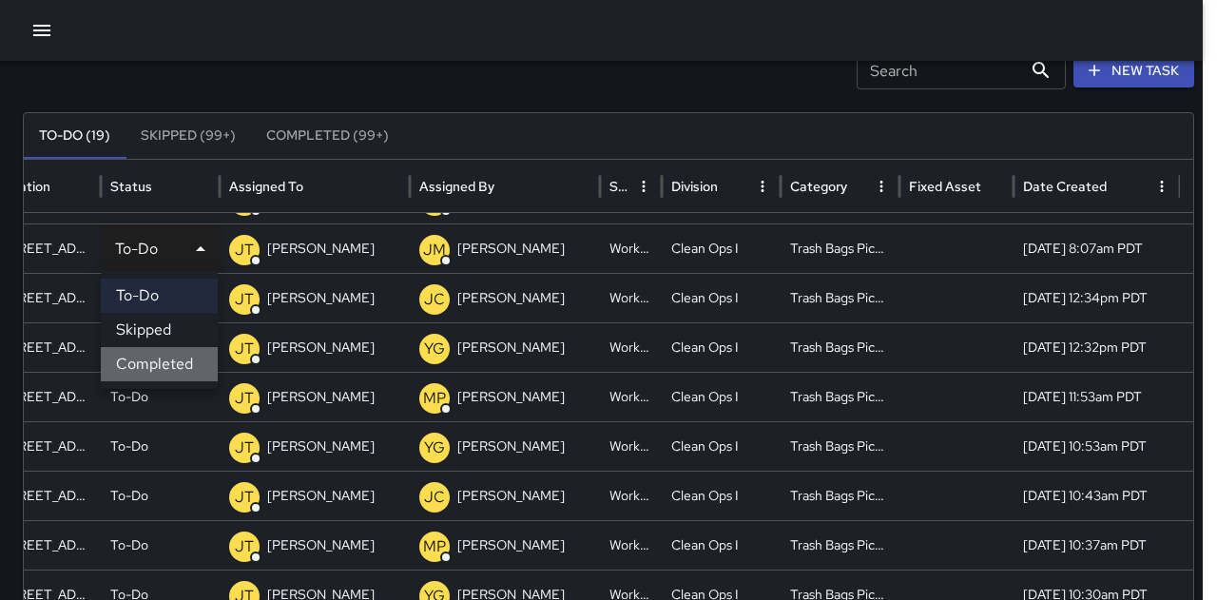
click at [177, 360] on li "Completed" at bounding box center [159, 364] width 117 height 34
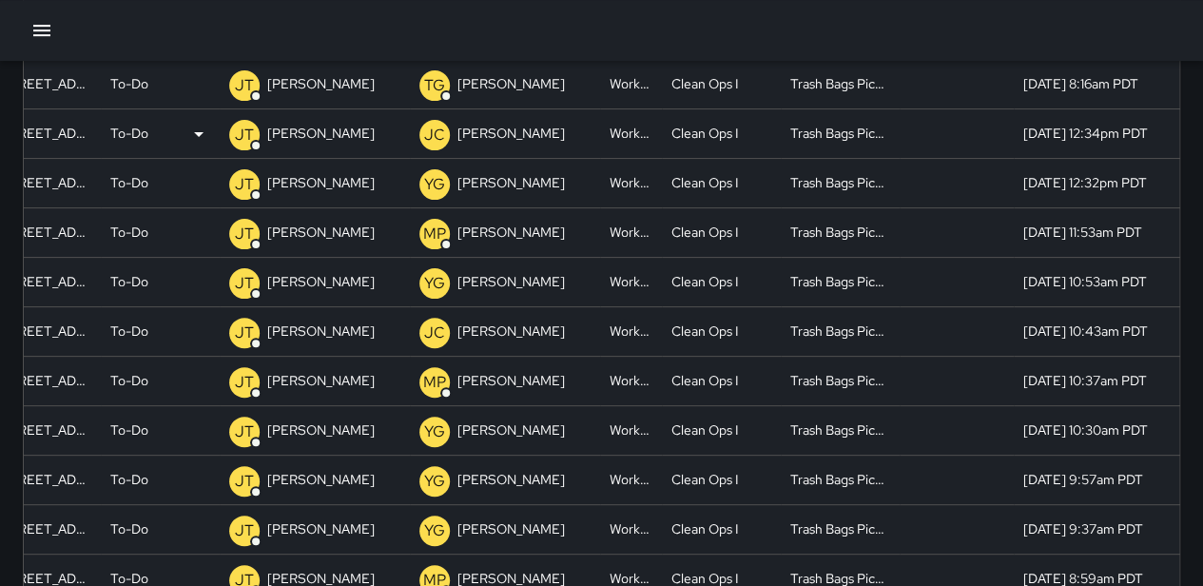
click at [133, 132] on p "To-Do" at bounding box center [129, 133] width 38 height 49
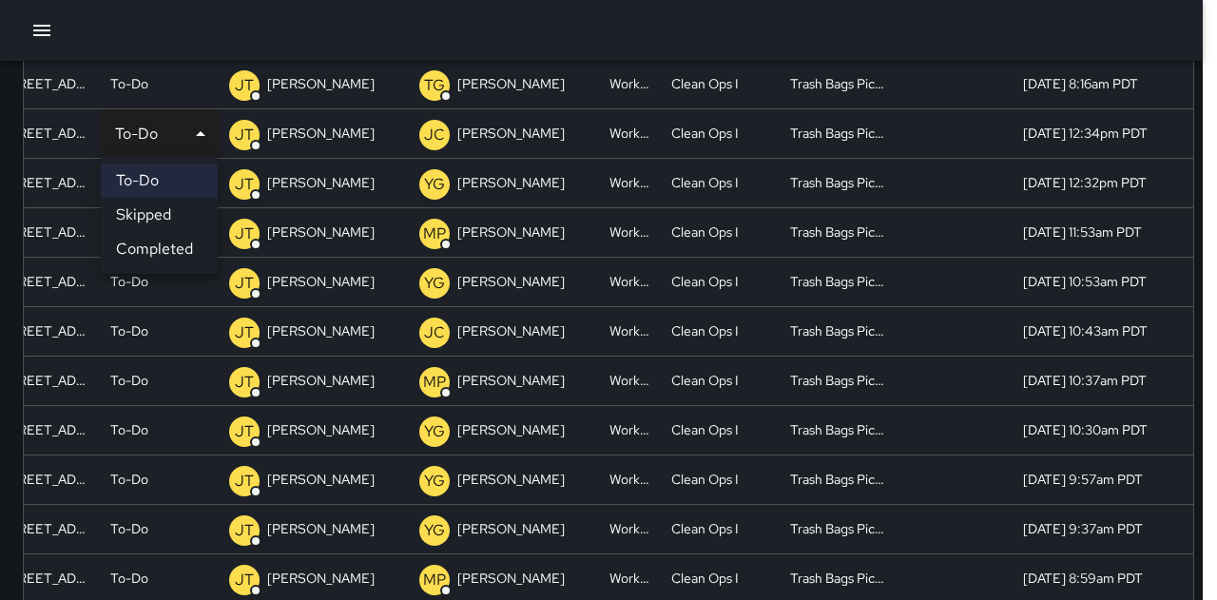
click at [179, 244] on li "Completed" at bounding box center [159, 249] width 117 height 34
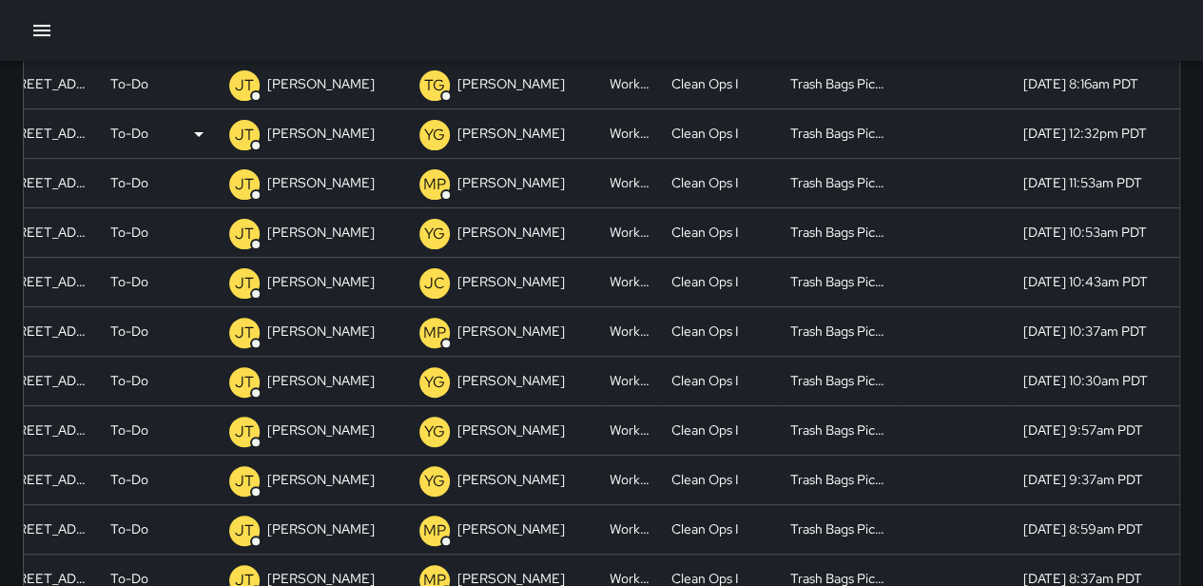
click at [157, 144] on div "To-Do" at bounding box center [160, 133] width 100 height 49
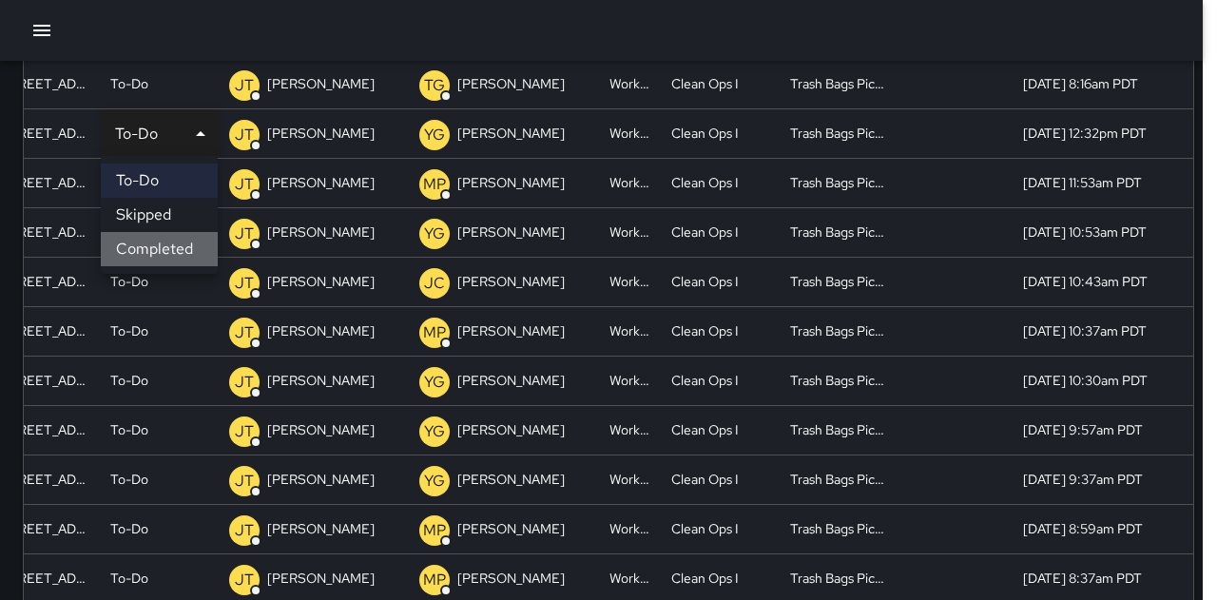
click at [166, 252] on li "Completed" at bounding box center [159, 249] width 117 height 34
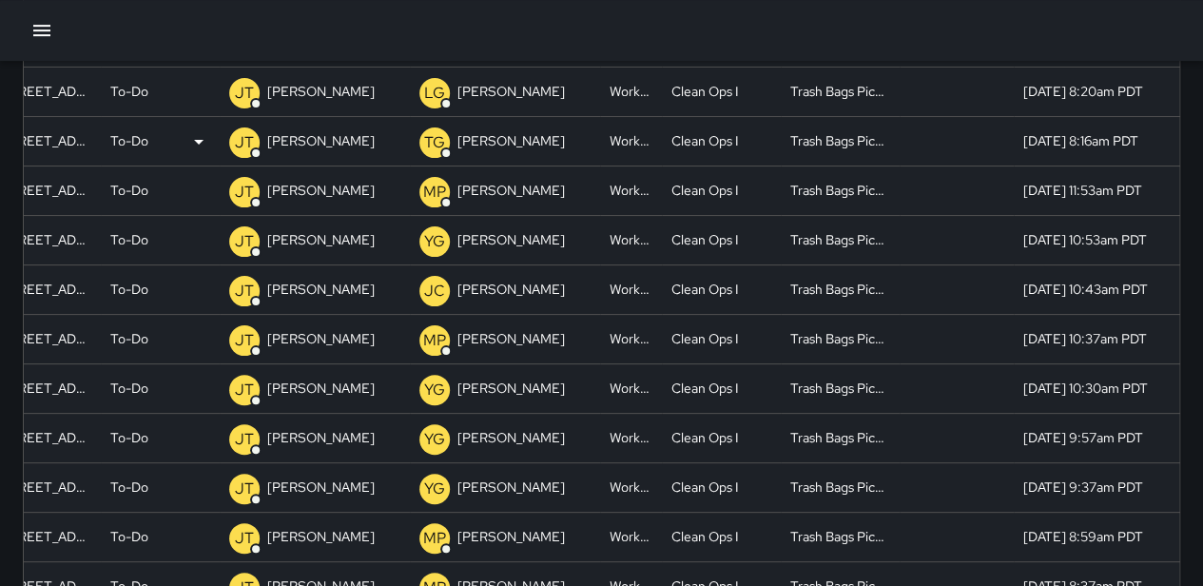
click at [146, 142] on p "To-Do" at bounding box center [129, 141] width 38 height 49
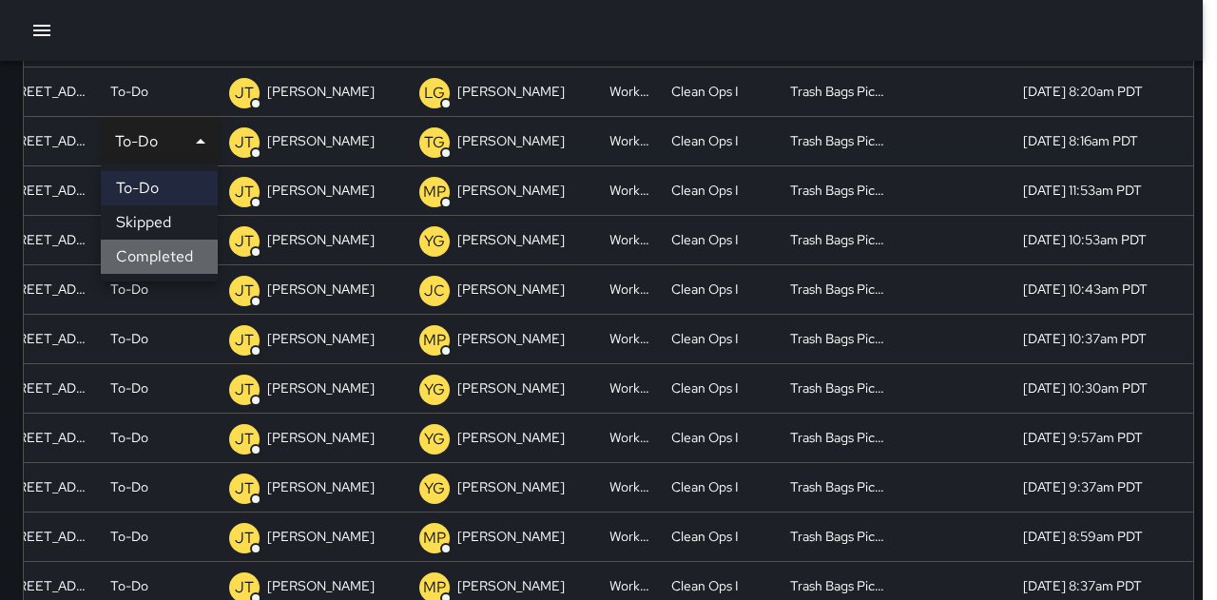
click at [166, 252] on li "Completed" at bounding box center [159, 257] width 117 height 34
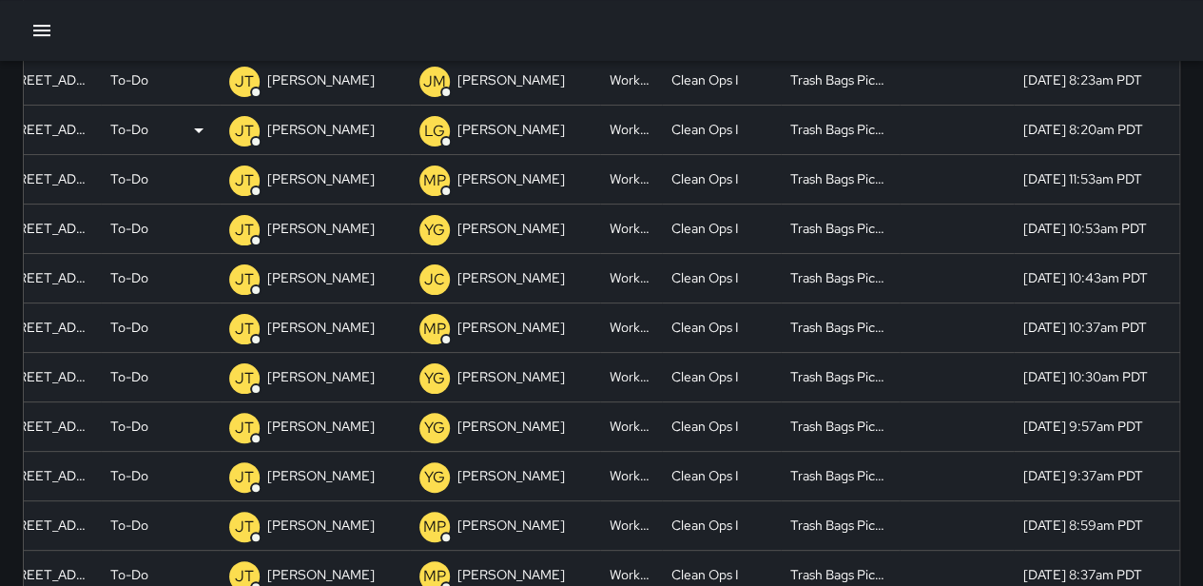
click at [154, 129] on div "To-Do" at bounding box center [160, 130] width 100 height 49
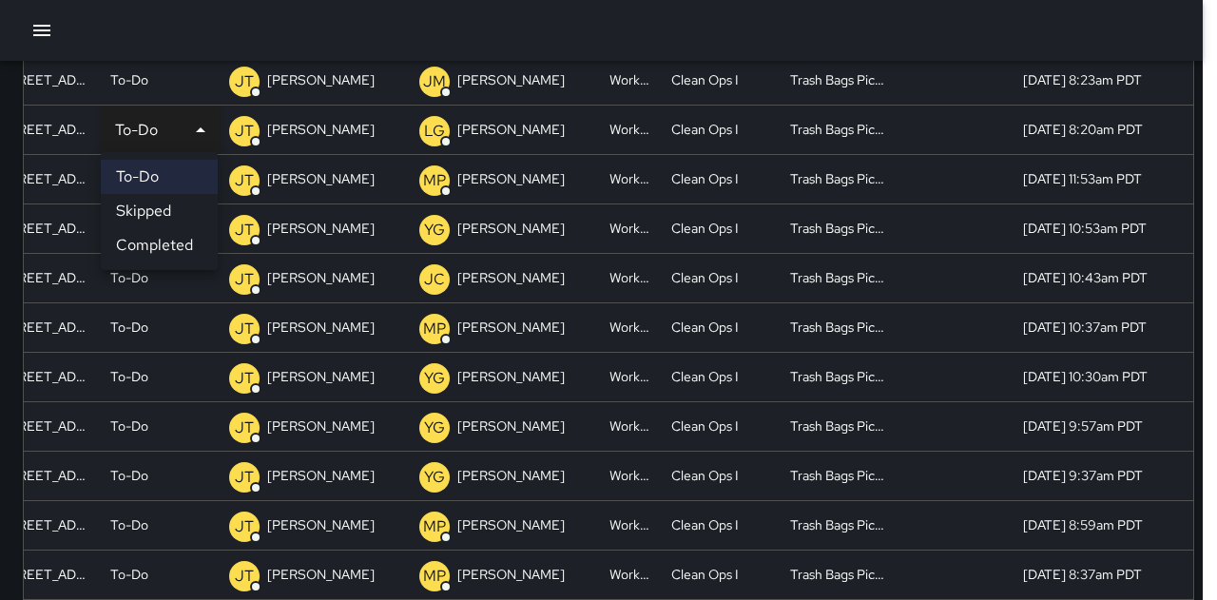
click at [160, 243] on li "Completed" at bounding box center [159, 245] width 117 height 34
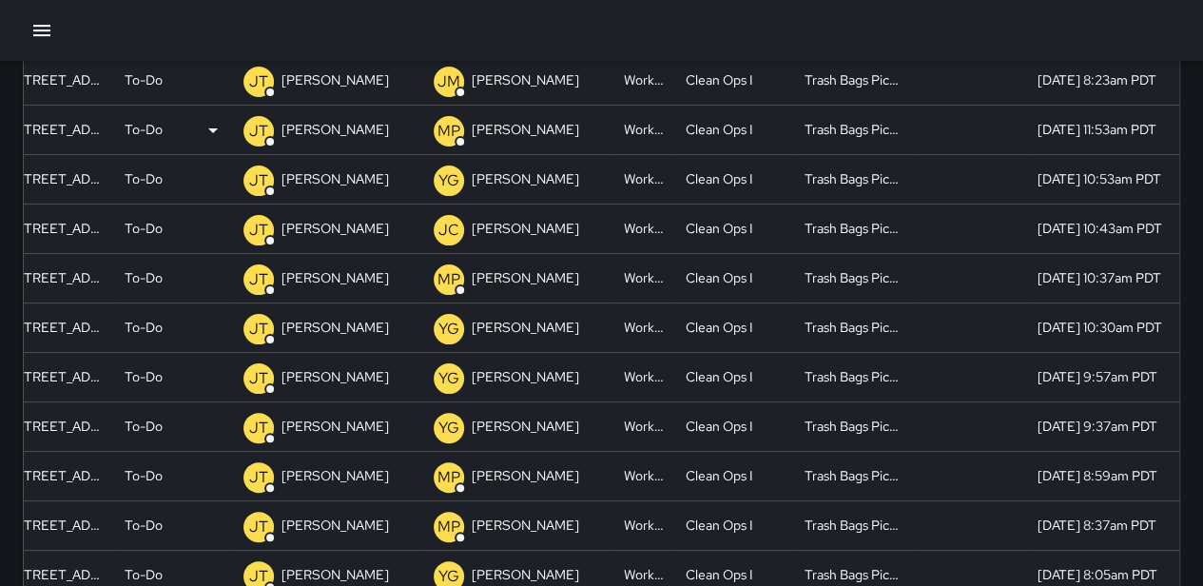
click at [147, 126] on p "To-Do" at bounding box center [144, 130] width 38 height 49
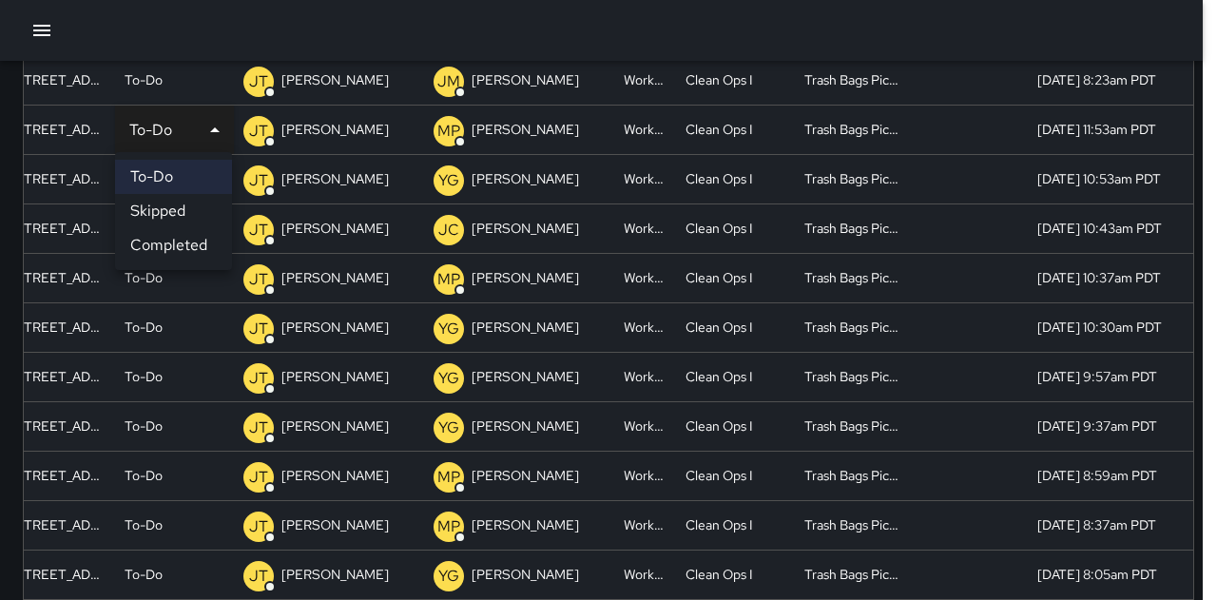
click at [188, 238] on li "Completed" at bounding box center [173, 245] width 117 height 34
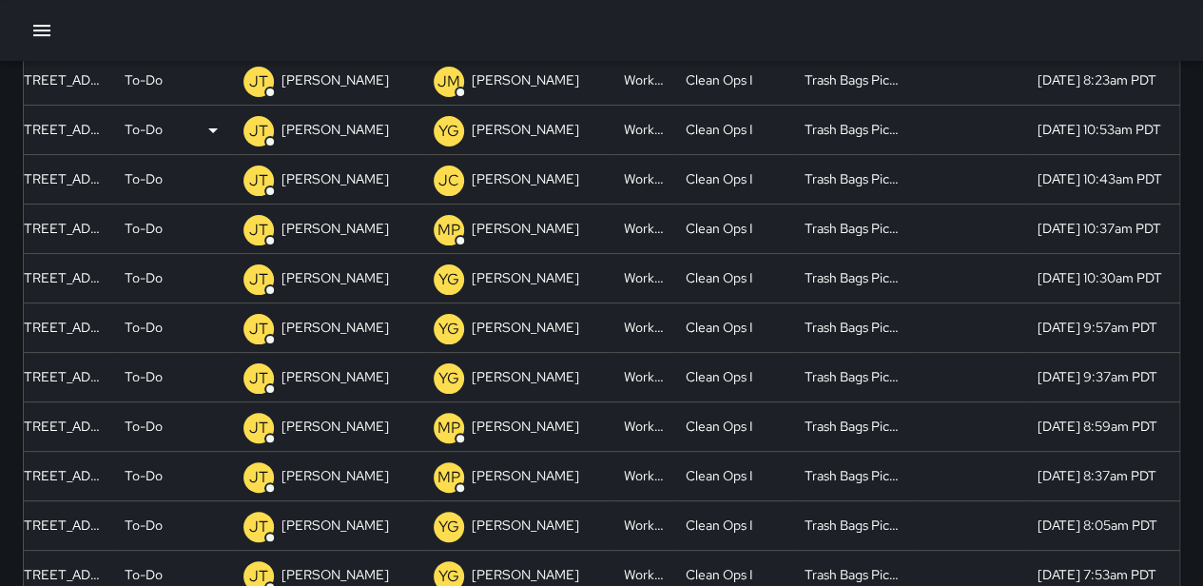
click at [183, 128] on div "To-Do" at bounding box center [175, 130] width 100 height 49
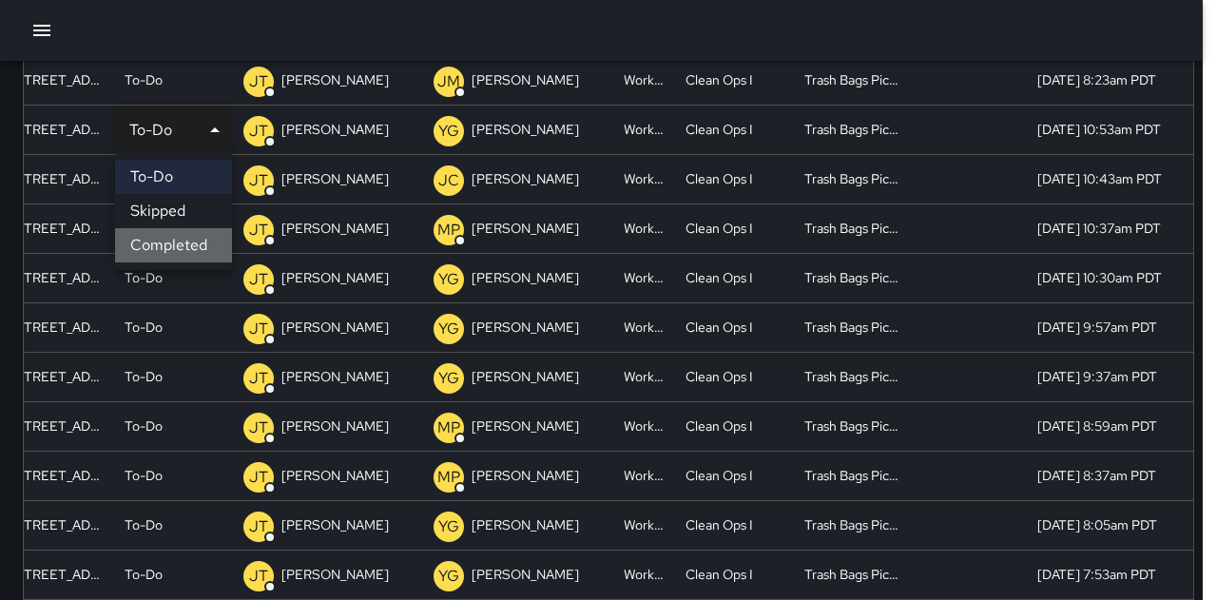
drag, startPoint x: 193, startPoint y: 246, endPoint x: 162, endPoint y: 157, distance: 94.8
click at [192, 245] on li "Completed" at bounding box center [173, 245] width 117 height 34
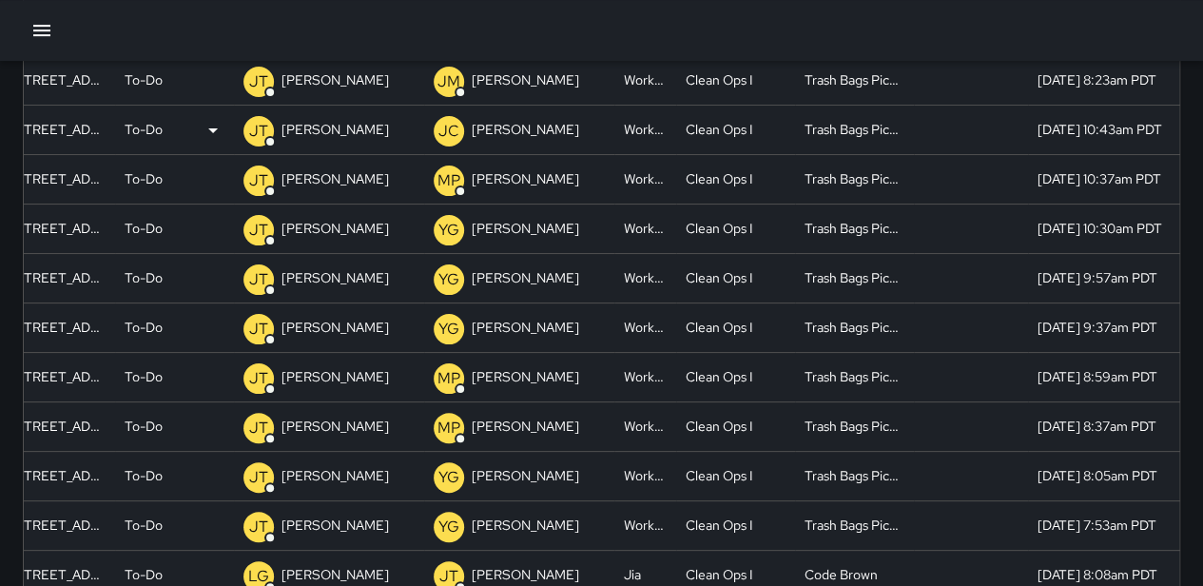
click at [165, 132] on div "To-Do" at bounding box center [175, 130] width 100 height 49
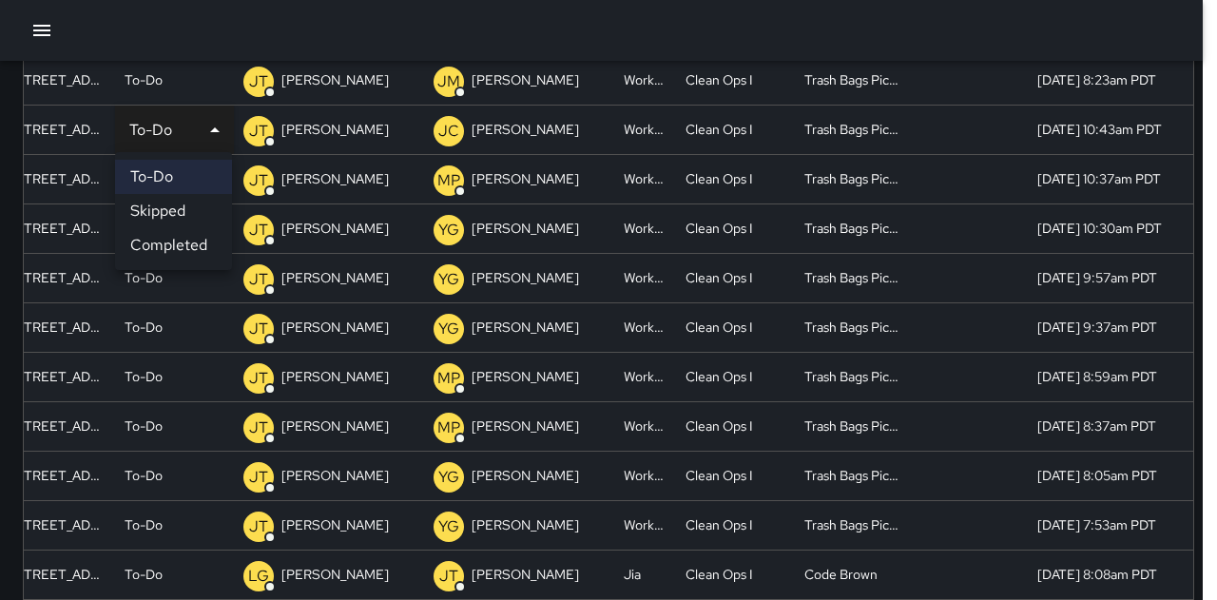
click at [168, 235] on li "Completed" at bounding box center [173, 245] width 117 height 34
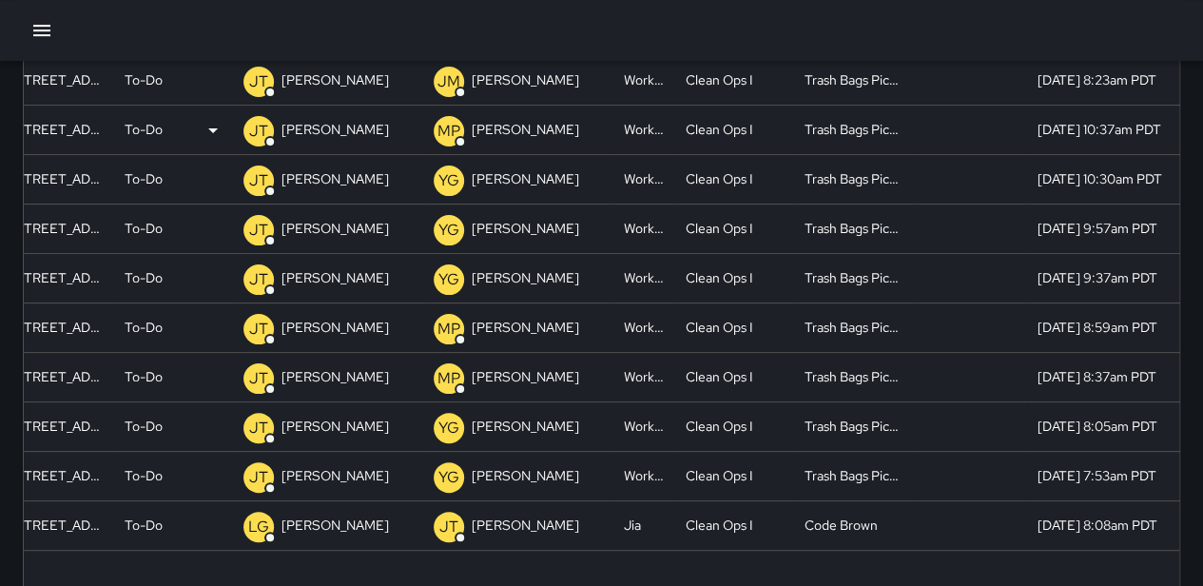
click at [172, 138] on div "To-Do" at bounding box center [175, 130] width 100 height 49
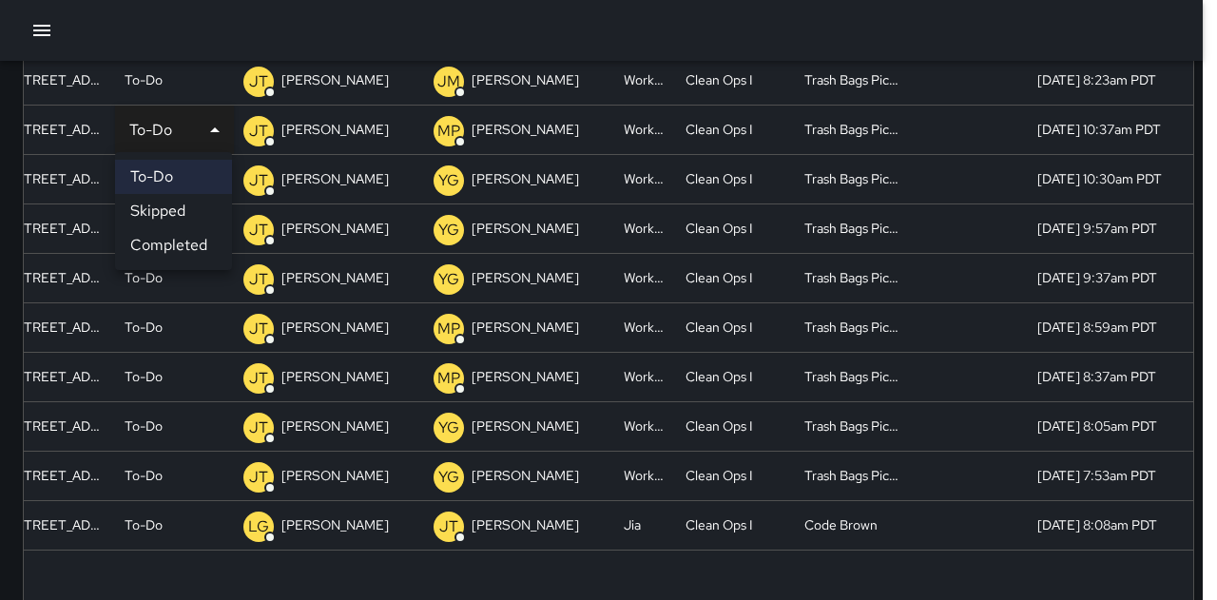
drag, startPoint x: 187, startPoint y: 238, endPoint x: 183, endPoint y: 186, distance: 51.6
click at [187, 237] on li "Completed" at bounding box center [173, 245] width 117 height 34
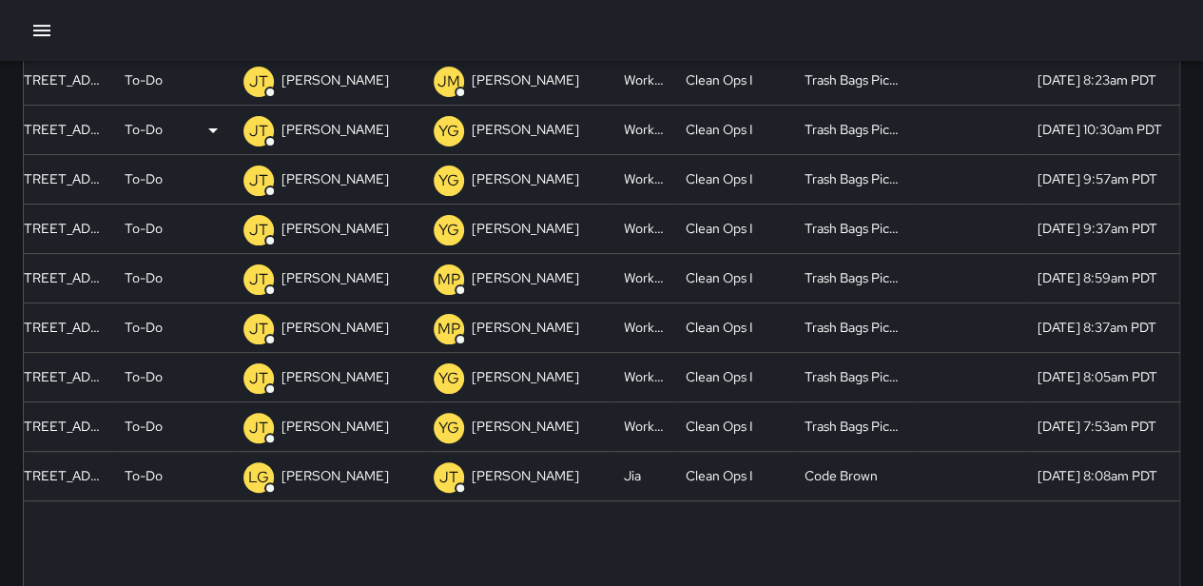
click at [177, 127] on div "To-Do" at bounding box center [175, 130] width 100 height 49
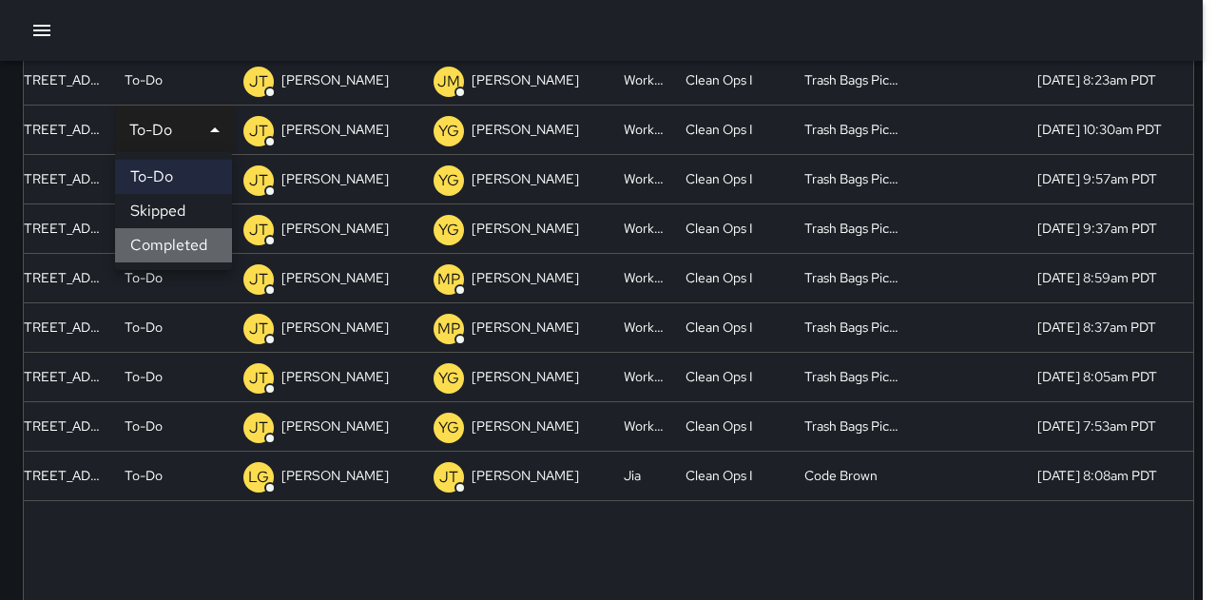
drag, startPoint x: 183, startPoint y: 239, endPoint x: 178, endPoint y: 167, distance: 71.5
click at [183, 238] on li "Completed" at bounding box center [173, 245] width 117 height 34
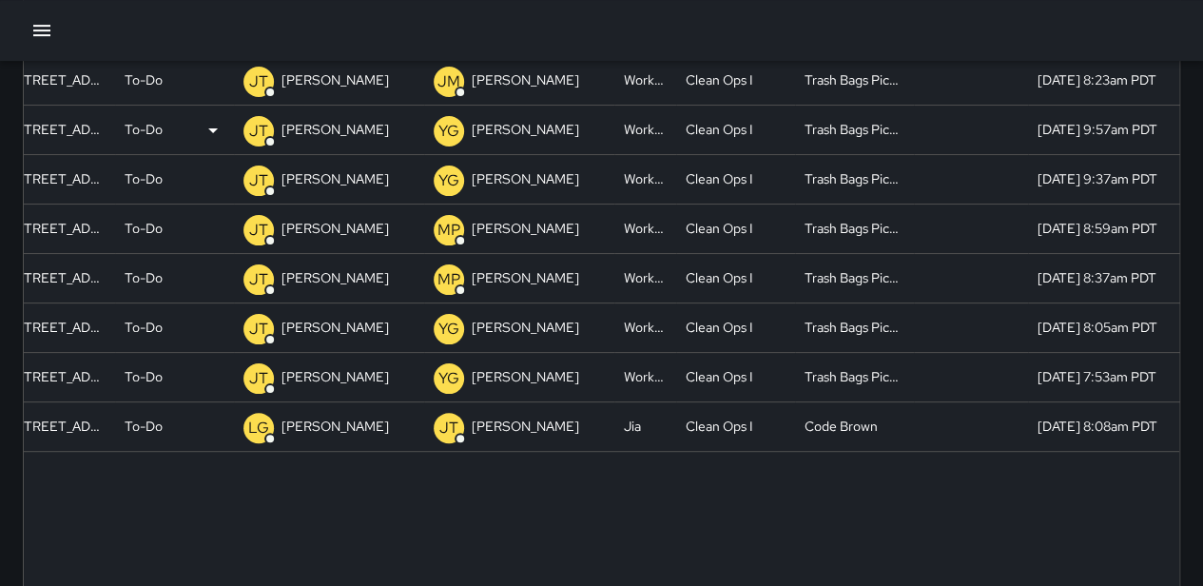
click at [166, 134] on div "To-Do" at bounding box center [175, 130] width 100 height 49
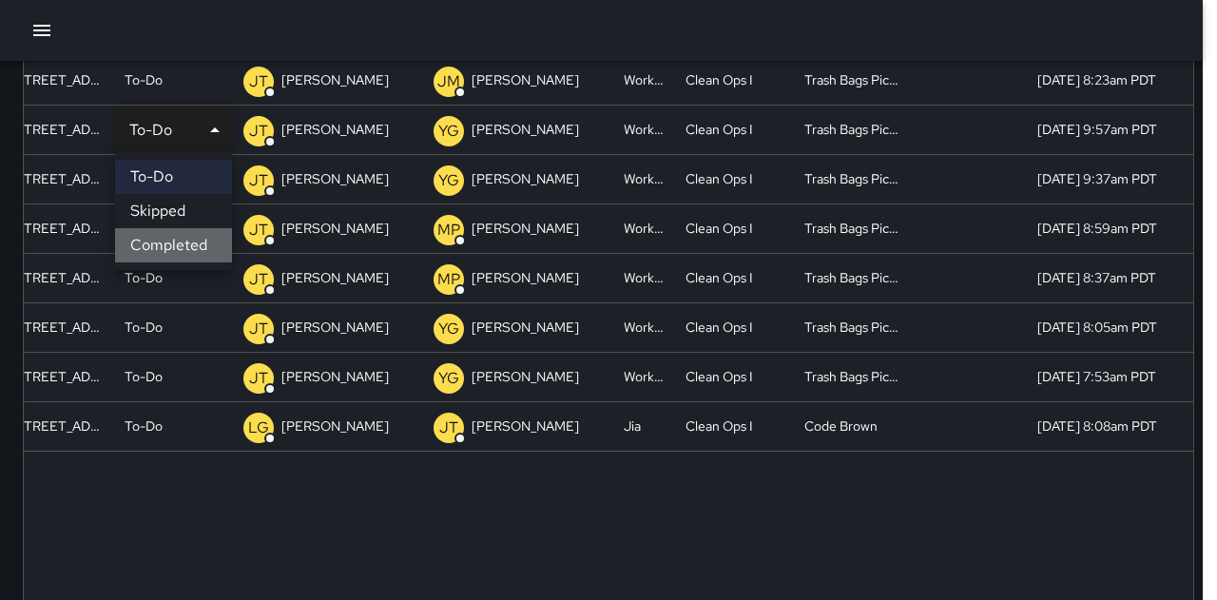
click at [185, 244] on li "Completed" at bounding box center [173, 245] width 117 height 34
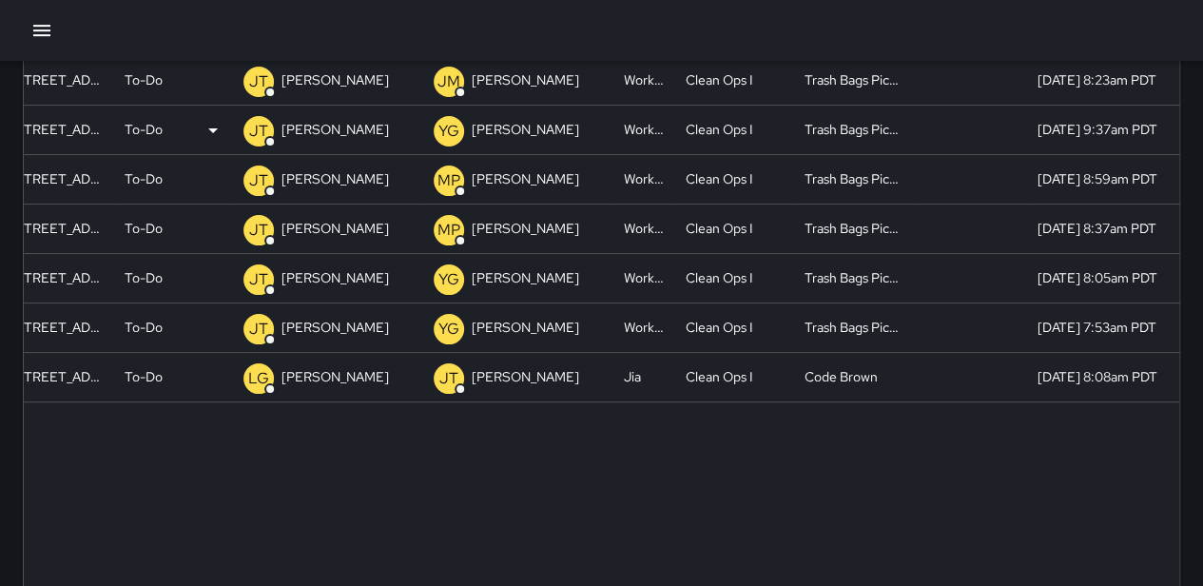
click at [164, 116] on div "To-Do" at bounding box center [175, 130] width 100 height 49
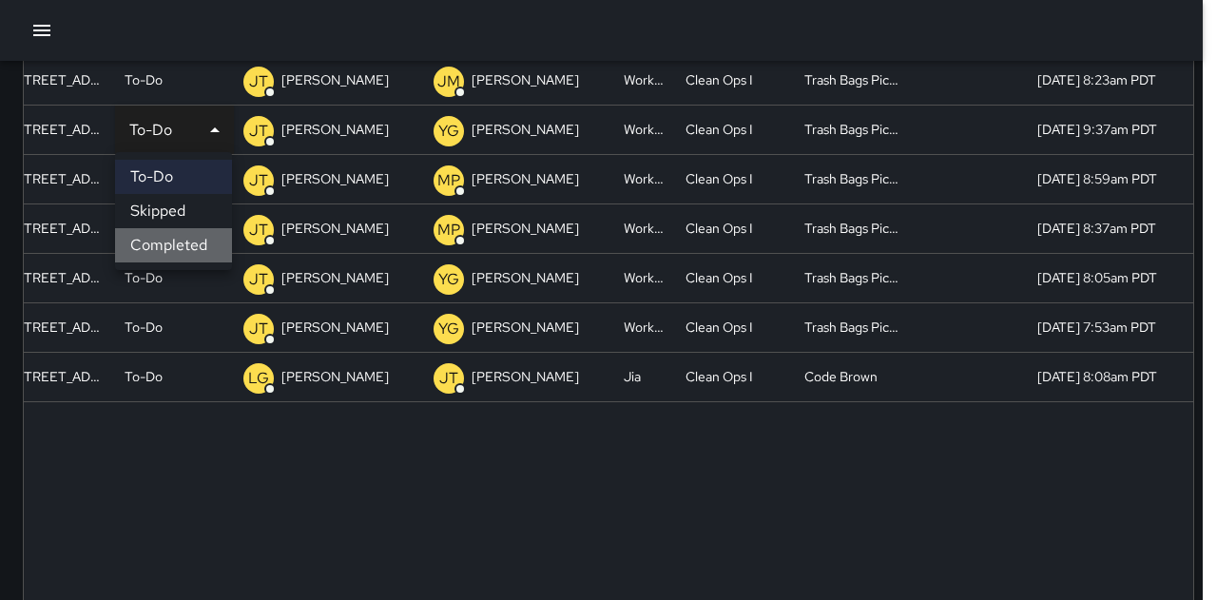
drag, startPoint x: 180, startPoint y: 243, endPoint x: 174, endPoint y: 184, distance: 60.2
click at [180, 243] on li "Completed" at bounding box center [173, 245] width 117 height 34
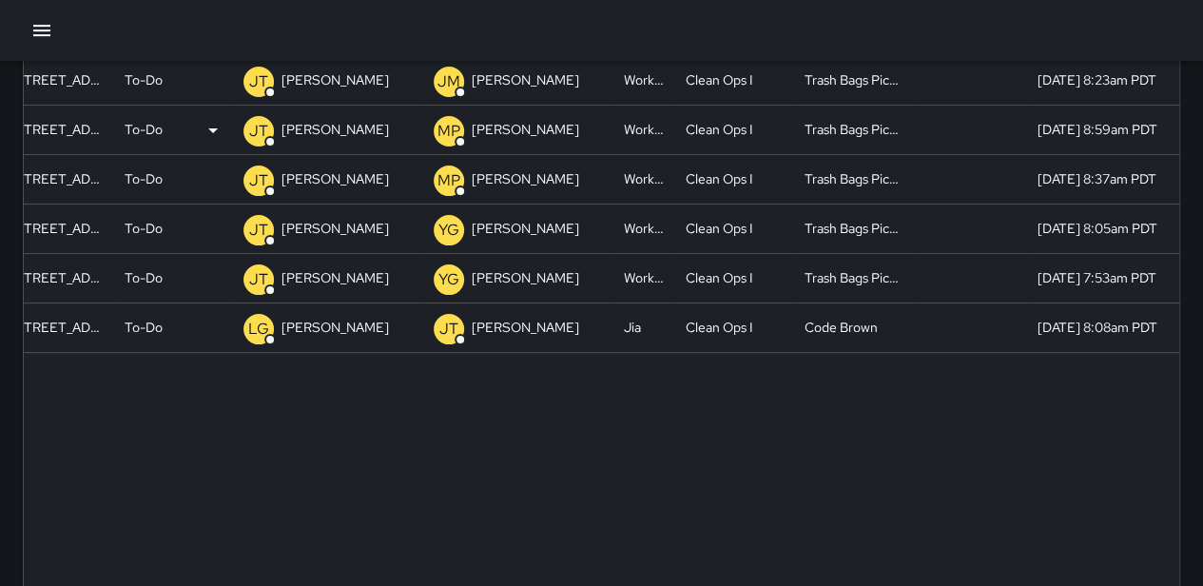
click at [162, 136] on p "To-Do" at bounding box center [144, 130] width 38 height 49
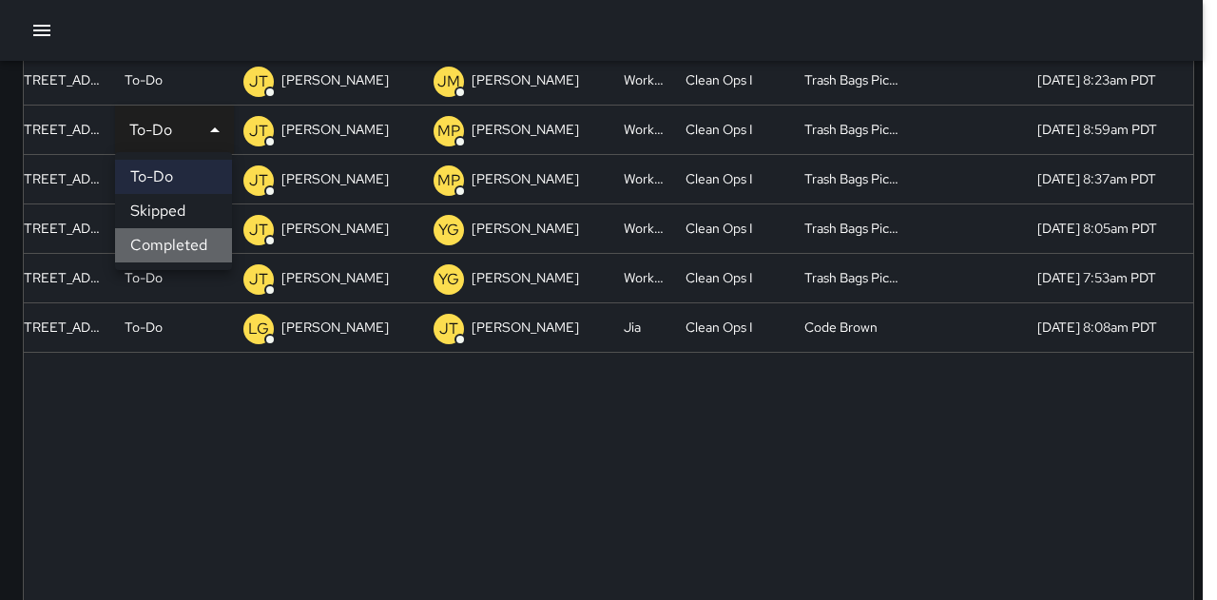
drag, startPoint x: 175, startPoint y: 244, endPoint x: 173, endPoint y: 175, distance: 69.5
click at [175, 235] on li "Completed" at bounding box center [173, 245] width 117 height 34
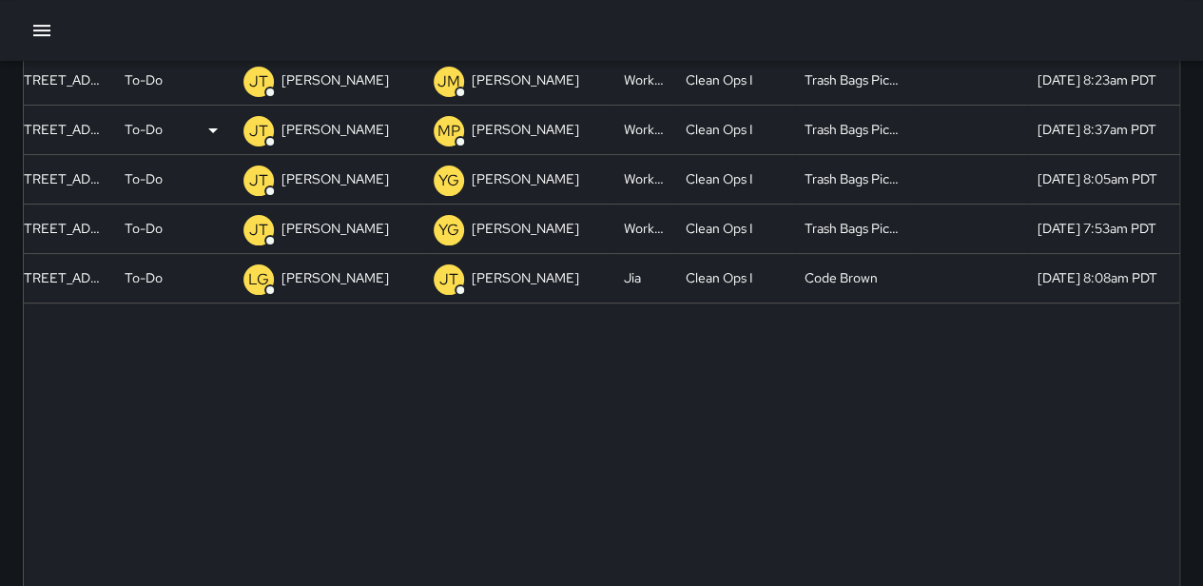
click at [166, 140] on div "To-Do" at bounding box center [175, 130] width 100 height 49
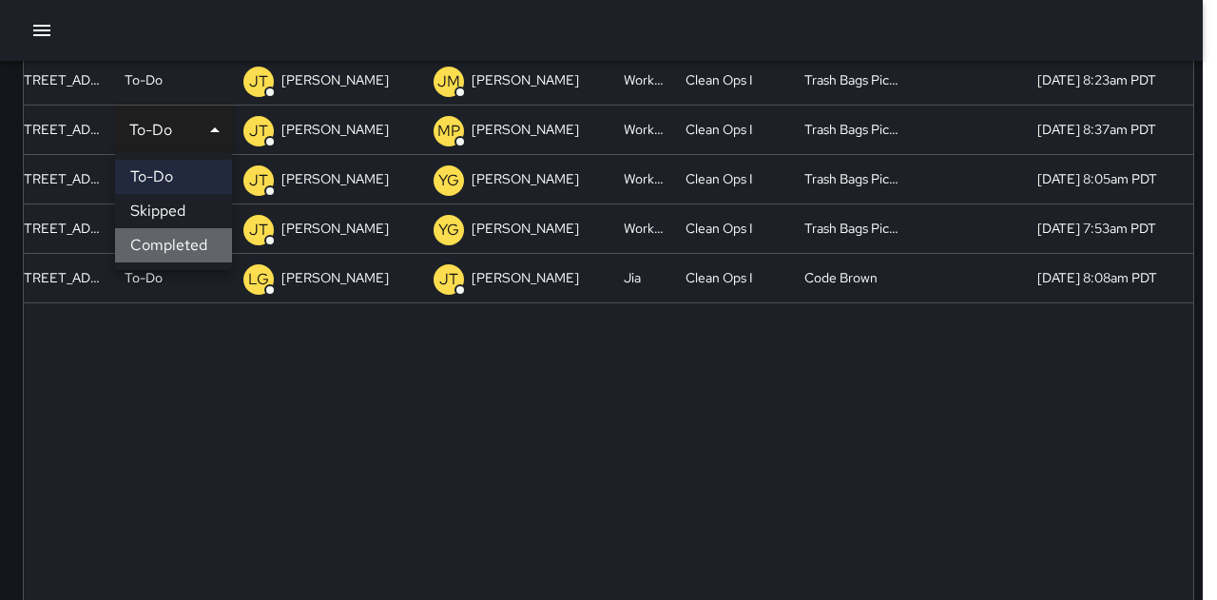
click at [167, 238] on li "Completed" at bounding box center [173, 245] width 117 height 34
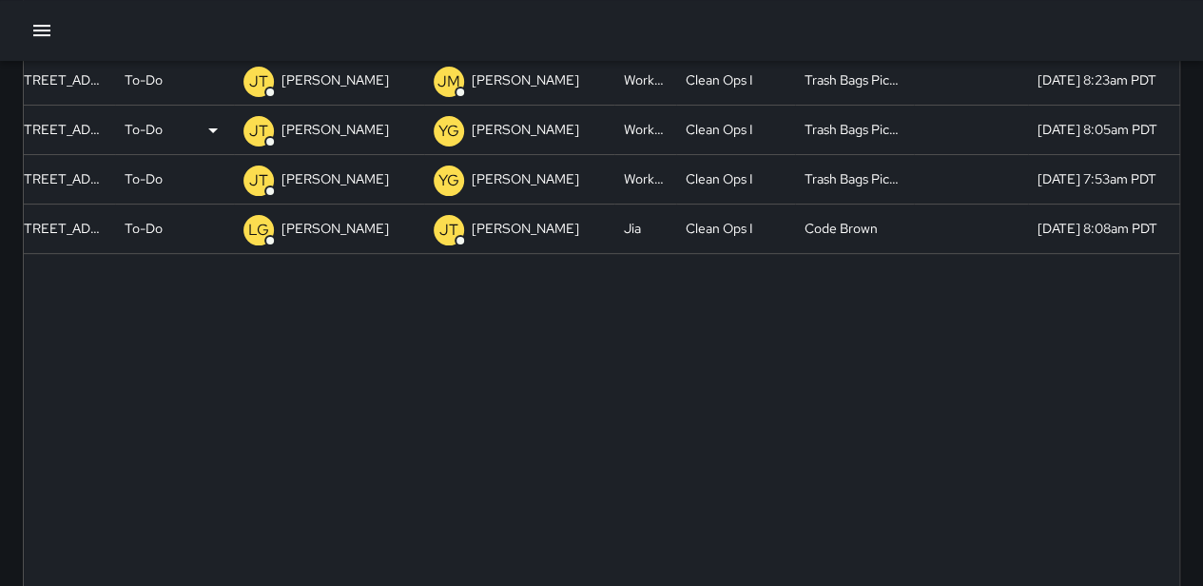
click at [164, 143] on div "To-Do" at bounding box center [175, 130] width 100 height 49
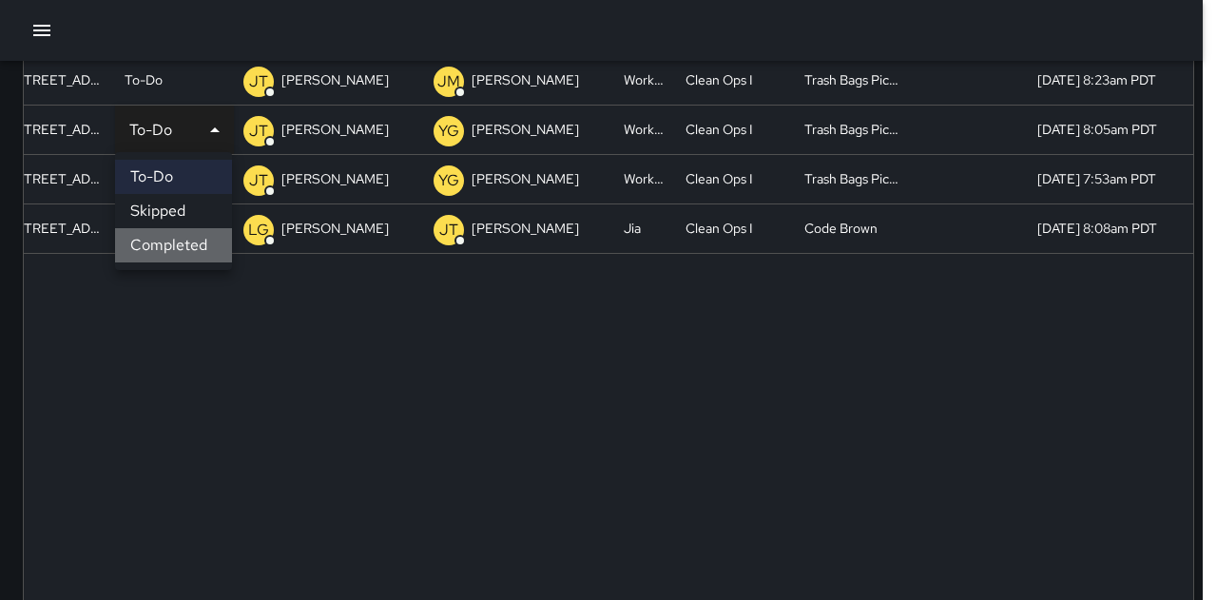
drag, startPoint x: 171, startPoint y: 246, endPoint x: 172, endPoint y: 191, distance: 55.2
click at [171, 243] on li "Completed" at bounding box center [173, 245] width 117 height 34
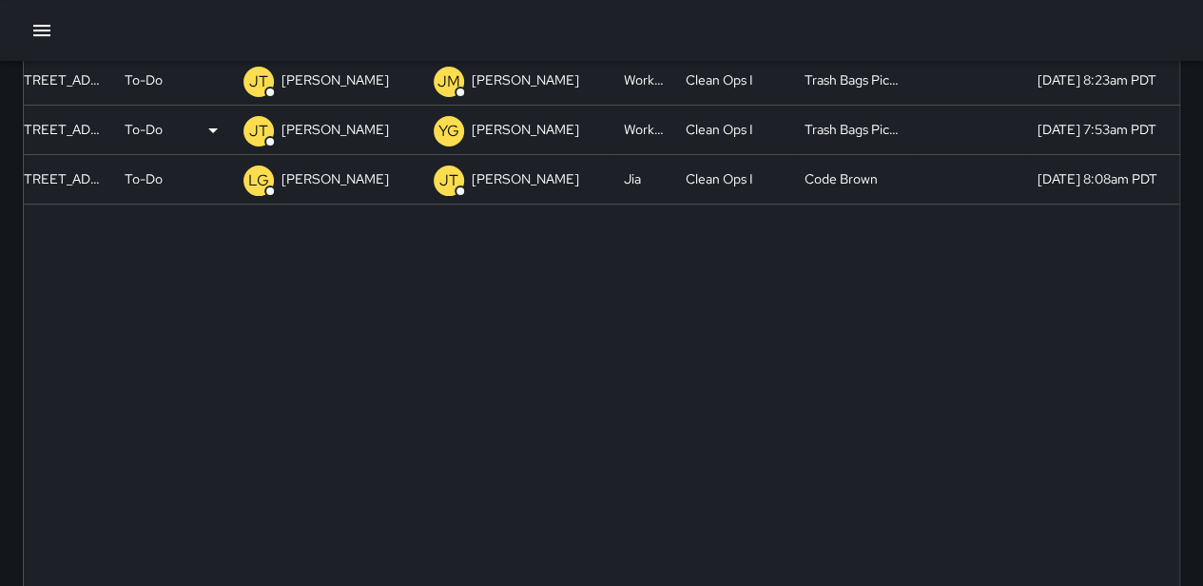
click at [164, 139] on div "To-Do" at bounding box center [175, 130] width 100 height 49
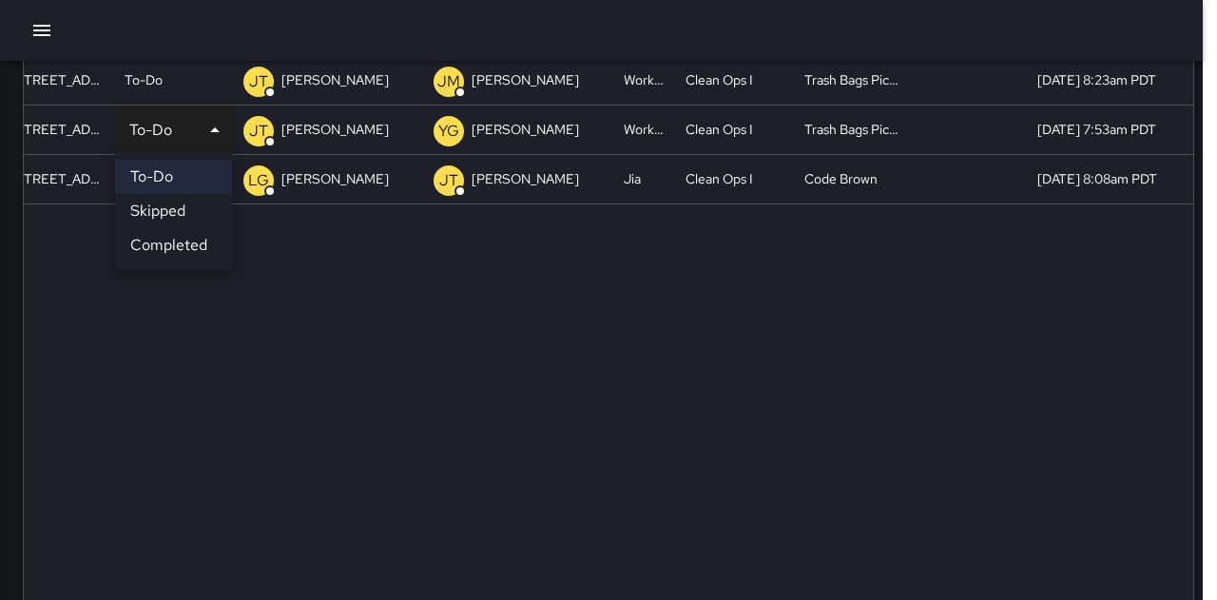
click at [171, 241] on li "Completed" at bounding box center [173, 245] width 117 height 34
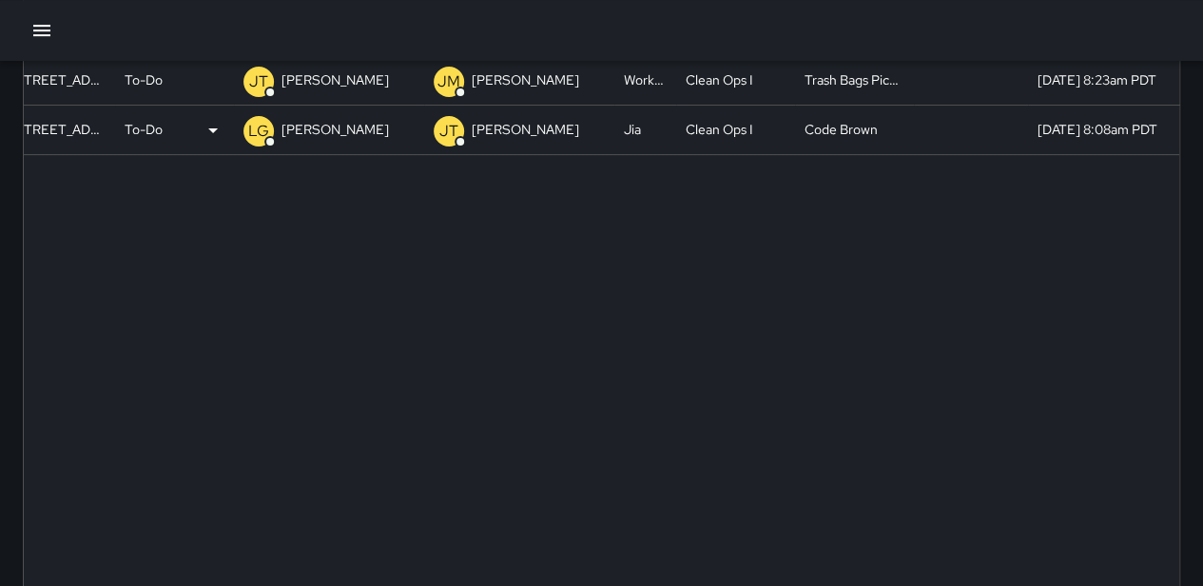
click at [167, 127] on div "To-Do" at bounding box center [175, 130] width 100 height 49
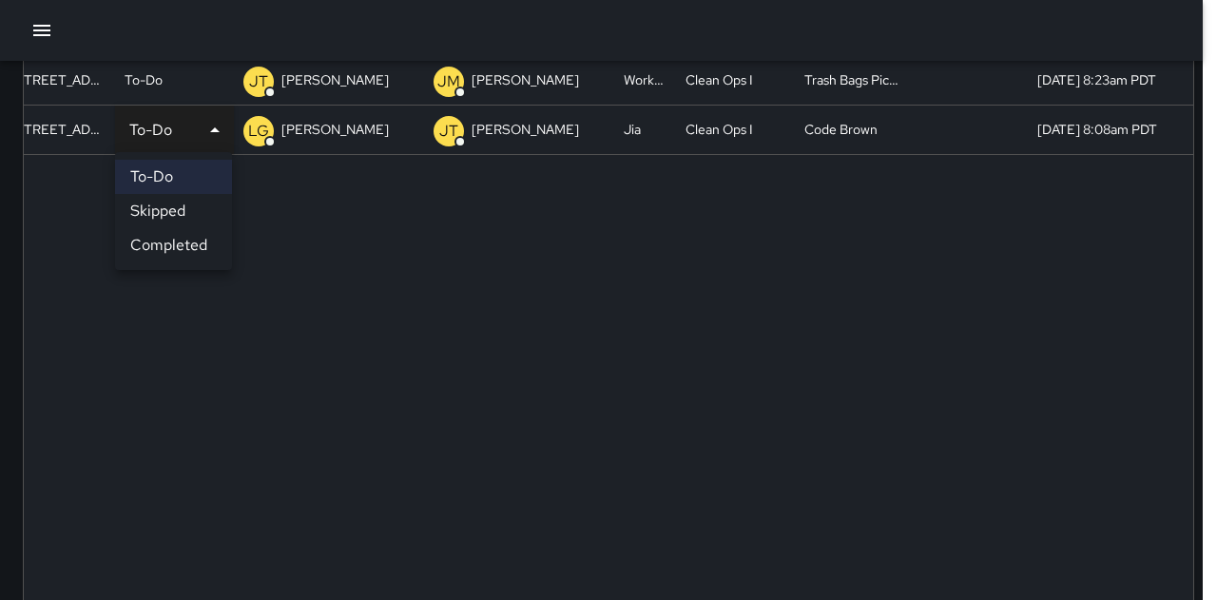
click at [169, 245] on li "Completed" at bounding box center [173, 245] width 117 height 34
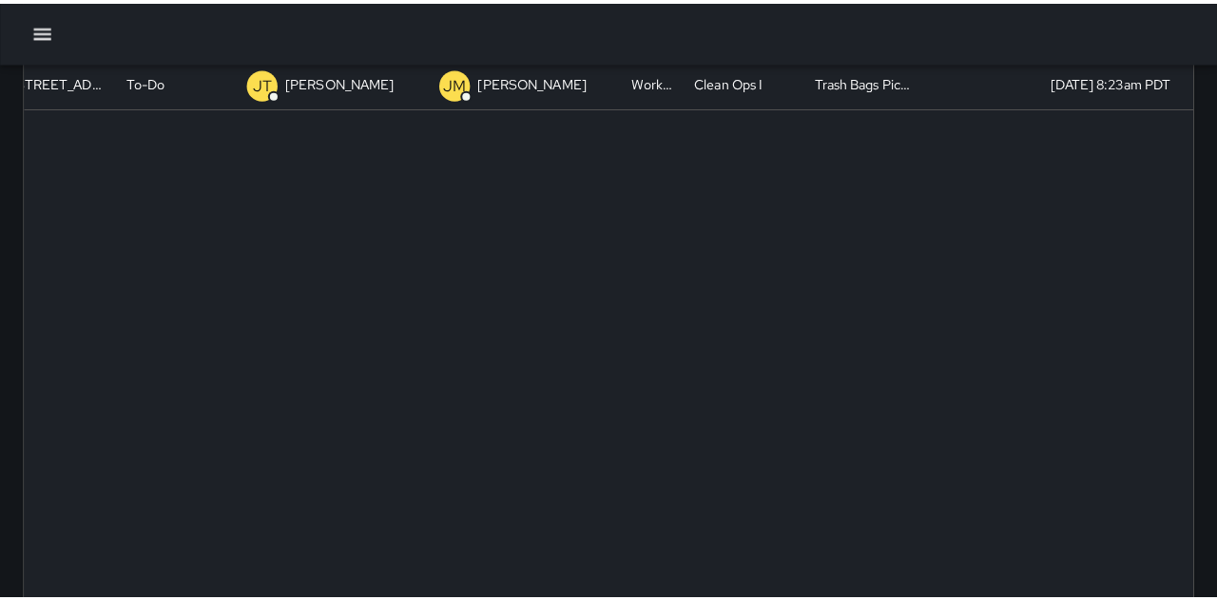
scroll to position [0, 0]
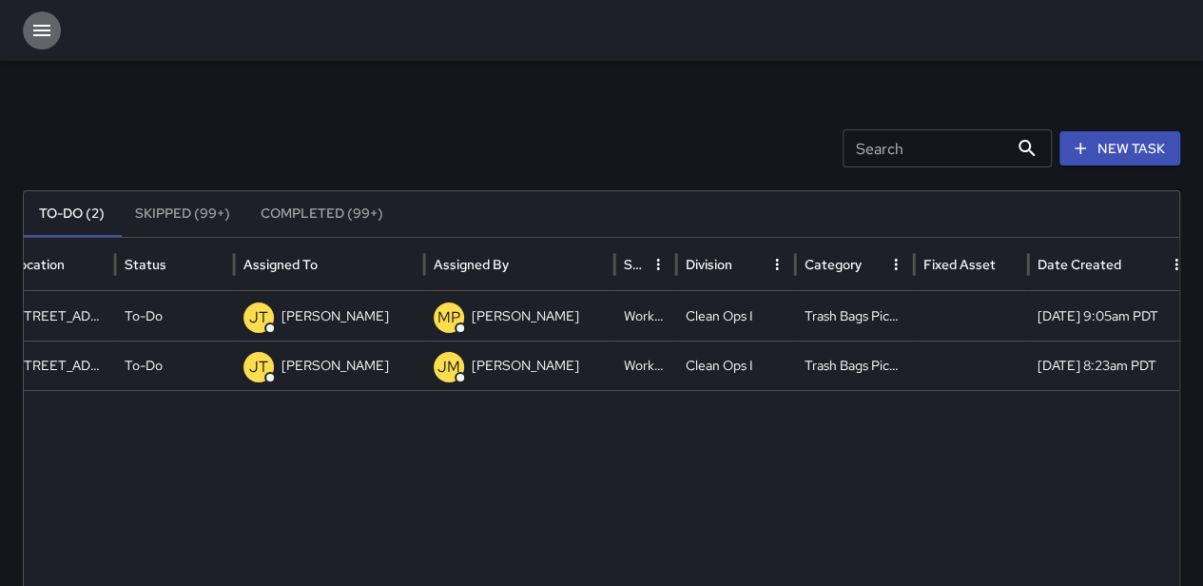
click at [44, 37] on icon "button" at bounding box center [41, 30] width 23 height 23
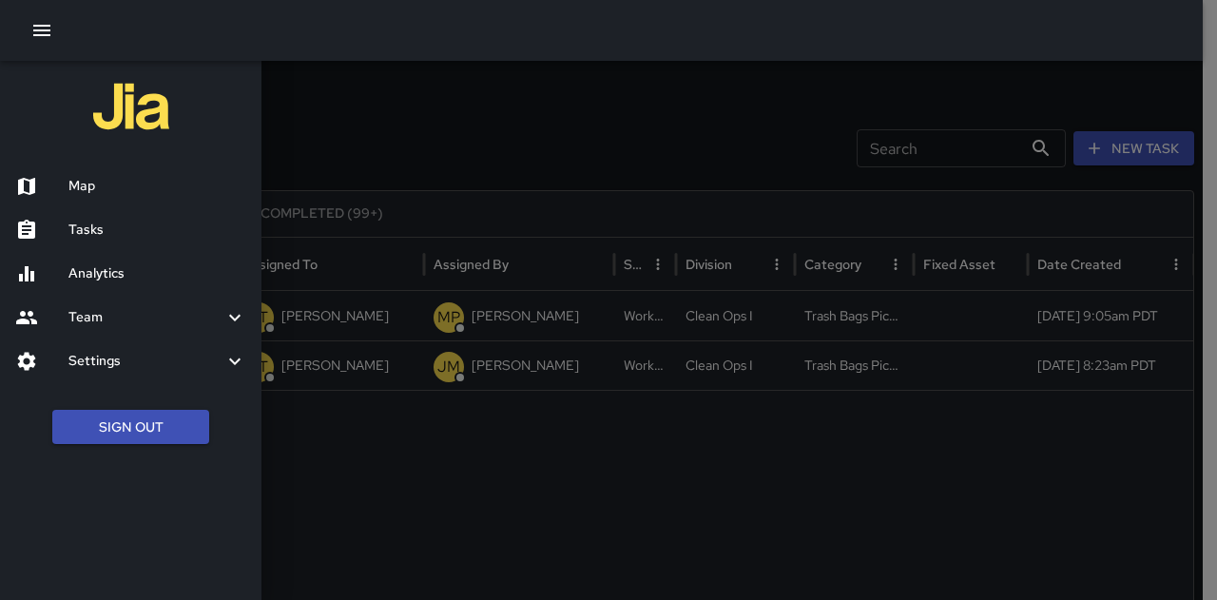
click at [455, 127] on div at bounding box center [608, 300] width 1217 height 600
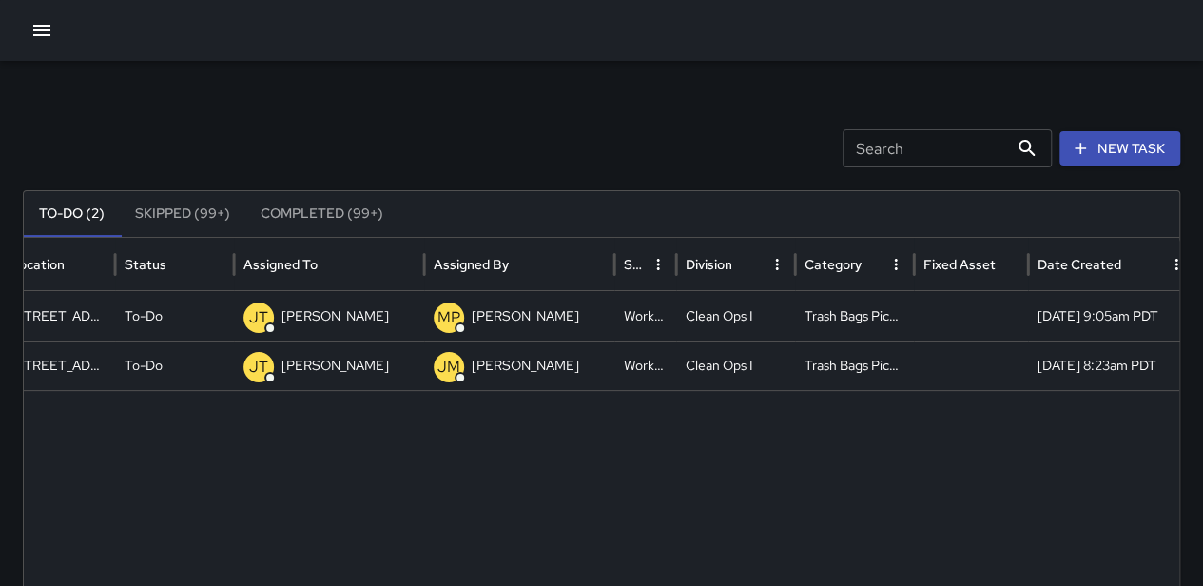
click at [222, 212] on button "Skipped (99+)" at bounding box center [183, 214] width 126 height 46
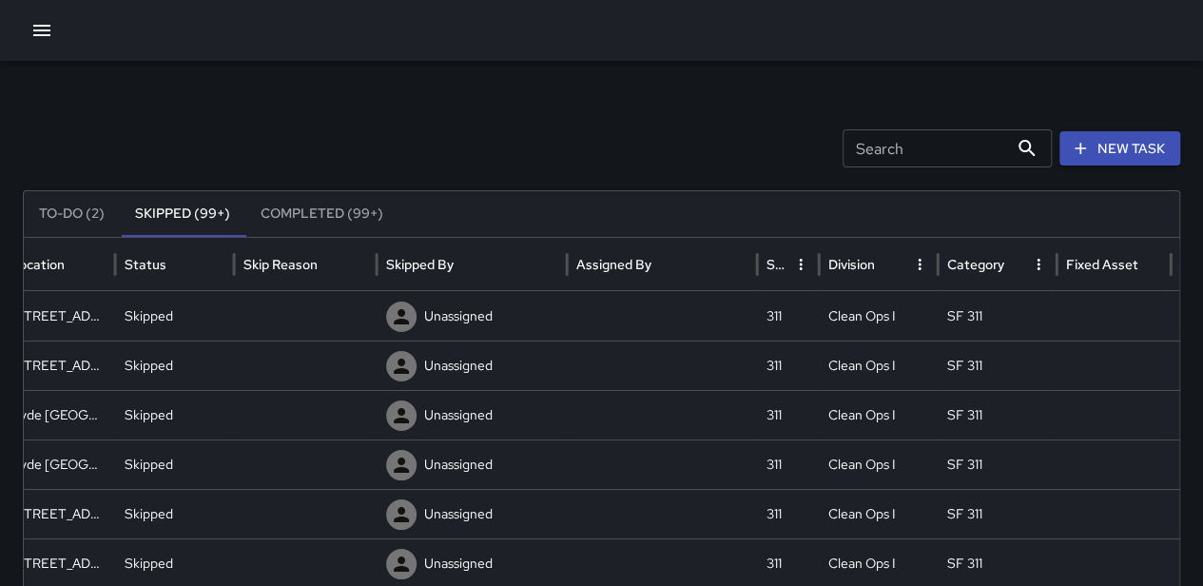
click at [32, 31] on icon "button" at bounding box center [41, 30] width 23 height 23
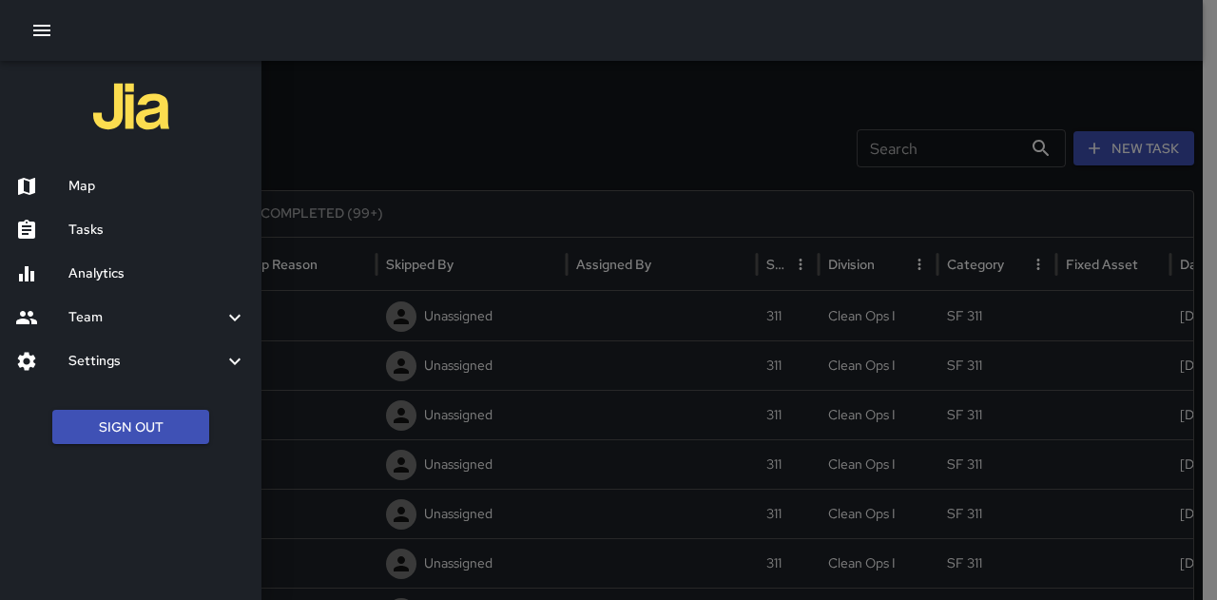
click at [107, 174] on div "Map" at bounding box center [131, 187] width 262 height 44
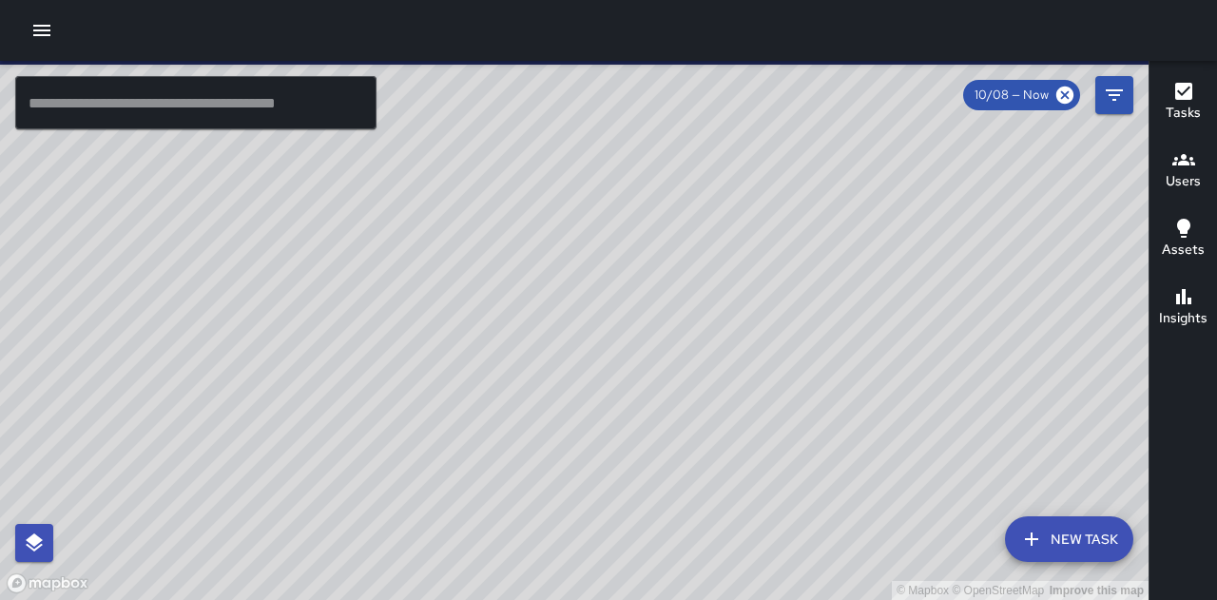
drag, startPoint x: 920, startPoint y: 359, endPoint x: 790, endPoint y: 282, distance: 150.1
click at [790, 282] on div "© Mapbox © OpenStreetMap Improve this map" at bounding box center [574, 330] width 1149 height 539
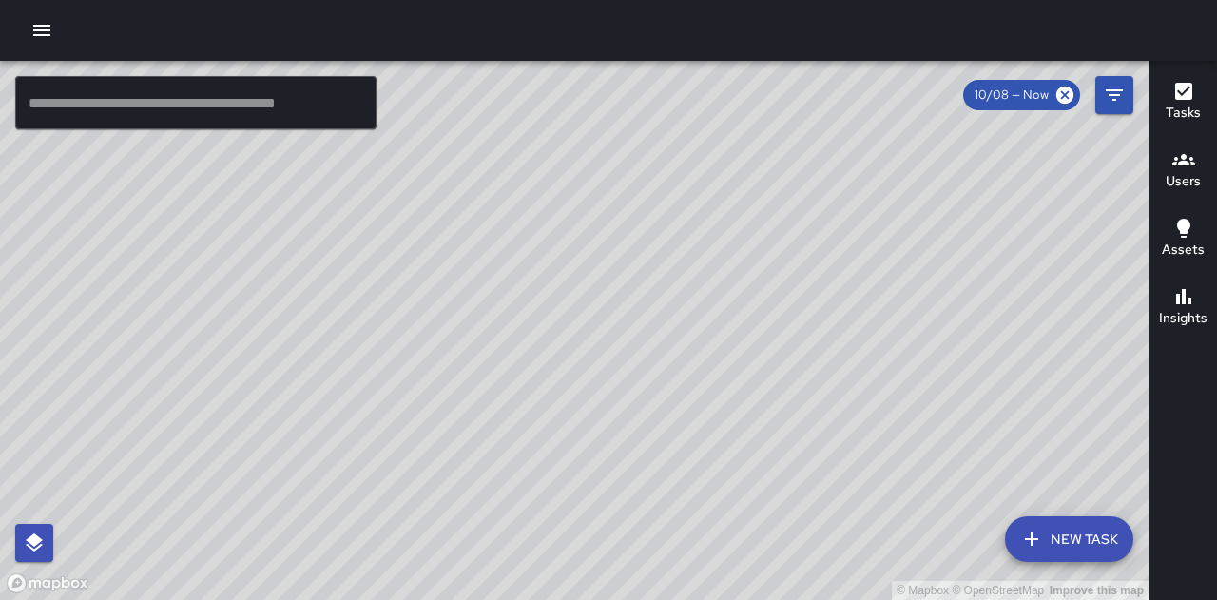
drag, startPoint x: 794, startPoint y: 359, endPoint x: 736, endPoint y: 443, distance: 102.6
drag, startPoint x: 736, startPoint y: 443, endPoint x: 564, endPoint y: 407, distance: 175.9
click at [564, 407] on div "© Mapbox © OpenStreetMap Improve this map" at bounding box center [574, 330] width 1149 height 539
drag, startPoint x: 546, startPoint y: 243, endPoint x: 572, endPoint y: 374, distance: 133.7
click at [566, 380] on div "© Mapbox © OpenStreetMap Improve this map" at bounding box center [574, 330] width 1149 height 539
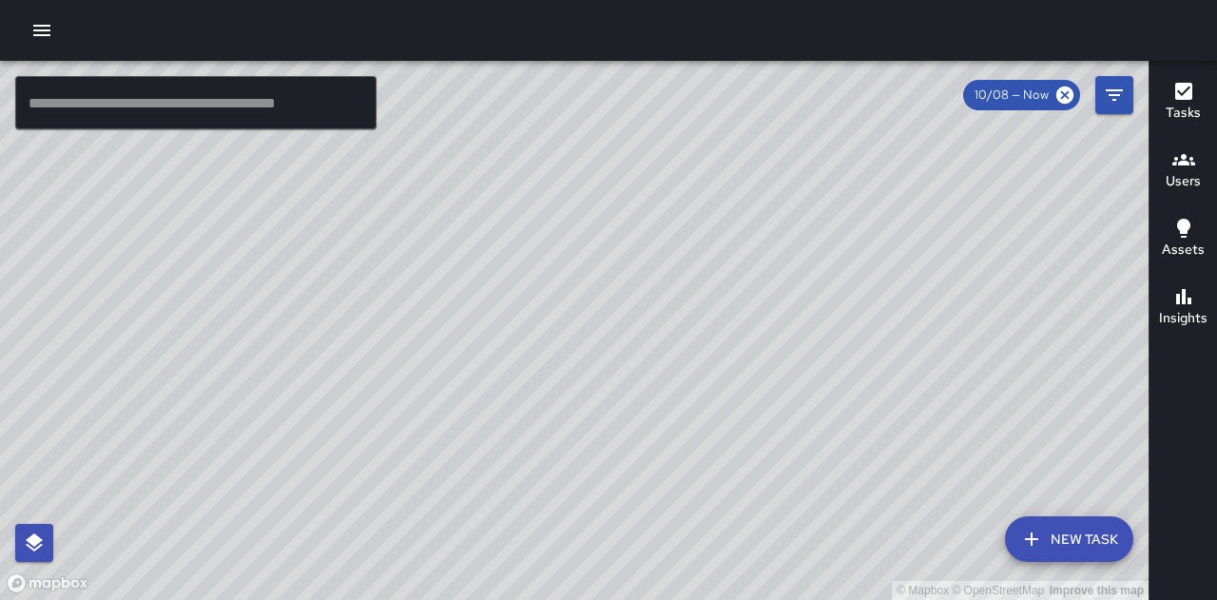
drag, startPoint x: 684, startPoint y: 395, endPoint x: 453, endPoint y: 239, distance: 278.8
click at [455, 239] on div "© Mapbox © OpenStreetMap Improve this map" at bounding box center [574, 330] width 1149 height 539
drag, startPoint x: 609, startPoint y: 296, endPoint x: 594, endPoint y: 287, distance: 17.5
click at [594, 287] on div "© Mapbox © OpenStreetMap Improve this map" at bounding box center [574, 330] width 1149 height 539
click at [559, 322] on div "© Mapbox © OpenStreetMap Improve this map" at bounding box center [574, 330] width 1149 height 539
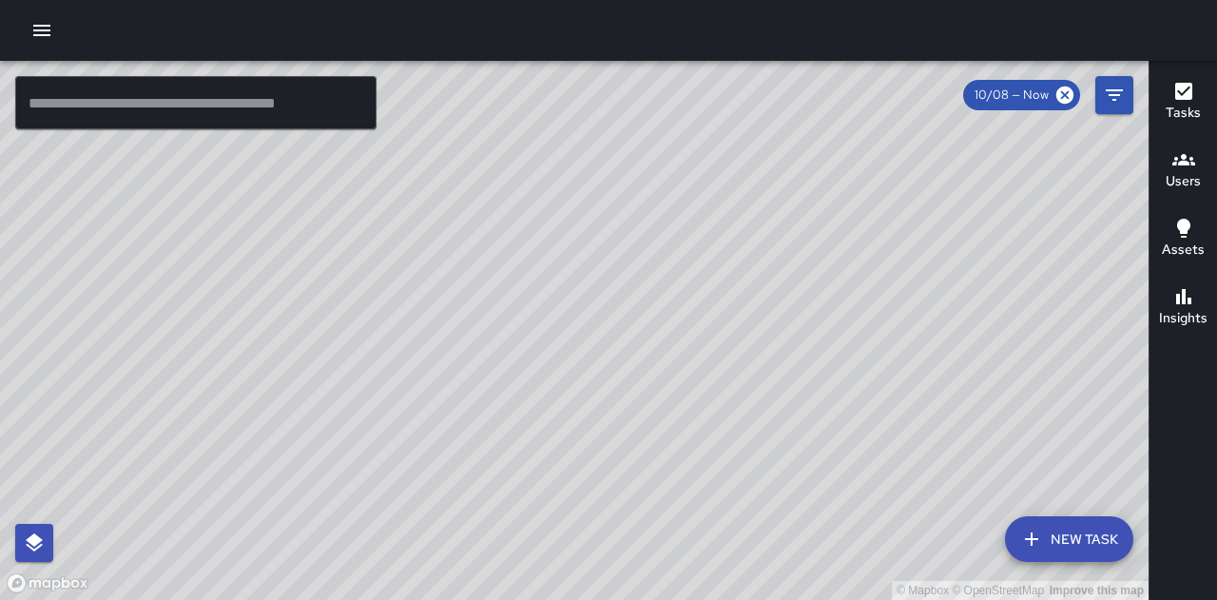
drag, startPoint x: 559, startPoint y: 294, endPoint x: 565, endPoint y: 277, distance: 18.0
click at [565, 277] on div "© Mapbox © OpenStreetMap Improve this map" at bounding box center [574, 330] width 1149 height 539
drag, startPoint x: 565, startPoint y: 277, endPoint x: 738, endPoint y: 276, distance: 173.1
click at [738, 276] on div "© Mapbox © OpenStreetMap Improve this map" at bounding box center [574, 330] width 1149 height 539
